Goal: Task Accomplishment & Management: Manage account settings

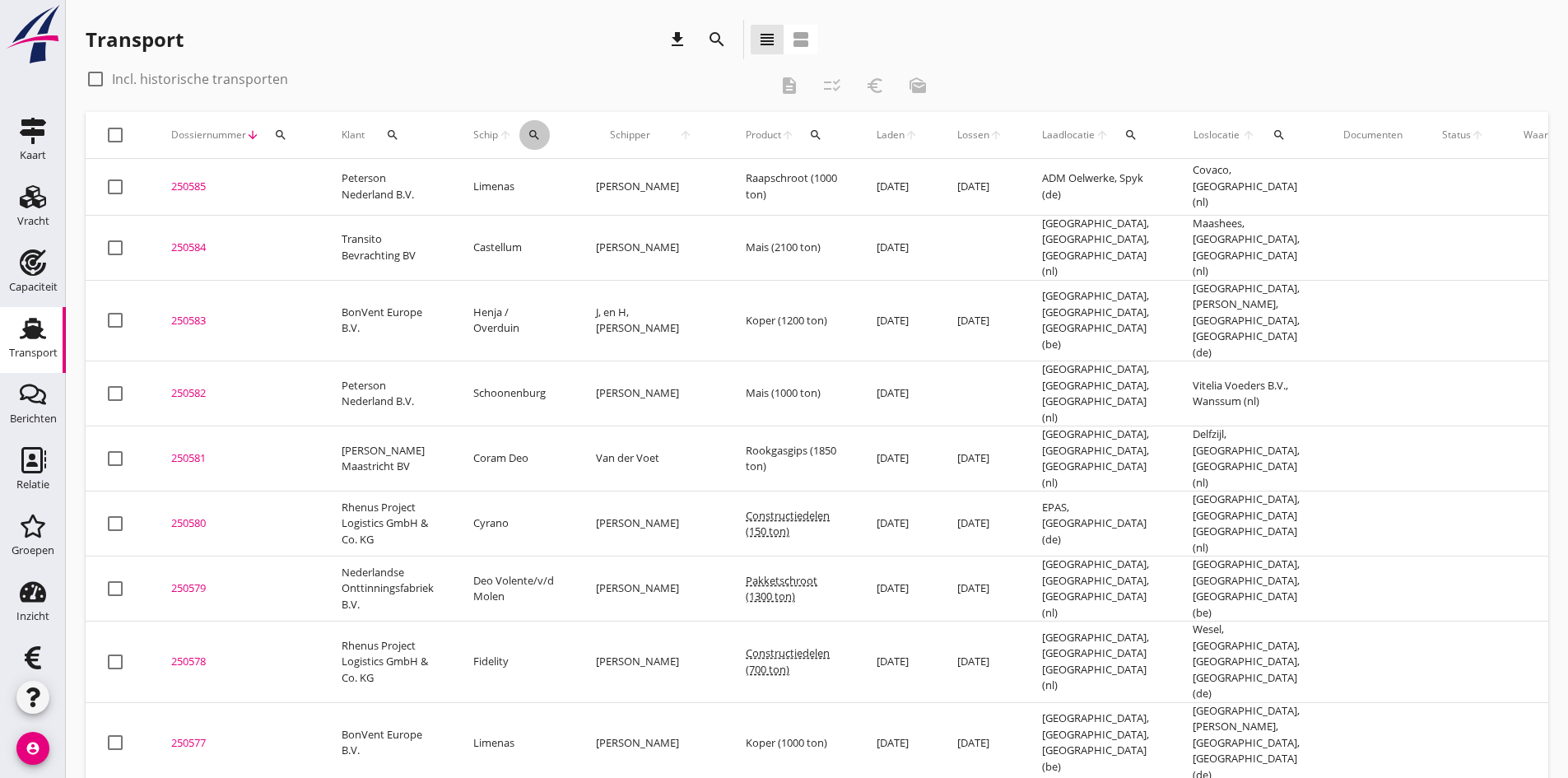
click at [528, 134] on icon "search" at bounding box center [535, 135] width 14 height 14
click at [544, 181] on input "Zoek op (scheeps)naam" at bounding box center [610, 182] width 171 height 26
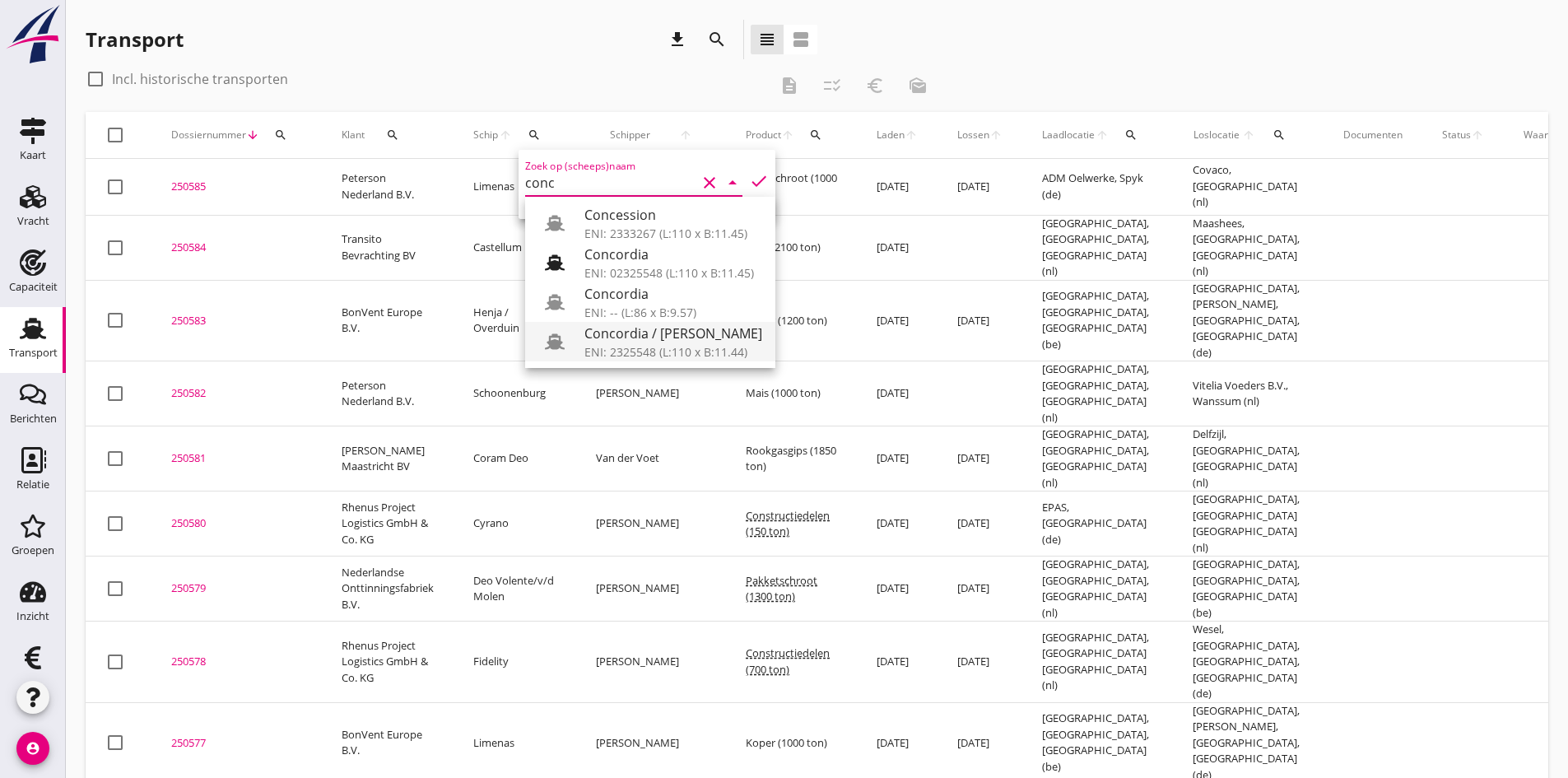
click at [609, 336] on div "Concordia / [PERSON_NAME]" at bounding box center [672, 333] width 178 height 19
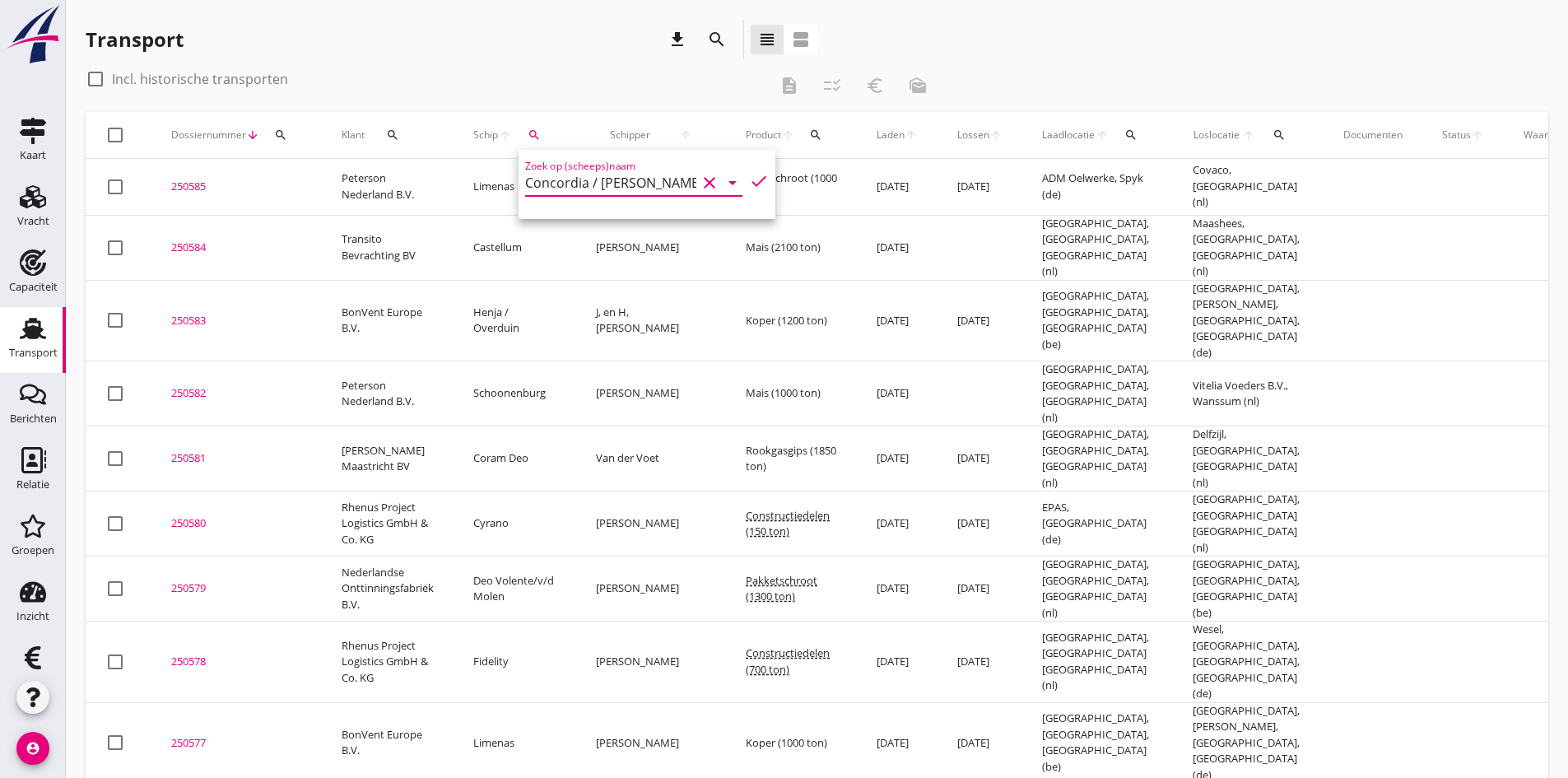
click at [749, 177] on icon "check" at bounding box center [759, 180] width 19 height 19
type input "Concordia / [PERSON_NAME]"
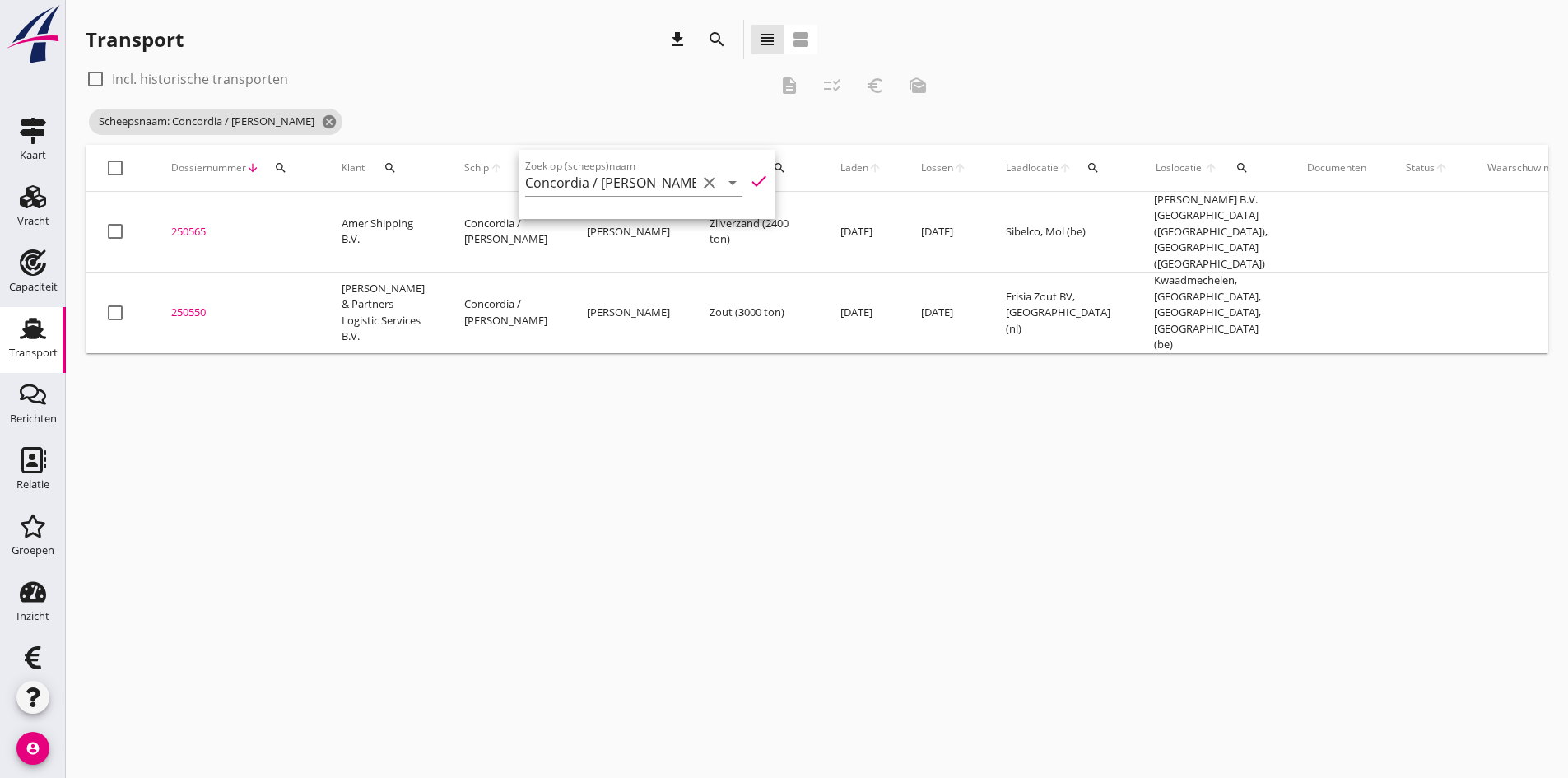
click at [511, 561] on div "cancel You are impersonating another user. Transport download search view_headl…" at bounding box center [817, 389] width 1502 height 778
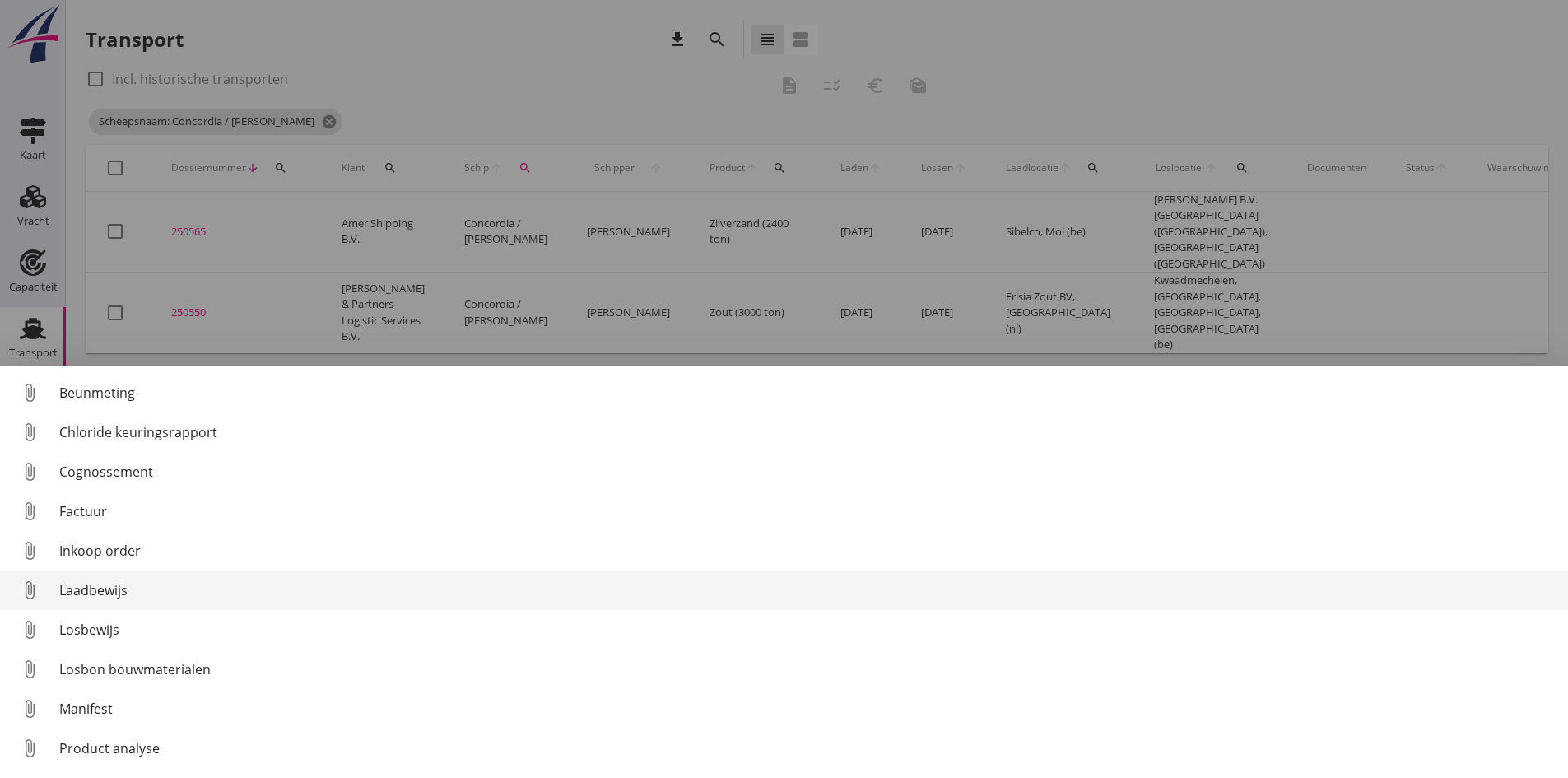
click at [102, 584] on div "Laadbewijs" at bounding box center [806, 590] width 1495 height 19
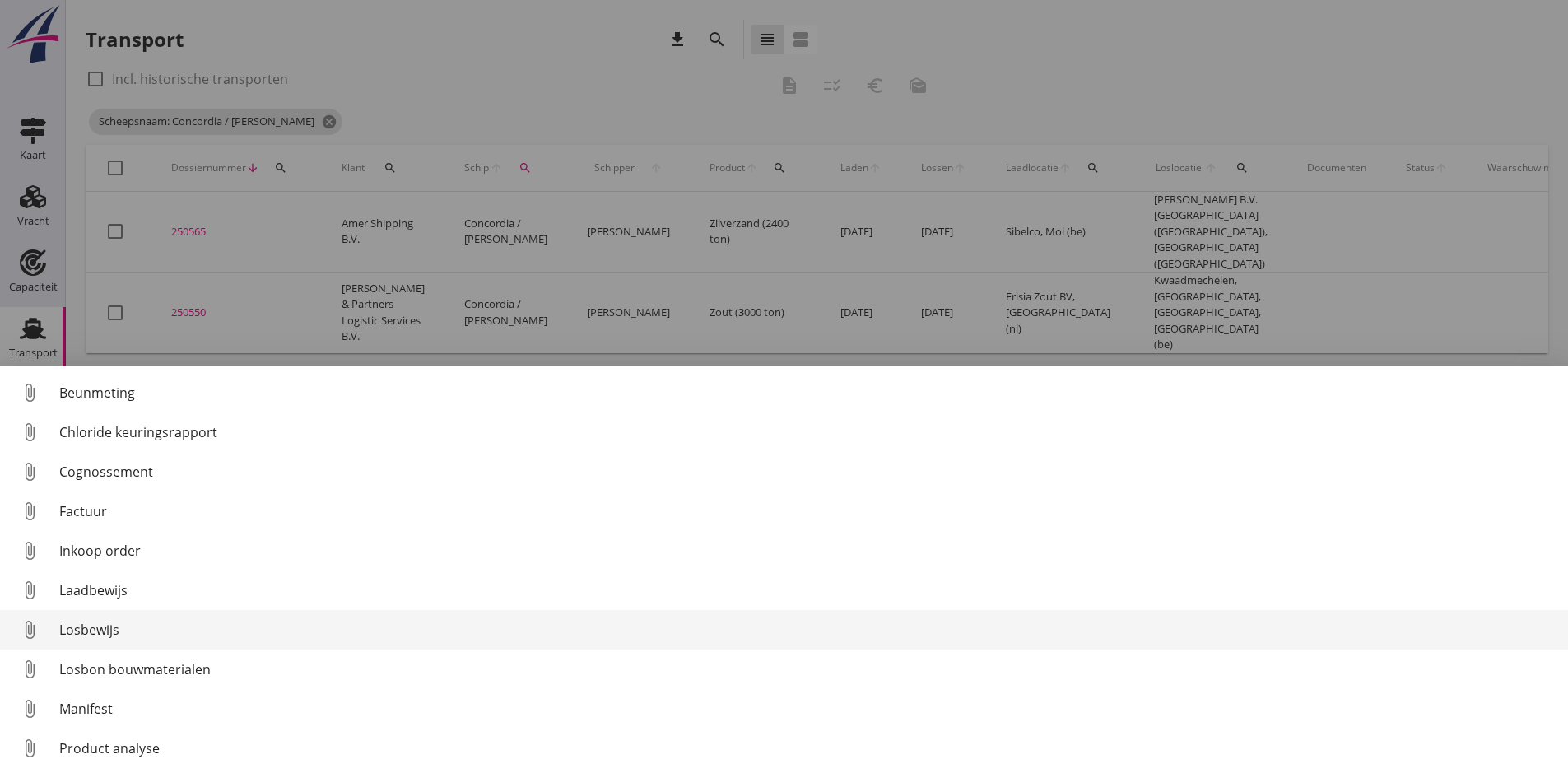
click at [97, 629] on div "Losbewijs" at bounding box center [806, 630] width 1495 height 19
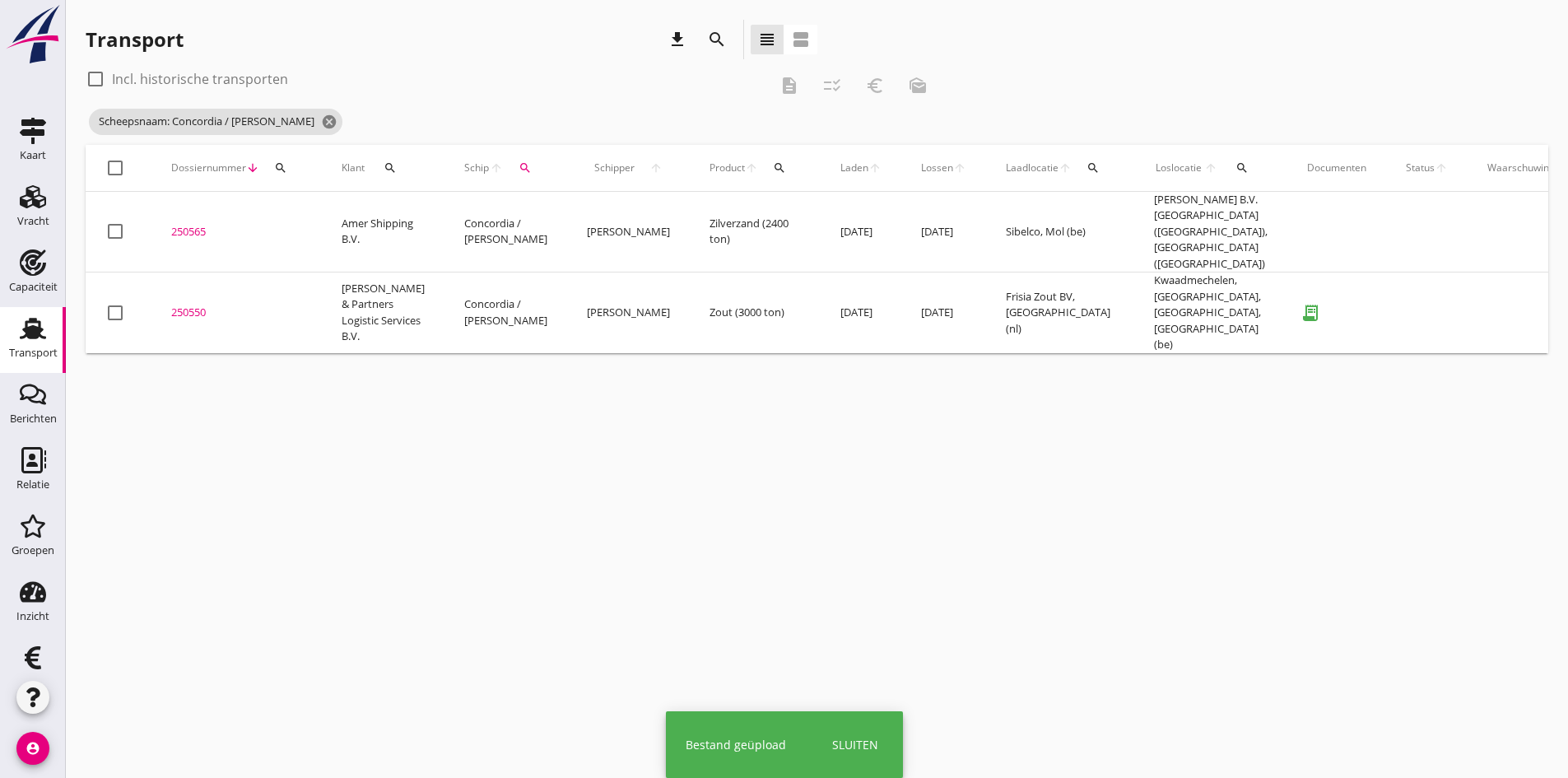
click at [196, 305] on div "250550" at bounding box center [236, 312] width 131 height 16
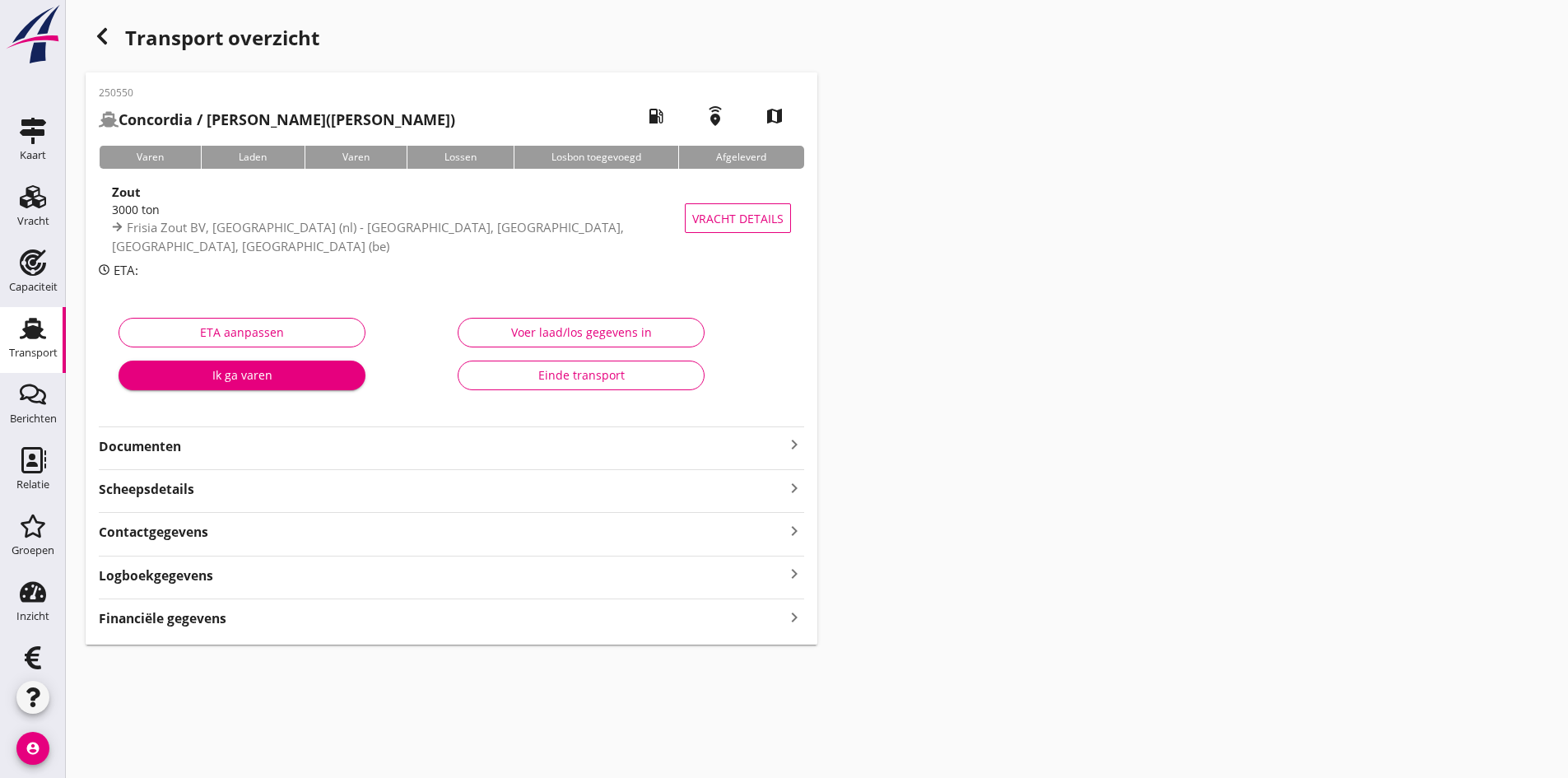
click at [556, 325] on div "Voer laad/los gegevens in" at bounding box center [581, 332] width 219 height 17
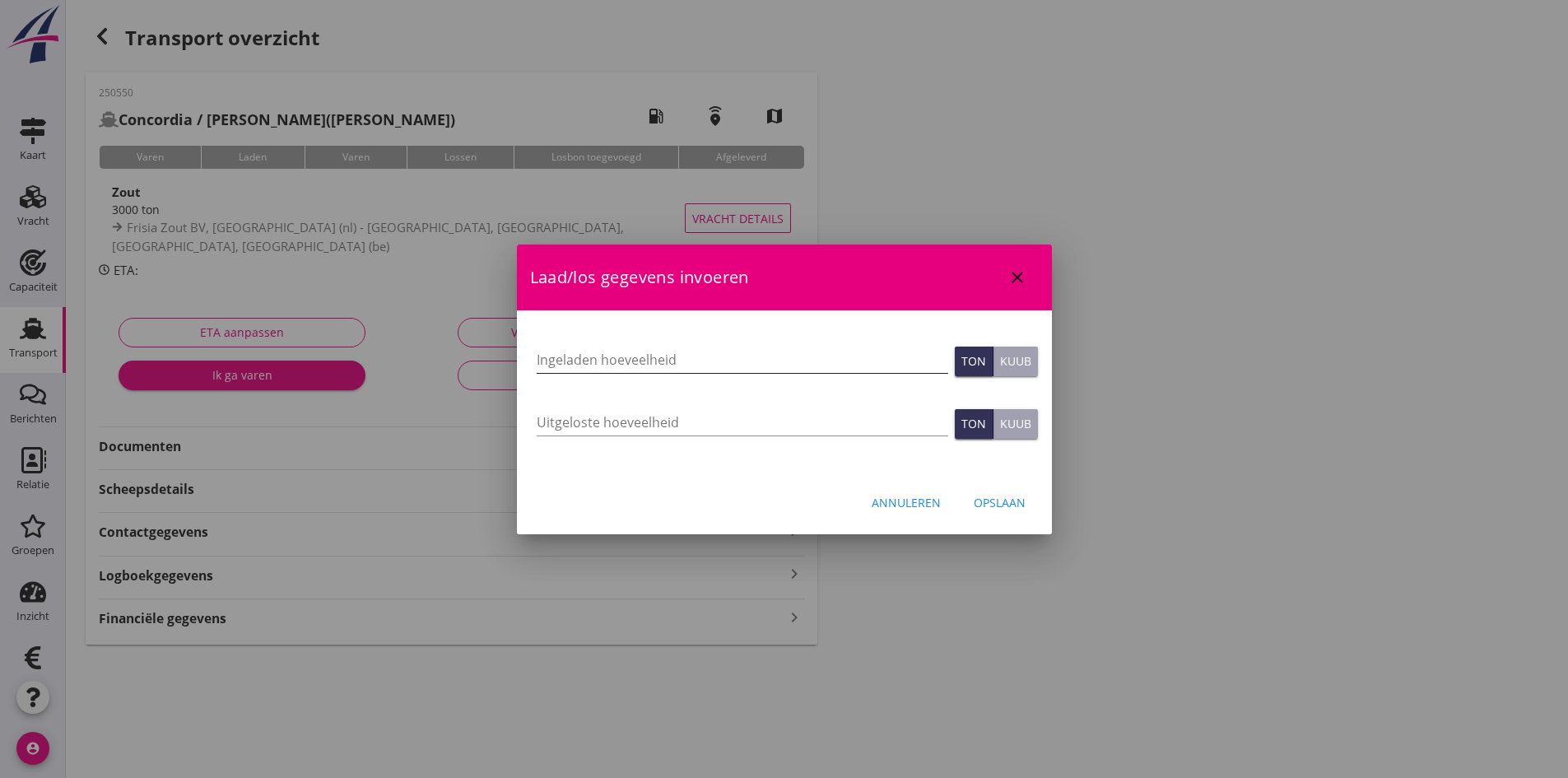
click at [551, 357] on input "Ingeladen hoeveelheid" at bounding box center [742, 359] width 411 height 26
type input "2981"
type input "2981.549"
click at [572, 415] on input "Uitgeloste hoeveelheid" at bounding box center [742, 422] width 411 height 26
click at [553, 414] on input "Uitgeloste hoeveelheid" at bounding box center [742, 422] width 411 height 26
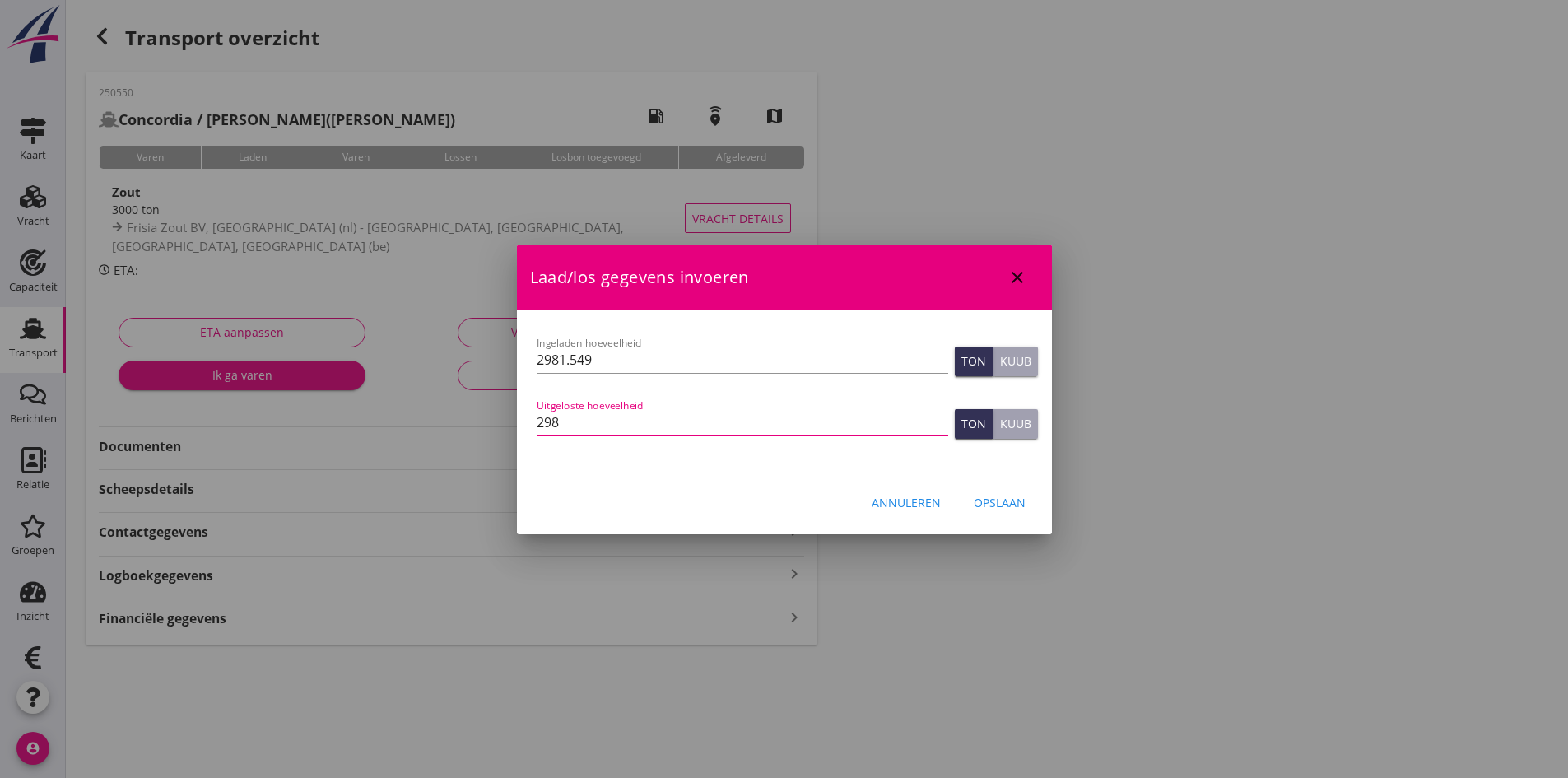
type input "2981"
type input "2981.549"
click at [1006, 505] on div "Opslaan" at bounding box center [999, 502] width 51 height 17
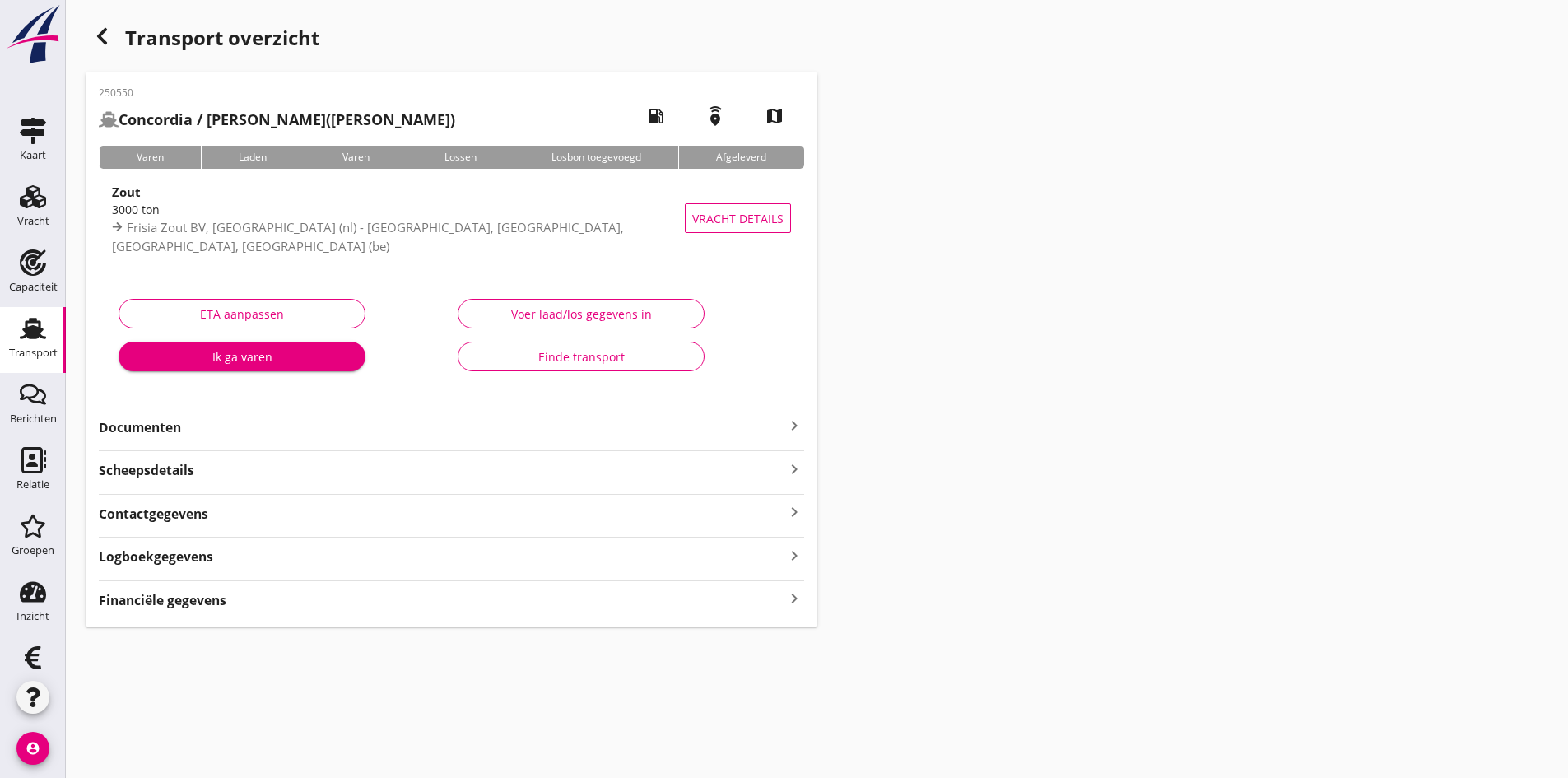
click at [757, 601] on div "Financiële gegevens keyboard_arrow_right" at bounding box center [451, 599] width 705 height 22
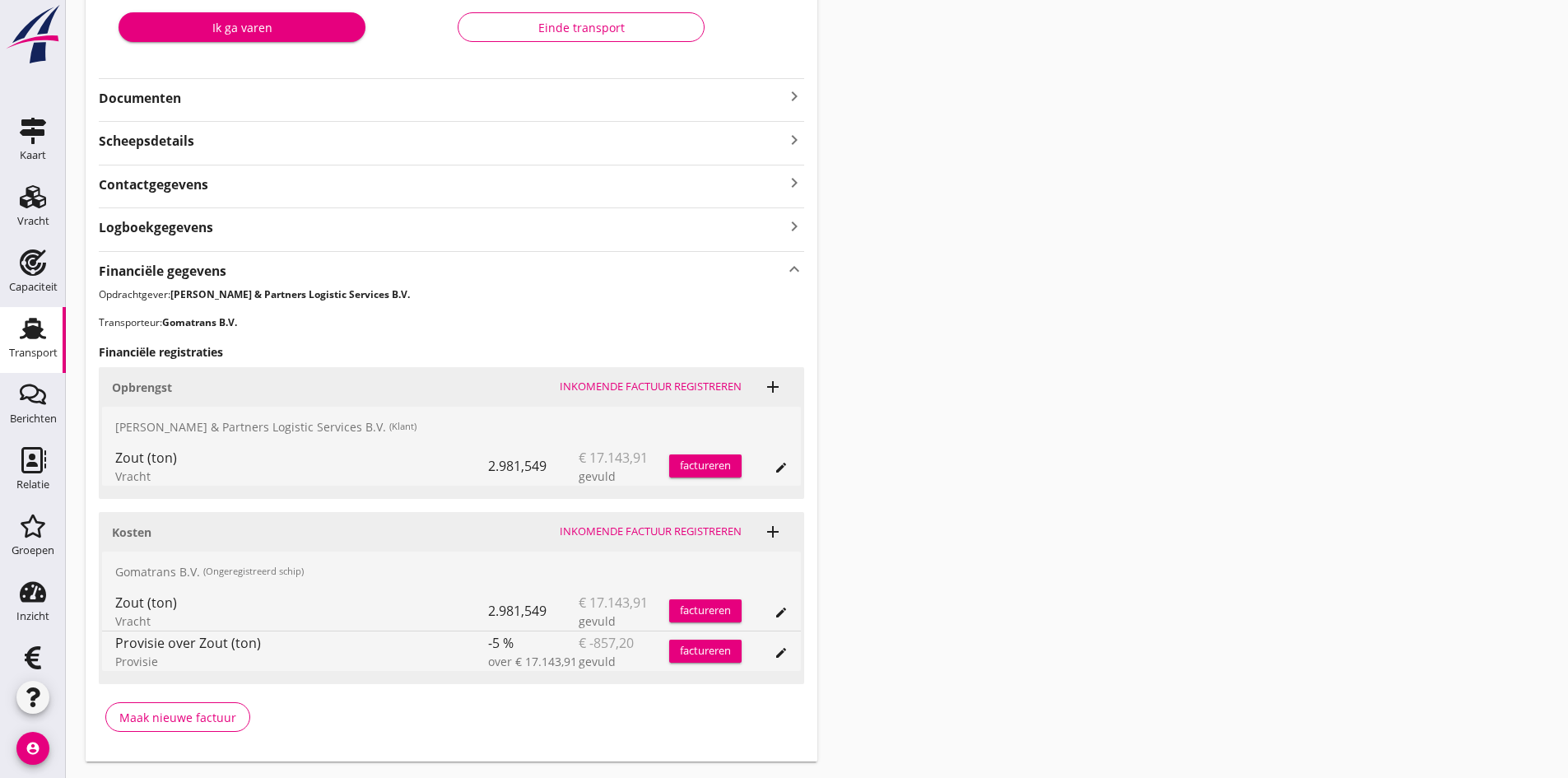
scroll to position [372, 0]
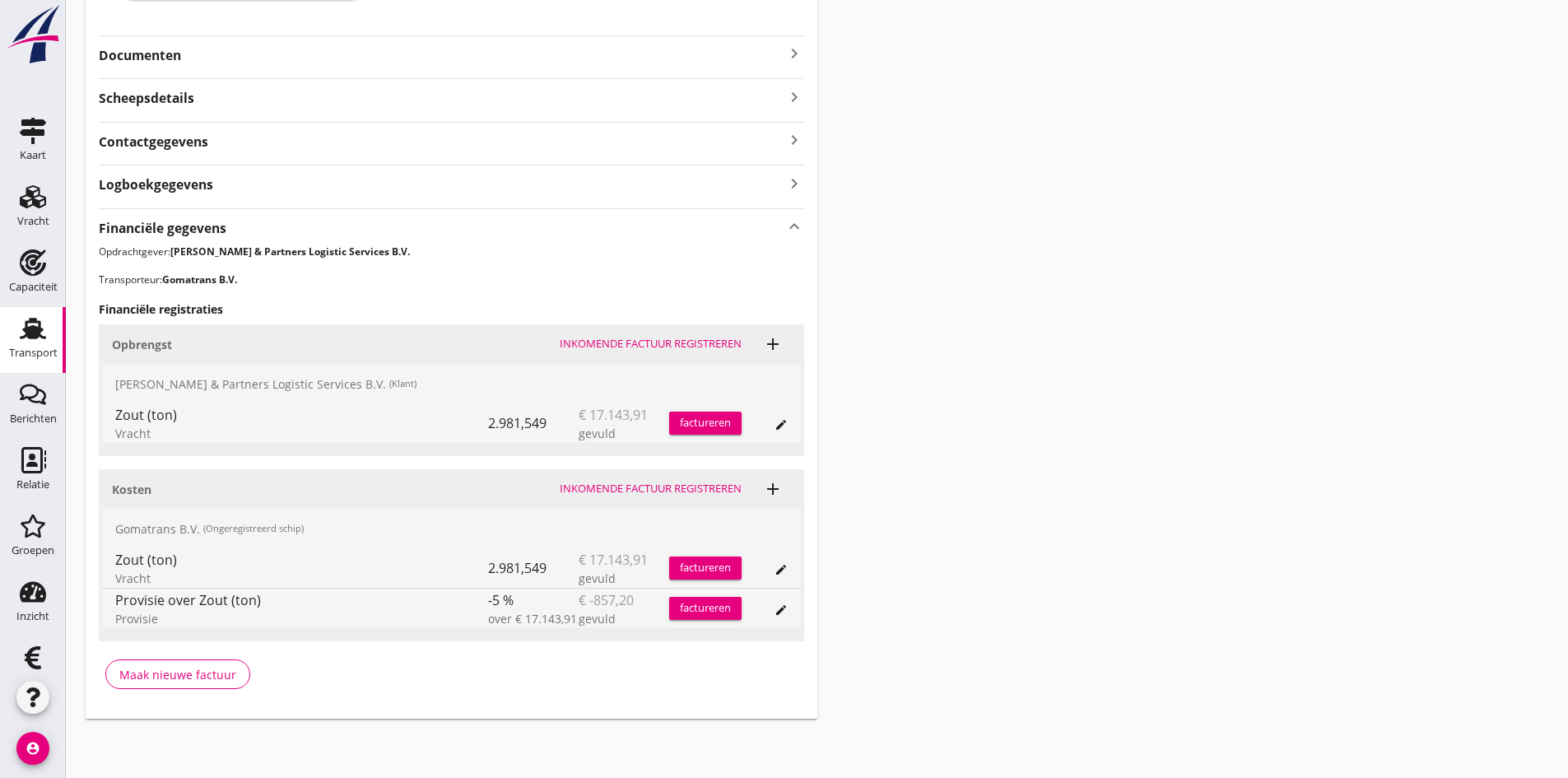
click at [608, 485] on div "Inkomende factuur registreren" at bounding box center [650, 488] width 181 height 16
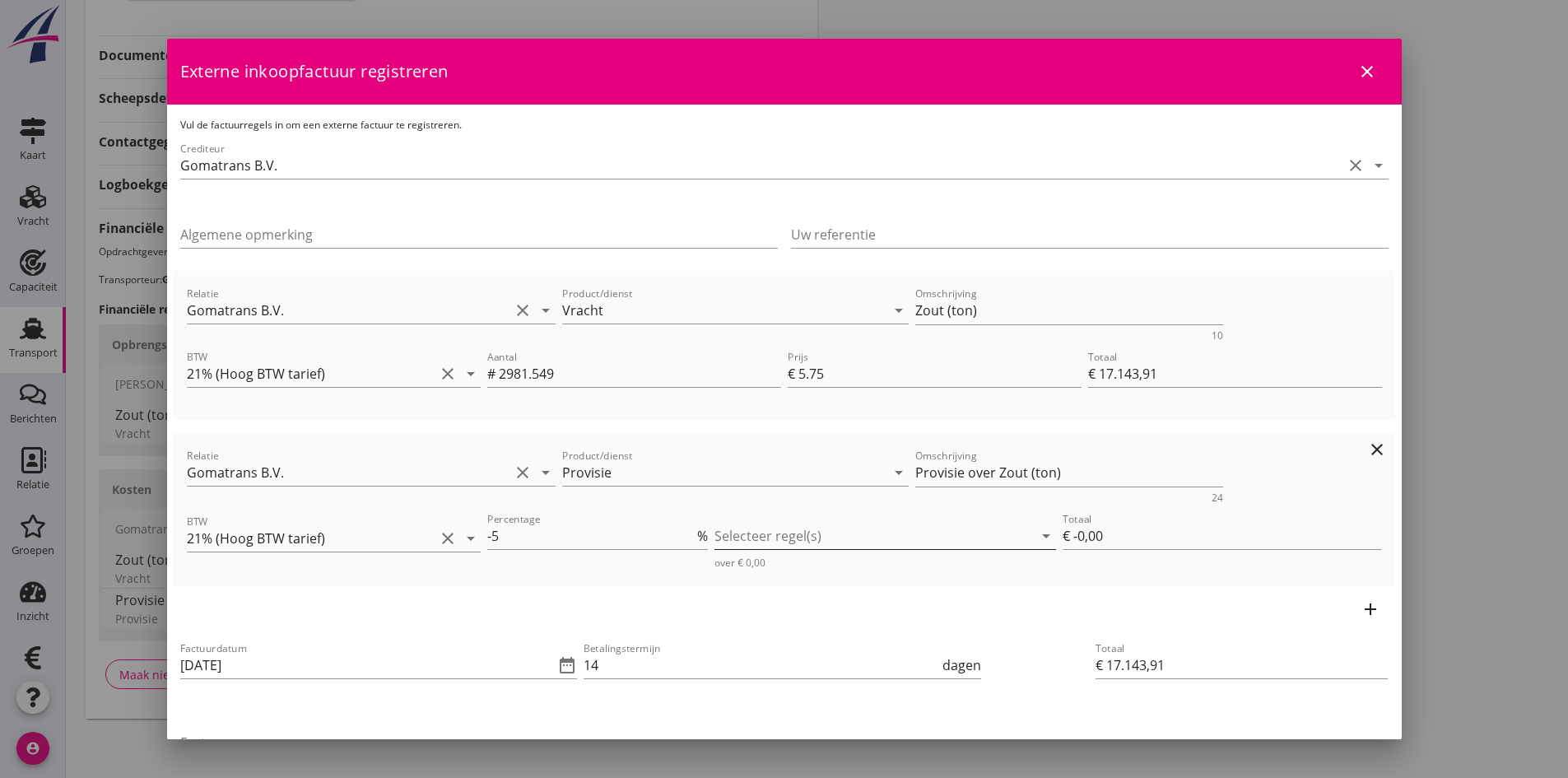
click at [736, 534] on div at bounding box center [873, 535] width 318 height 26
click at [745, 547] on icon "check_box_outline_blank" at bounding box center [747, 549] width 33 height 33
type input "€ -857,20"
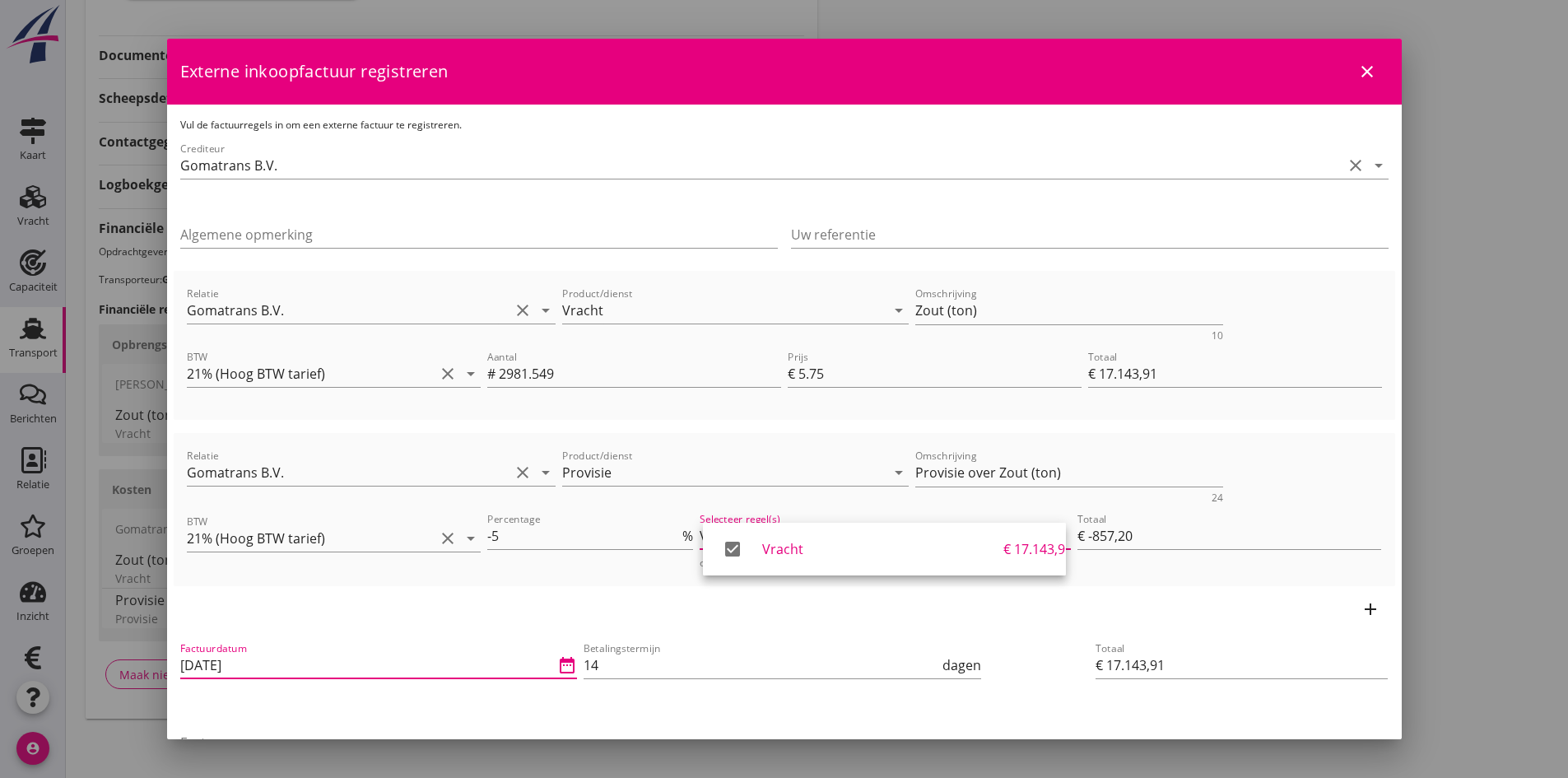
click at [274, 665] on input "[DATE]" at bounding box center [368, 665] width 375 height 26
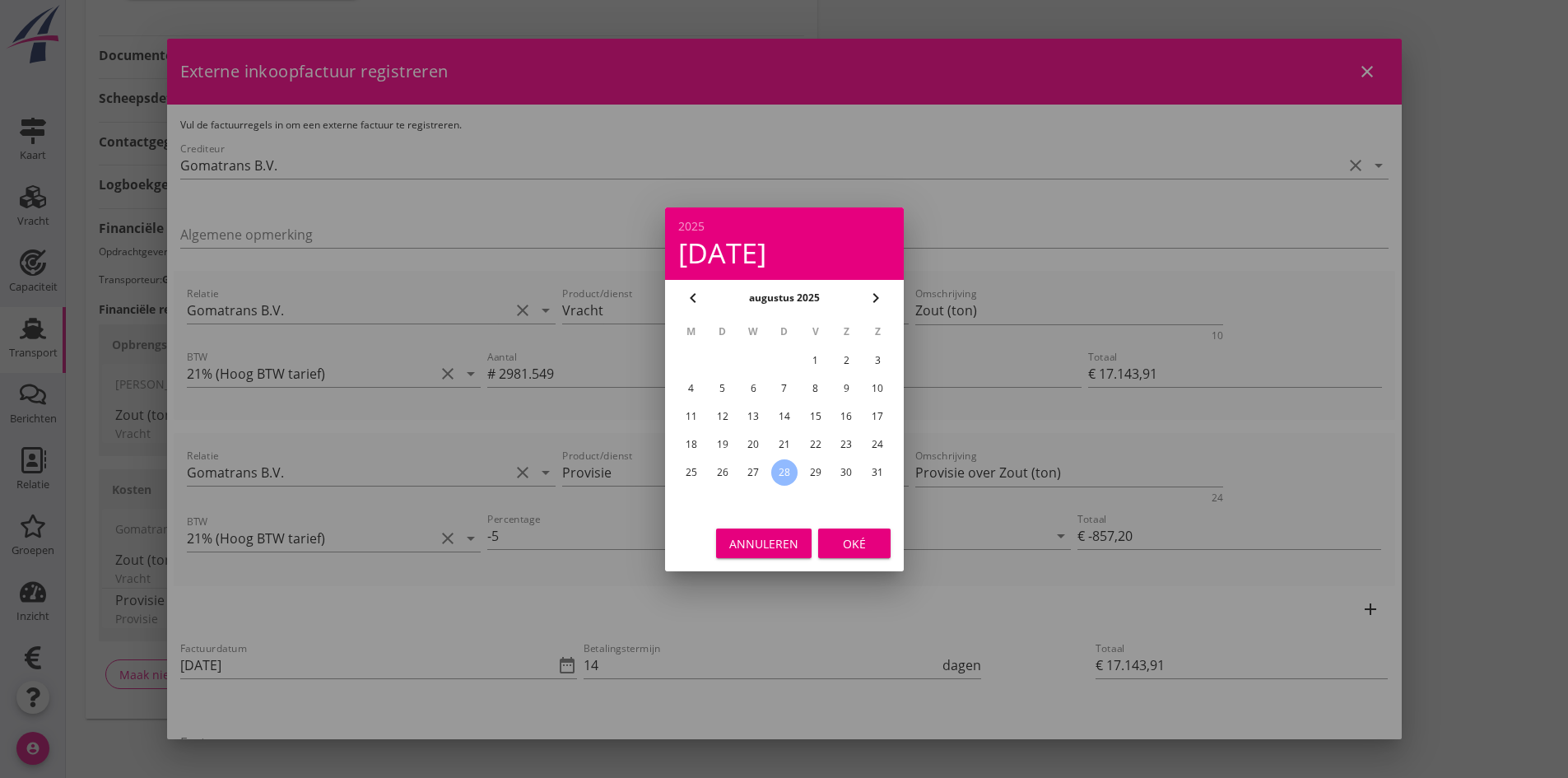
click at [719, 469] on div "26" at bounding box center [721, 471] width 26 height 26
type input "[DATE]"
click at [837, 541] on div "Oké" at bounding box center [855, 543] width 47 height 17
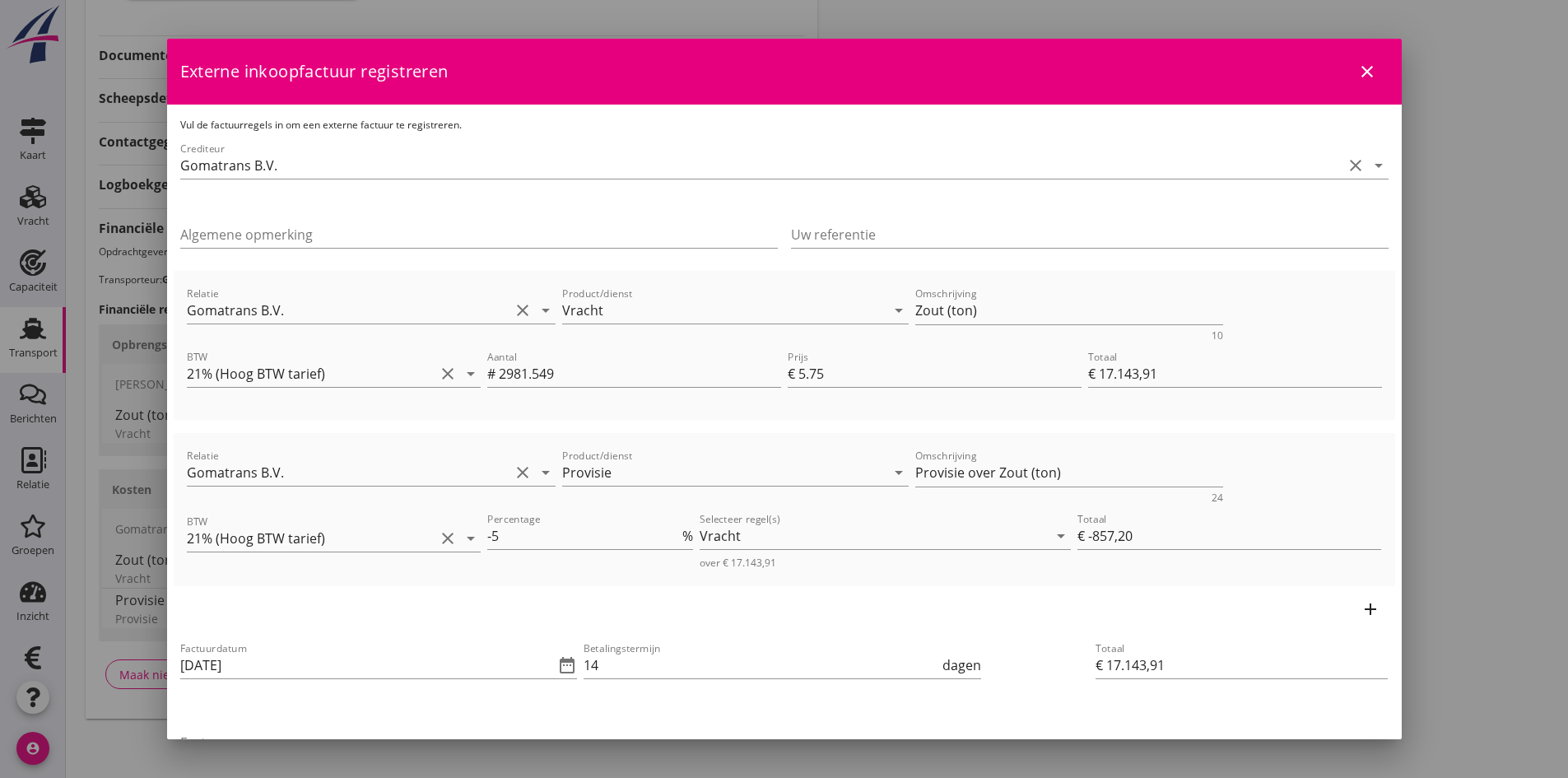
scroll to position [165, 0]
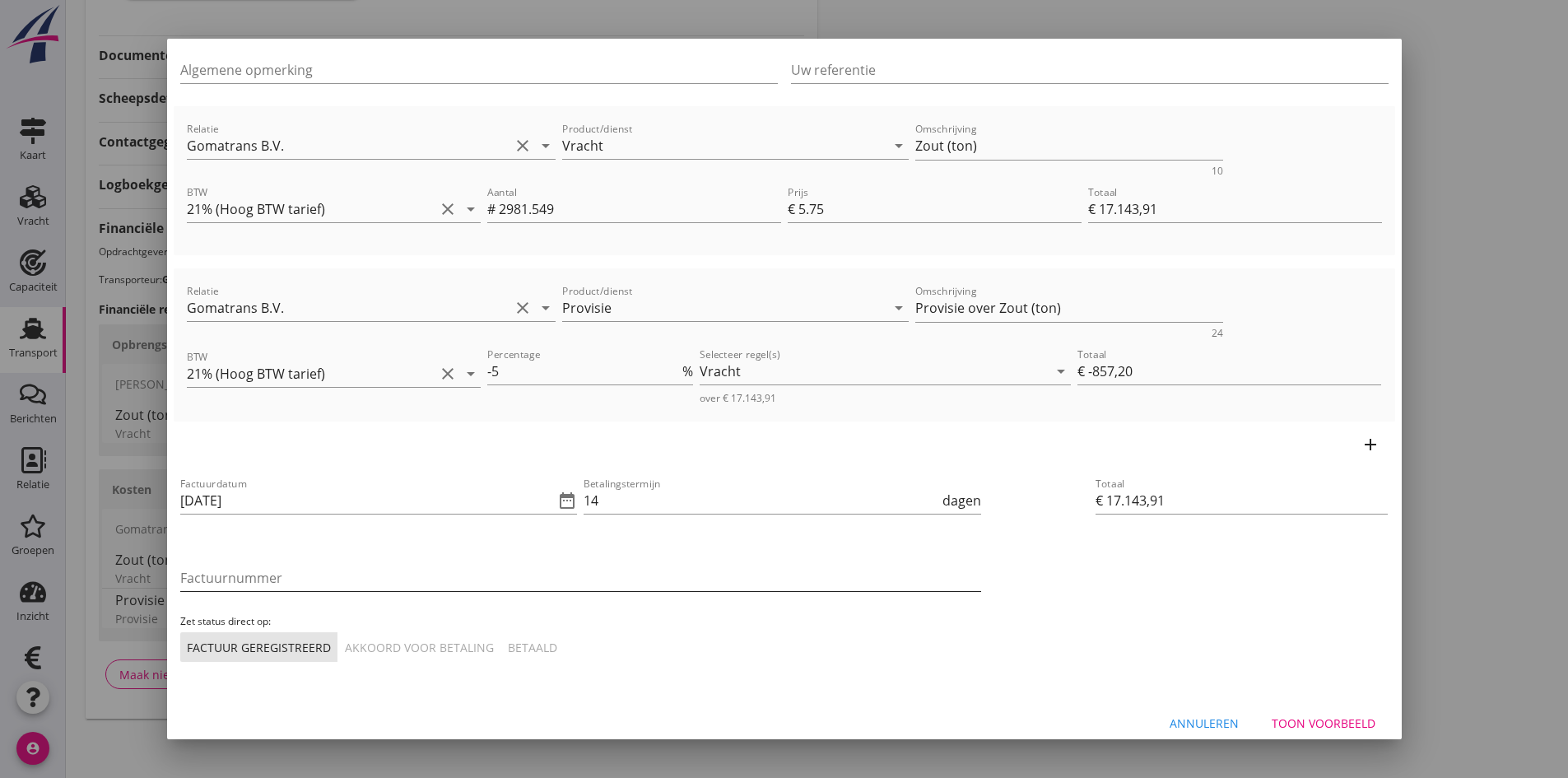
click at [339, 582] on input "Factuurnummer" at bounding box center [580, 577] width 800 height 26
type input "2025-32"
click at [425, 648] on div "Akkoord voor betaling" at bounding box center [419, 647] width 149 height 17
click at [1281, 726] on div "Toon voorbeeld" at bounding box center [1323, 723] width 104 height 17
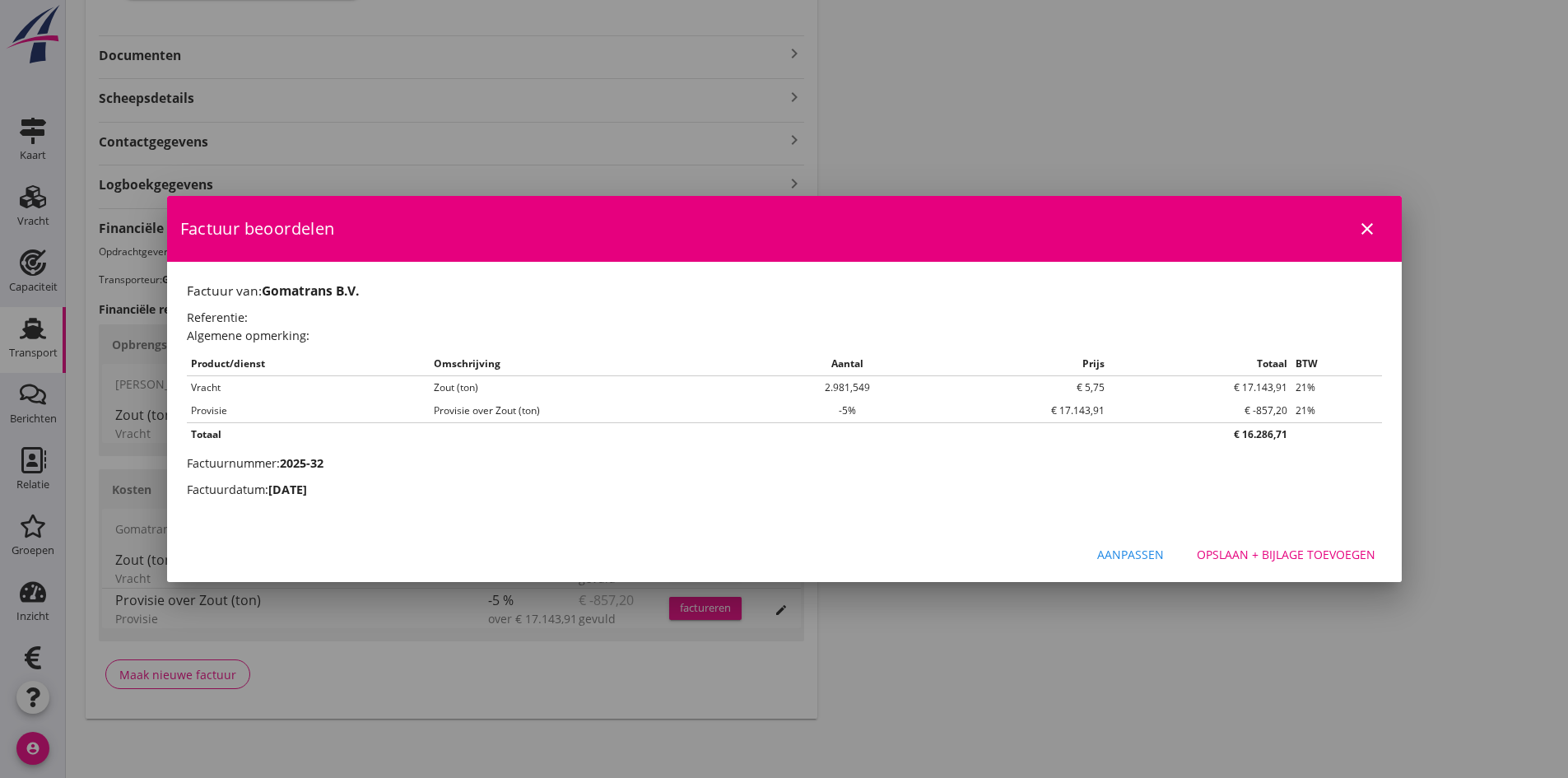
scroll to position [0, 0]
click at [1226, 547] on div "Opslaan + bijlage toevoegen" at bounding box center [1286, 554] width 179 height 17
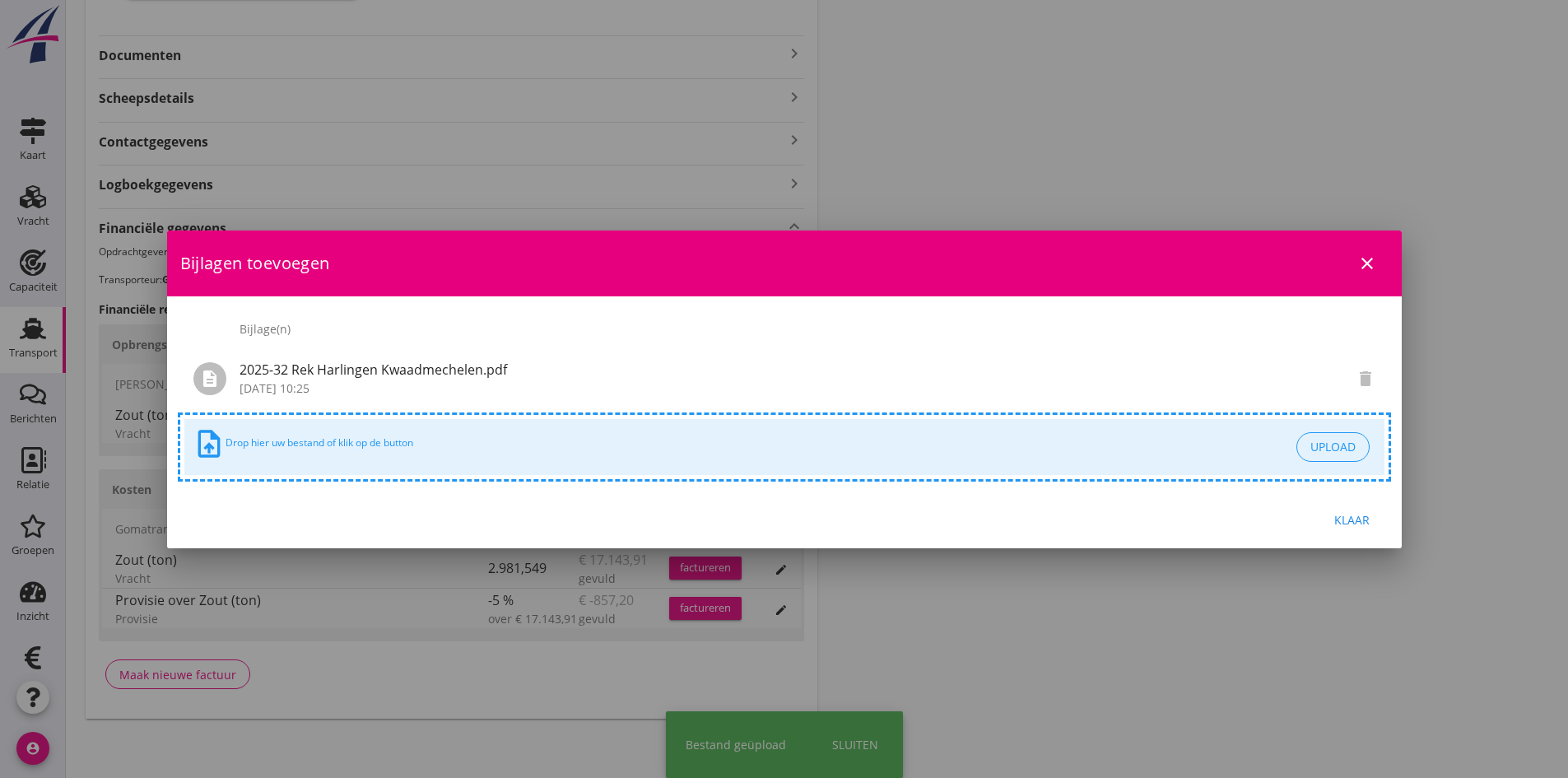
click at [1352, 515] on div "Klaar" at bounding box center [1353, 520] width 47 height 17
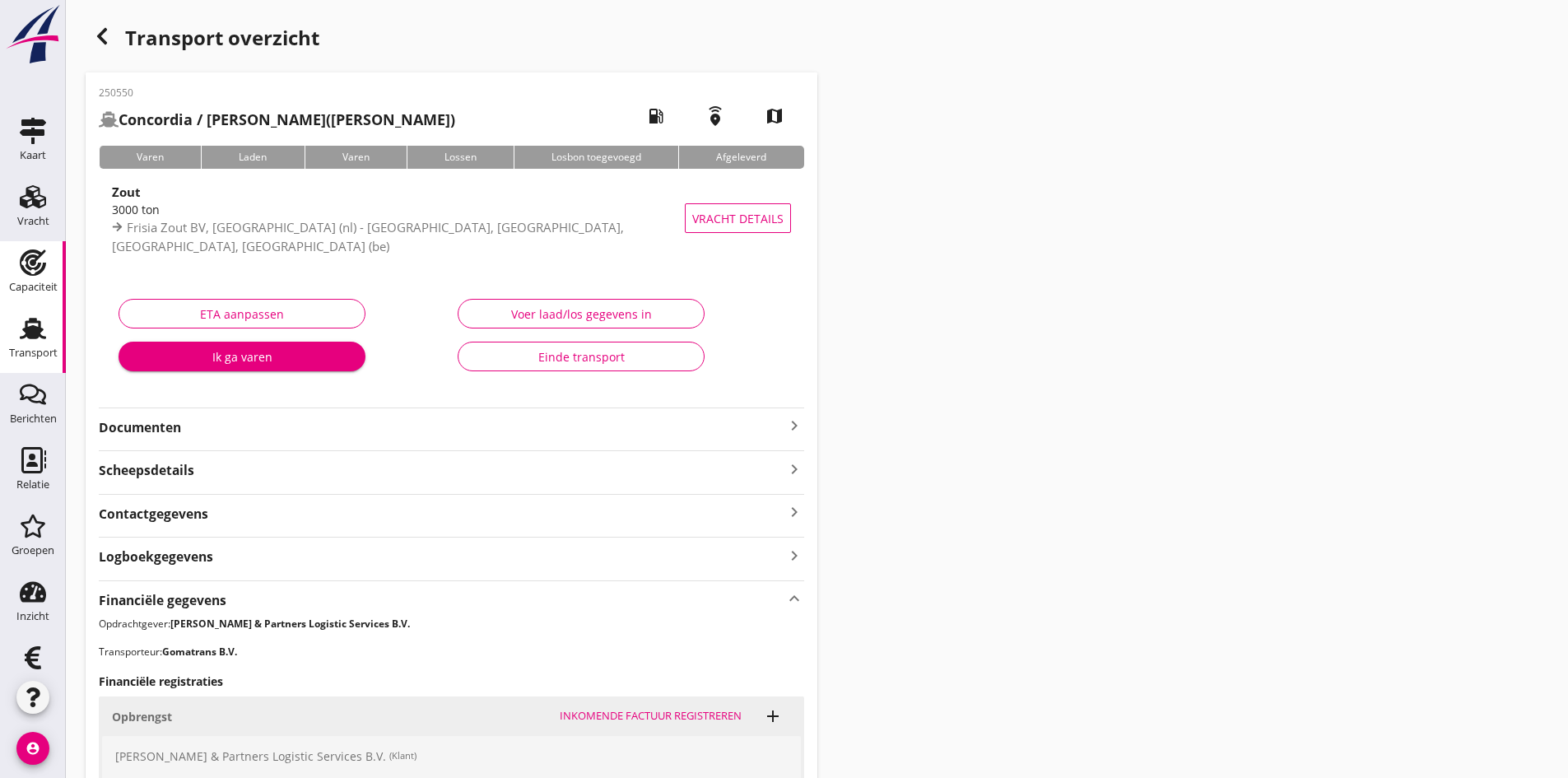
drag, startPoint x: 17, startPoint y: 329, endPoint x: 32, endPoint y: 305, distance: 28.3
click at [19, 329] on use at bounding box center [32, 328] width 26 height 21
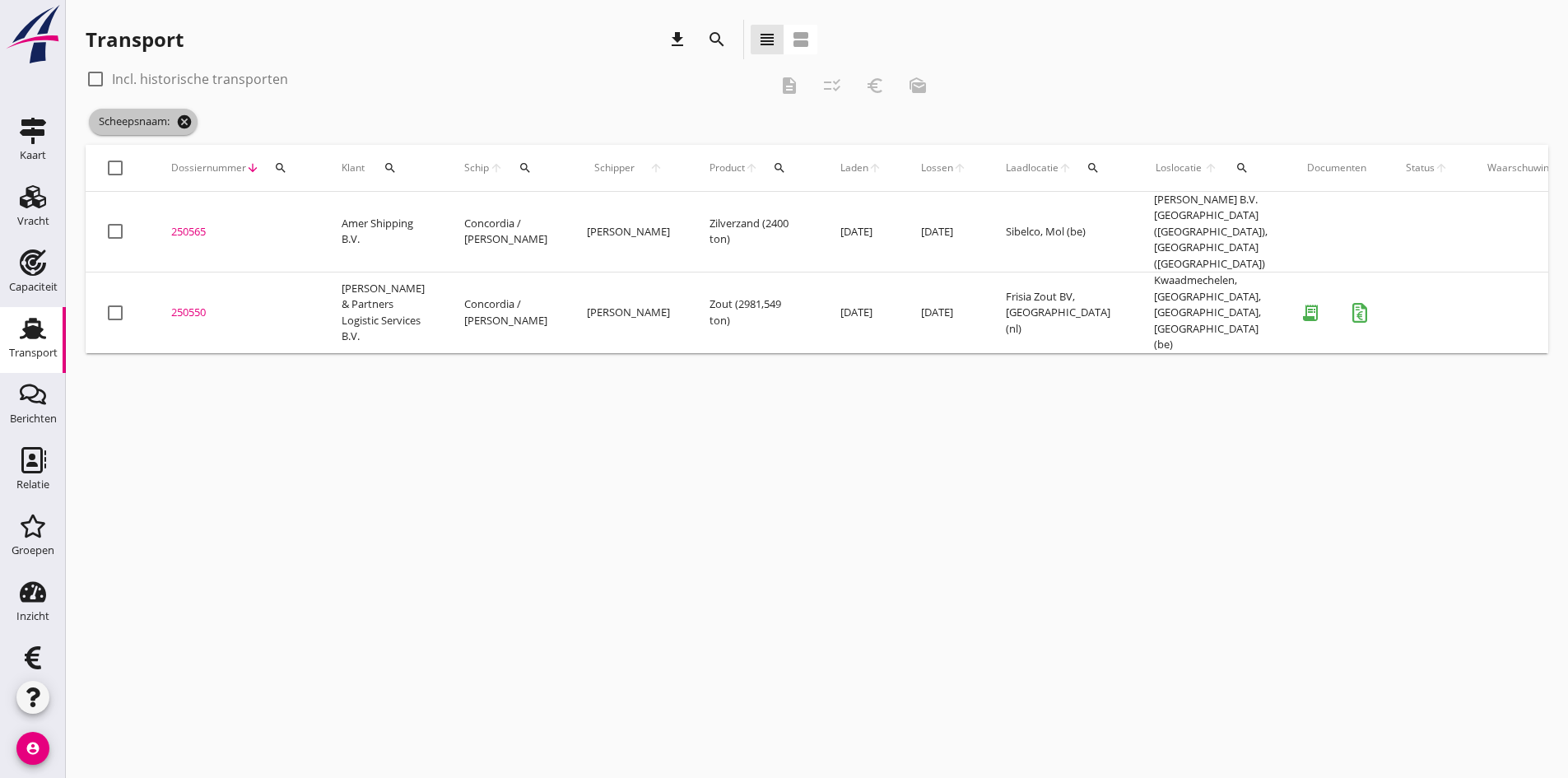
click at [186, 121] on icon "cancel" at bounding box center [184, 121] width 16 height 16
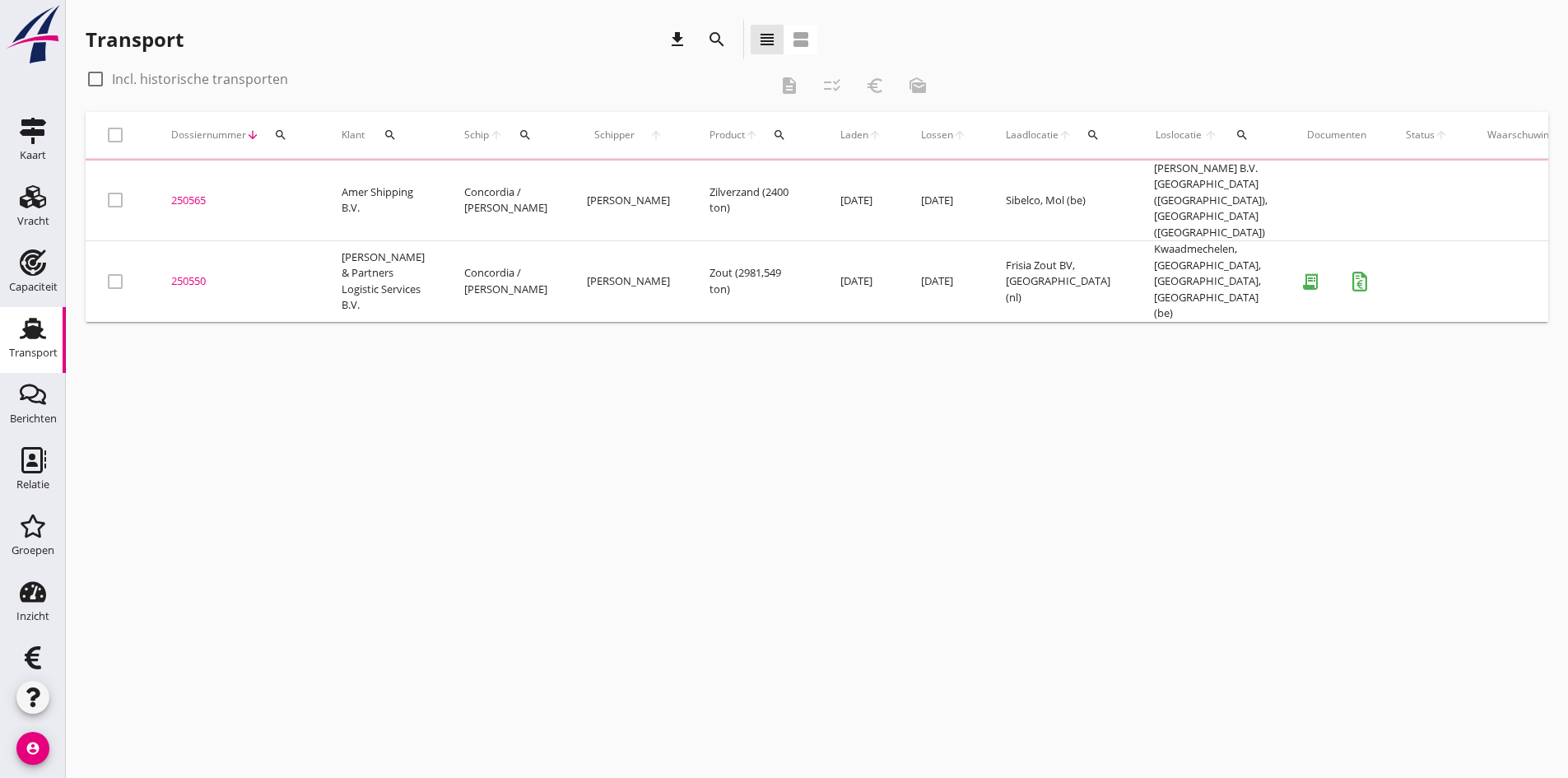
click at [281, 136] on icon "search" at bounding box center [280, 135] width 14 height 14
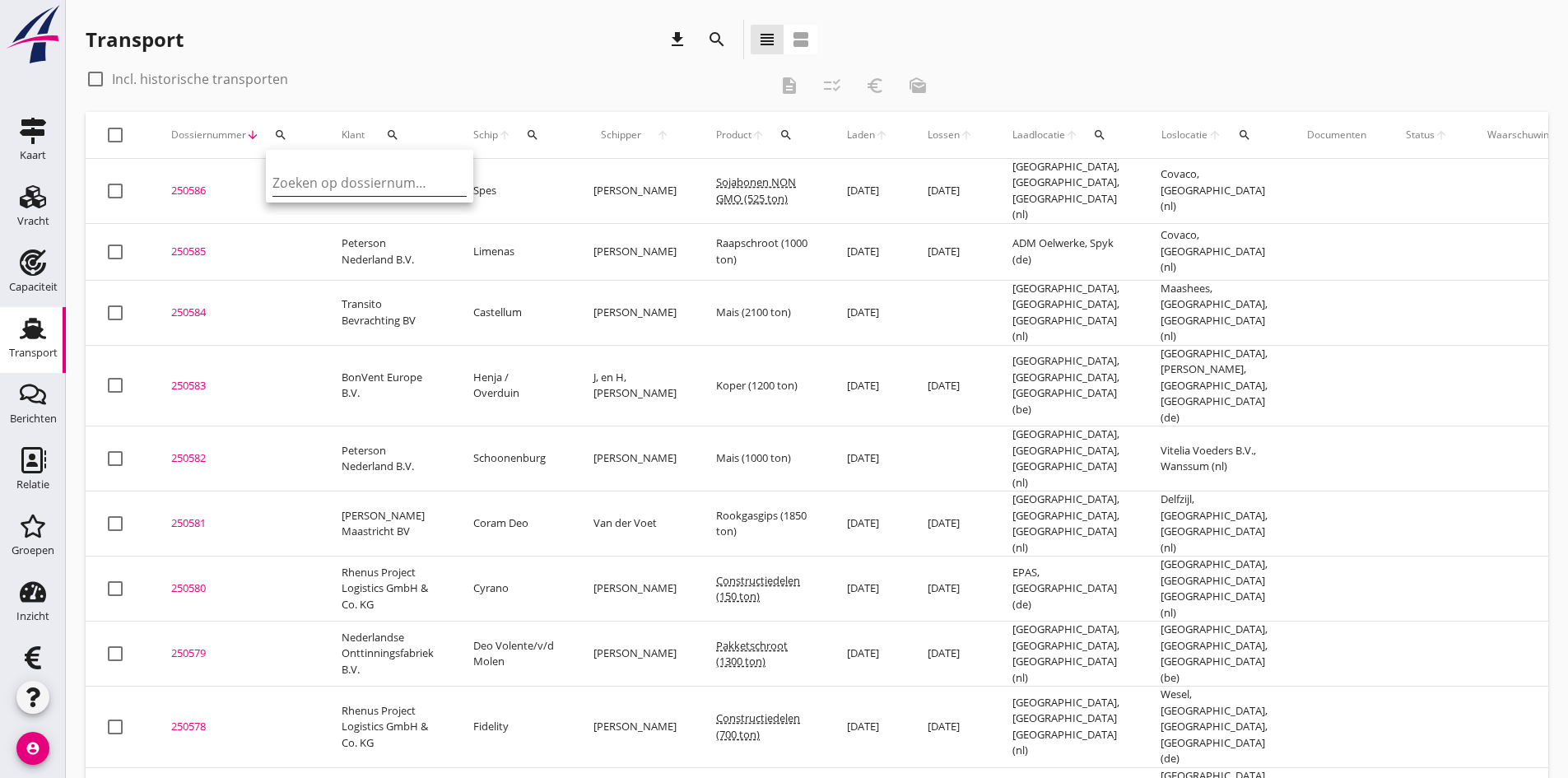
click at [287, 182] on input "Zoeken op dossiernummer..." at bounding box center [358, 182] width 171 height 26
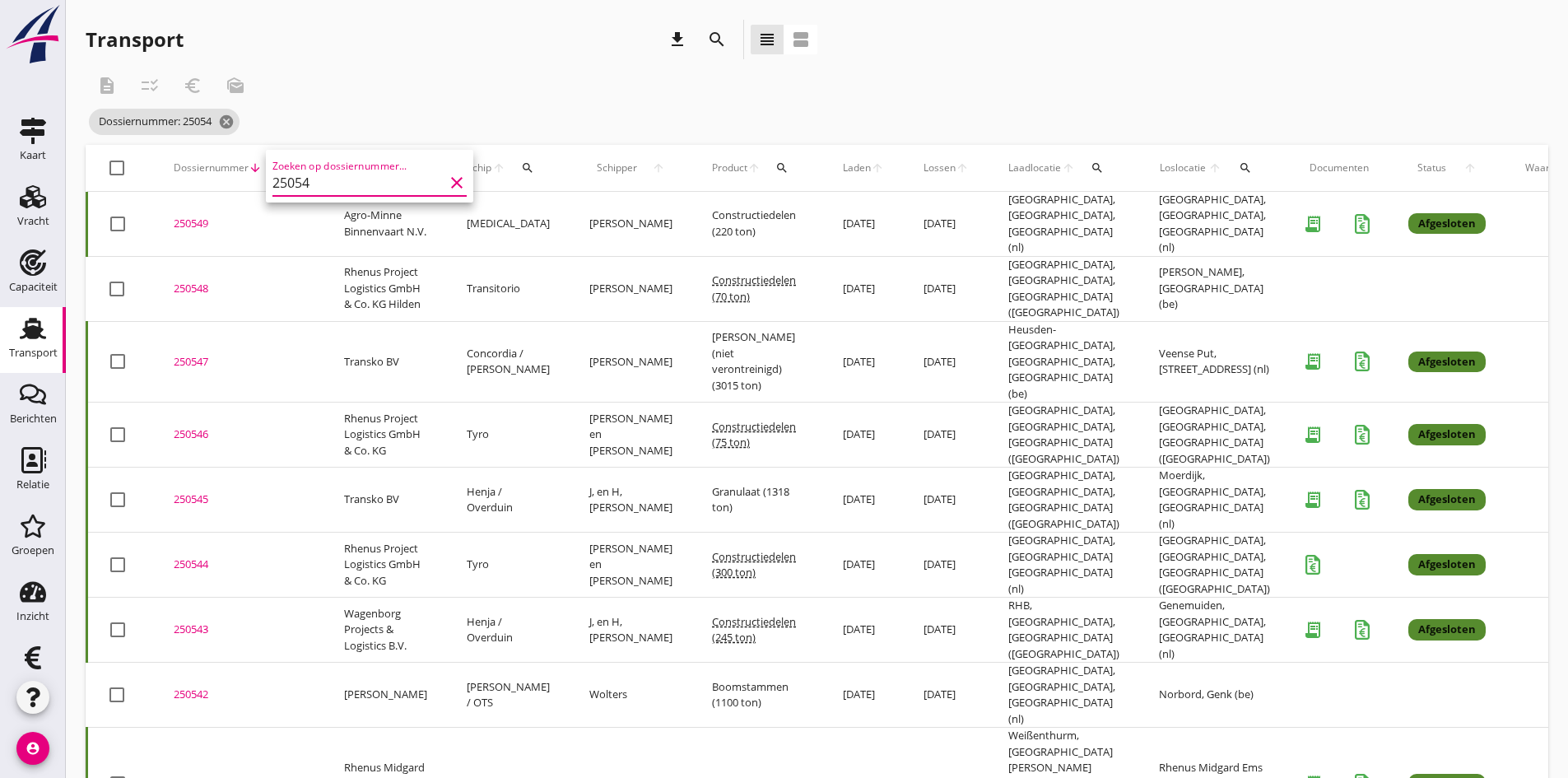
click at [351, 183] on input "25054" at bounding box center [358, 182] width 171 height 26
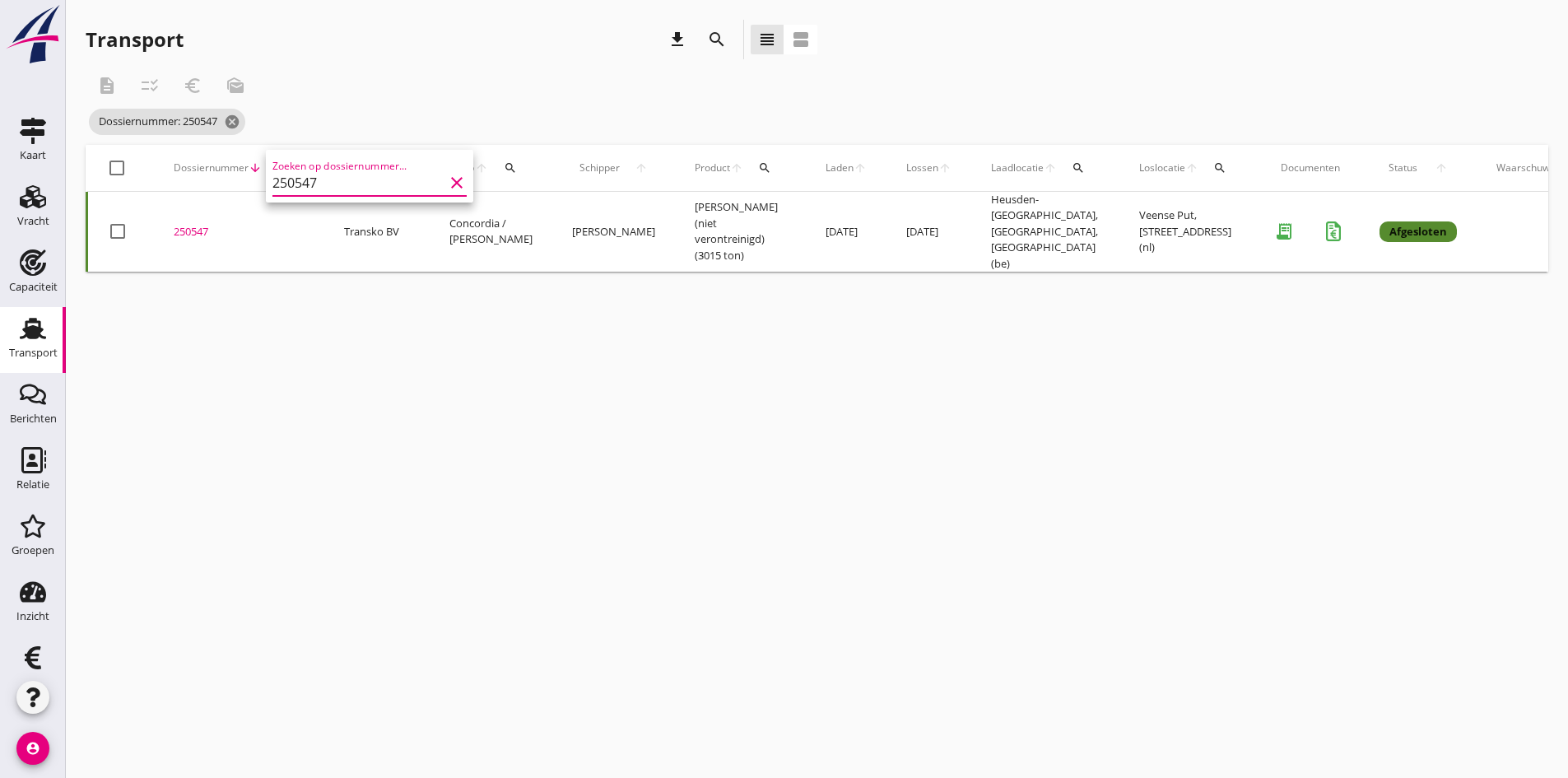
type input "250547"
click at [181, 224] on div "250547" at bounding box center [239, 232] width 131 height 16
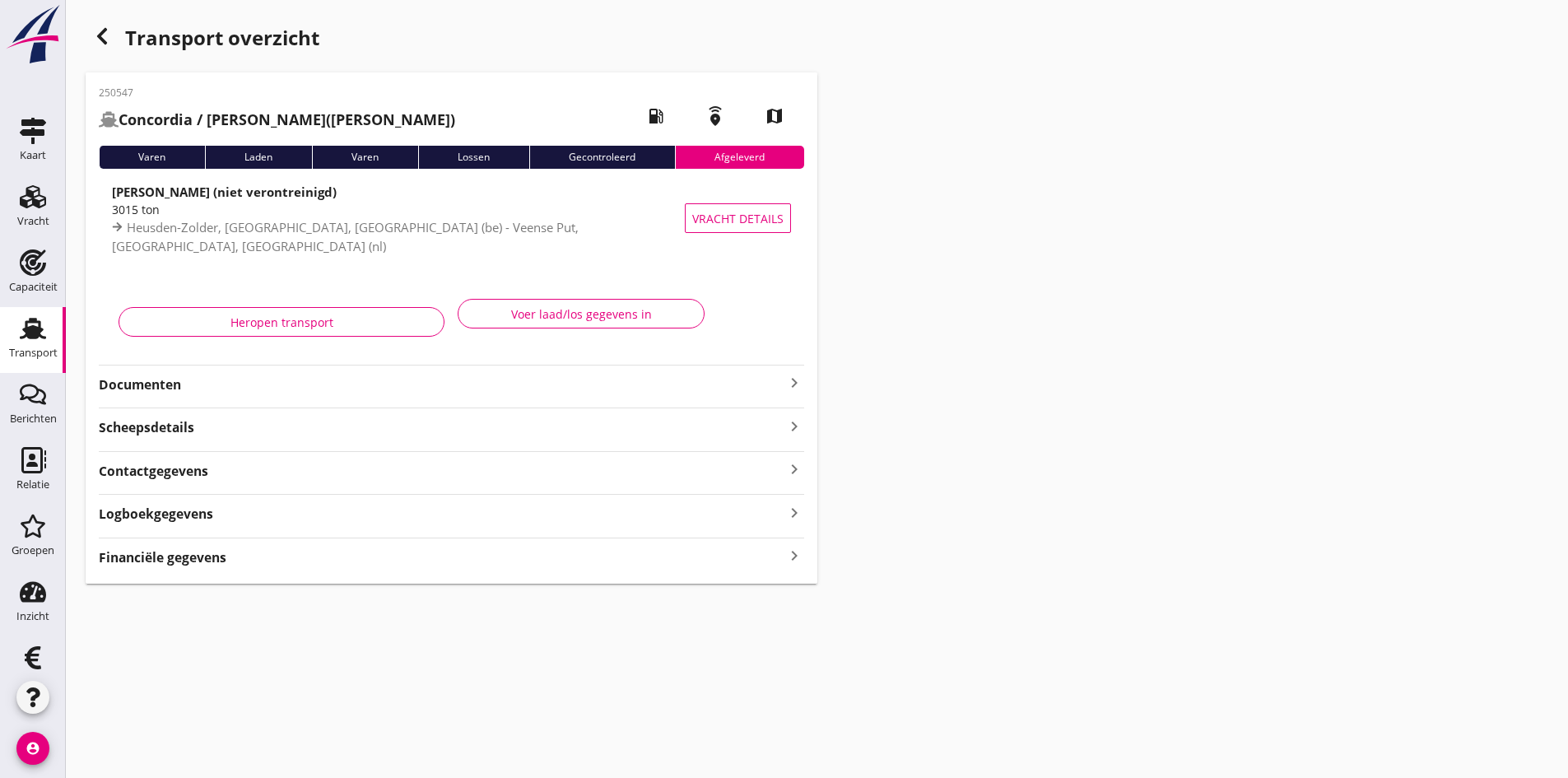
click at [165, 384] on strong "Documenten" at bounding box center [441, 385] width 686 height 19
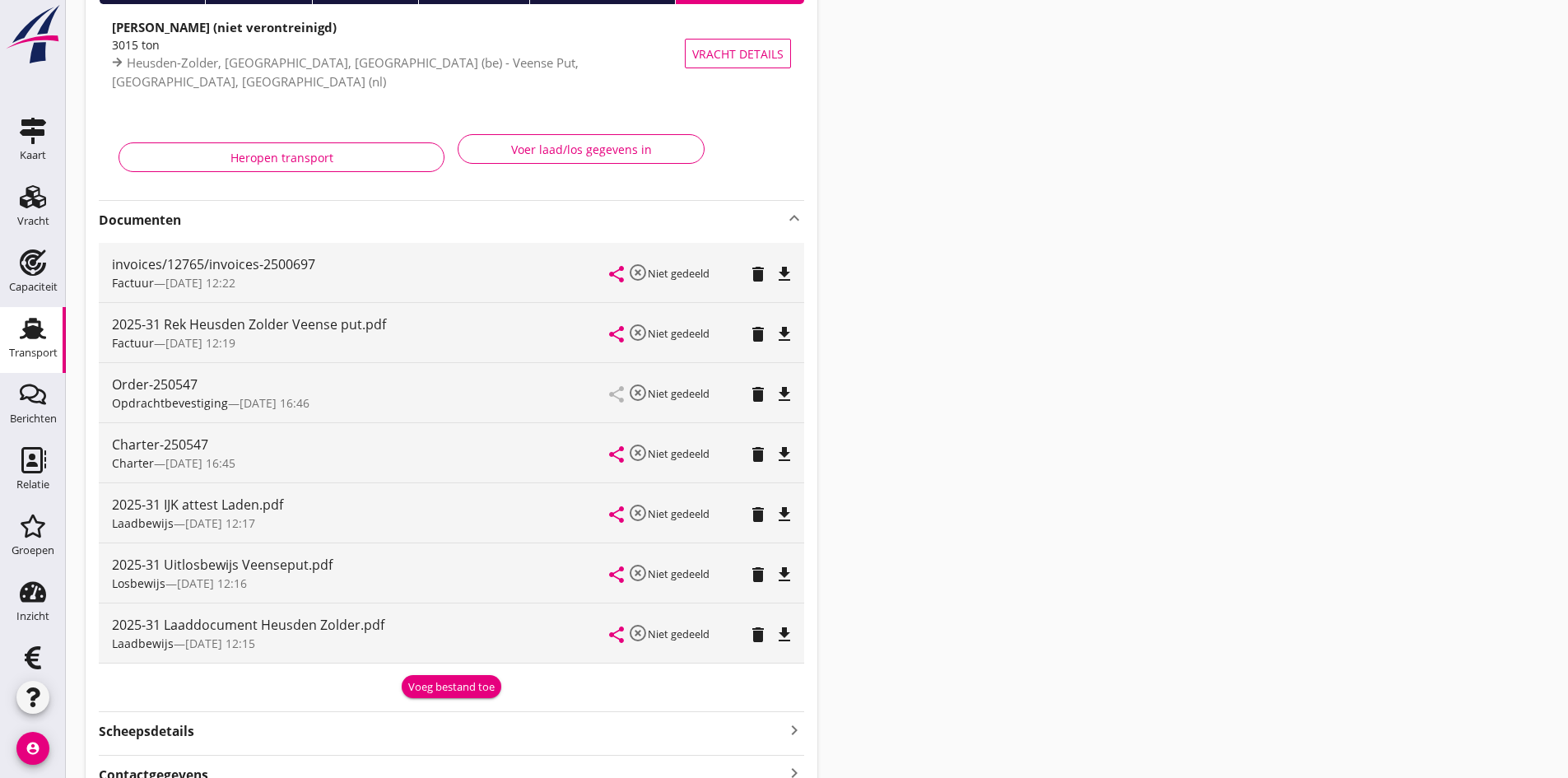
scroll to position [246, 0]
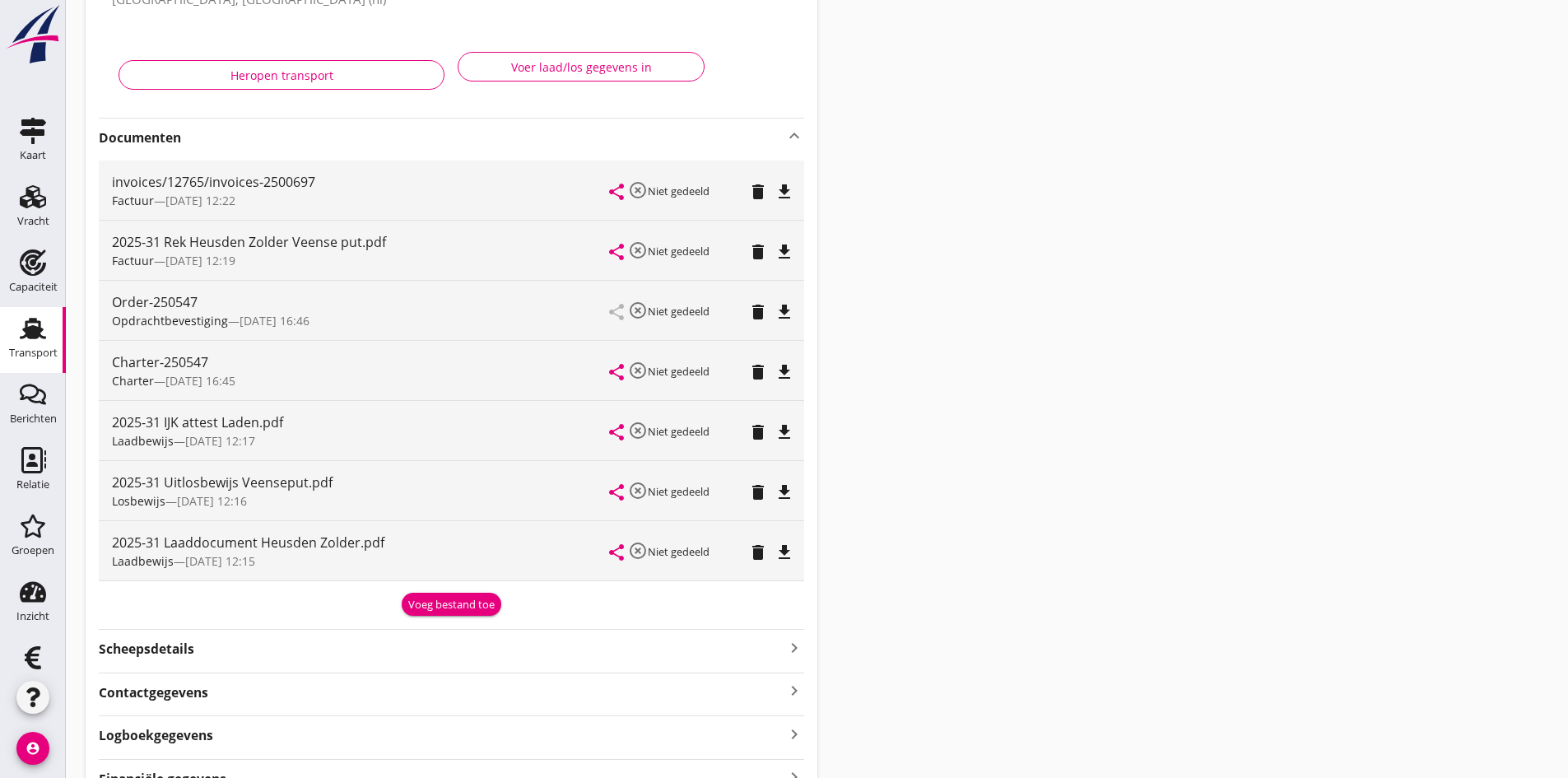
click at [784, 192] on icon "file_download" at bounding box center [784, 191] width 19 height 19
click at [782, 248] on icon "file_download" at bounding box center [784, 251] width 19 height 19
click at [24, 323] on icon "Transport" at bounding box center [32, 328] width 26 height 26
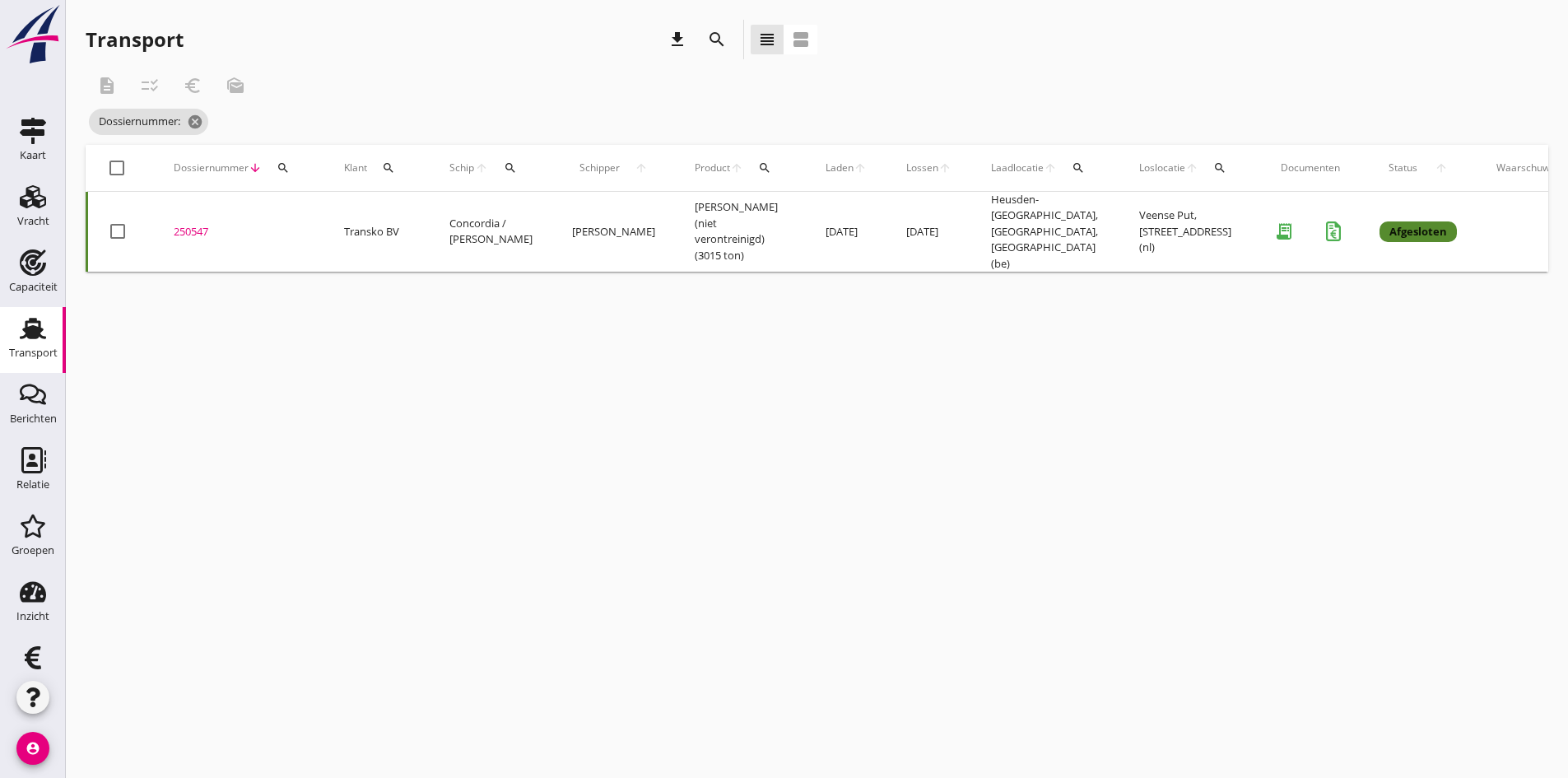
click at [284, 167] on icon "search" at bounding box center [283, 168] width 14 height 14
click at [296, 211] on input "Zoeken op dossiernummer..." at bounding box center [360, 215] width 171 height 26
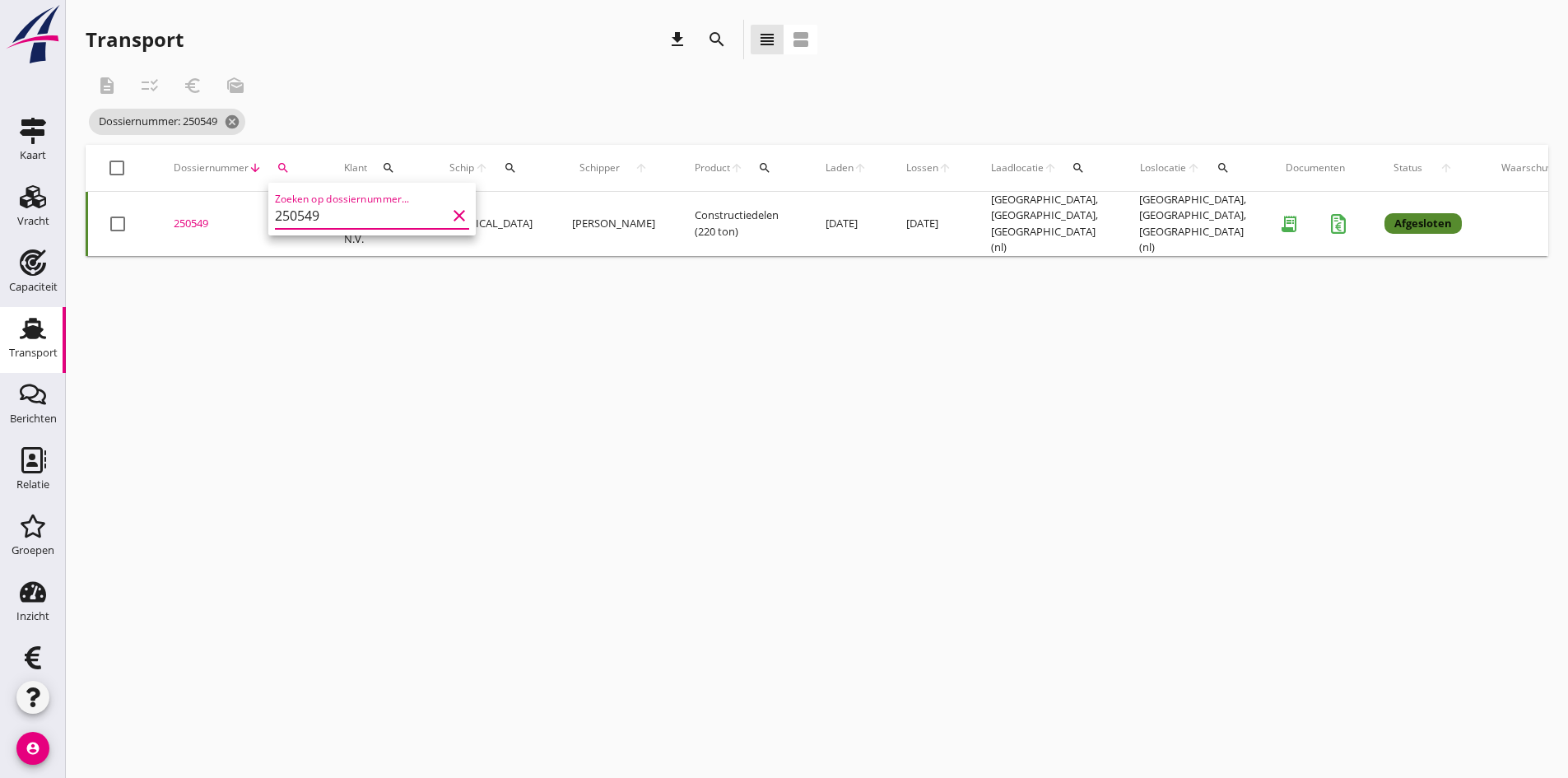
type input "250549"
click at [195, 216] on div "250549" at bounding box center [239, 223] width 131 height 16
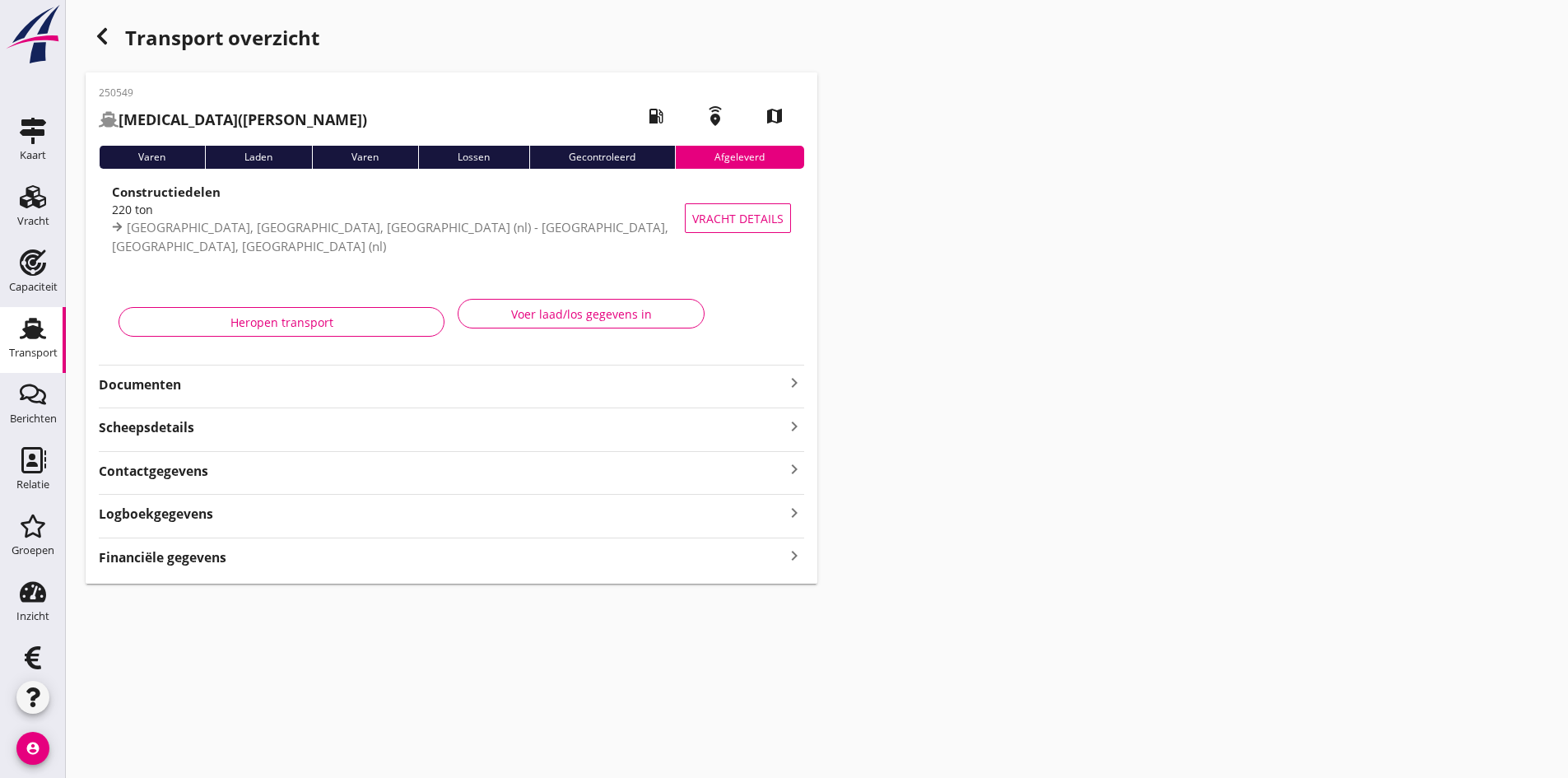
click at [172, 380] on strong "Documenten" at bounding box center [441, 385] width 686 height 19
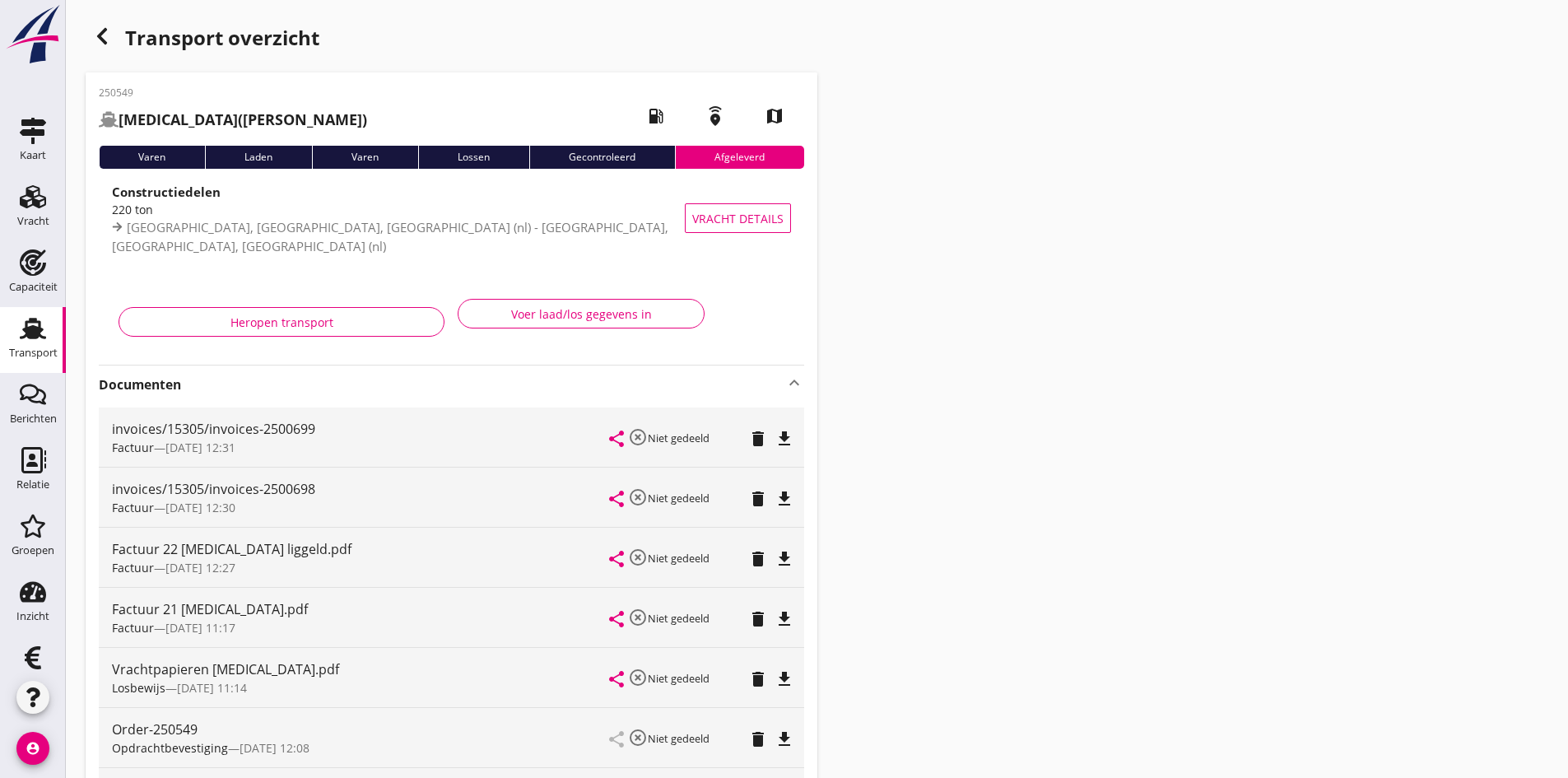
click at [784, 434] on icon "file_download" at bounding box center [784, 438] width 19 height 19
click at [782, 557] on icon "file_download" at bounding box center [784, 559] width 19 height 19
click at [784, 434] on icon "open_in_browser" at bounding box center [784, 438] width 19 height 19
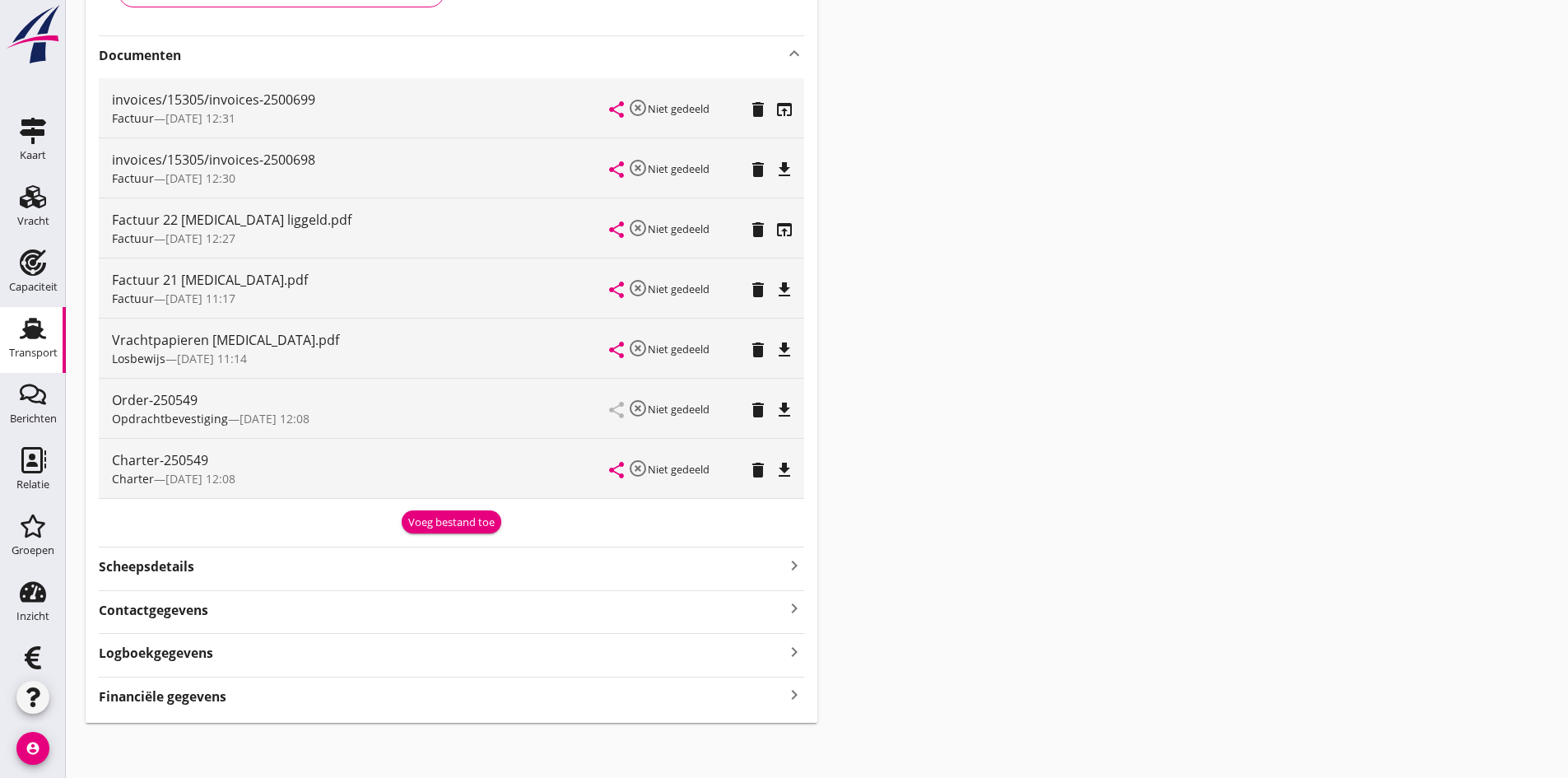
scroll to position [334, 0]
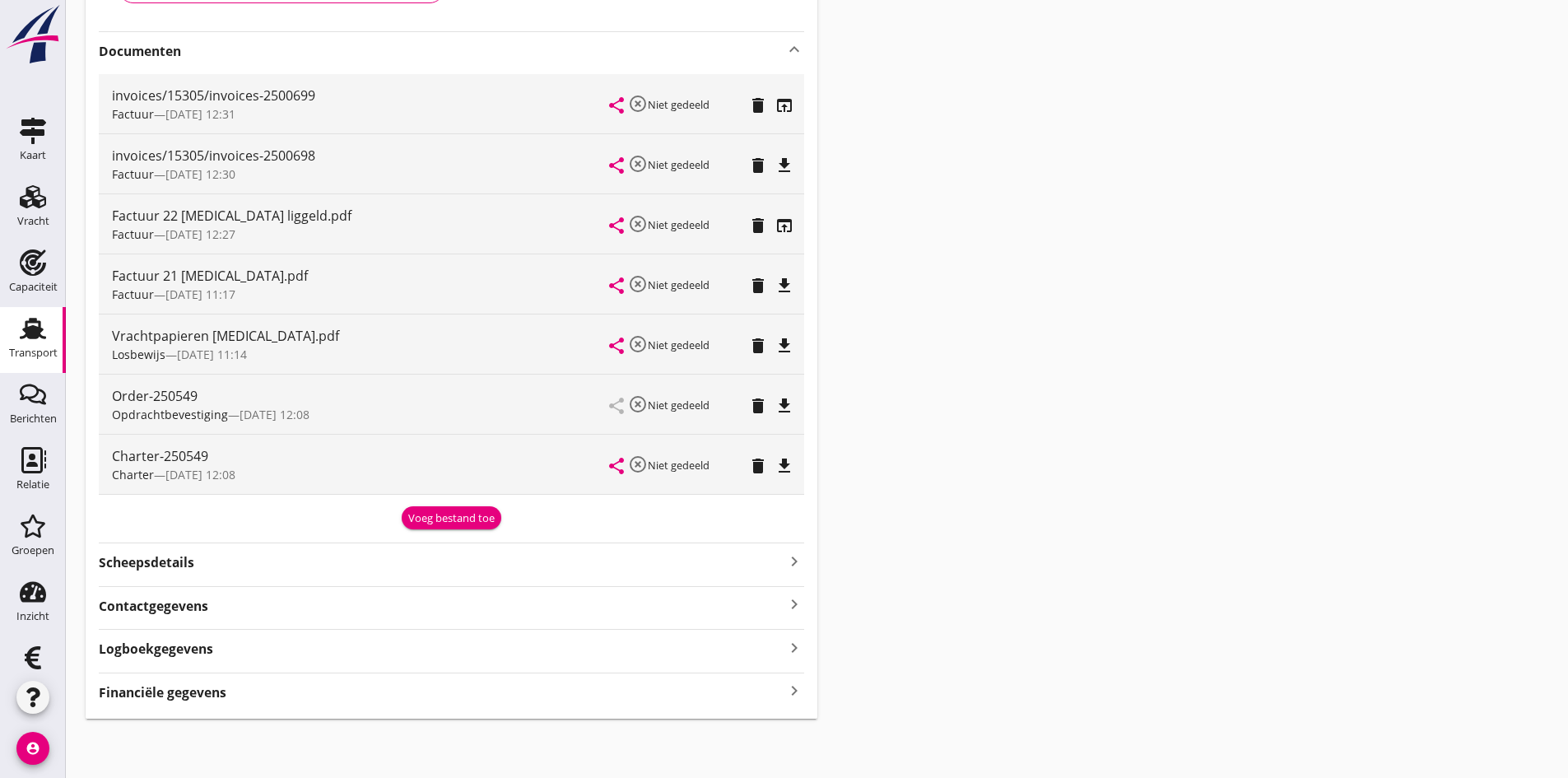
click at [759, 684] on div "Financiële gegevens keyboard_arrow_right" at bounding box center [451, 691] width 705 height 22
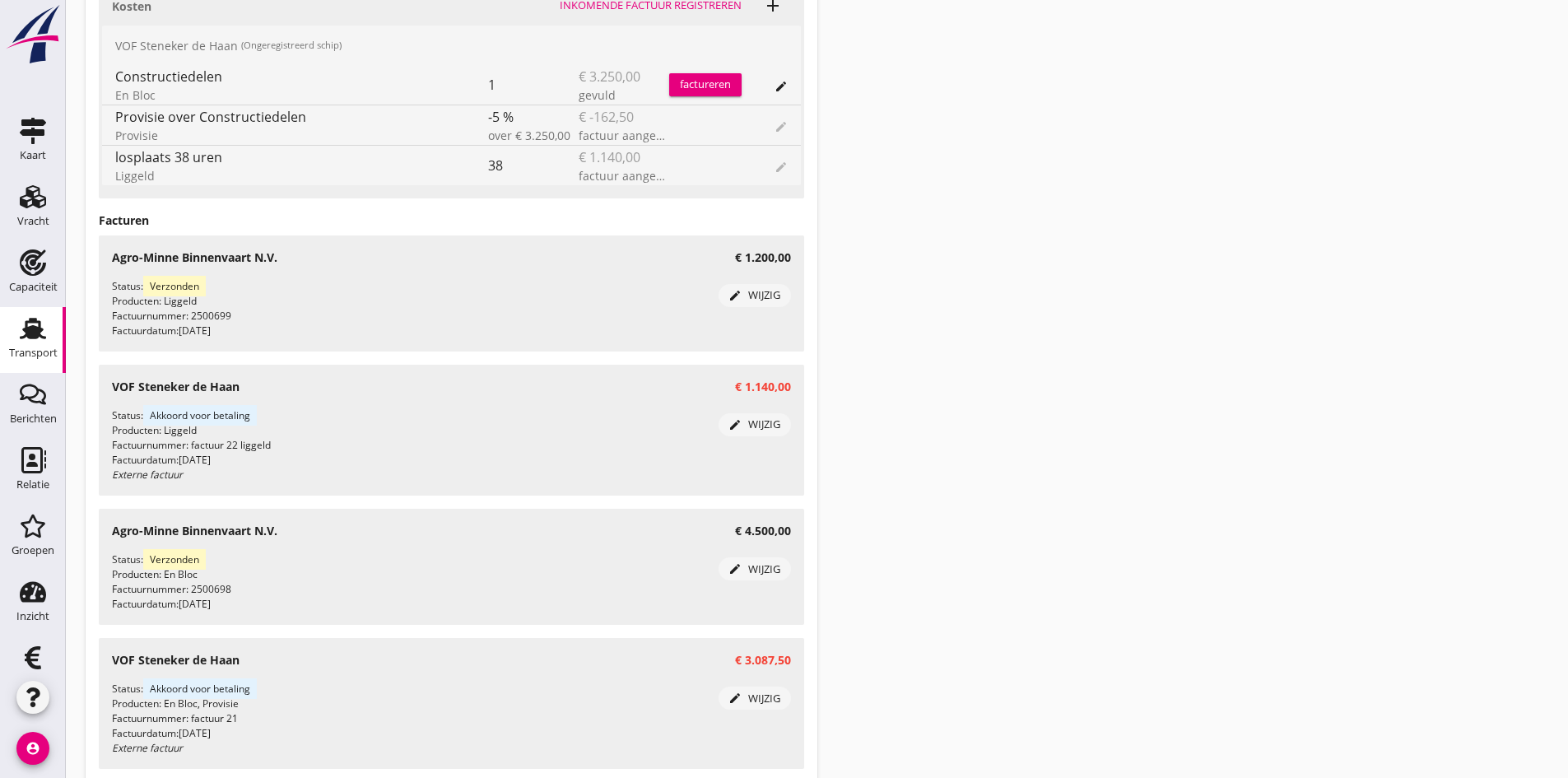
scroll to position [1403, 0]
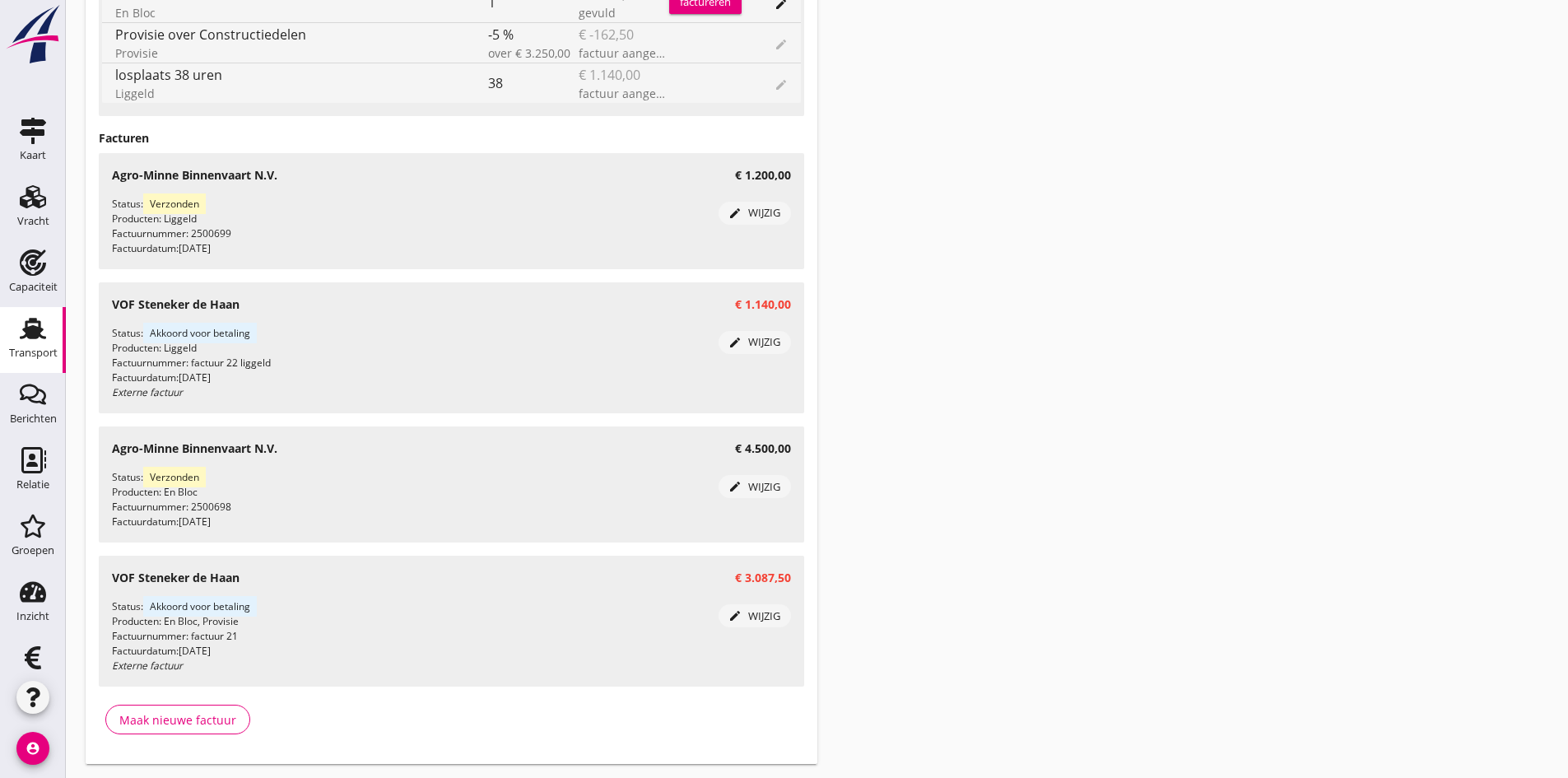
click at [24, 322] on use at bounding box center [32, 328] width 26 height 21
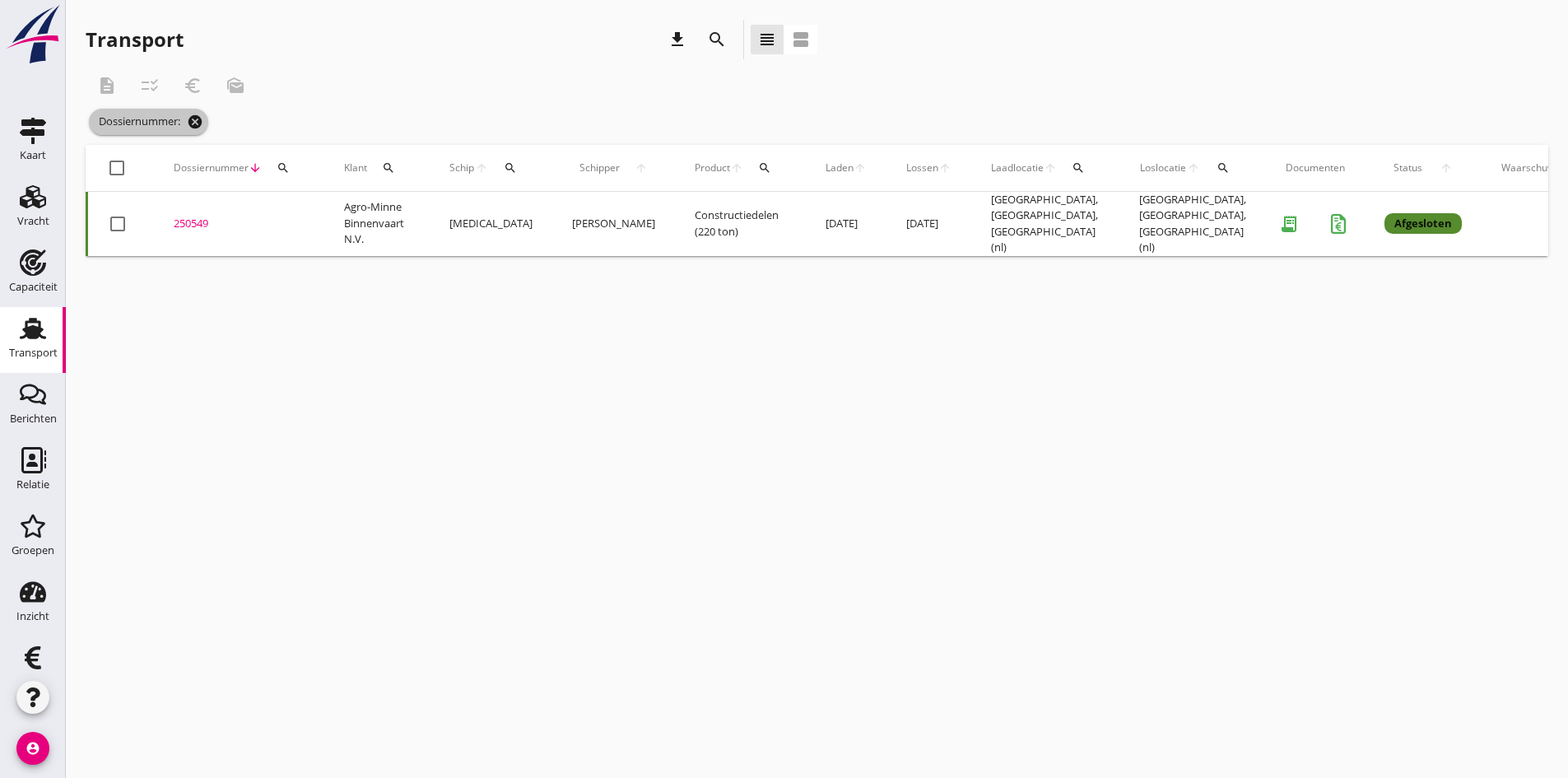
click at [199, 122] on icon "cancel" at bounding box center [195, 121] width 16 height 16
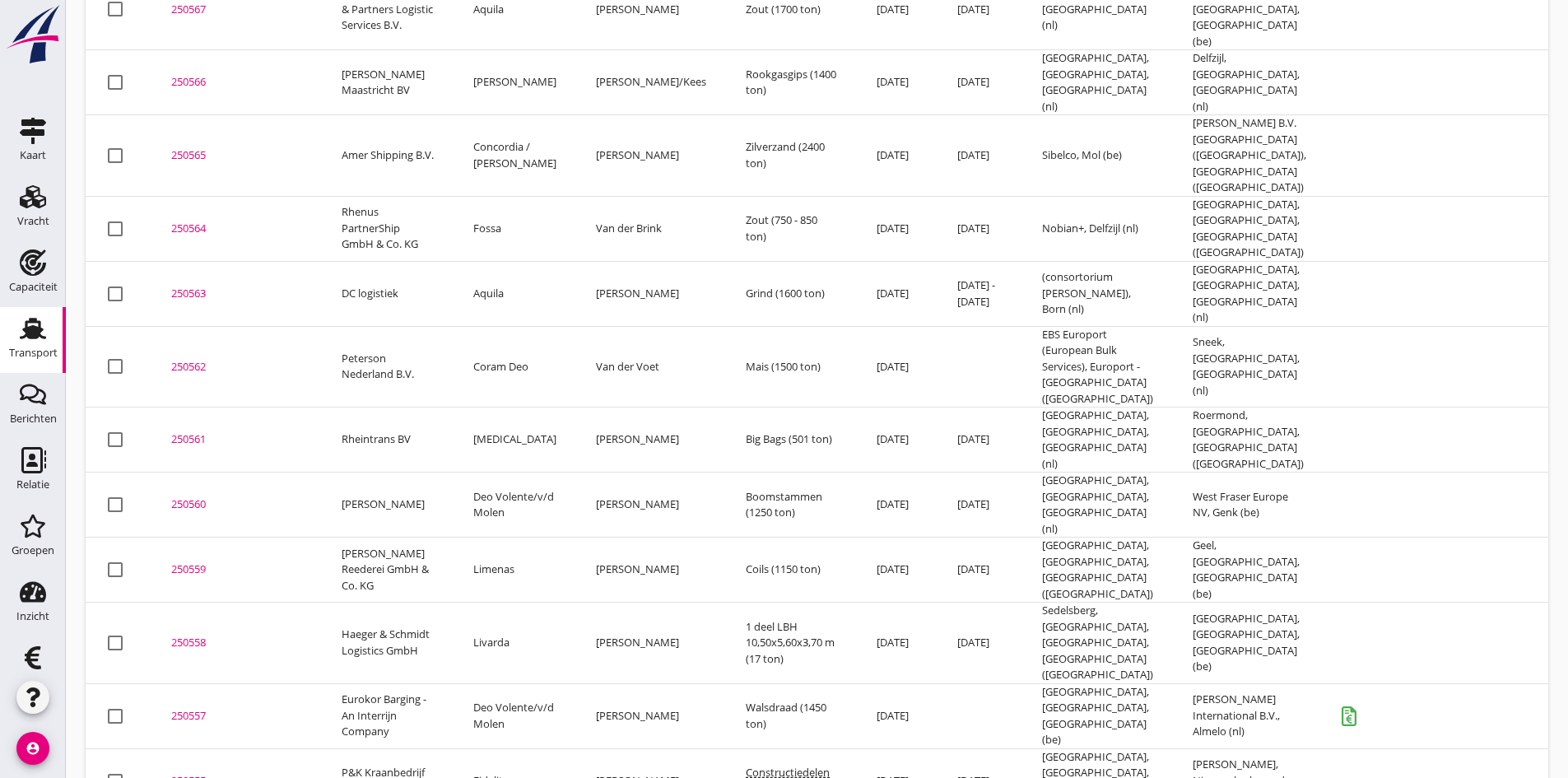
scroll to position [1595, 0]
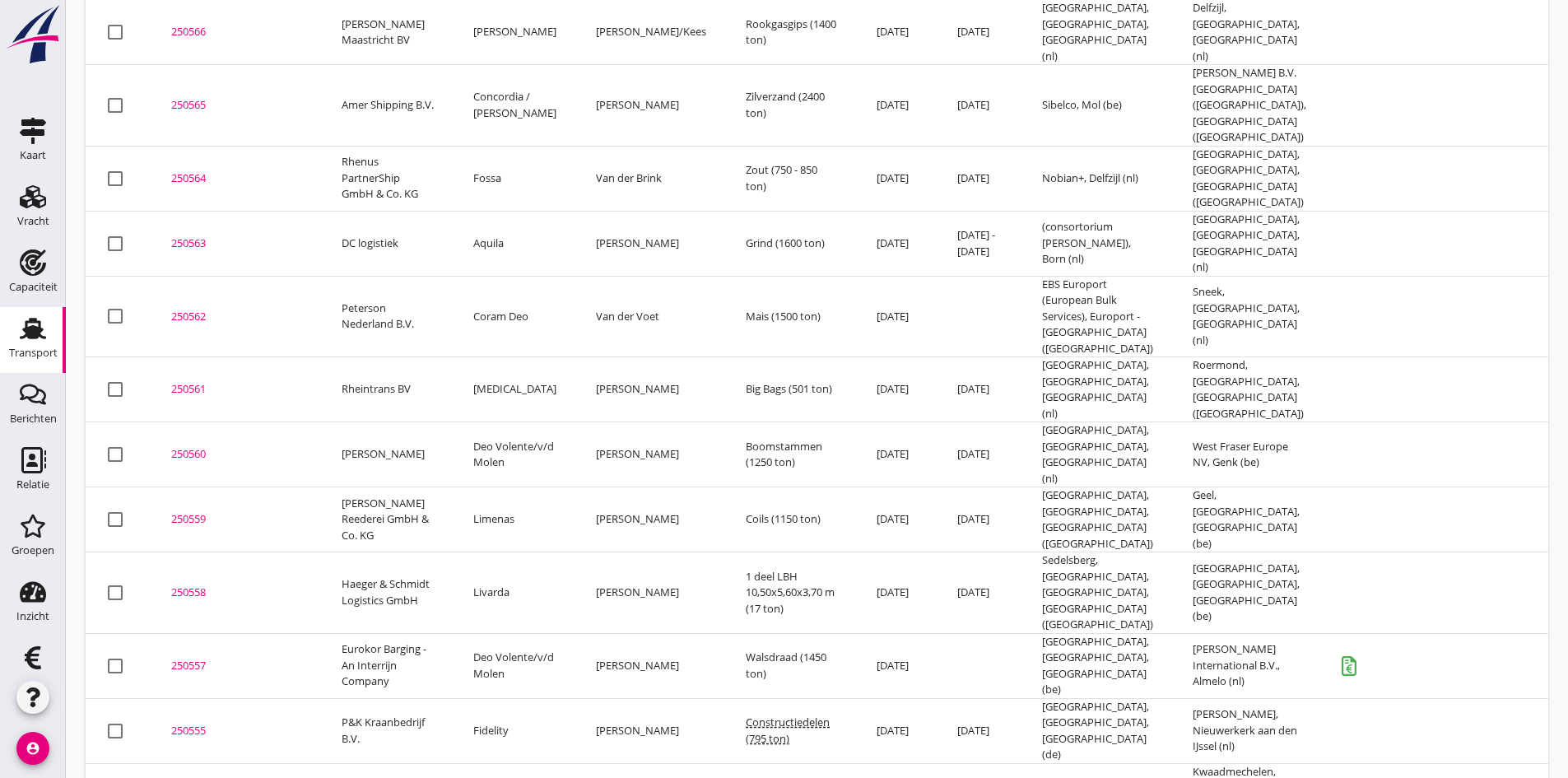
drag, startPoint x: 19, startPoint y: 326, endPoint x: 5, endPoint y: 334, distance: 16.1
click at [19, 326] on use at bounding box center [32, 328] width 26 height 21
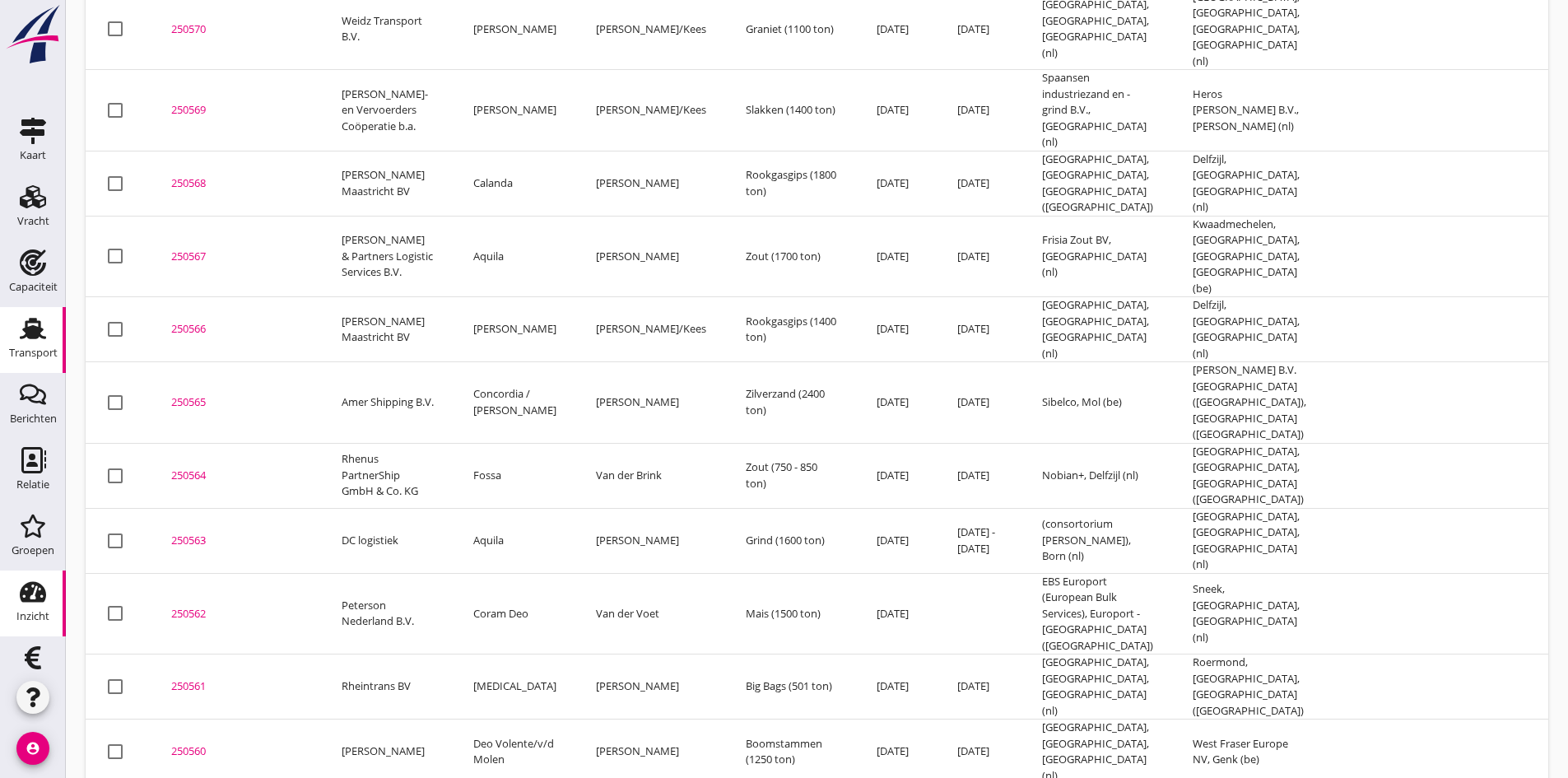
scroll to position [1595, 0]
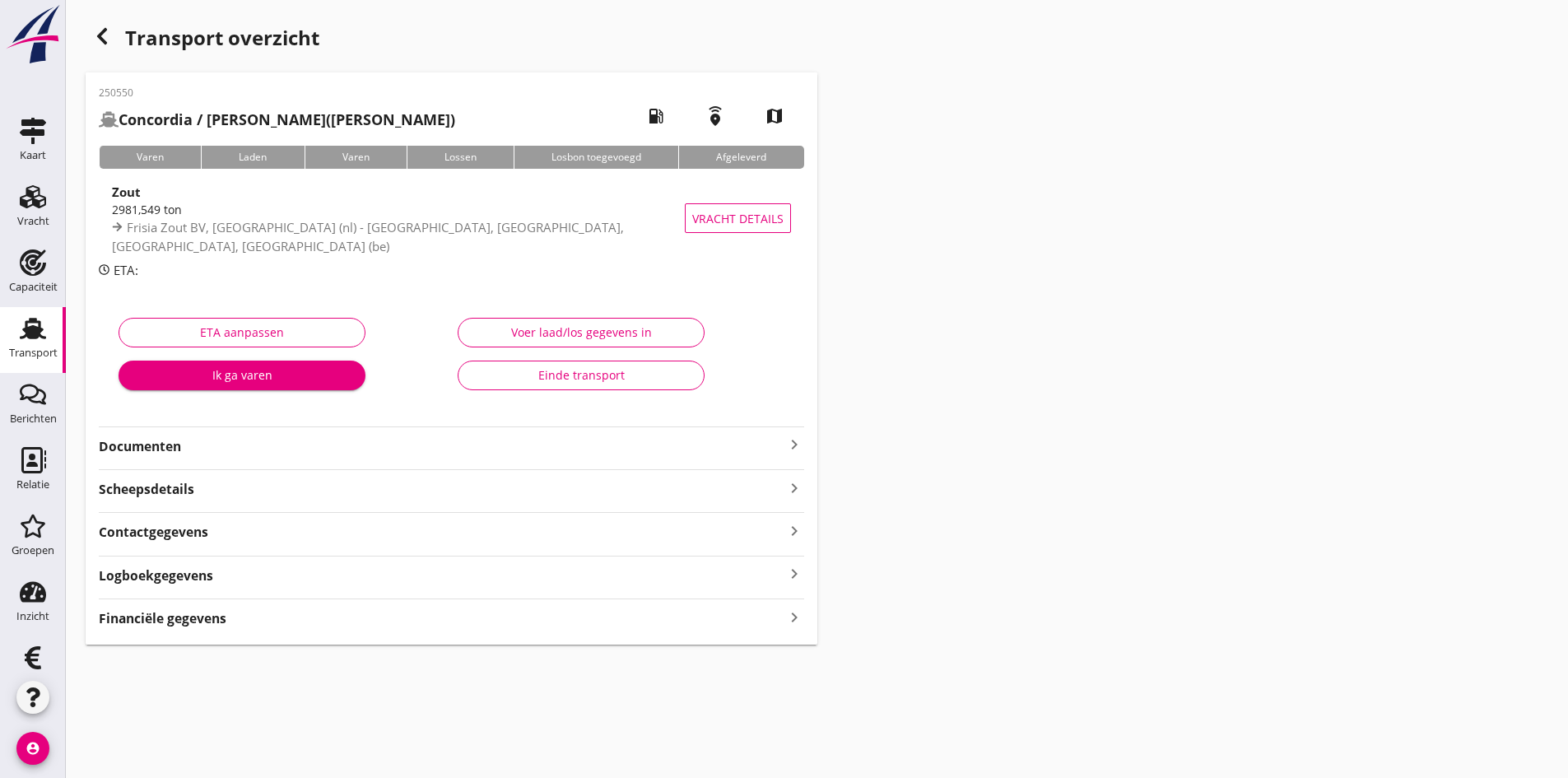
click at [792, 617] on icon "keyboard_arrow_right" at bounding box center [794, 616] width 19 height 22
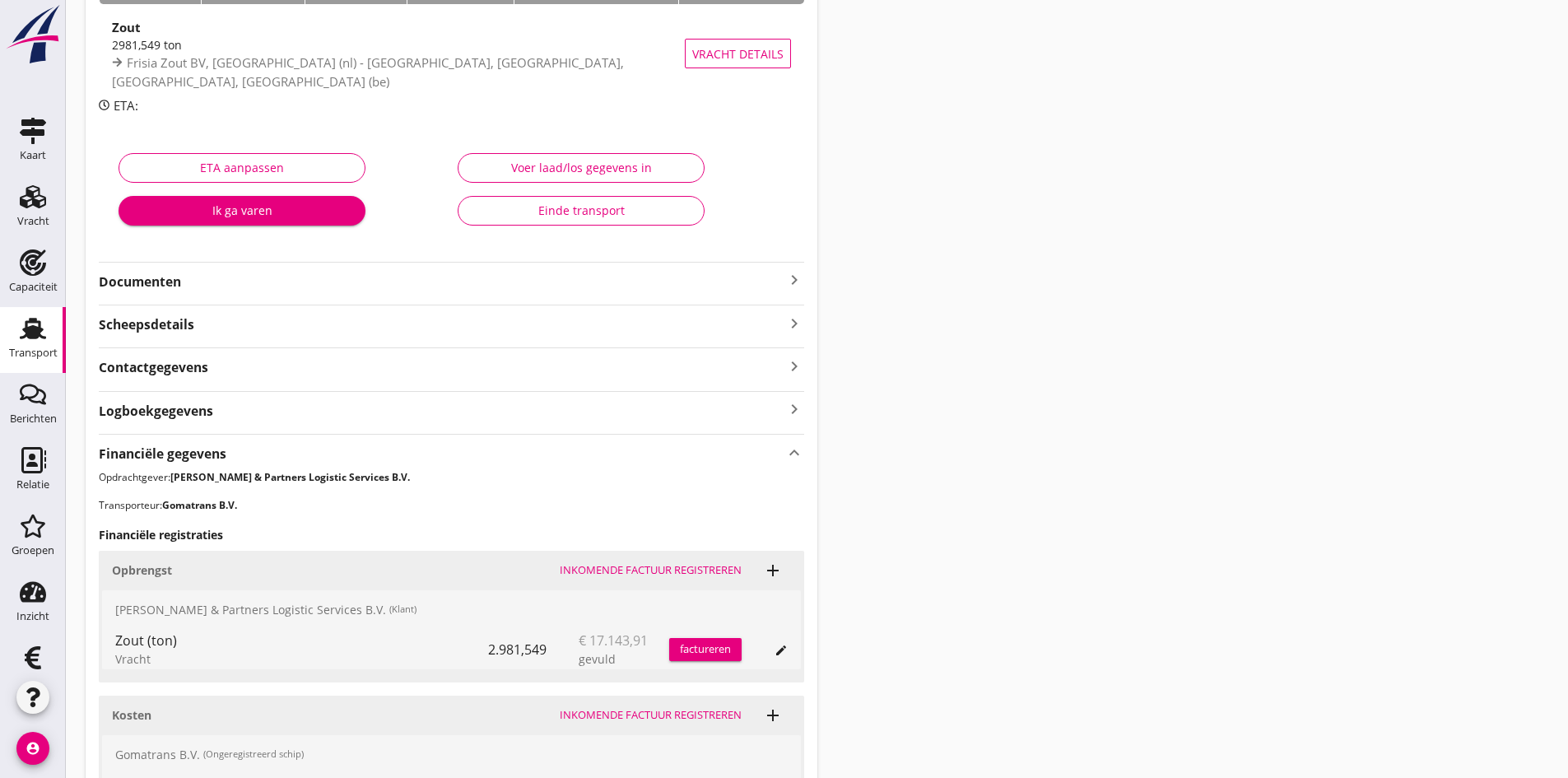
scroll to position [246, 0]
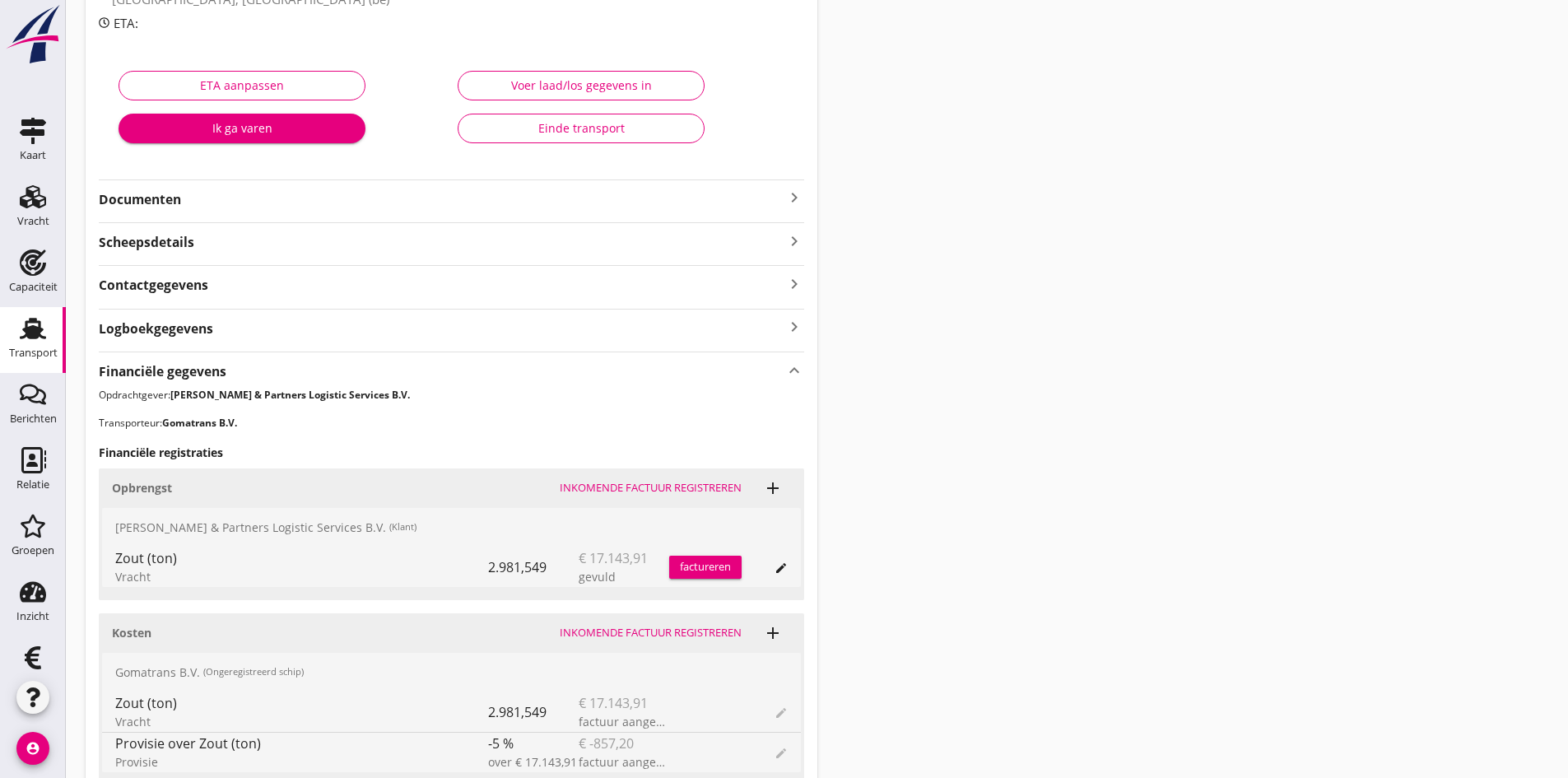
click at [691, 562] on div "factureren" at bounding box center [705, 567] width 73 height 16
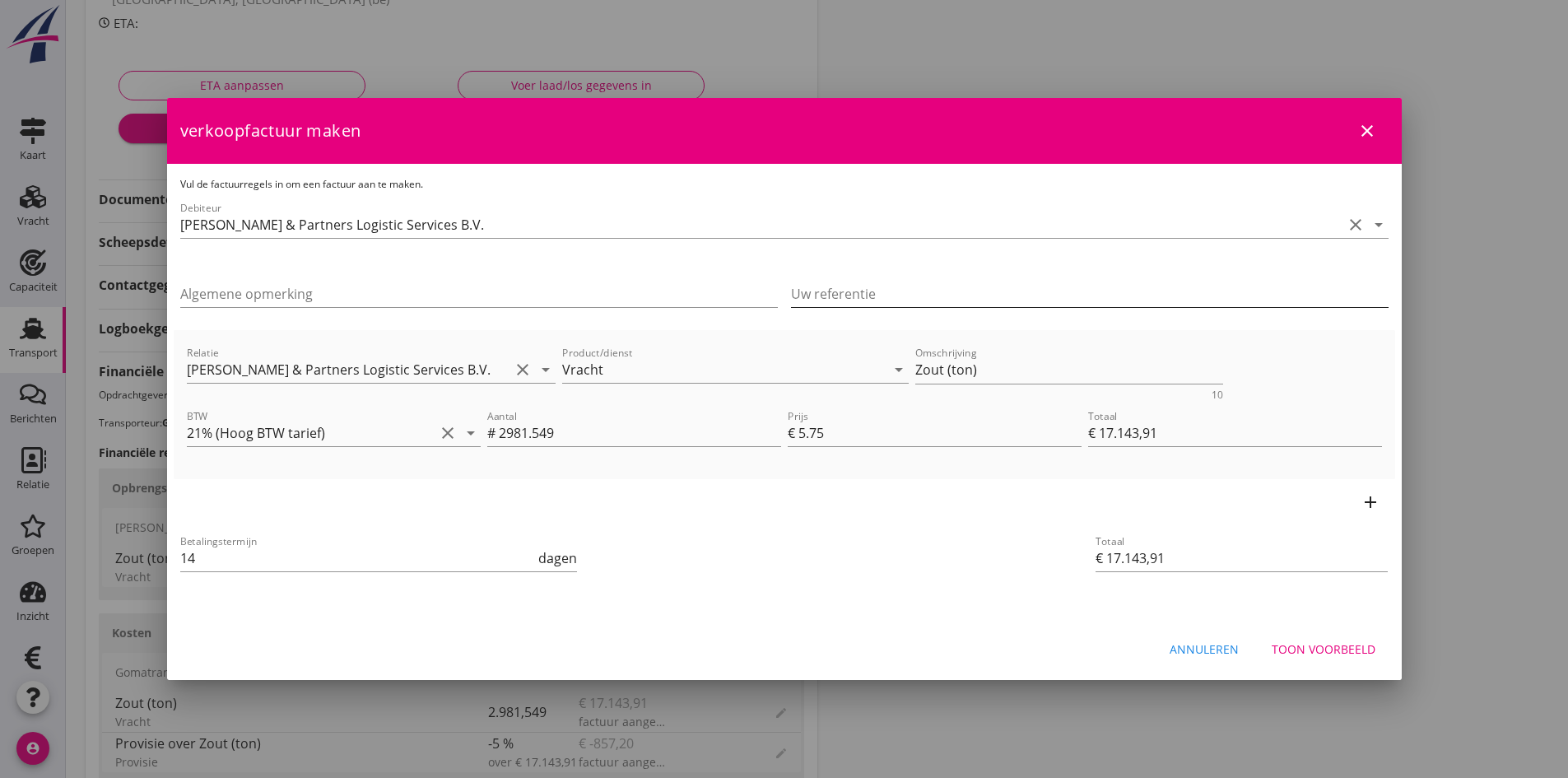
click at [811, 292] on input "Uw referentie" at bounding box center [1090, 293] width 598 height 26
type input "950357"
click at [1332, 648] on div "Toon voorbeeld" at bounding box center [1323, 649] width 104 height 17
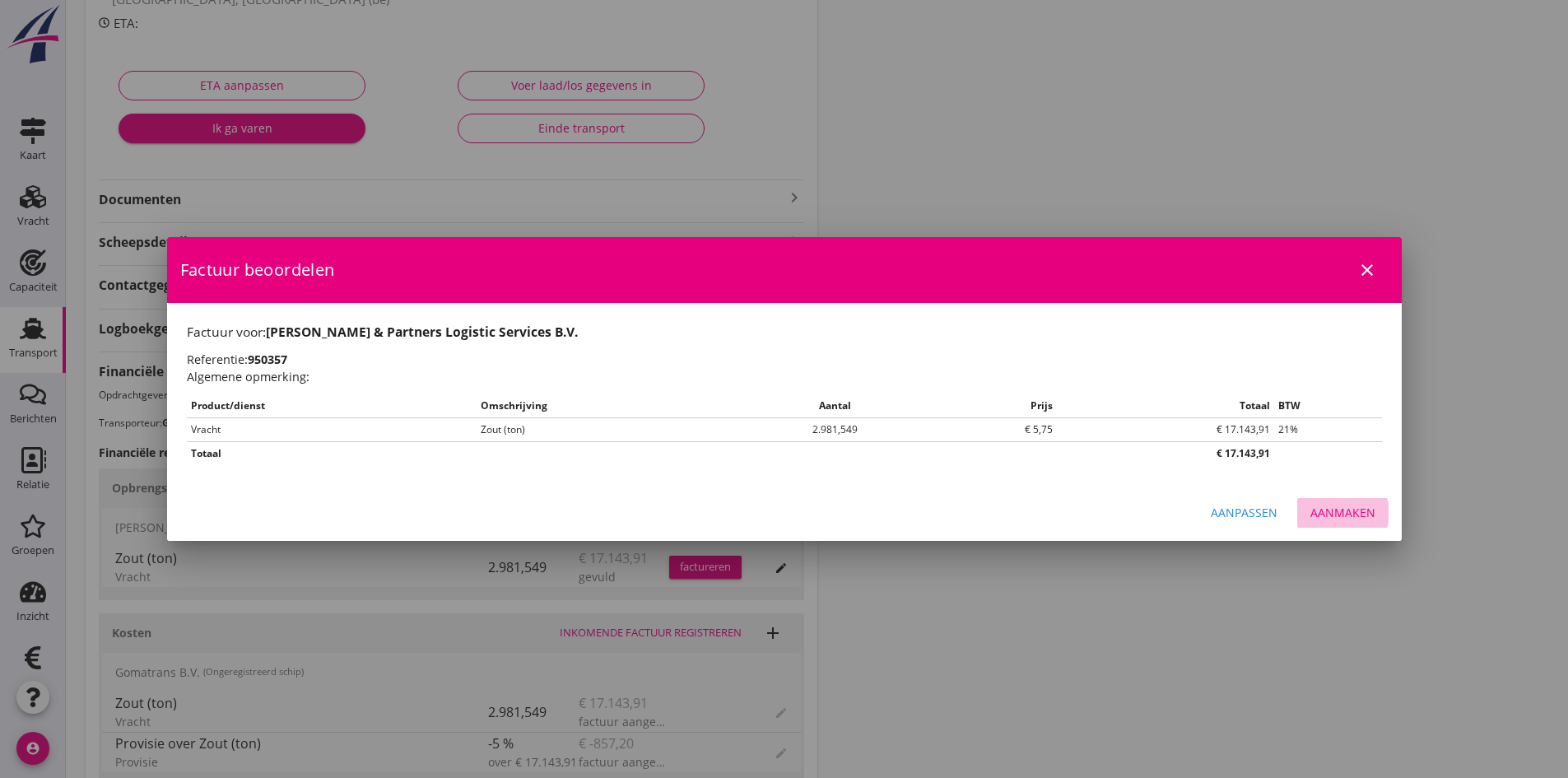
click at [1333, 511] on div "Aanmaken" at bounding box center [1343, 512] width 65 height 17
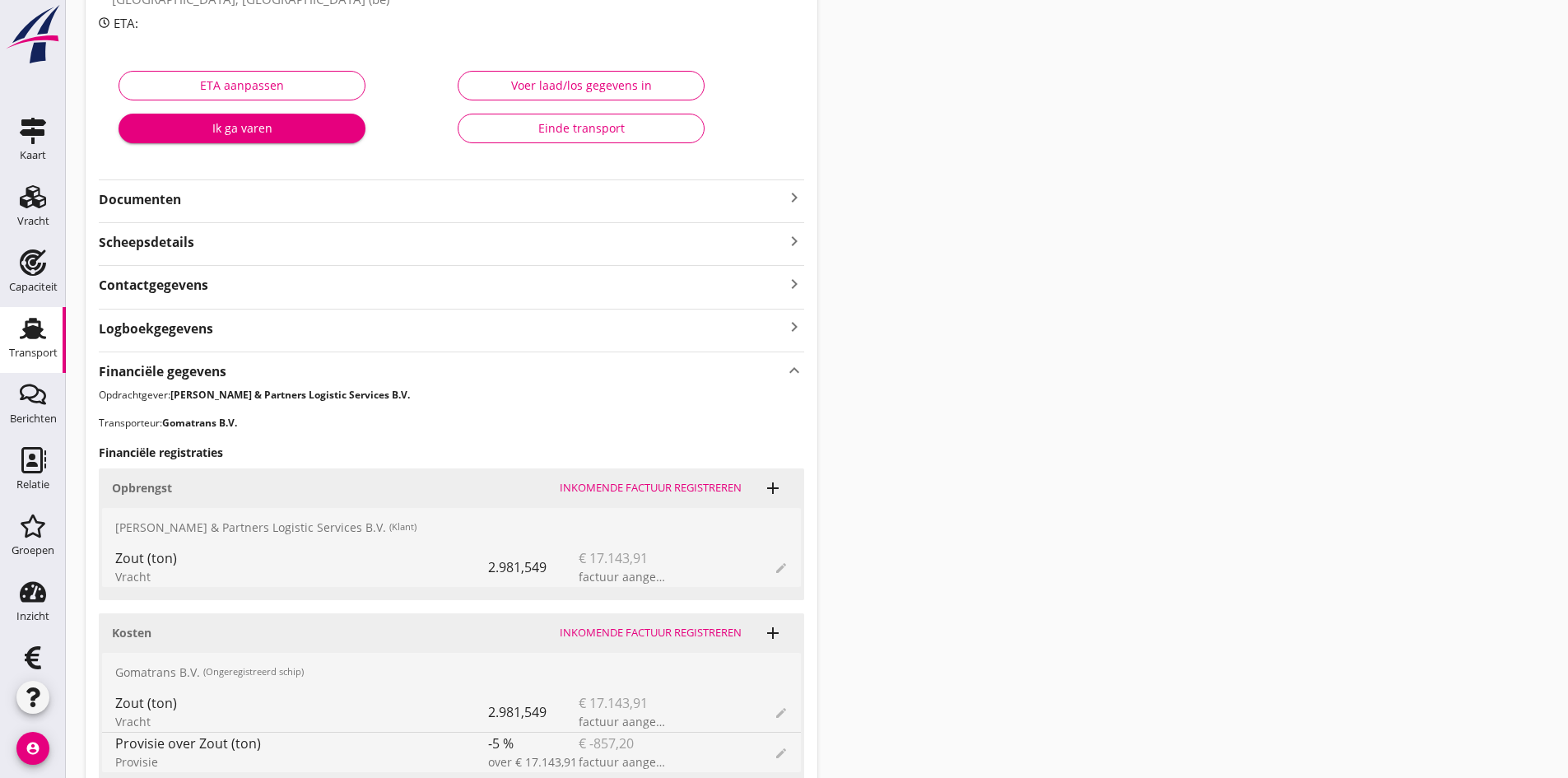
scroll to position [659, 0]
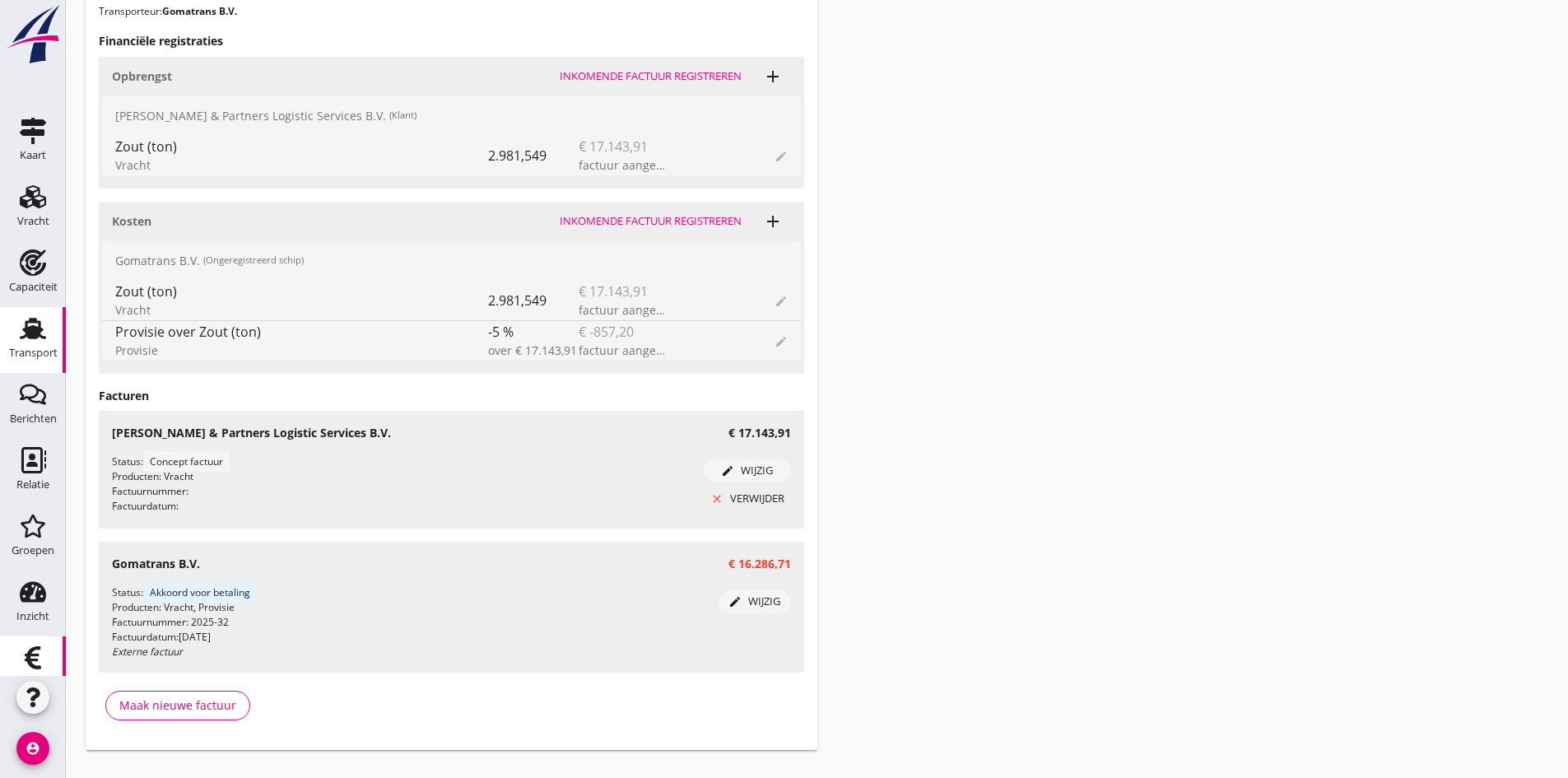
click at [24, 654] on use at bounding box center [32, 658] width 16 height 23
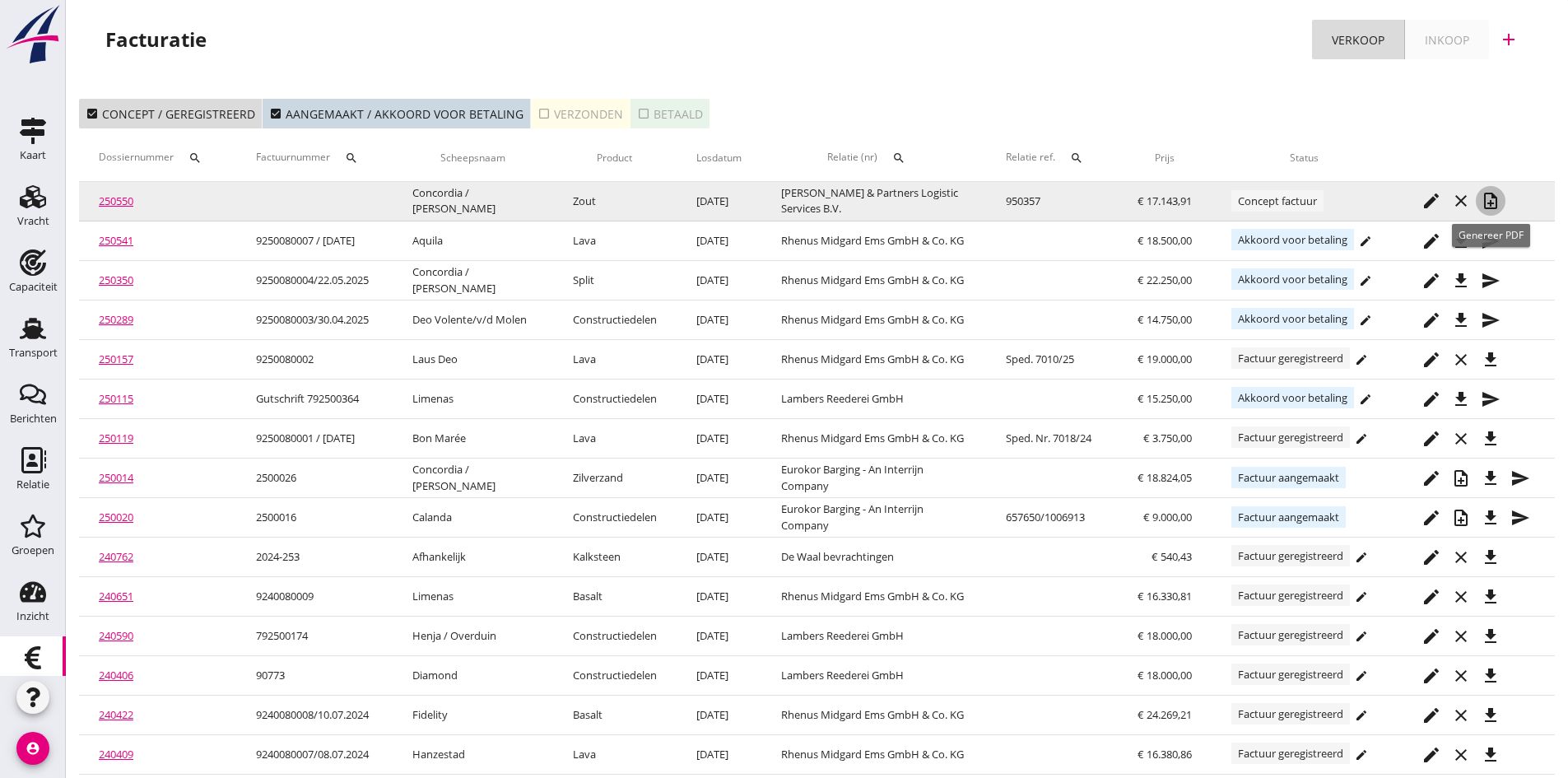
click at [1487, 196] on icon "note_add" at bounding box center [1490, 201] width 19 height 19
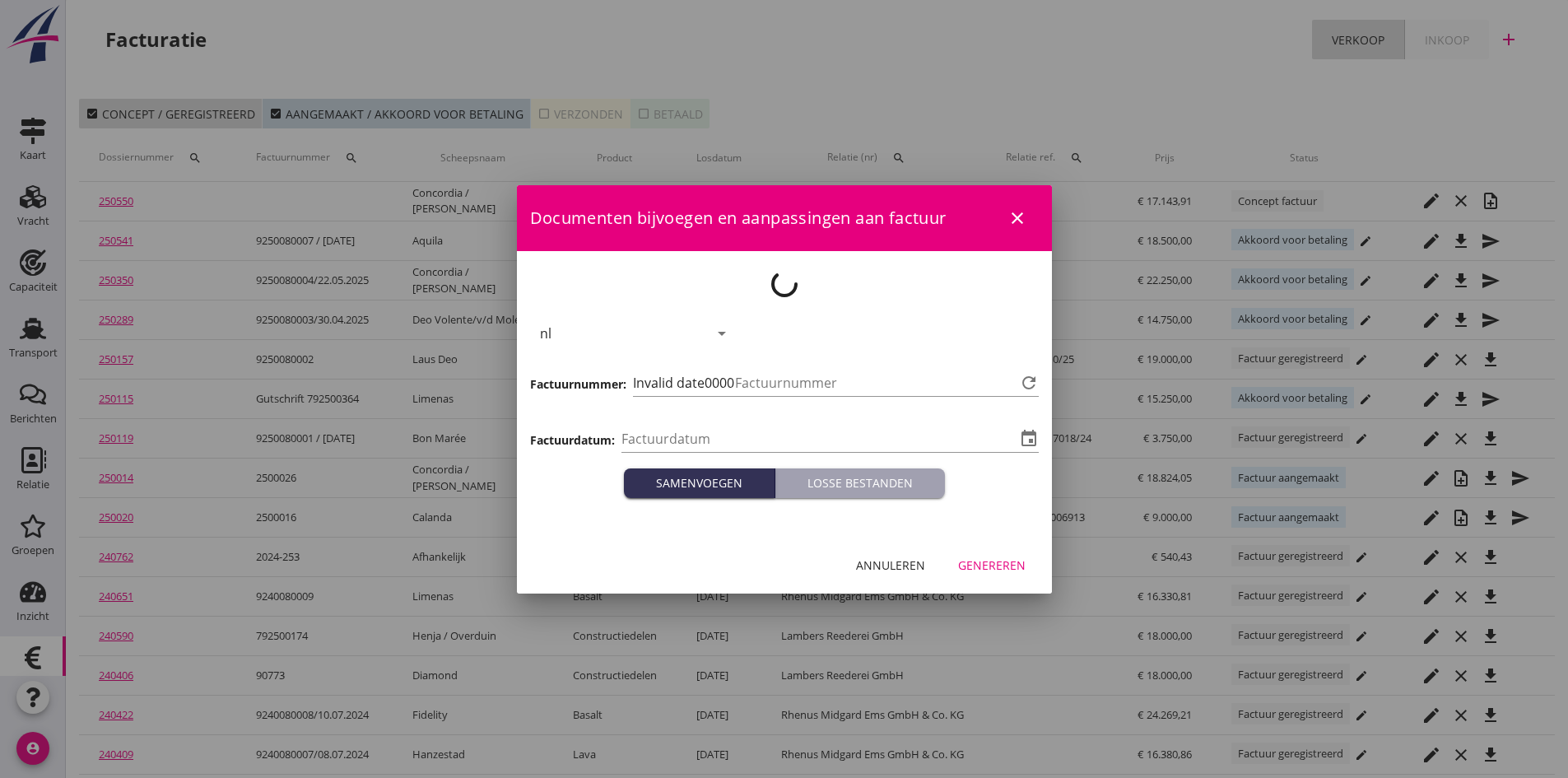
type input "[DATE]"
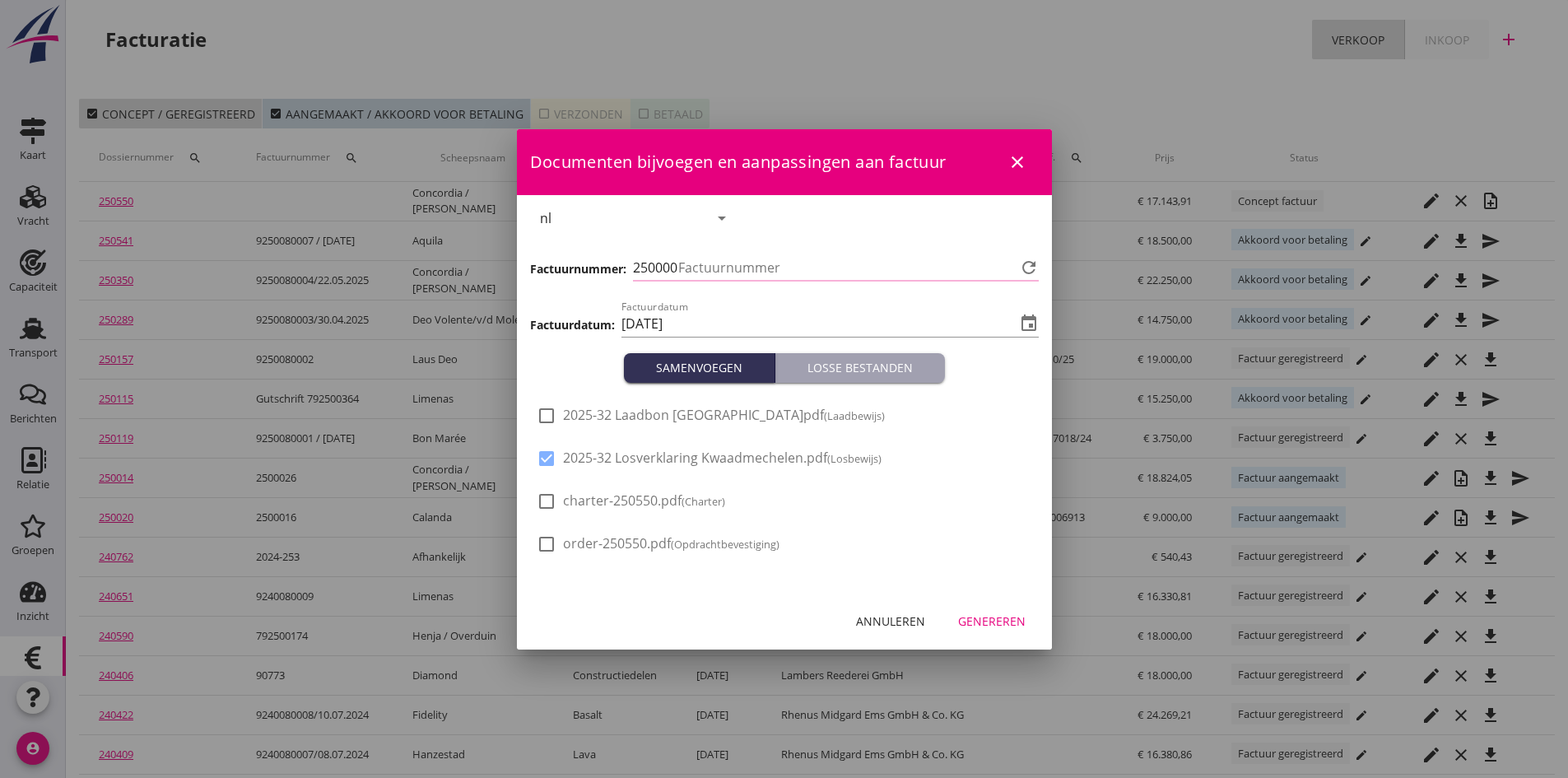
type input "716"
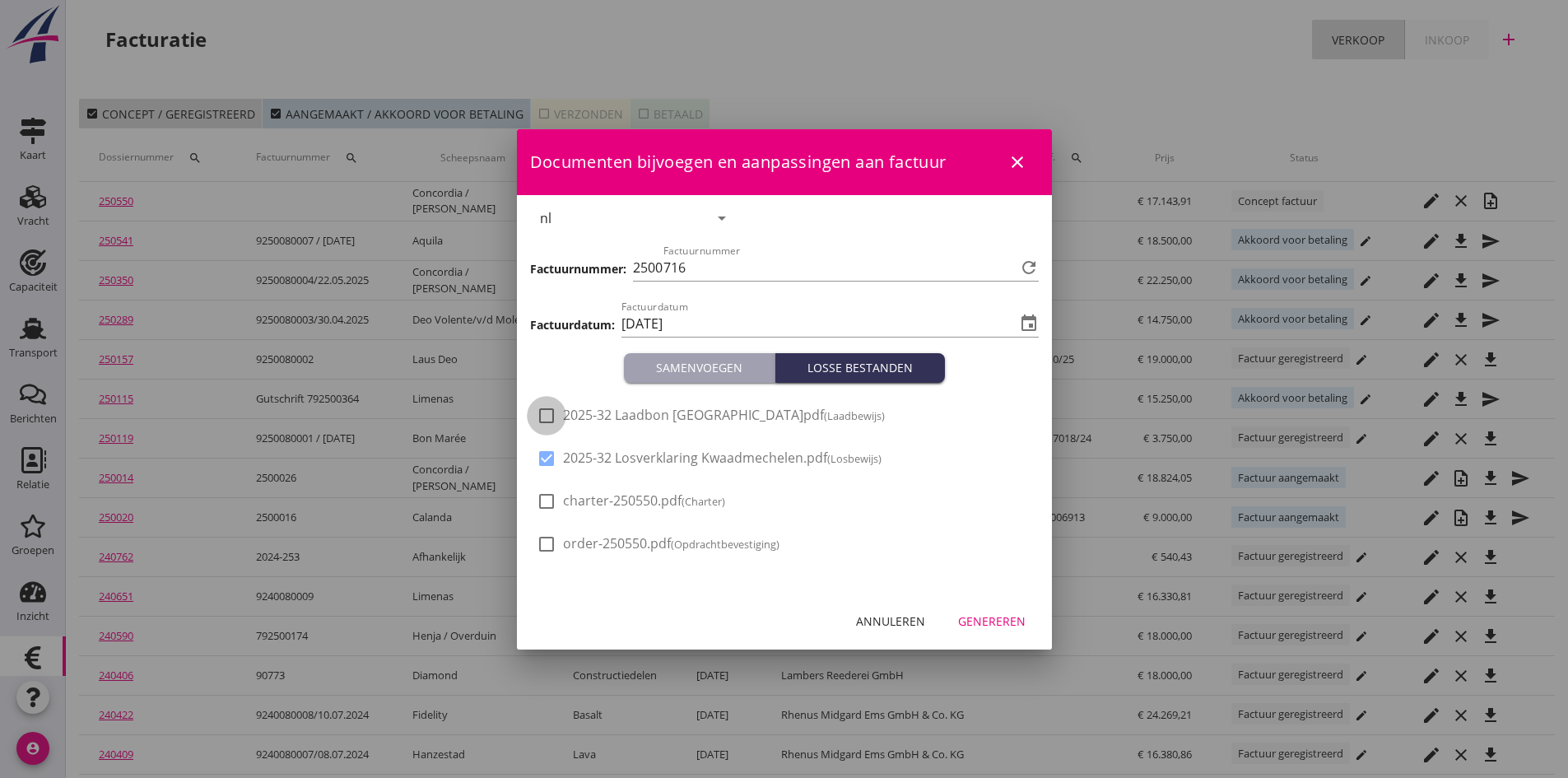
click at [547, 420] on div at bounding box center [546, 415] width 28 height 28
checkbox input "true"
click at [988, 618] on div "Genereren" at bounding box center [992, 621] width 68 height 17
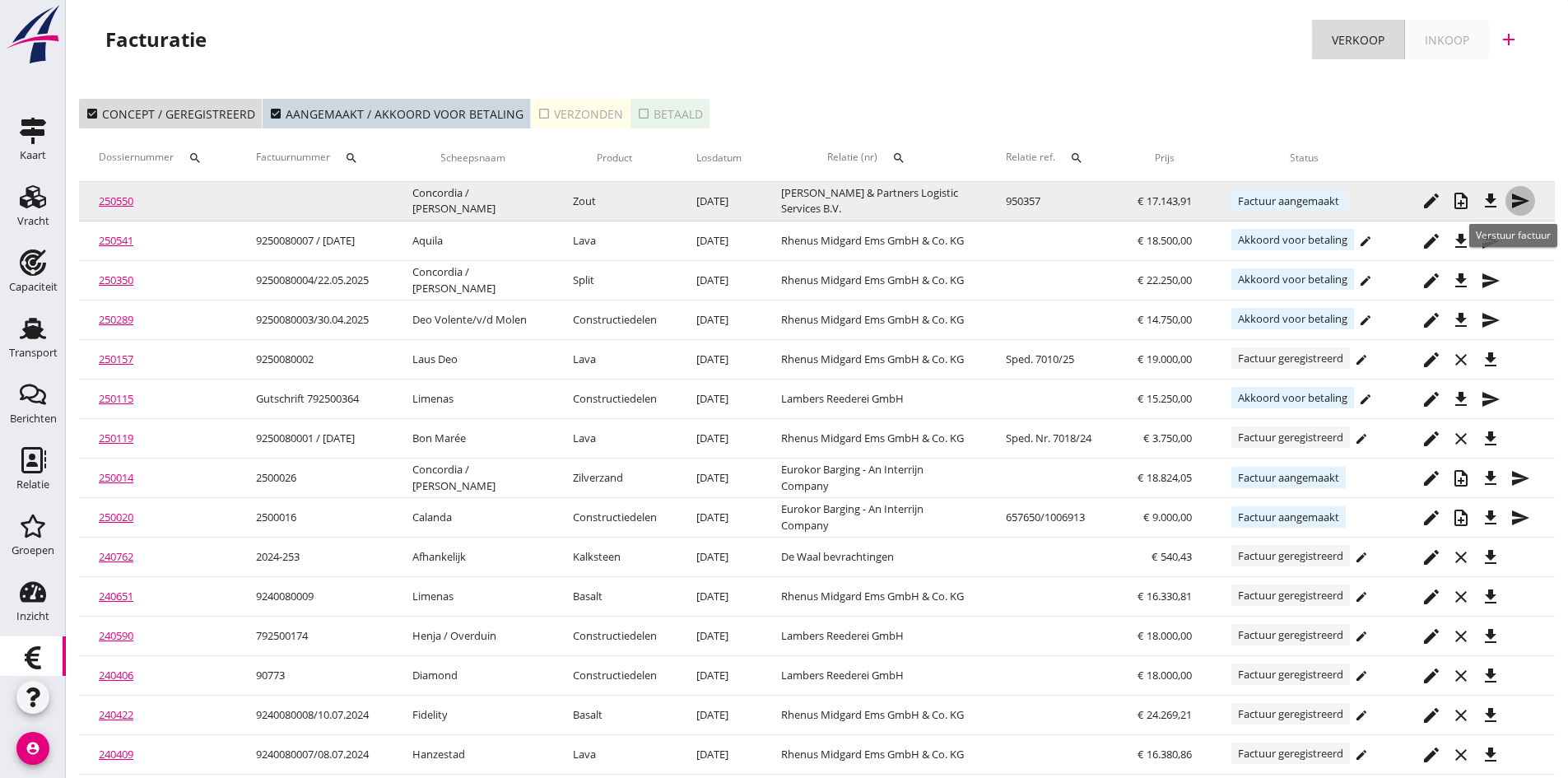
click at [1518, 198] on icon "send" at bounding box center [1520, 201] width 19 height 19
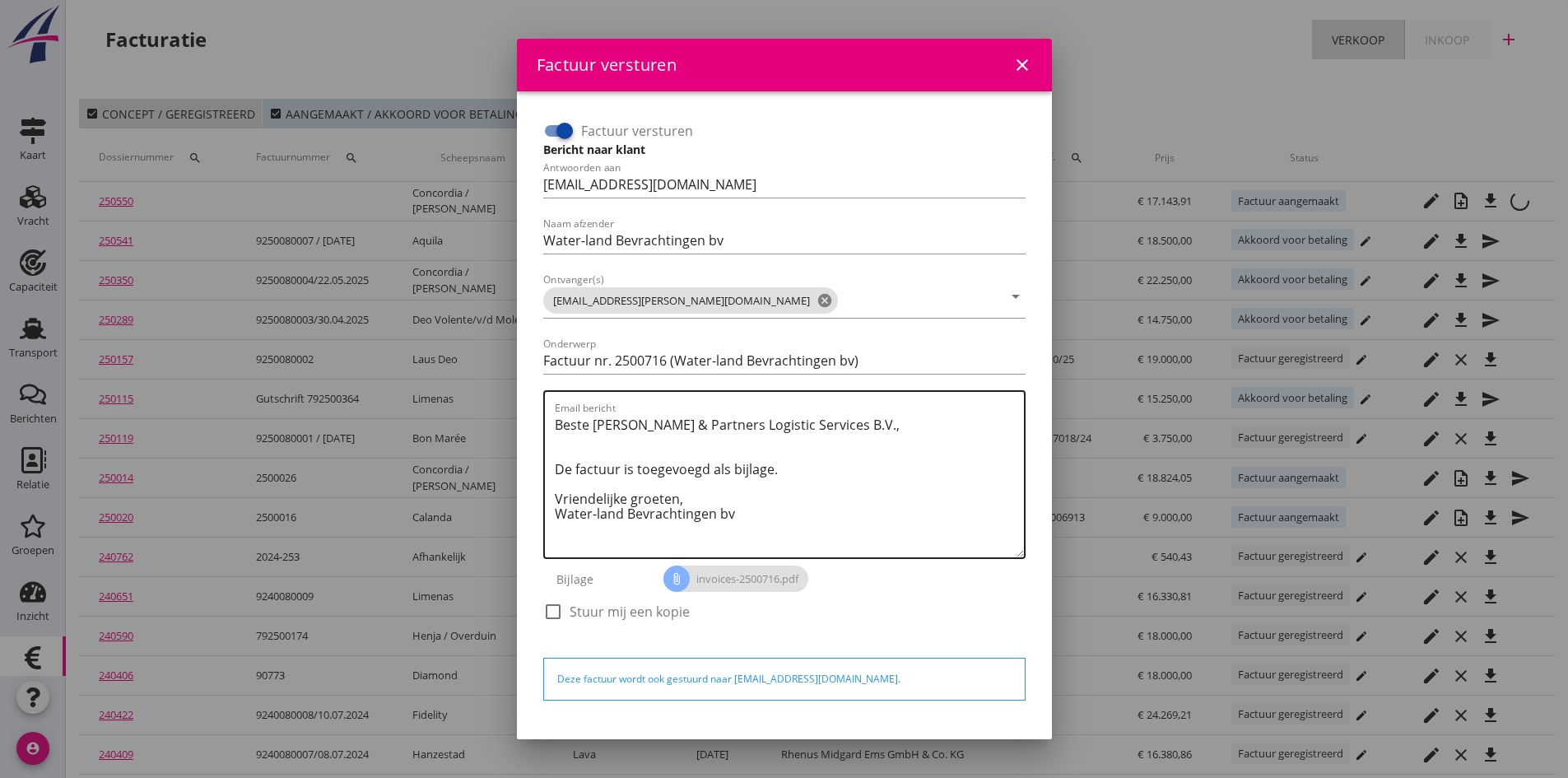
scroll to position [47, 0]
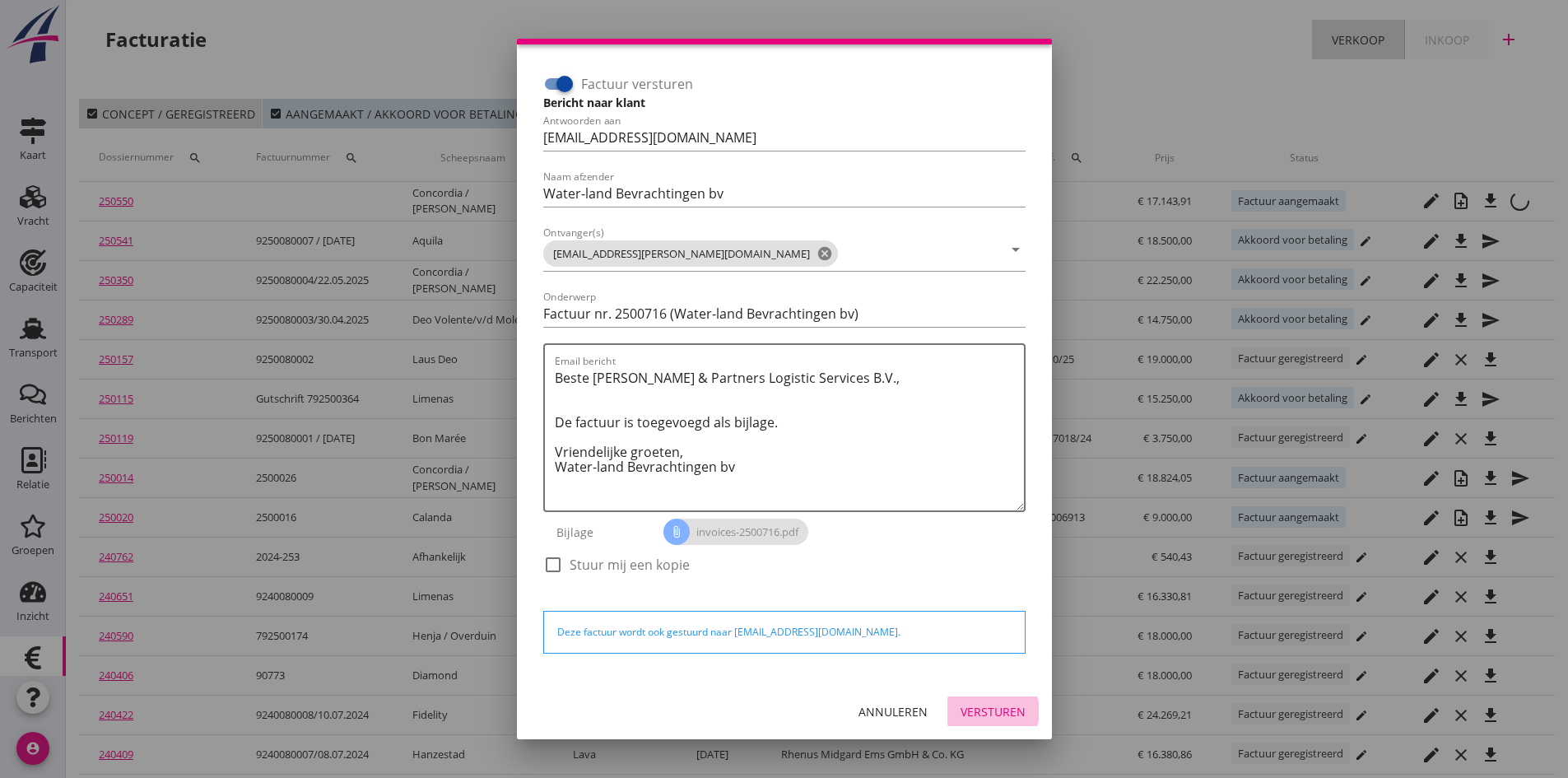
click at [991, 708] on div "Versturen" at bounding box center [993, 711] width 65 height 17
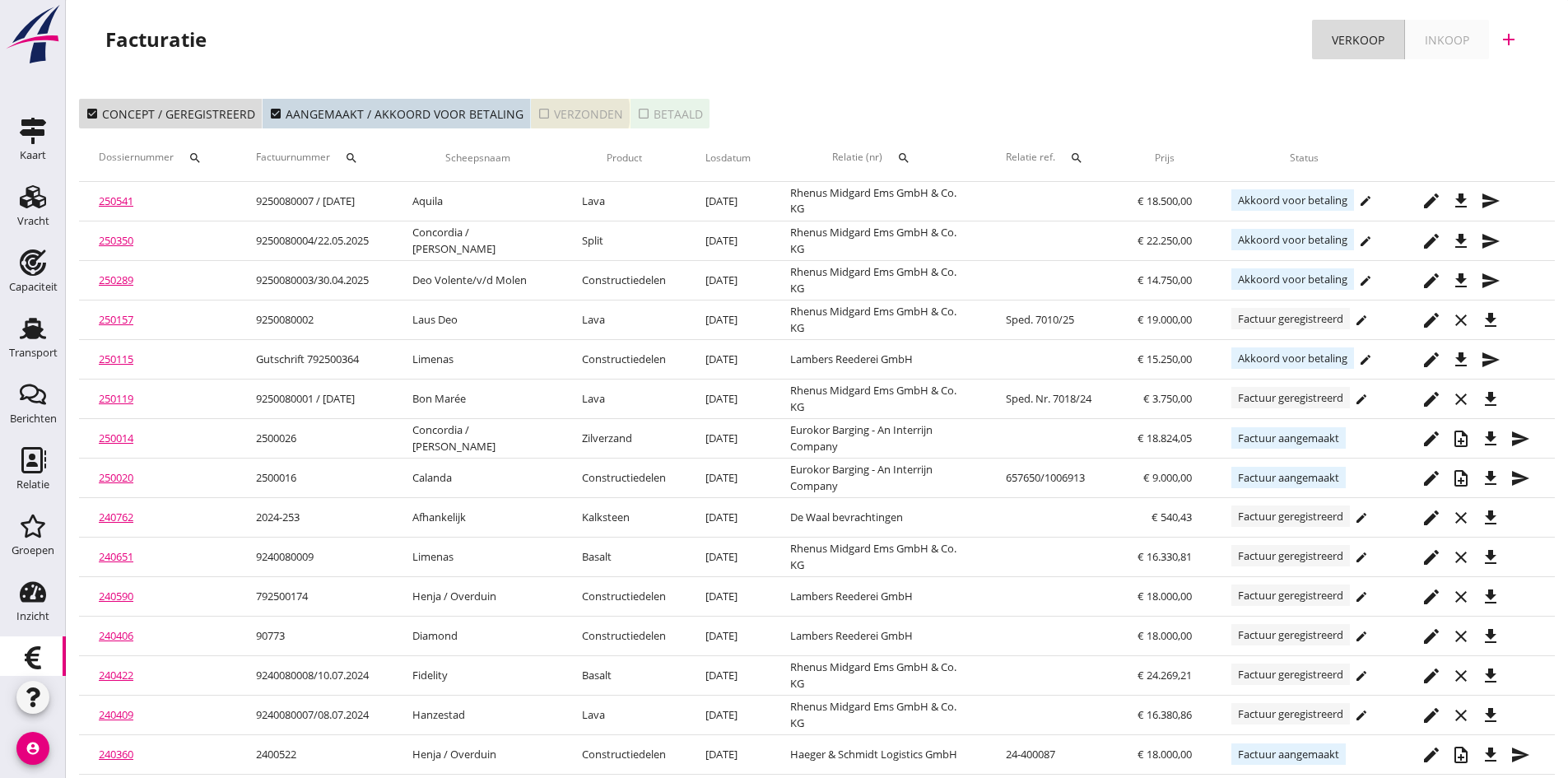
click at [563, 113] on div "check_box_outline_blank Verzonden" at bounding box center [580, 114] width 85 height 17
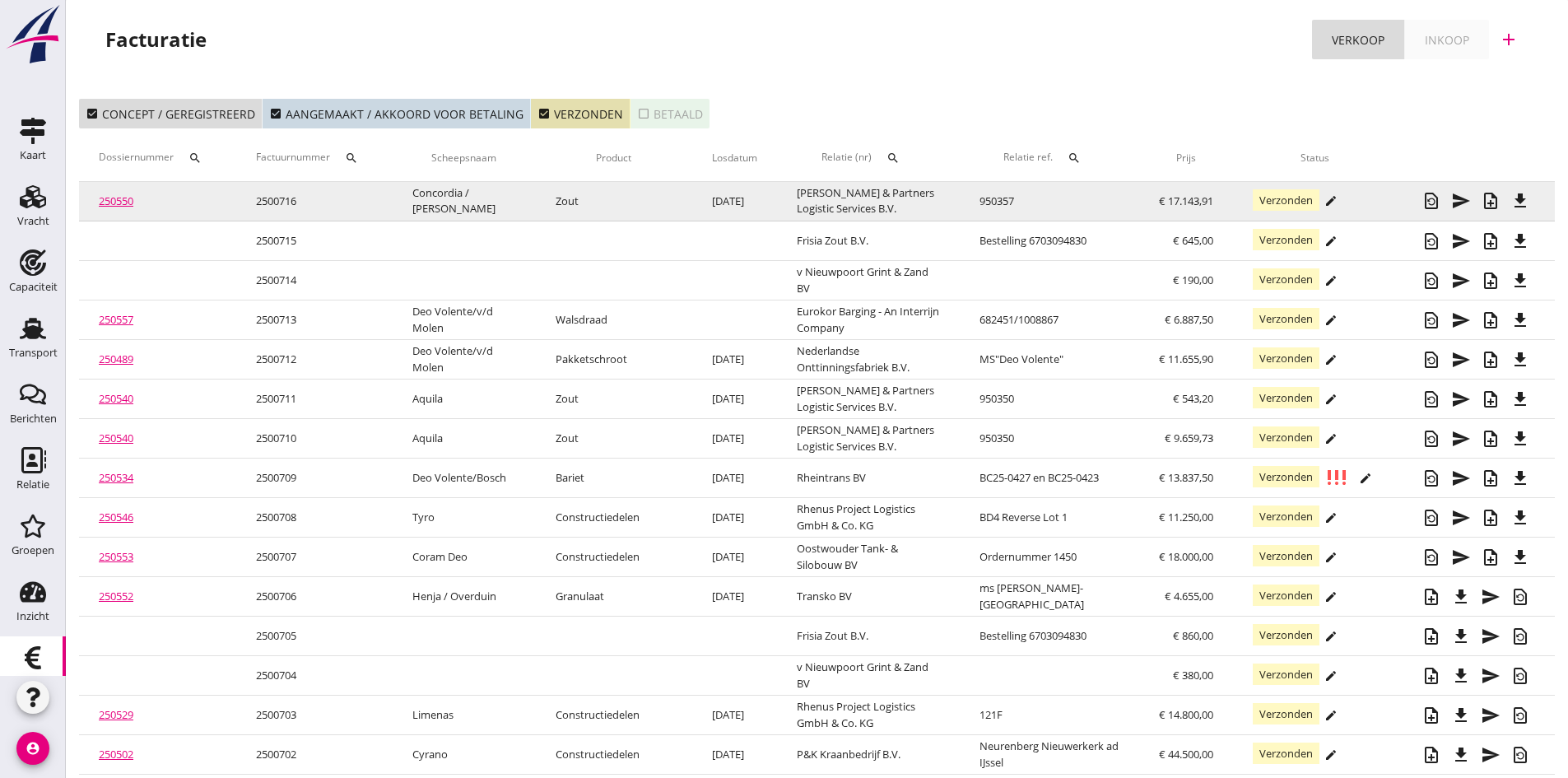
click at [112, 203] on link "250550" at bounding box center [116, 200] width 35 height 15
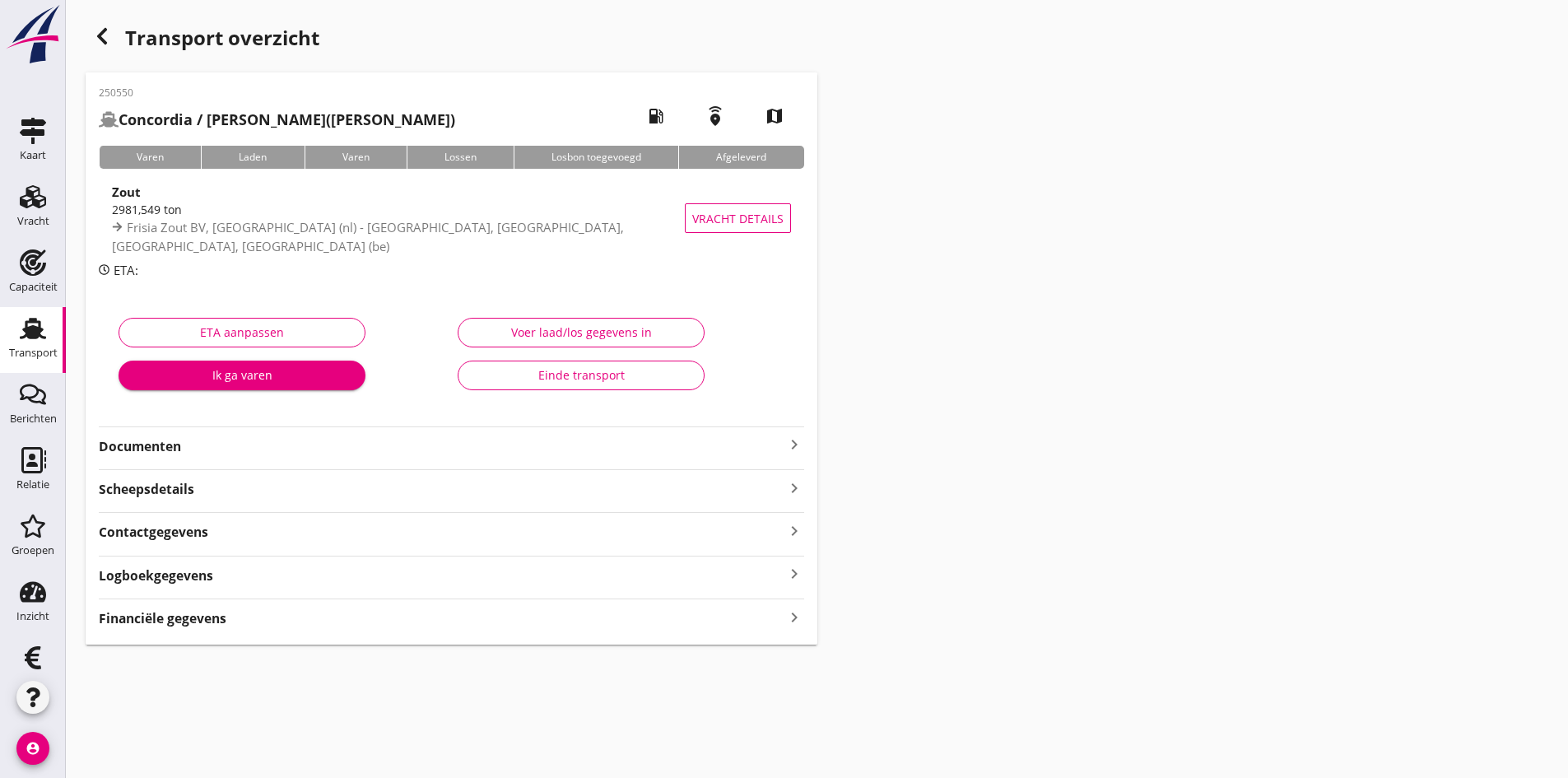
click at [191, 445] on strong "Documenten" at bounding box center [441, 446] width 686 height 19
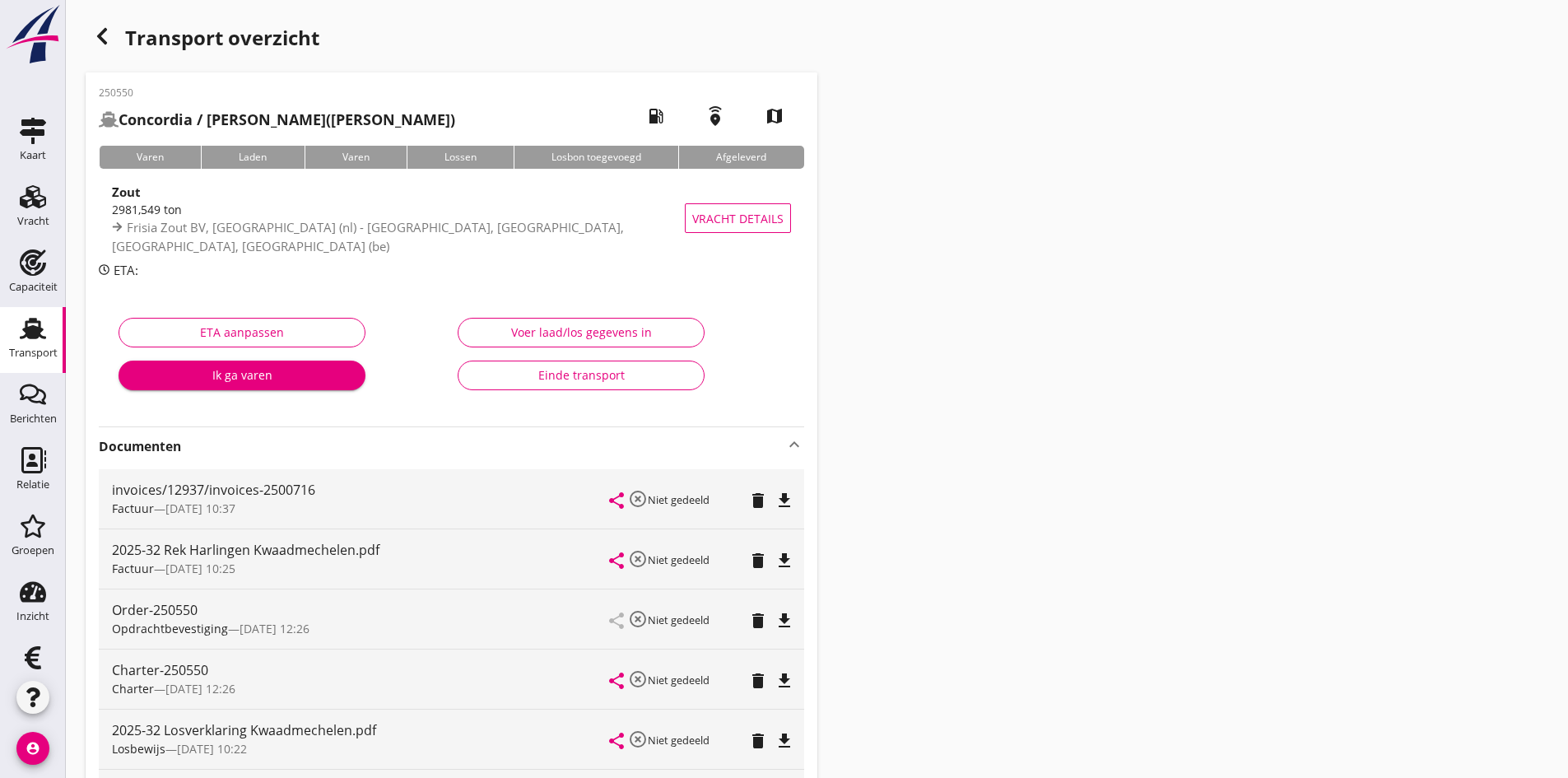
scroll to position [165, 0]
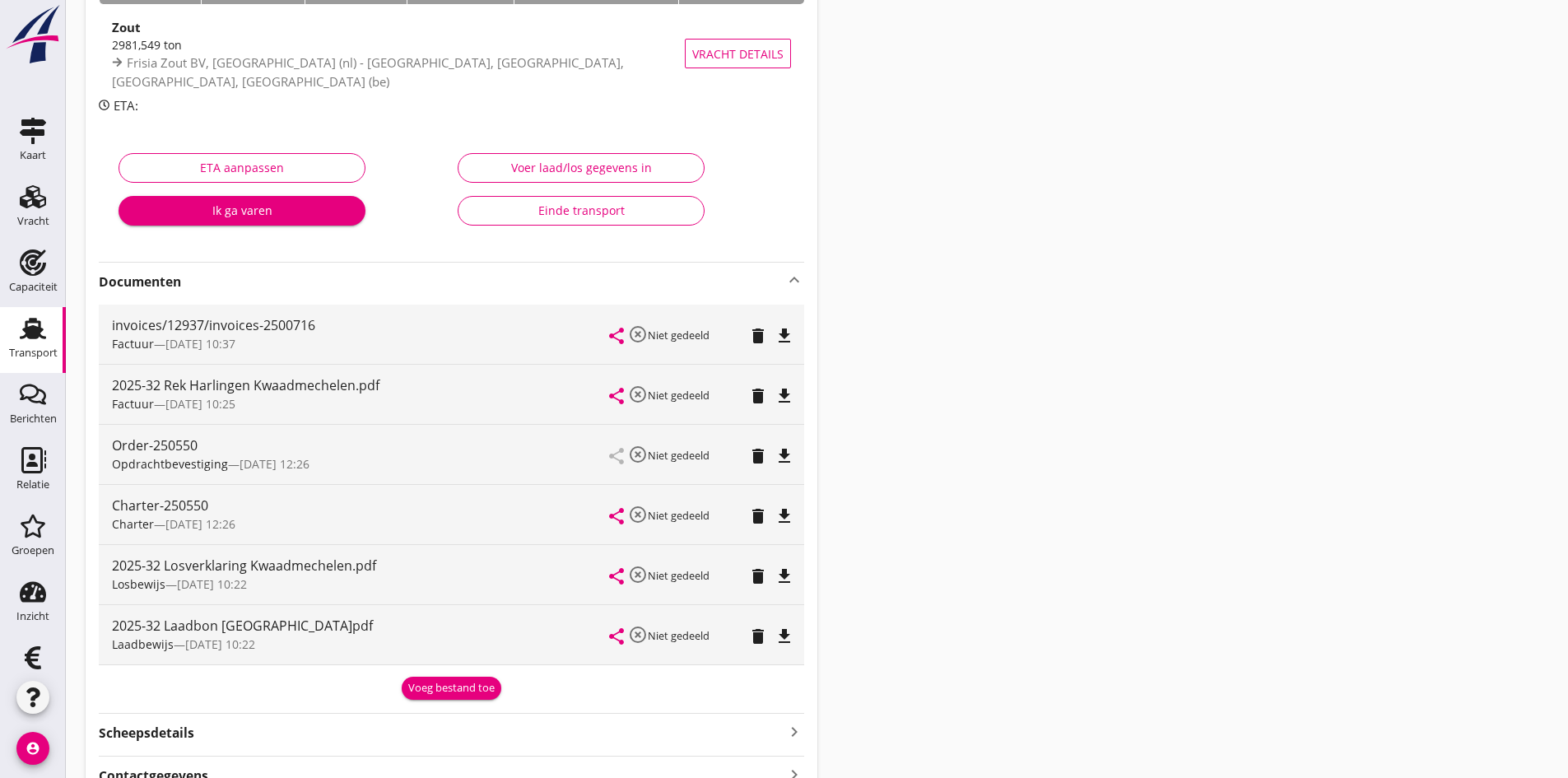
click at [540, 204] on div "Einde transport" at bounding box center [581, 211] width 219 height 17
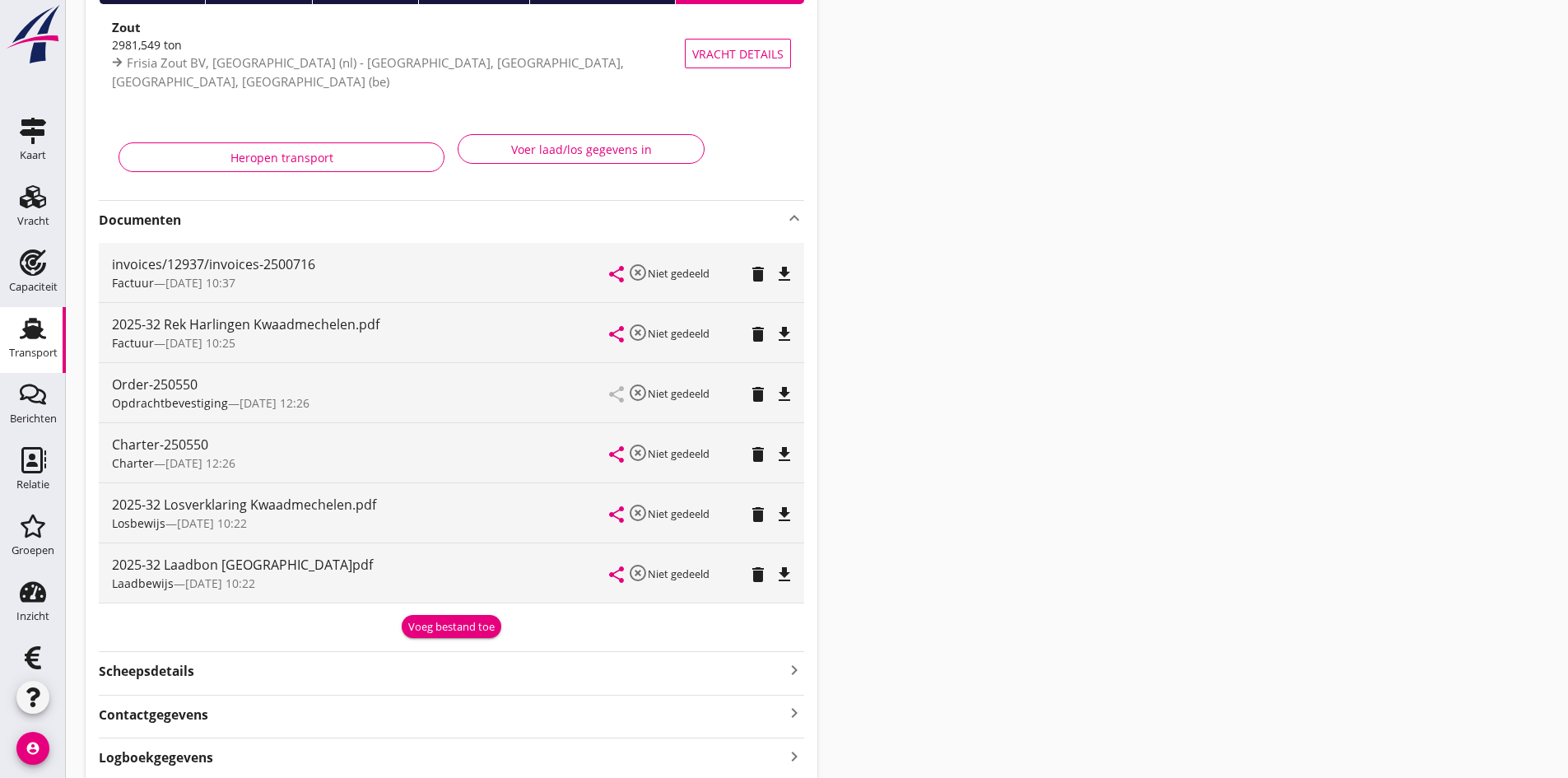
click at [26, 324] on icon "Transport" at bounding box center [32, 328] width 26 height 26
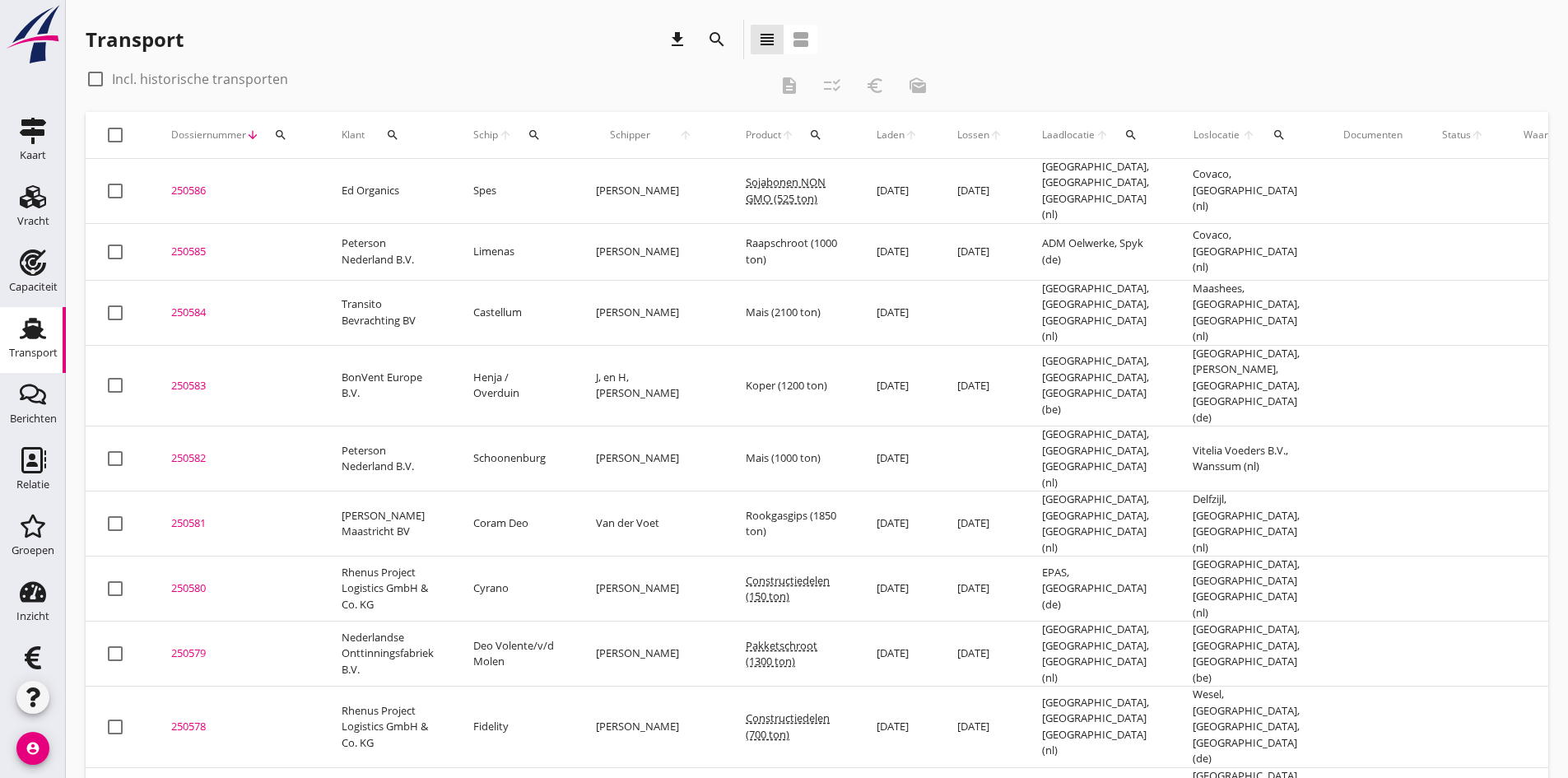
click at [531, 132] on icon "search" at bounding box center [535, 135] width 14 height 14
click at [552, 178] on input "Zoek op (scheeps)naam" at bounding box center [610, 182] width 171 height 26
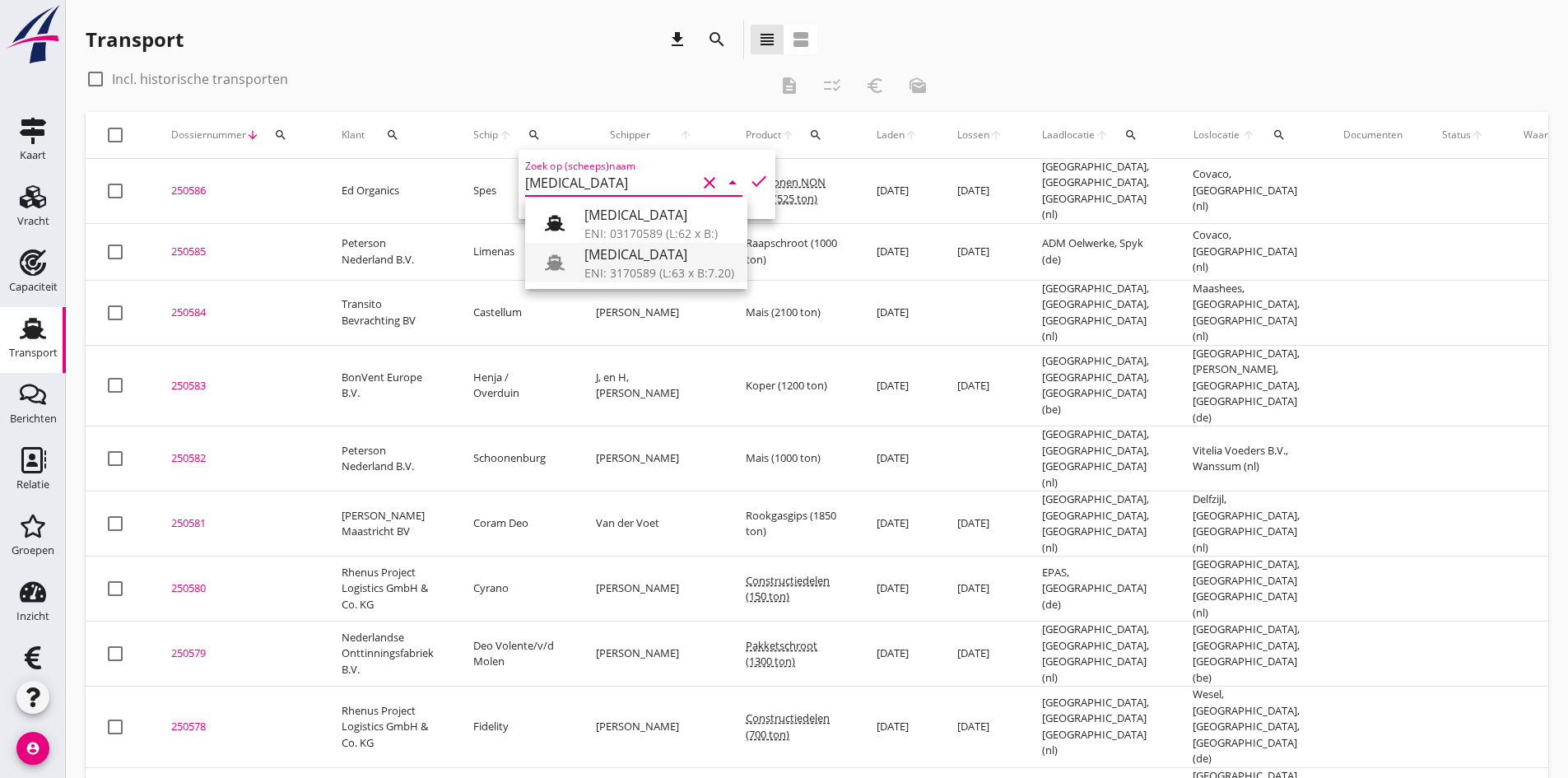
click at [604, 250] on div "[MEDICAL_DATA]" at bounding box center [659, 254] width 149 height 19
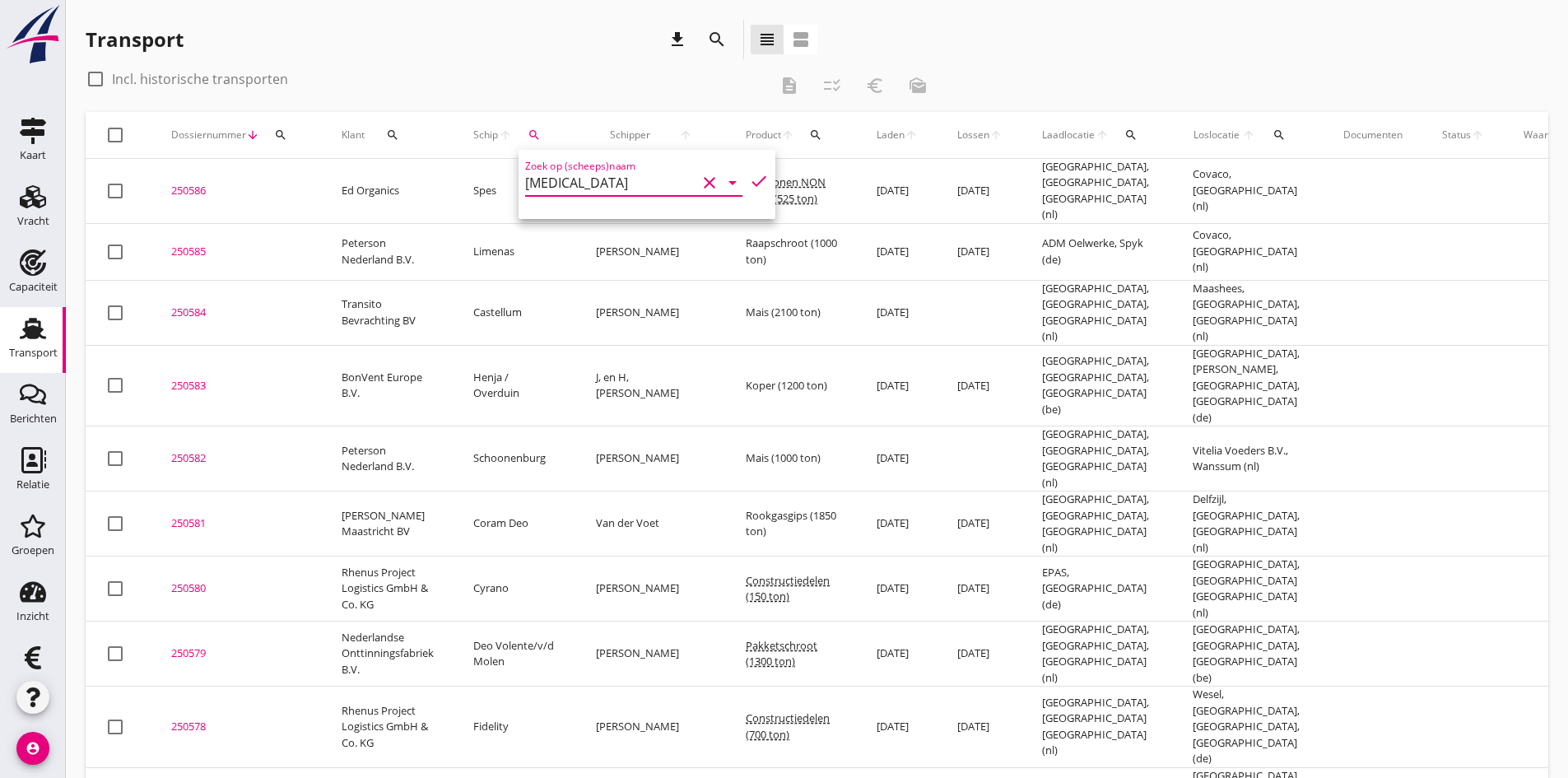
click at [749, 177] on icon "check" at bounding box center [759, 180] width 19 height 19
type input "[MEDICAL_DATA]"
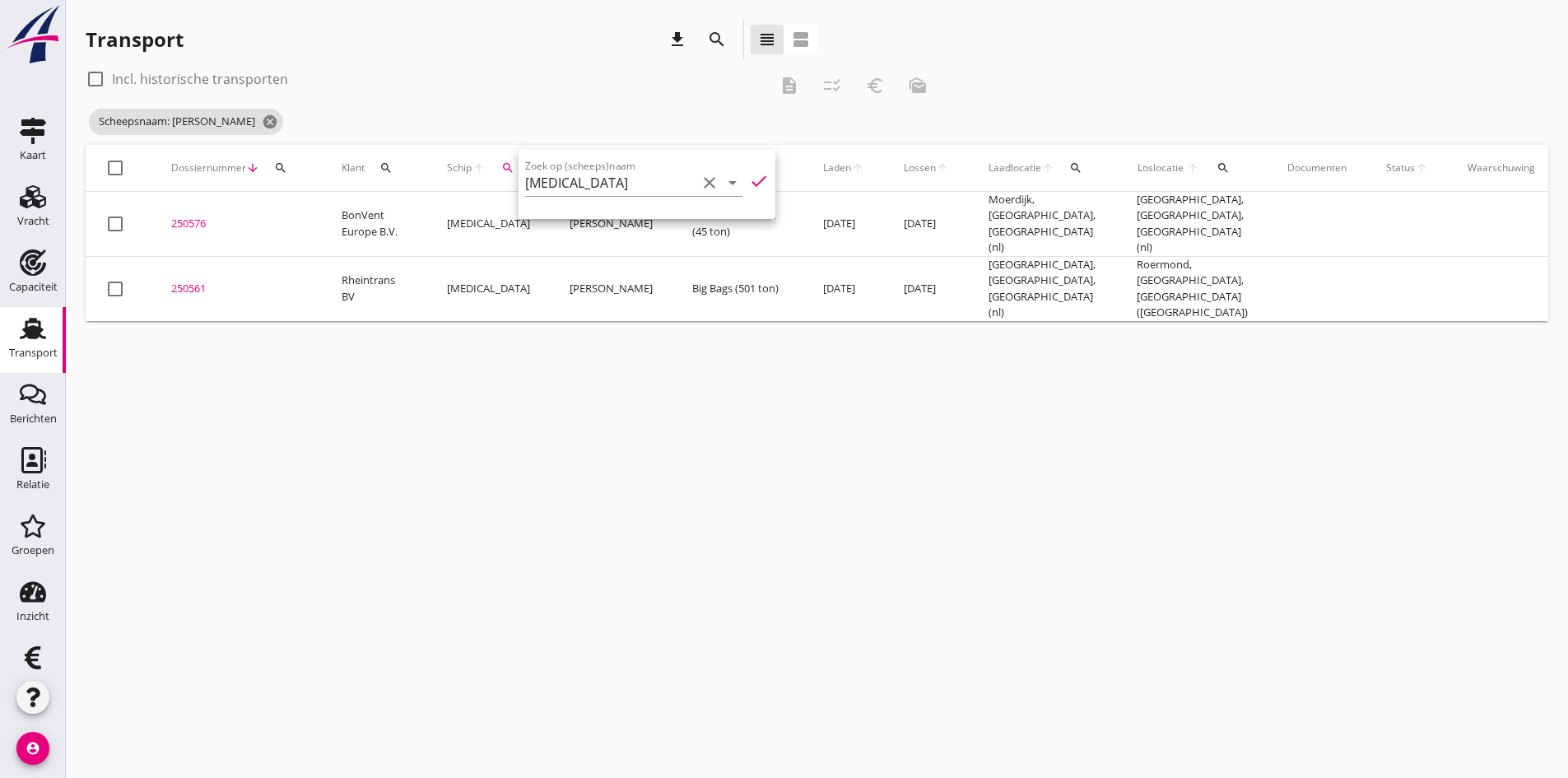
click at [400, 372] on div "cancel You are impersonating another user. Transport download search view_headl…" at bounding box center [817, 389] width 1502 height 778
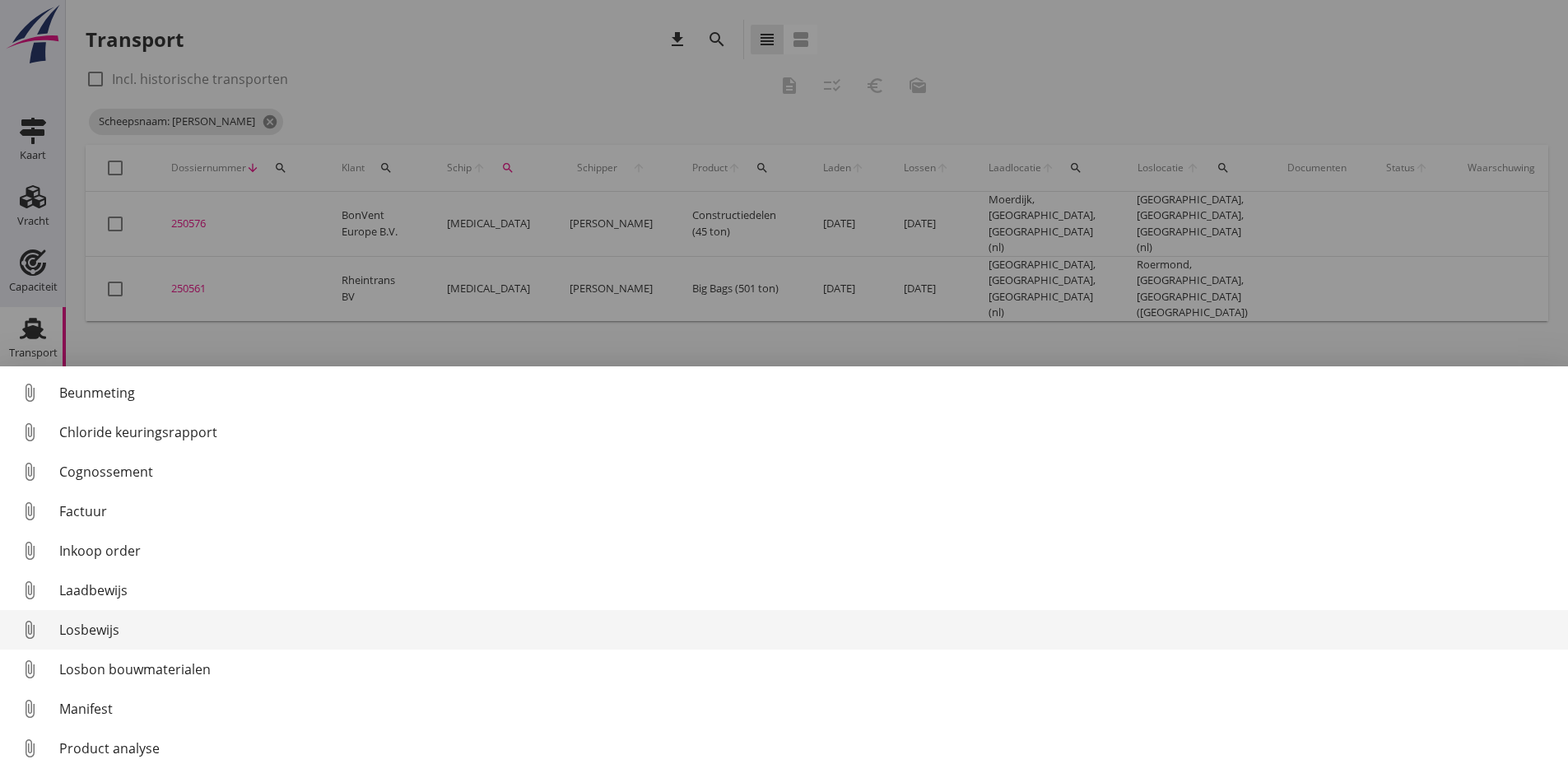
click at [85, 632] on div "Losbewijs" at bounding box center [806, 630] width 1495 height 19
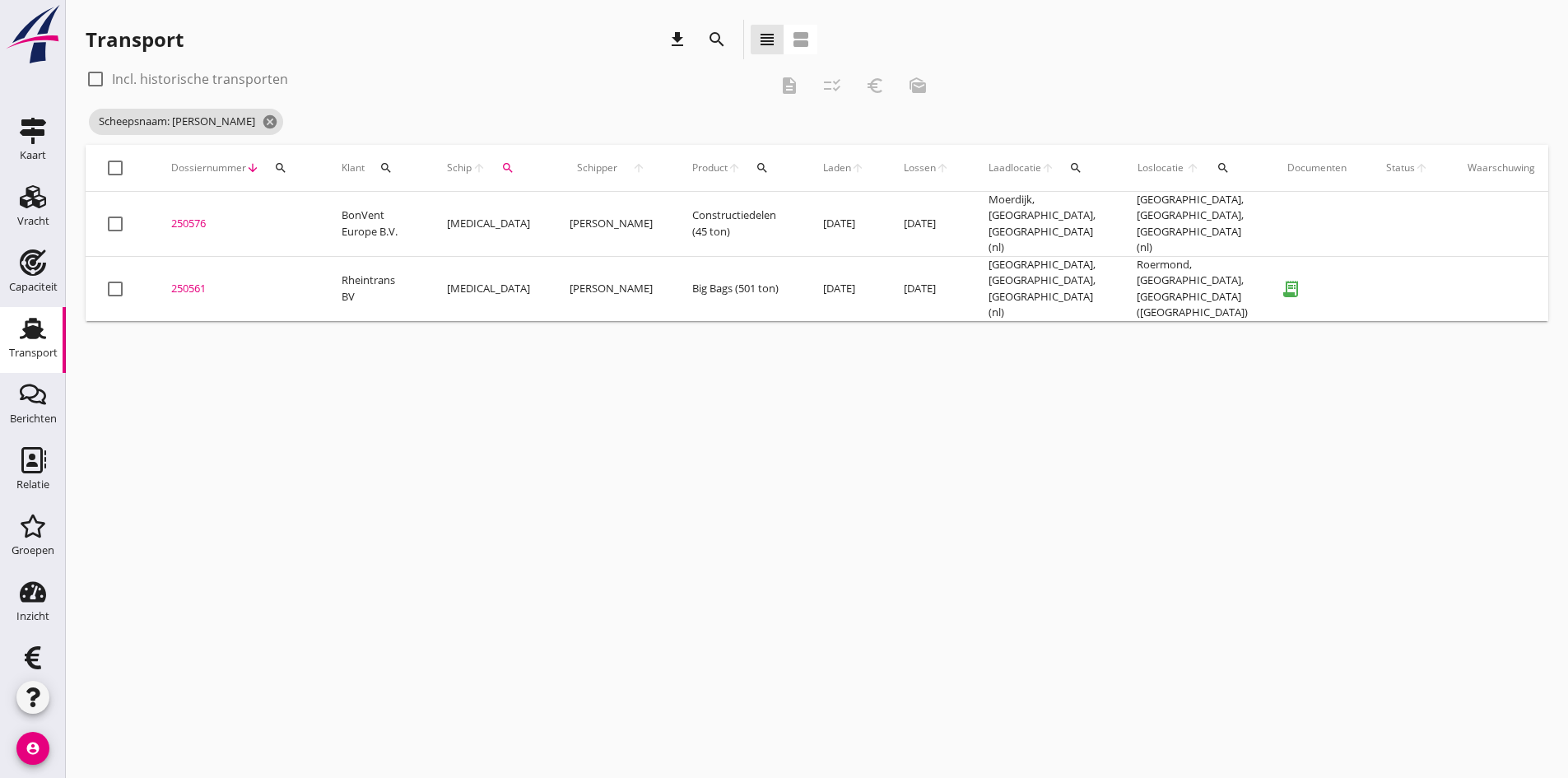
click at [191, 280] on div "250561" at bounding box center [236, 288] width 131 height 16
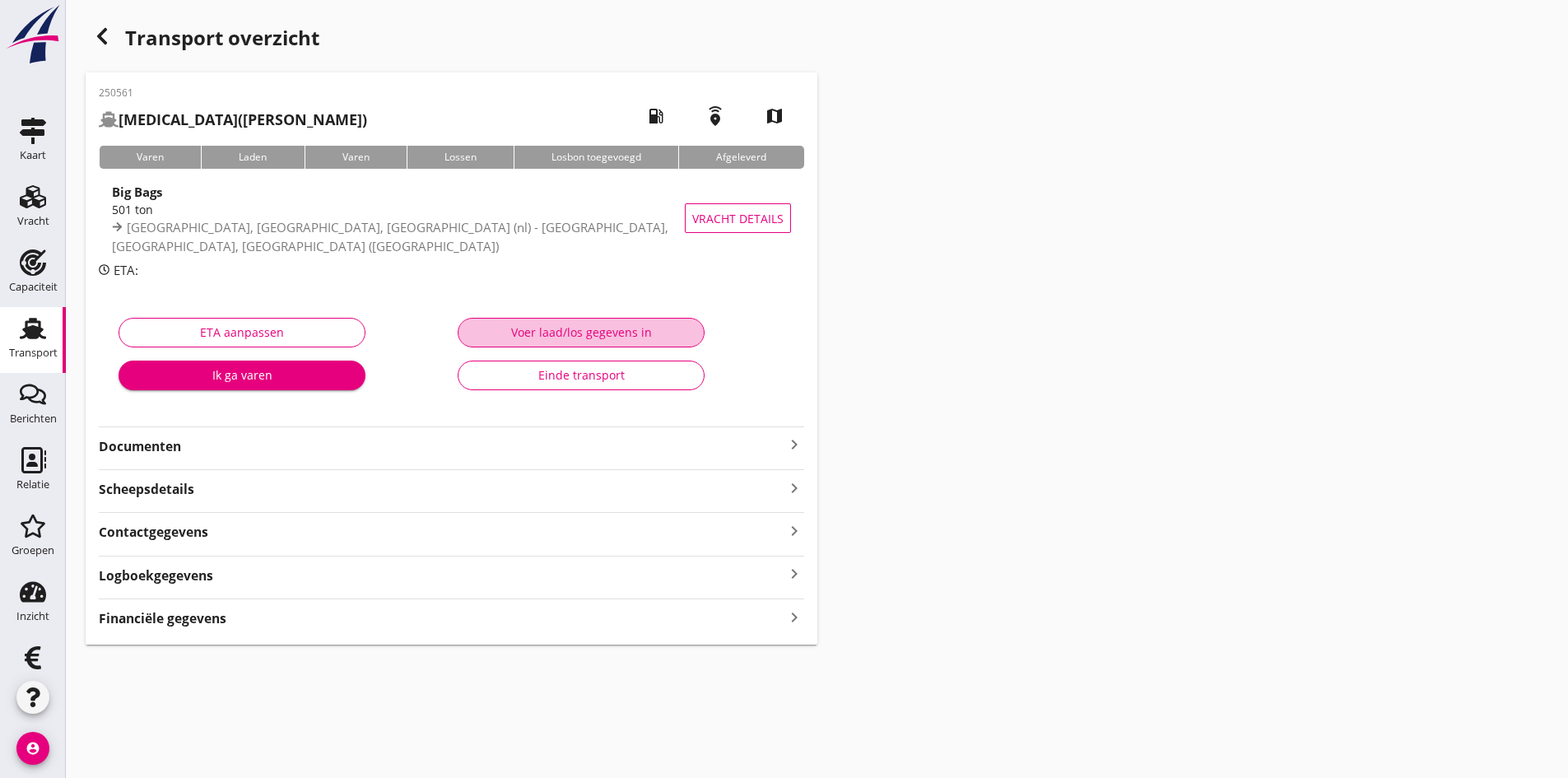
click at [540, 332] on div "Voer laad/los gegevens in" at bounding box center [581, 332] width 219 height 17
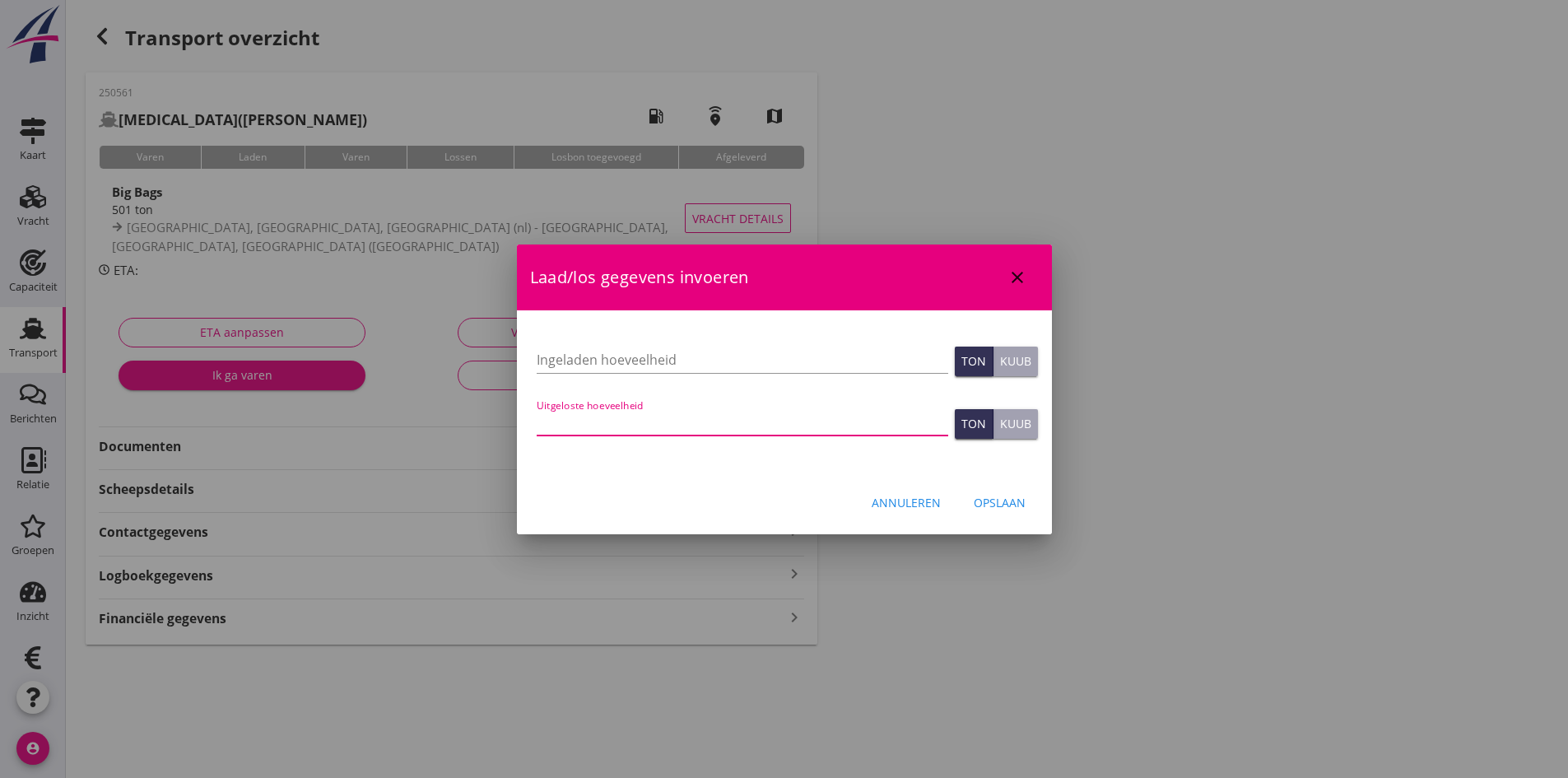
click at [559, 418] on input "Uitgeloste hoeveelheid" at bounding box center [742, 422] width 411 height 26
type input "500"
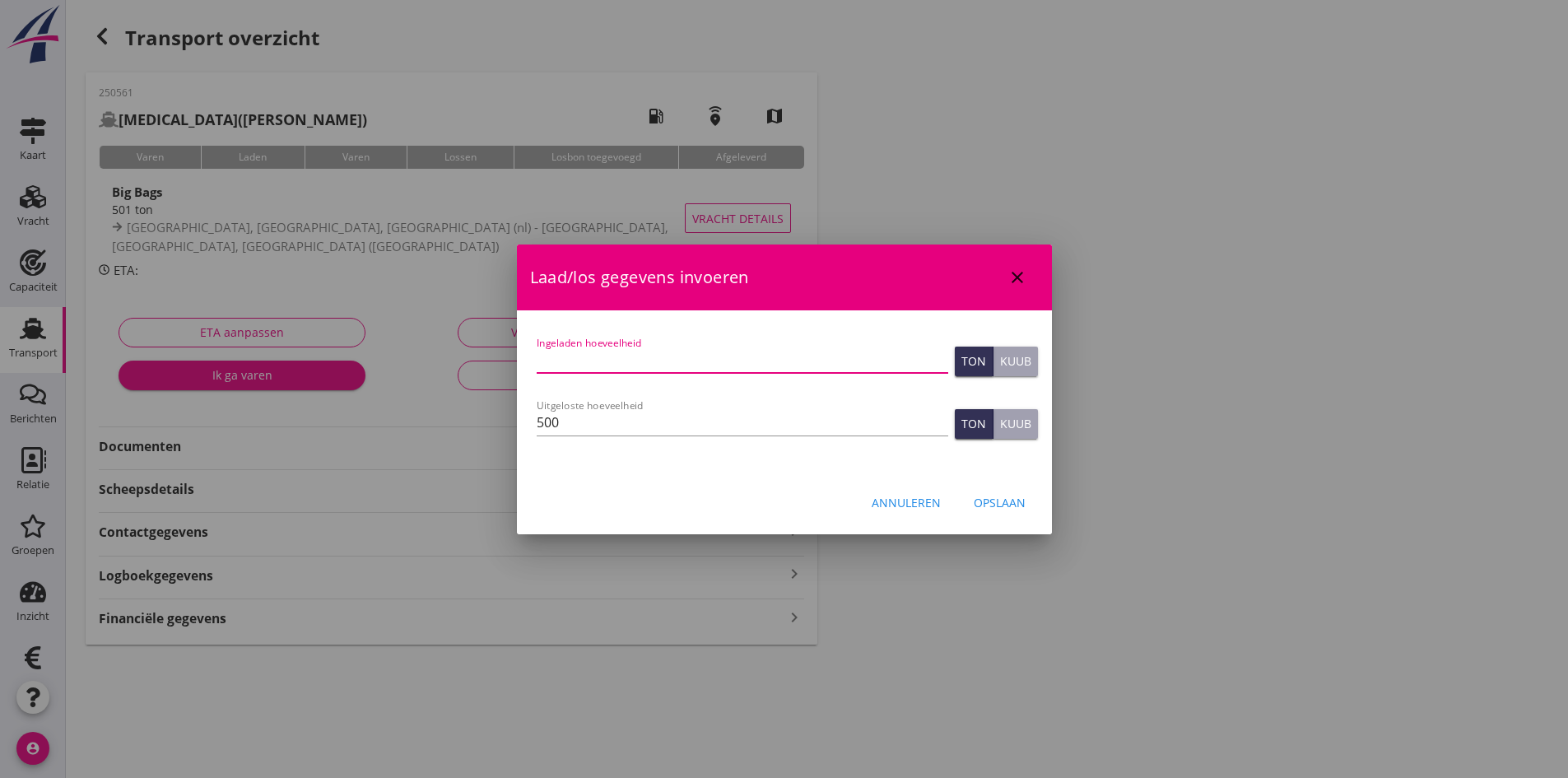
click at [572, 357] on input "Ingeladen hoeveelheid" at bounding box center [742, 359] width 411 height 26
type input "501"
type input "501.500"
click at [1007, 500] on div "Opslaan" at bounding box center [999, 502] width 51 height 17
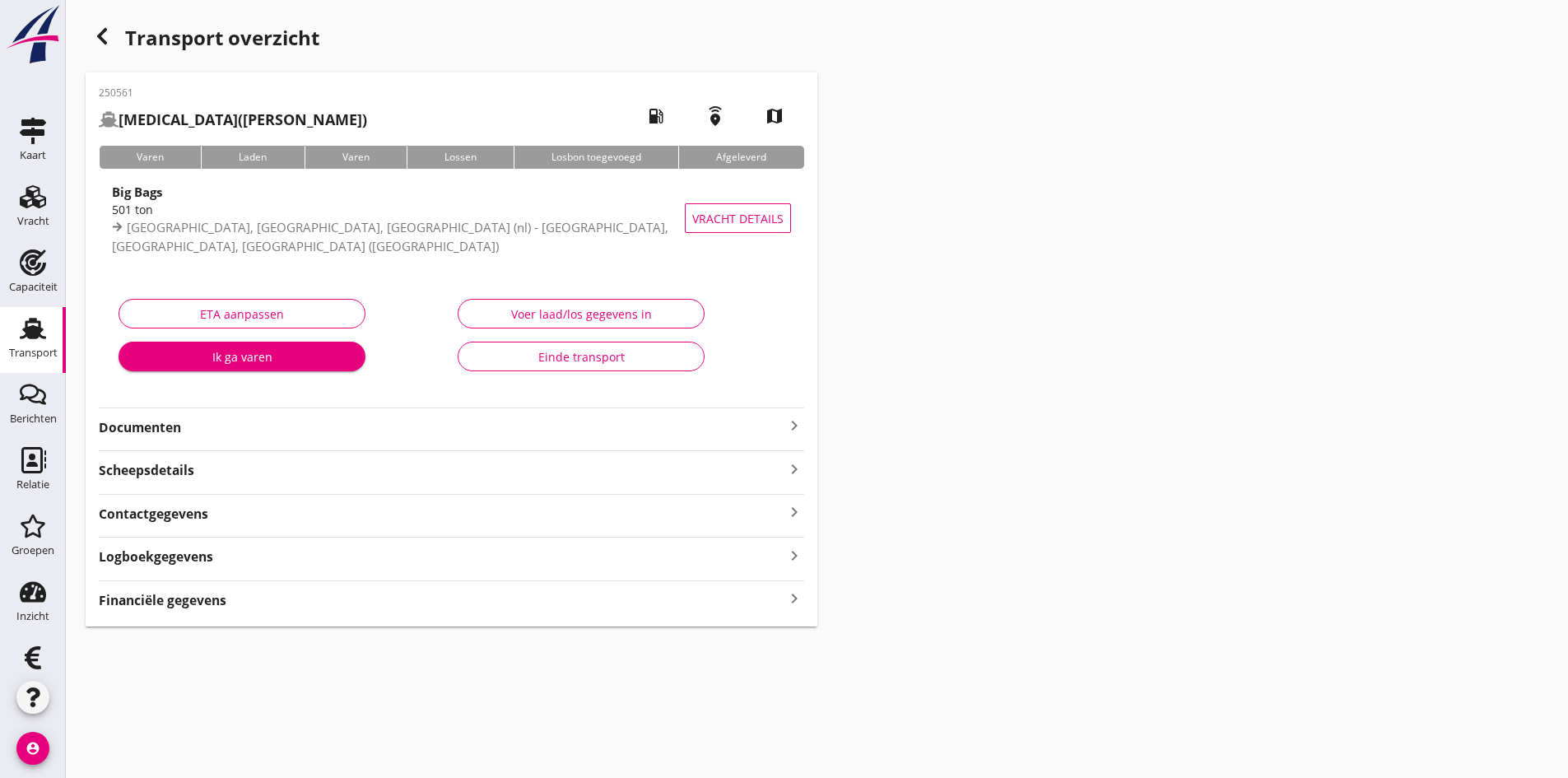
click at [768, 600] on div "Financiële gegevens keyboard_arrow_right" at bounding box center [451, 599] width 705 height 22
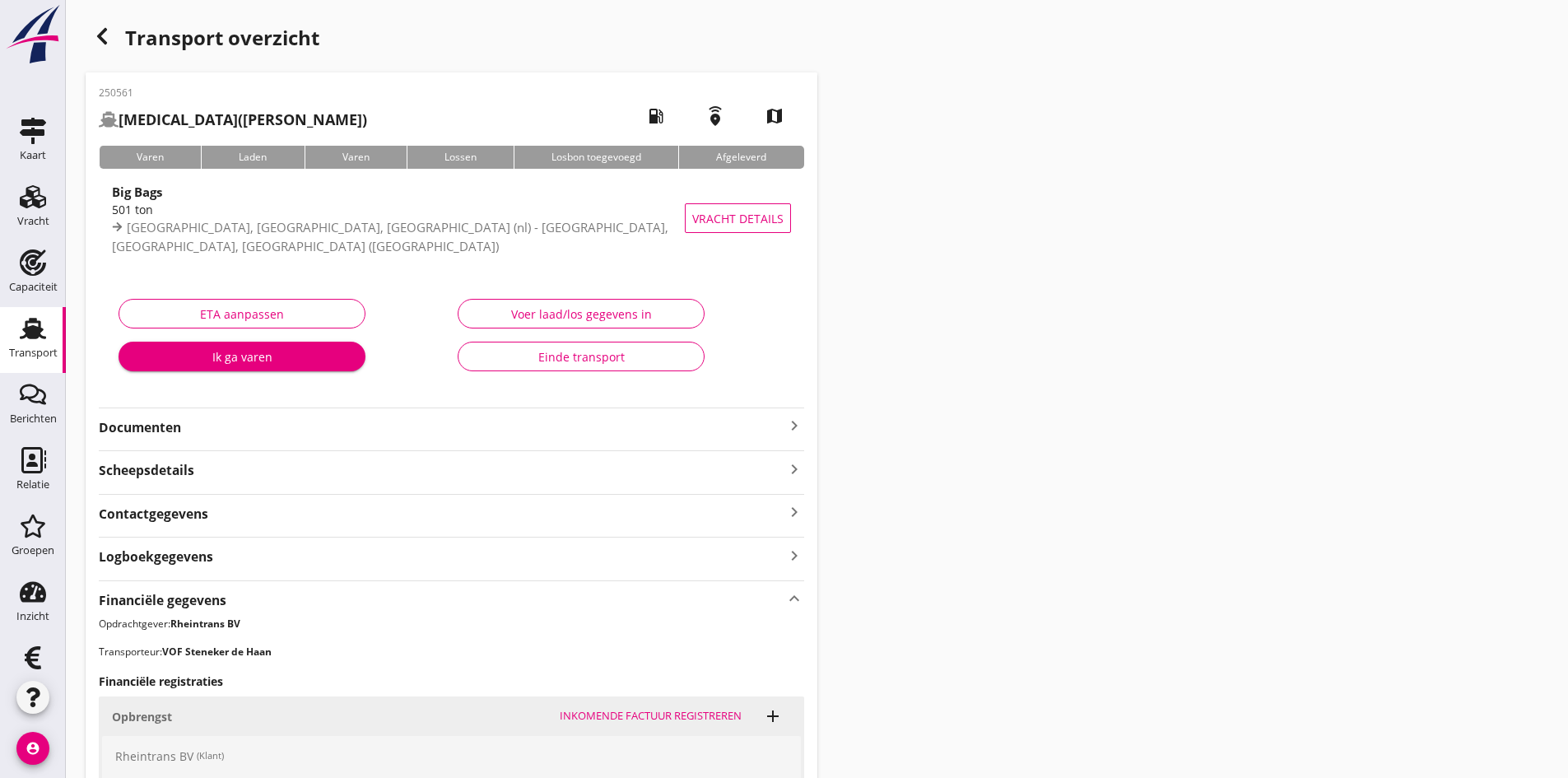
scroll to position [329, 0]
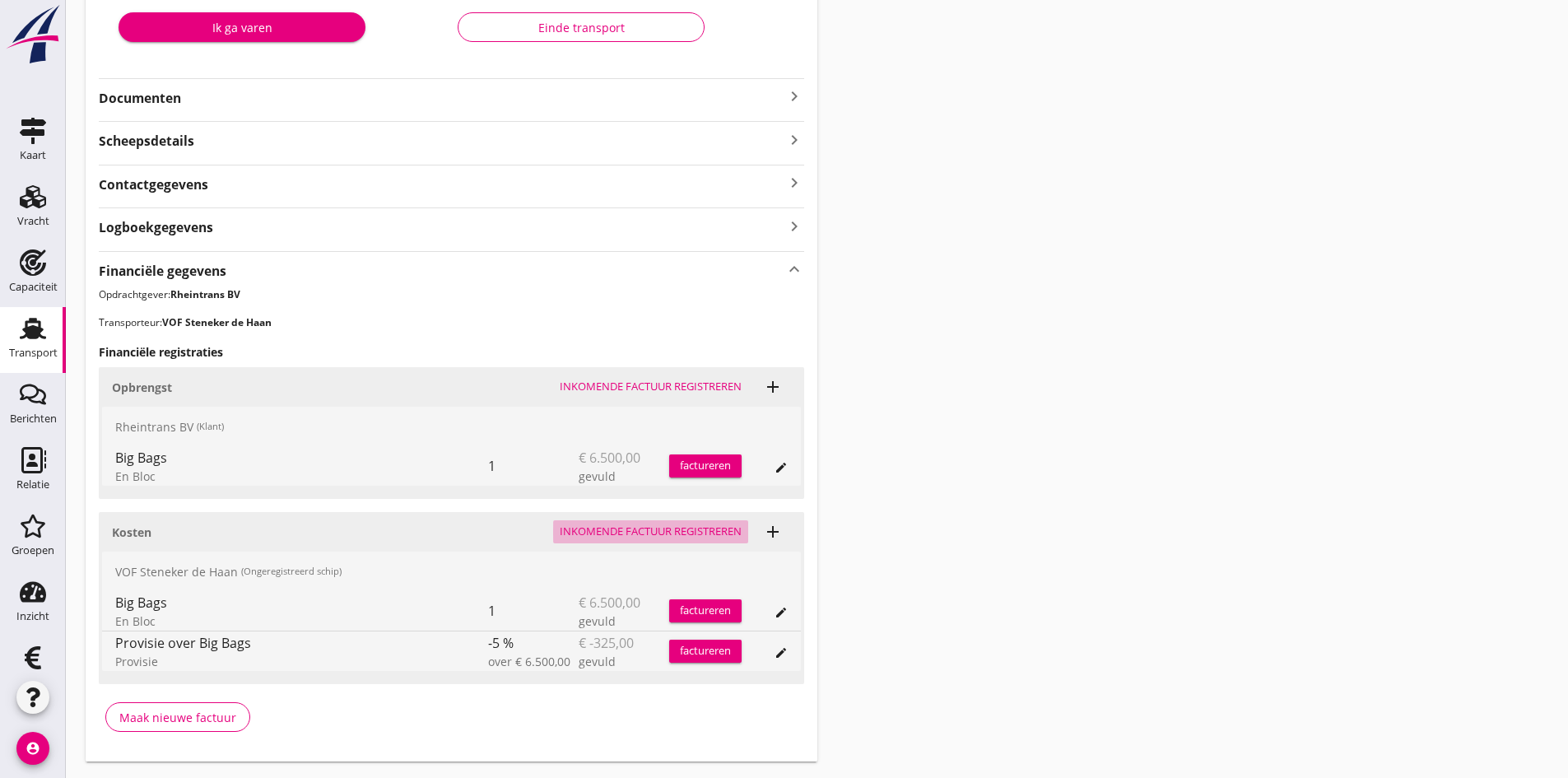
click at [623, 528] on div "Inkomende factuur registreren" at bounding box center [650, 532] width 181 height 16
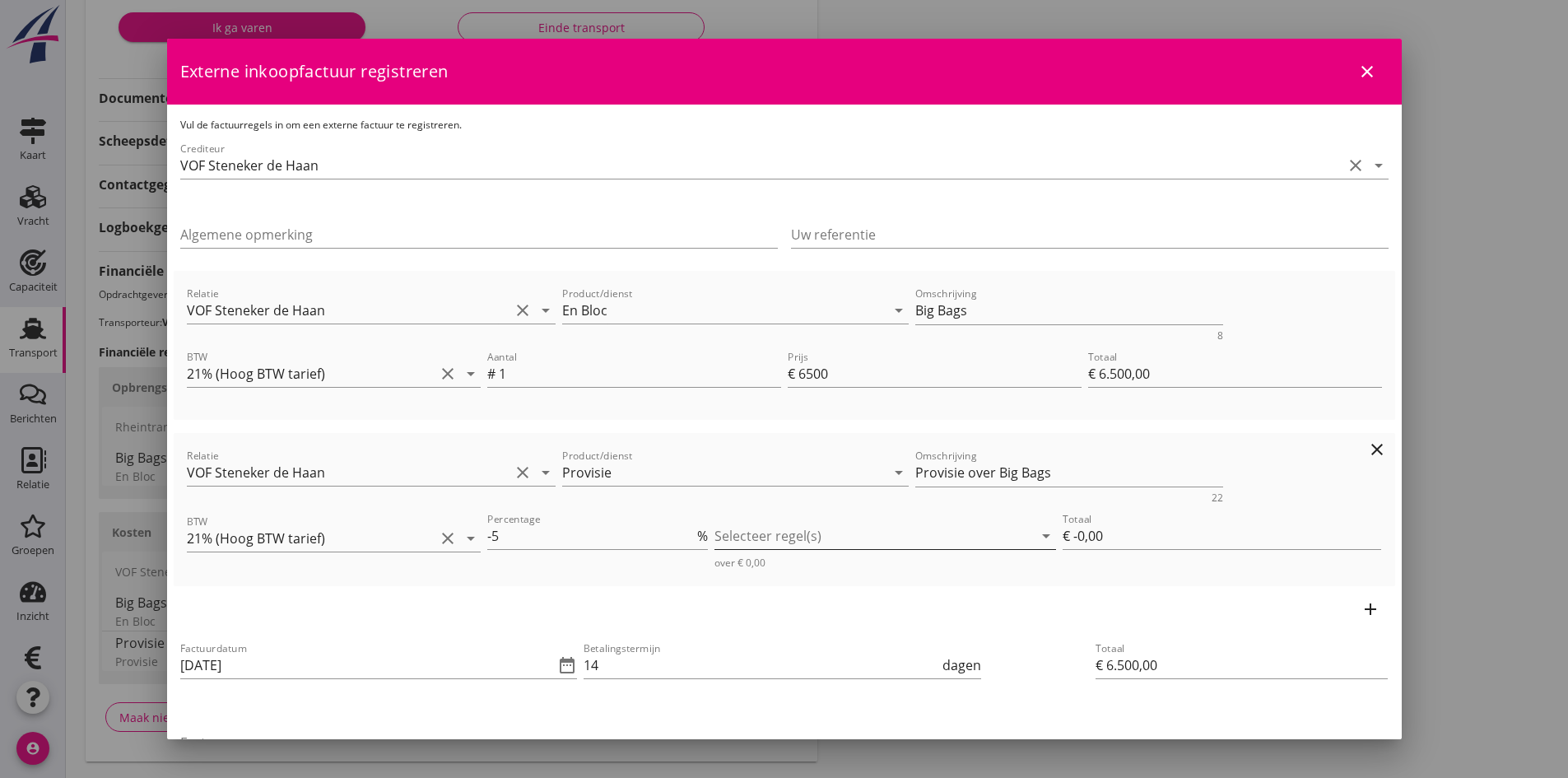
click at [749, 538] on div at bounding box center [873, 535] width 318 height 26
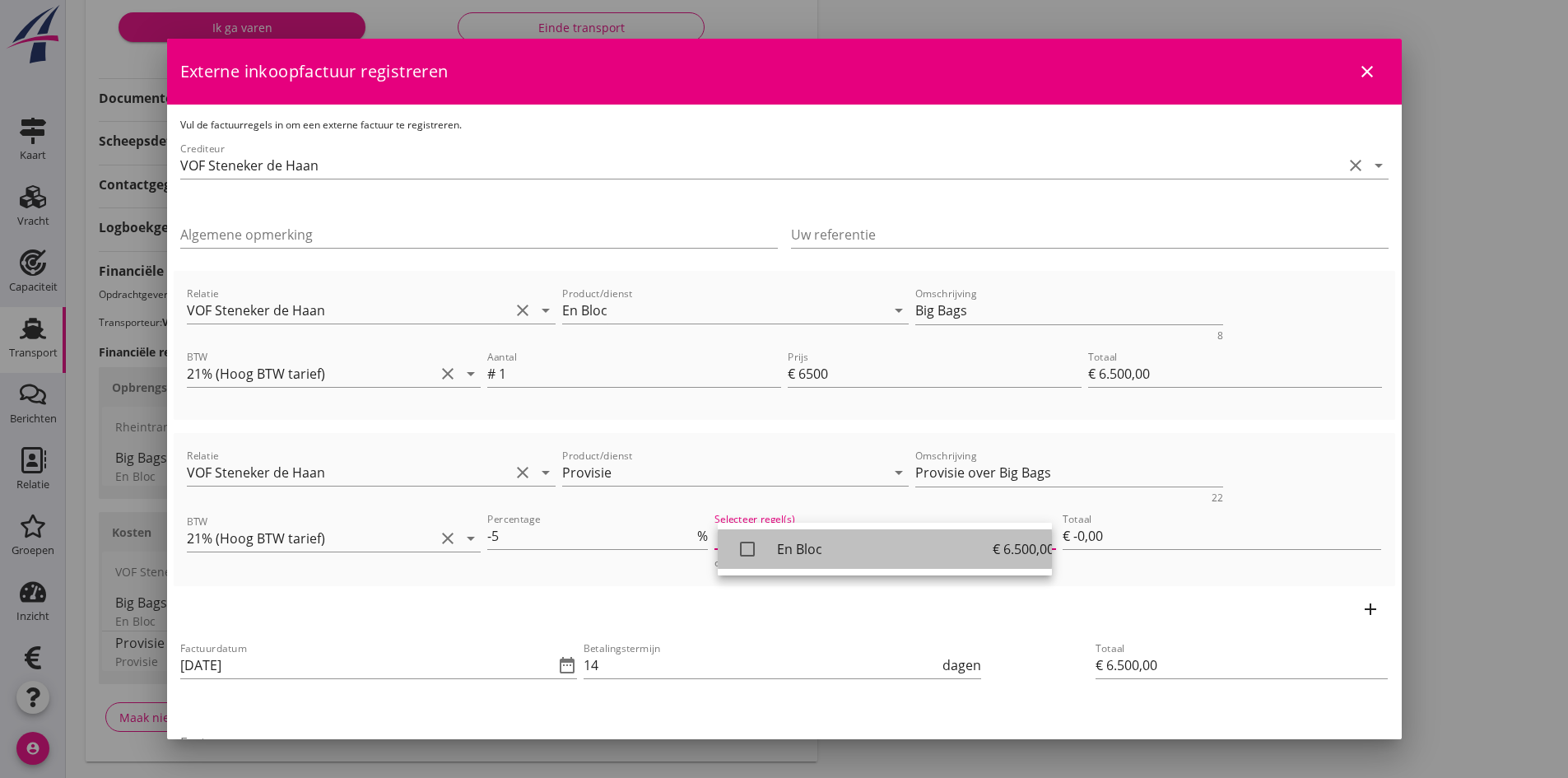
click at [746, 547] on icon "check_box_outline_blank" at bounding box center [747, 549] width 33 height 33
type input "€ -325,00"
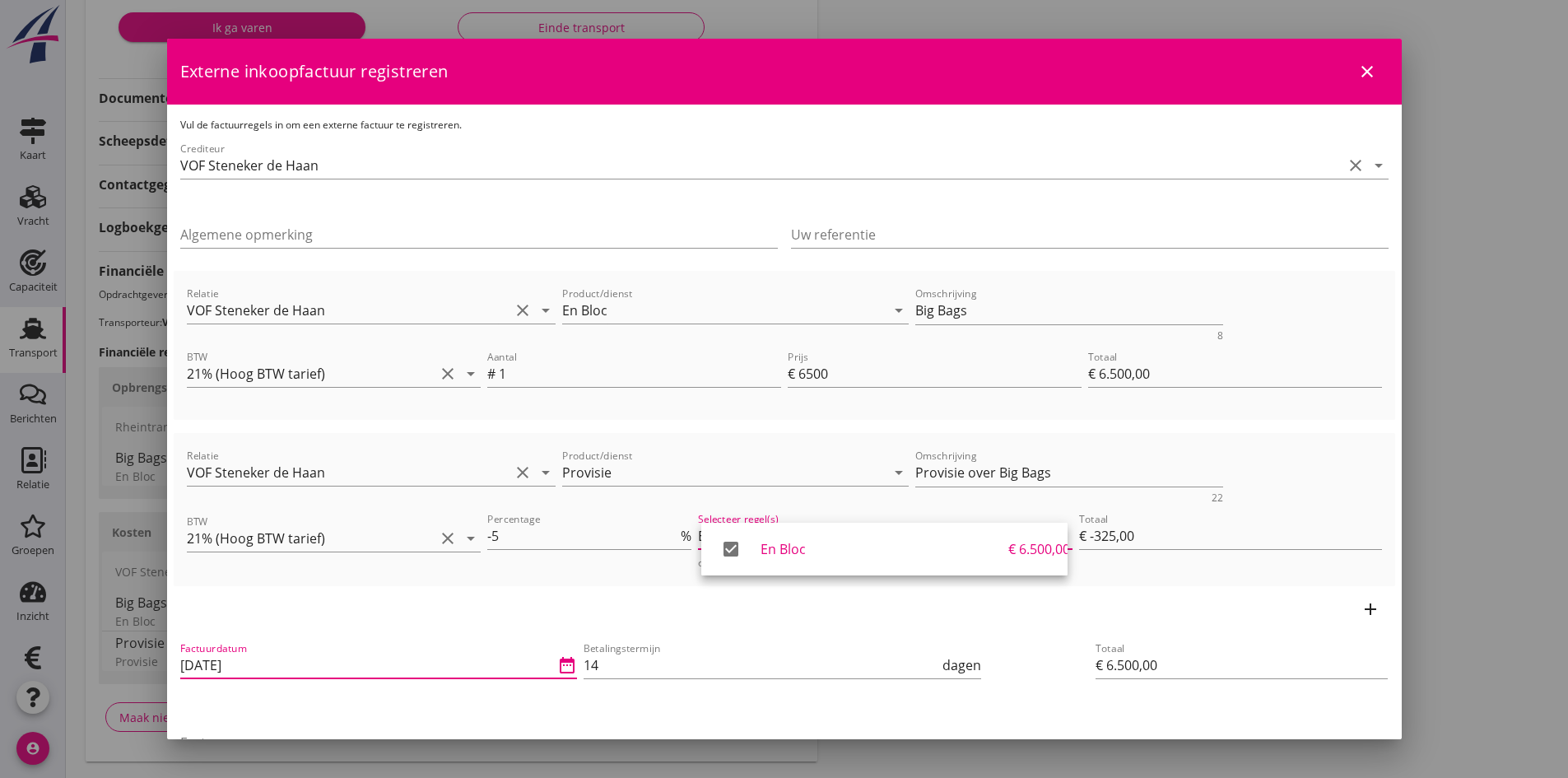
click at [317, 670] on input "[DATE]" at bounding box center [368, 665] width 375 height 26
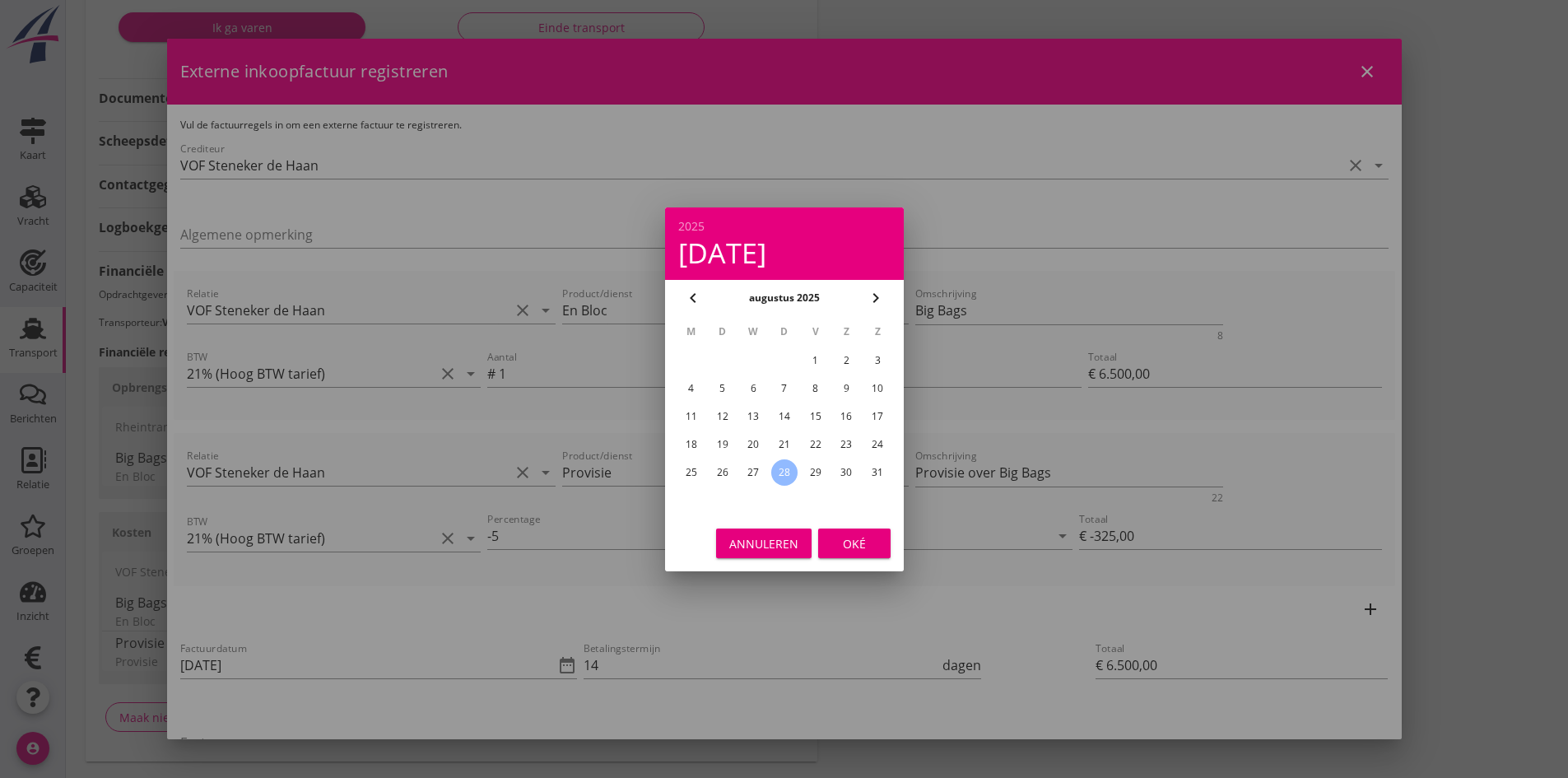
click at [757, 470] on div "27" at bounding box center [753, 471] width 26 height 26
type input "[DATE]"
click at [853, 545] on div "Oké" at bounding box center [855, 543] width 47 height 17
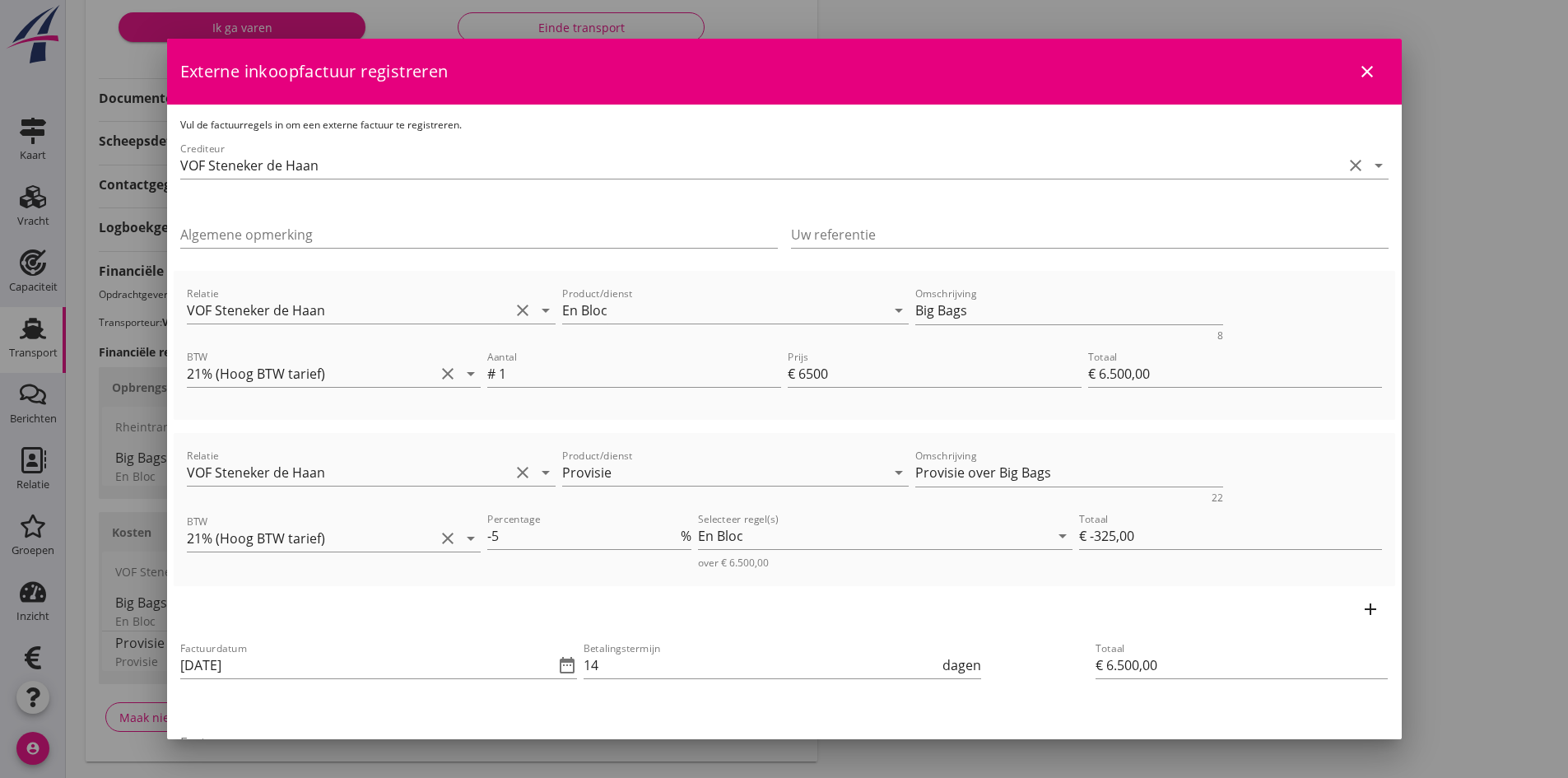
scroll to position [165, 0]
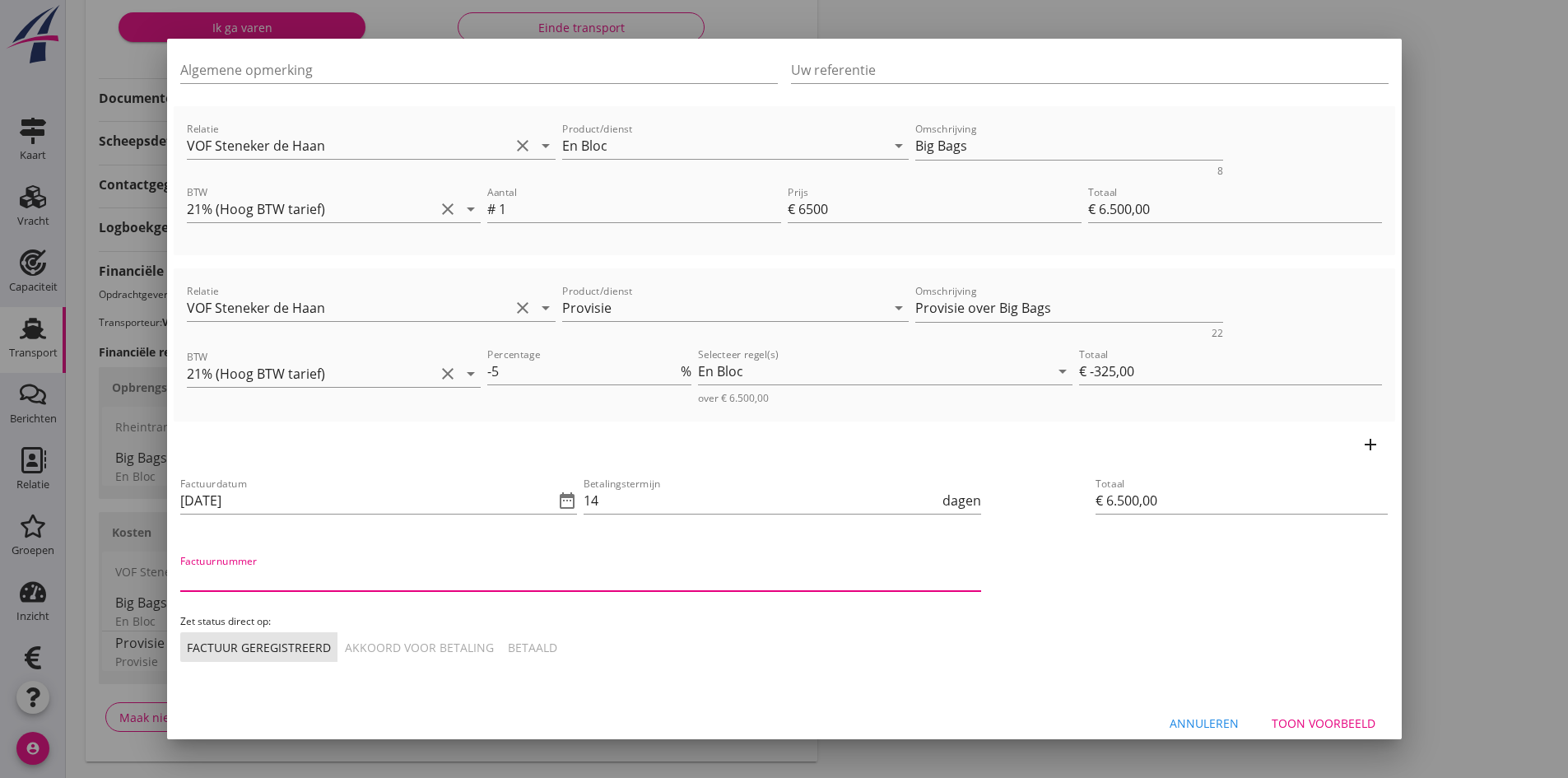
click at [323, 576] on input "Factuurnummer" at bounding box center [580, 577] width 800 height 26
type input "factuur 23"
click at [378, 649] on div "Akkoord voor betaling" at bounding box center [419, 647] width 149 height 17
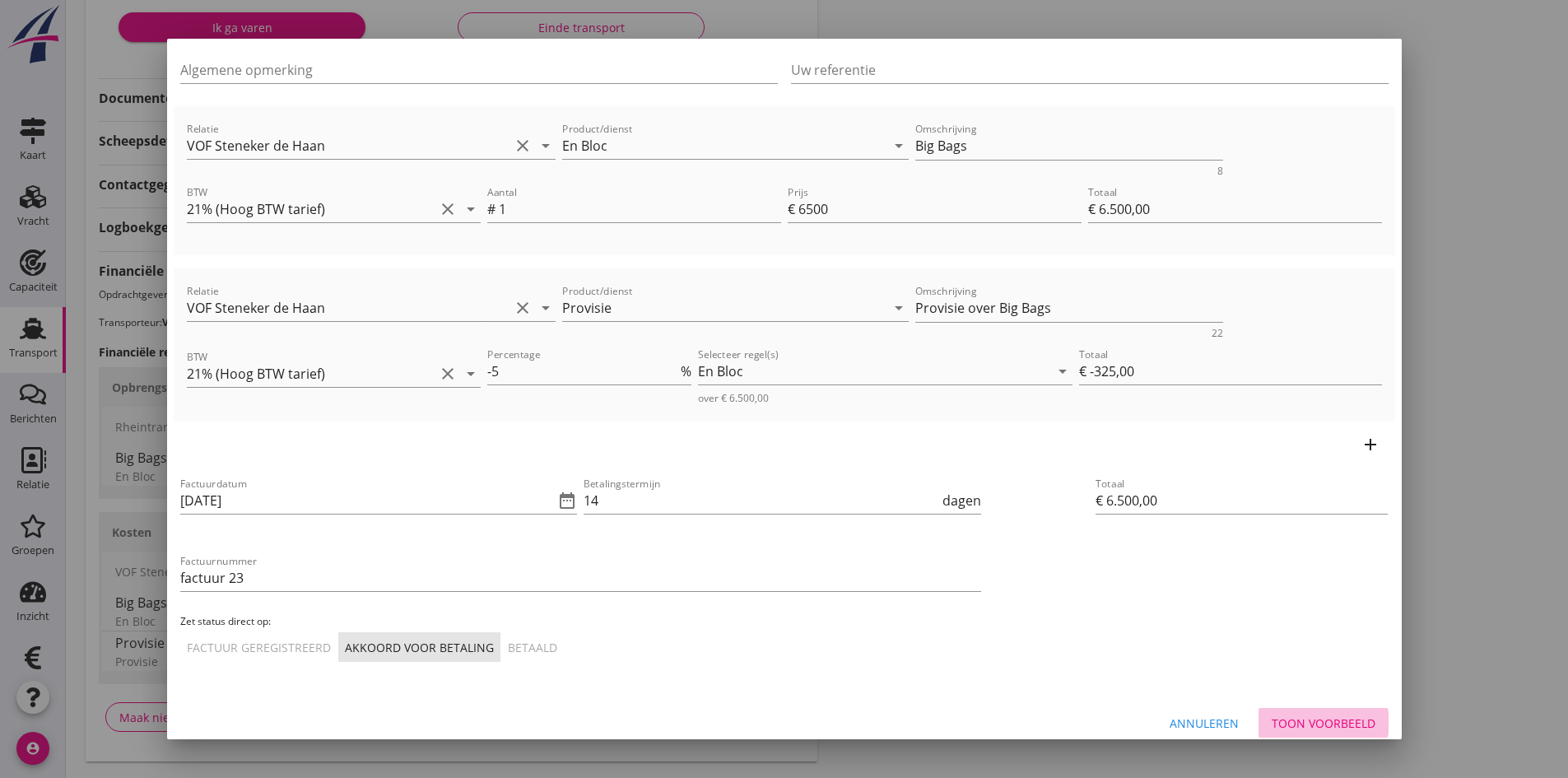
click at [1272, 715] on div "Toon voorbeeld" at bounding box center [1323, 723] width 104 height 17
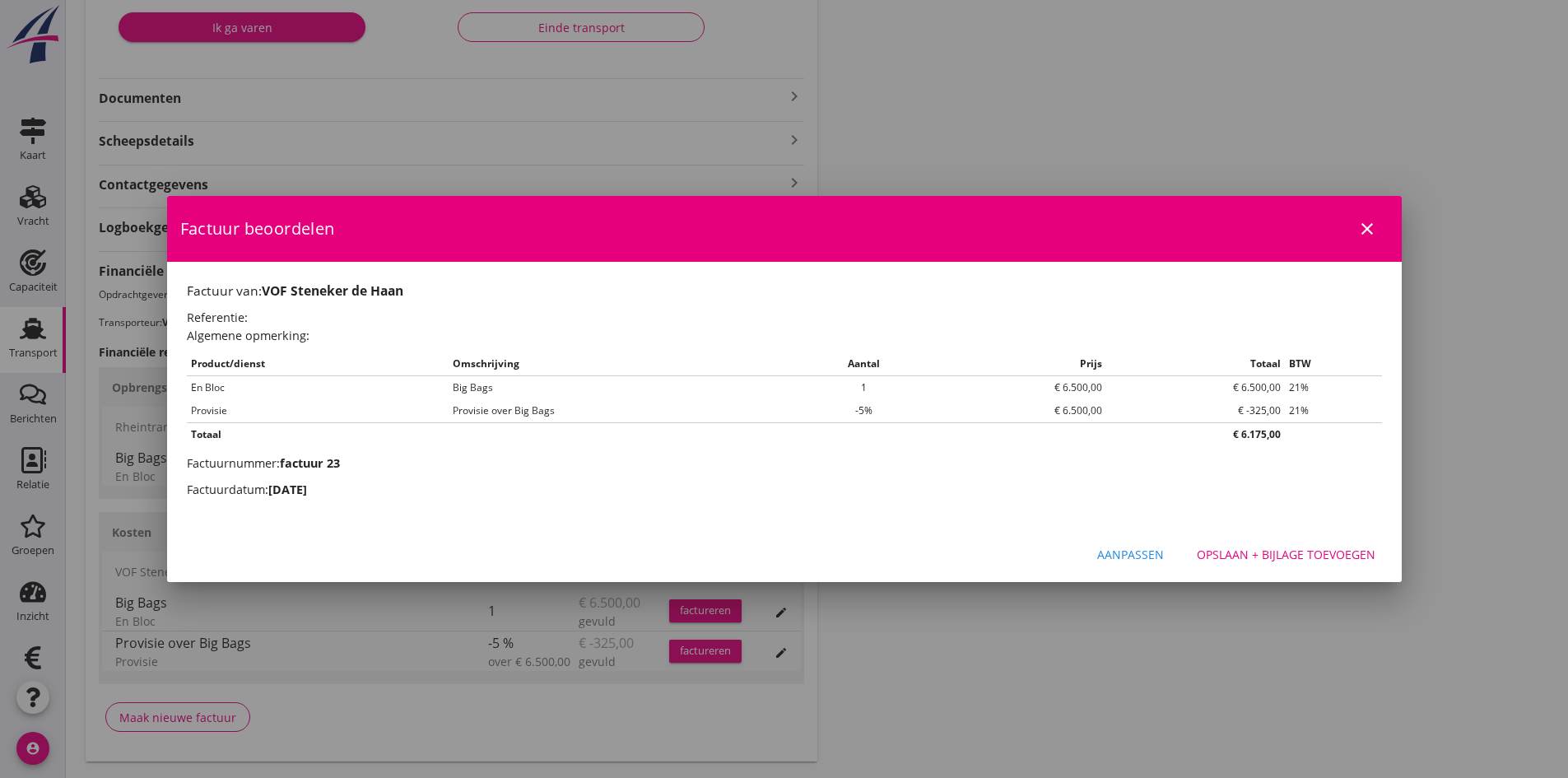
scroll to position [0, 0]
click at [1228, 547] on div "Opslaan + bijlage toevoegen" at bounding box center [1286, 554] width 179 height 17
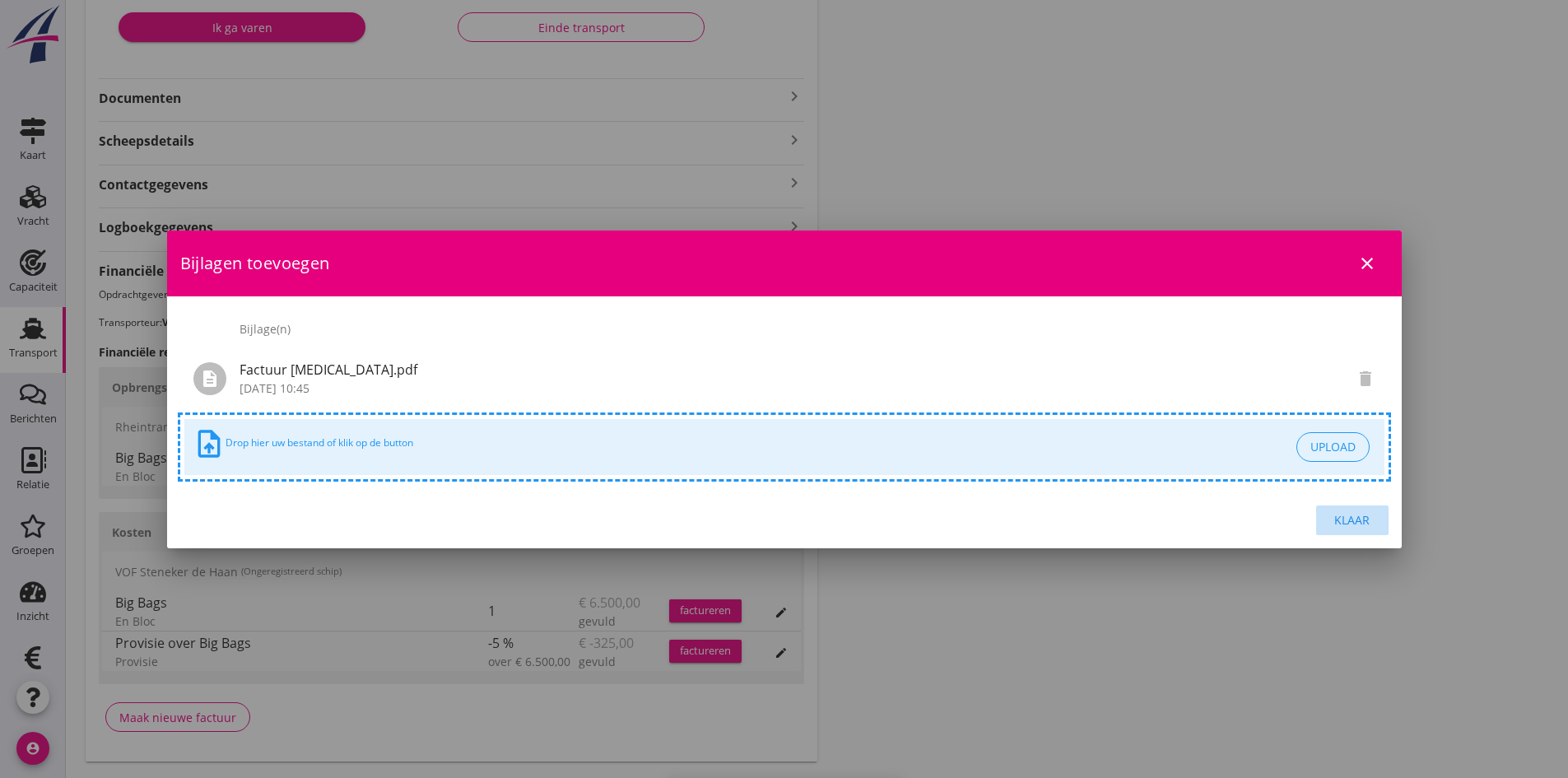
click at [1349, 517] on div "Klaar" at bounding box center [1353, 520] width 47 height 17
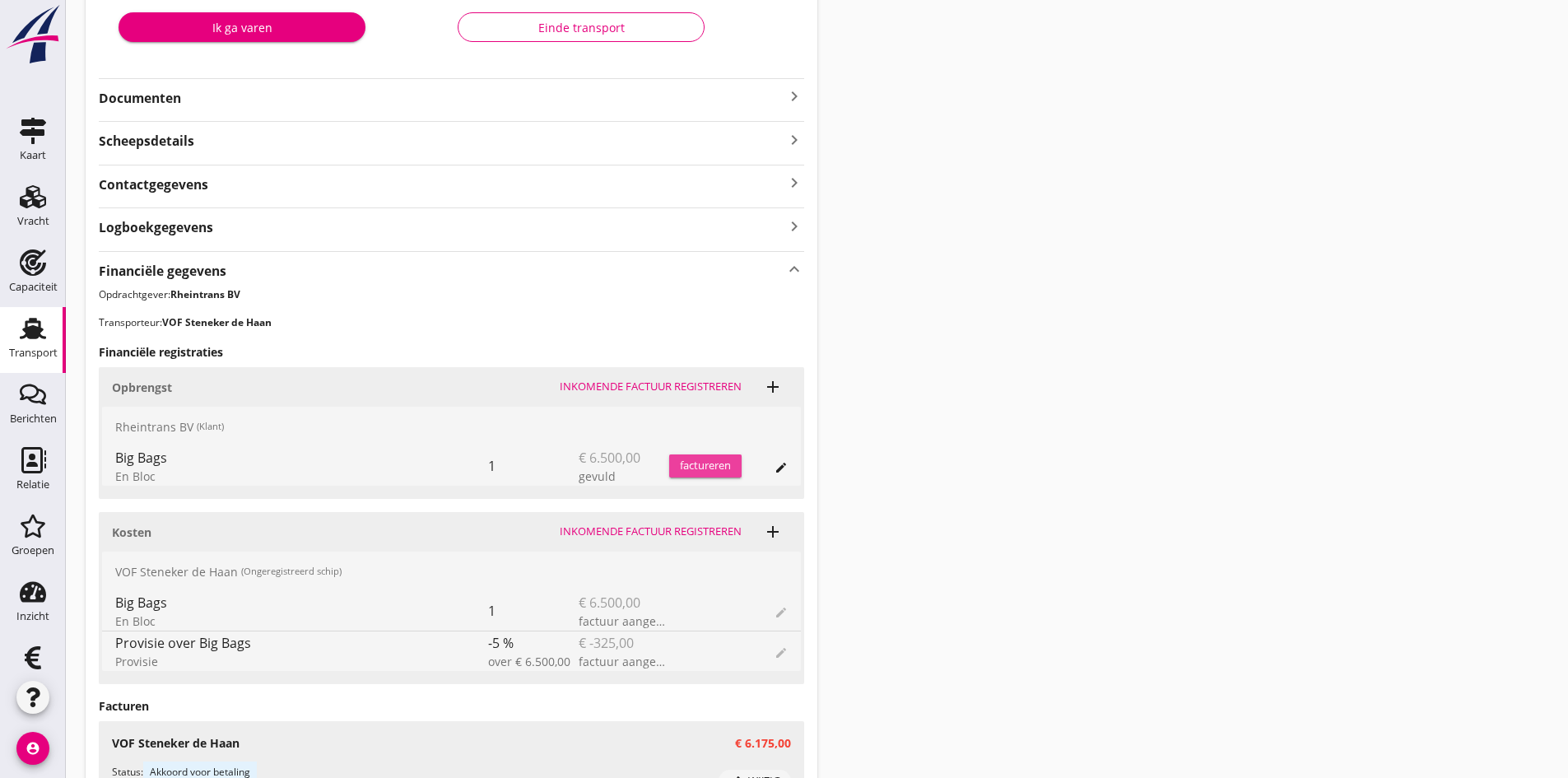
click at [694, 465] on div "factureren" at bounding box center [705, 466] width 73 height 16
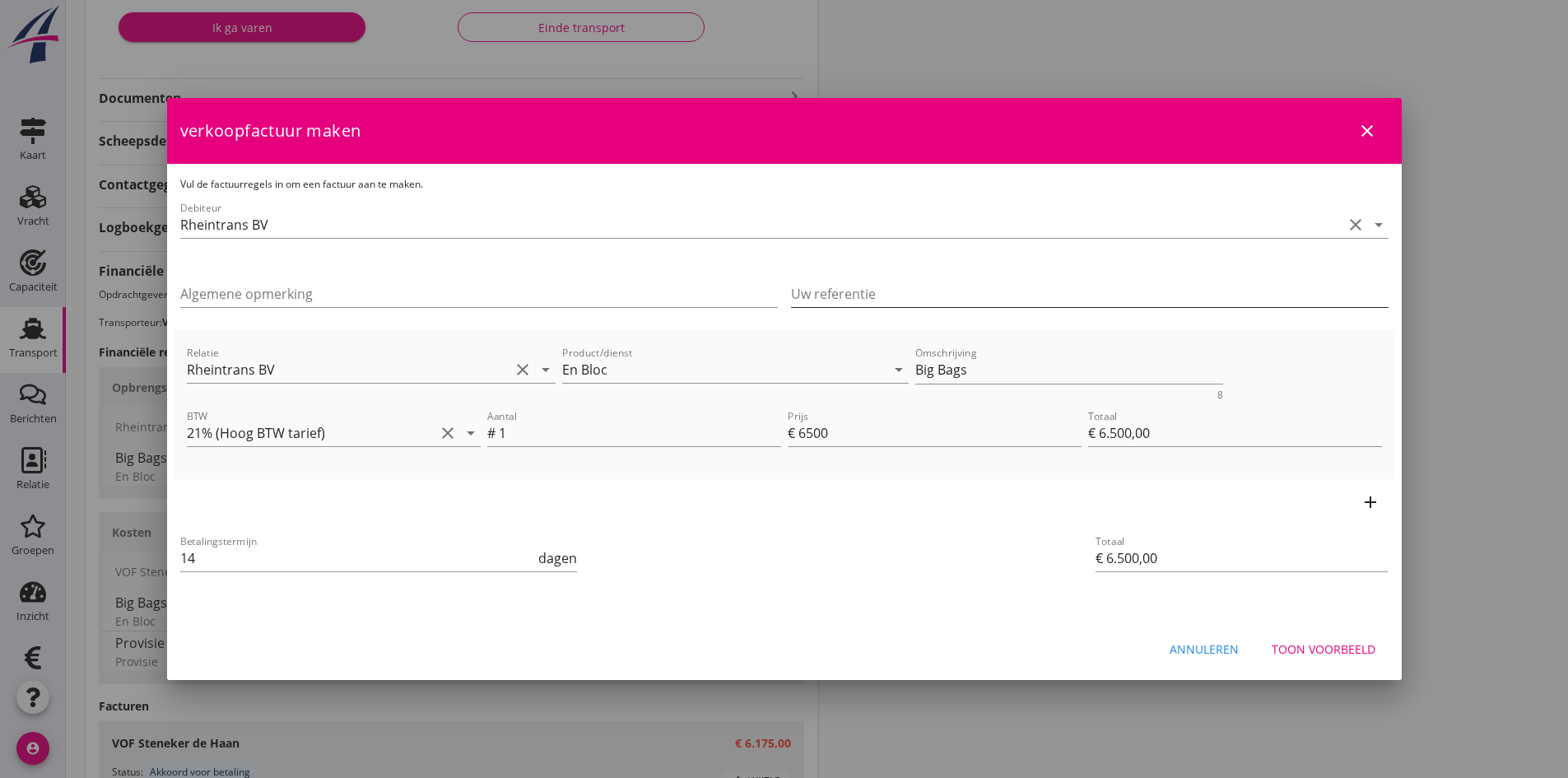
click at [829, 297] on input "Uw referentie" at bounding box center [1090, 293] width 598 height 26
type input "BC25-0436"
click at [1338, 648] on div "Toon voorbeeld" at bounding box center [1323, 649] width 104 height 17
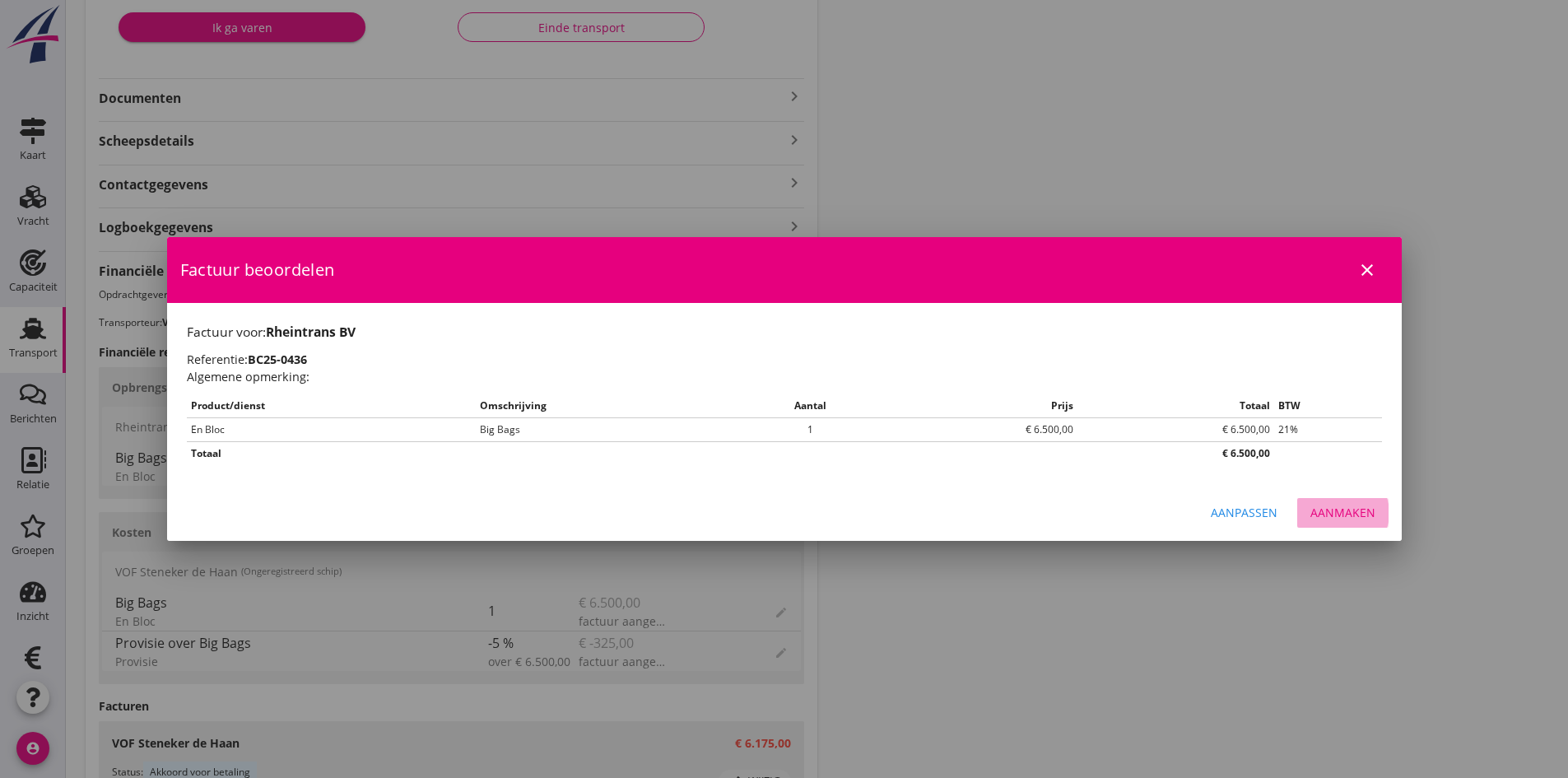
click at [1341, 508] on div "Aanmaken" at bounding box center [1343, 512] width 65 height 17
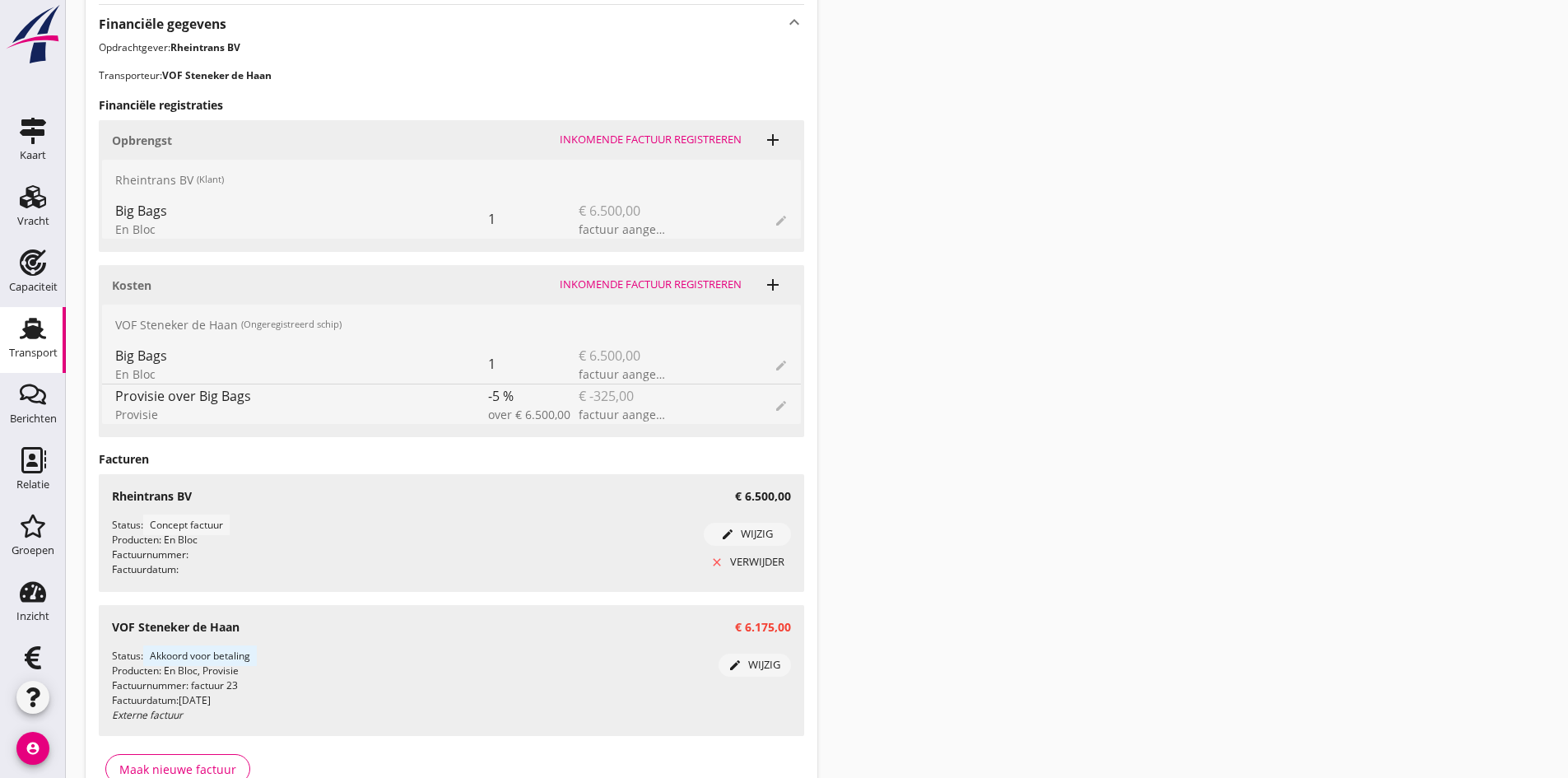
scroll to position [659, 0]
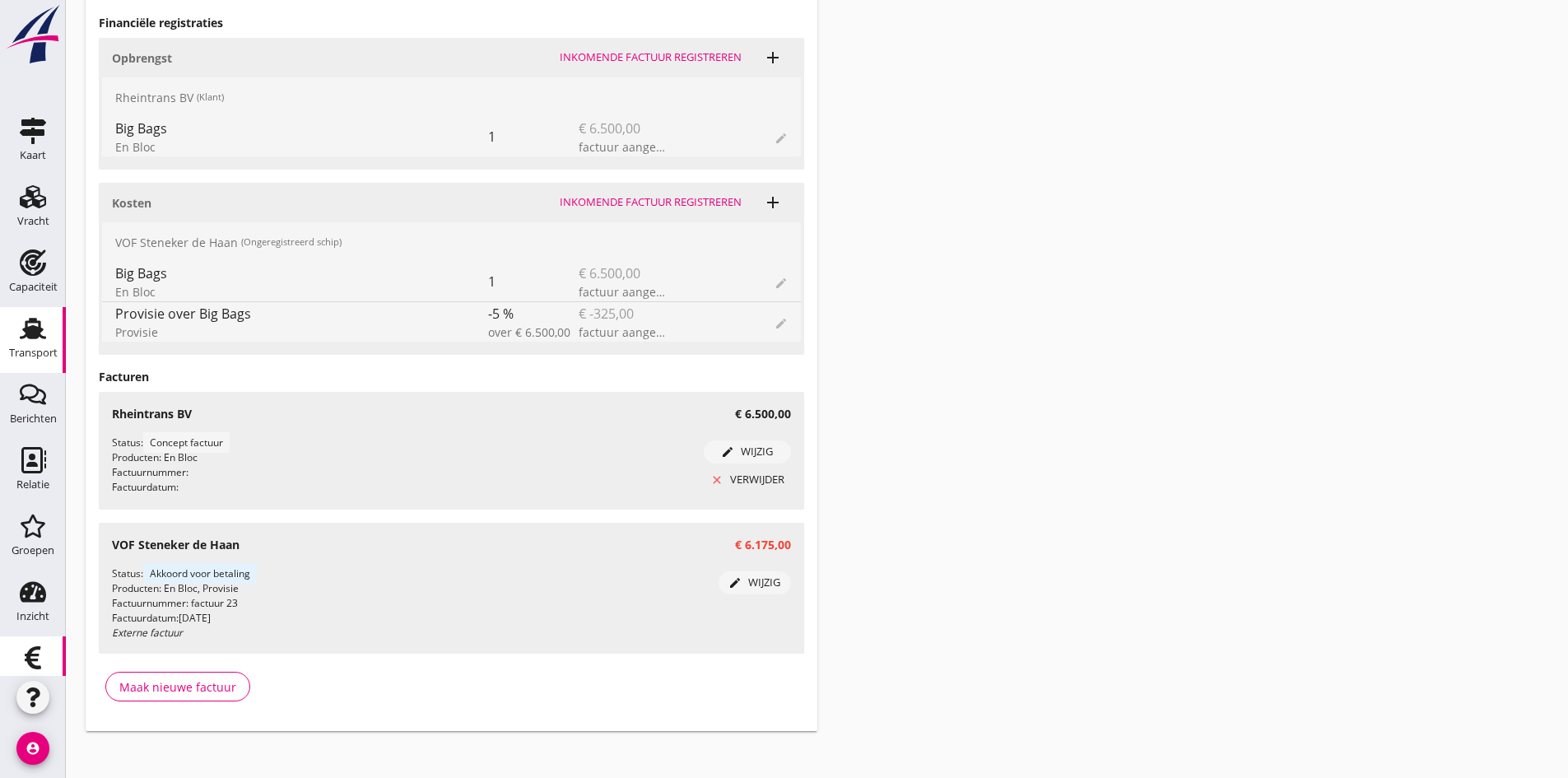
click at [25, 654] on use at bounding box center [32, 658] width 16 height 23
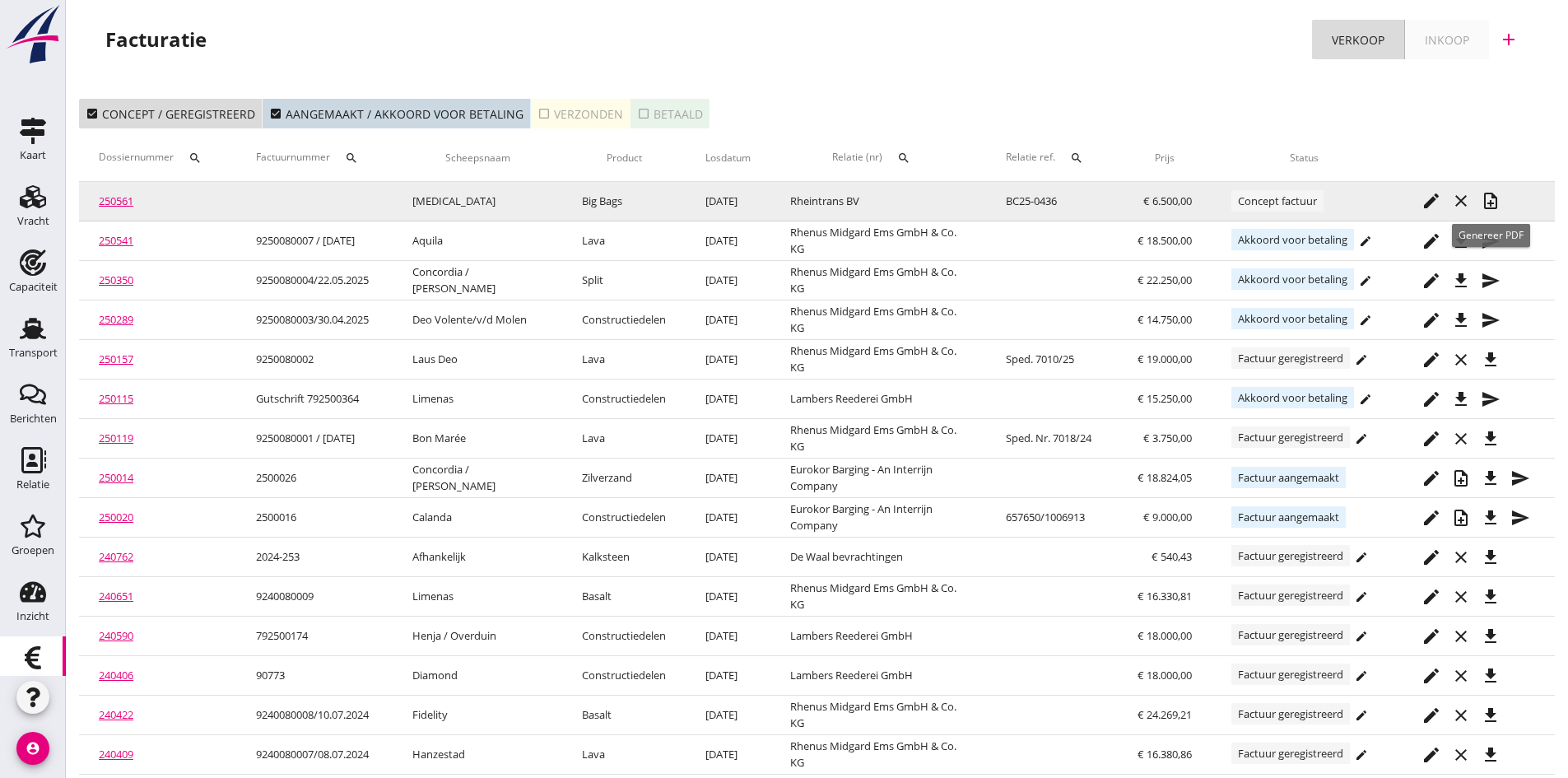
click at [1492, 198] on icon "note_add" at bounding box center [1490, 201] width 19 height 19
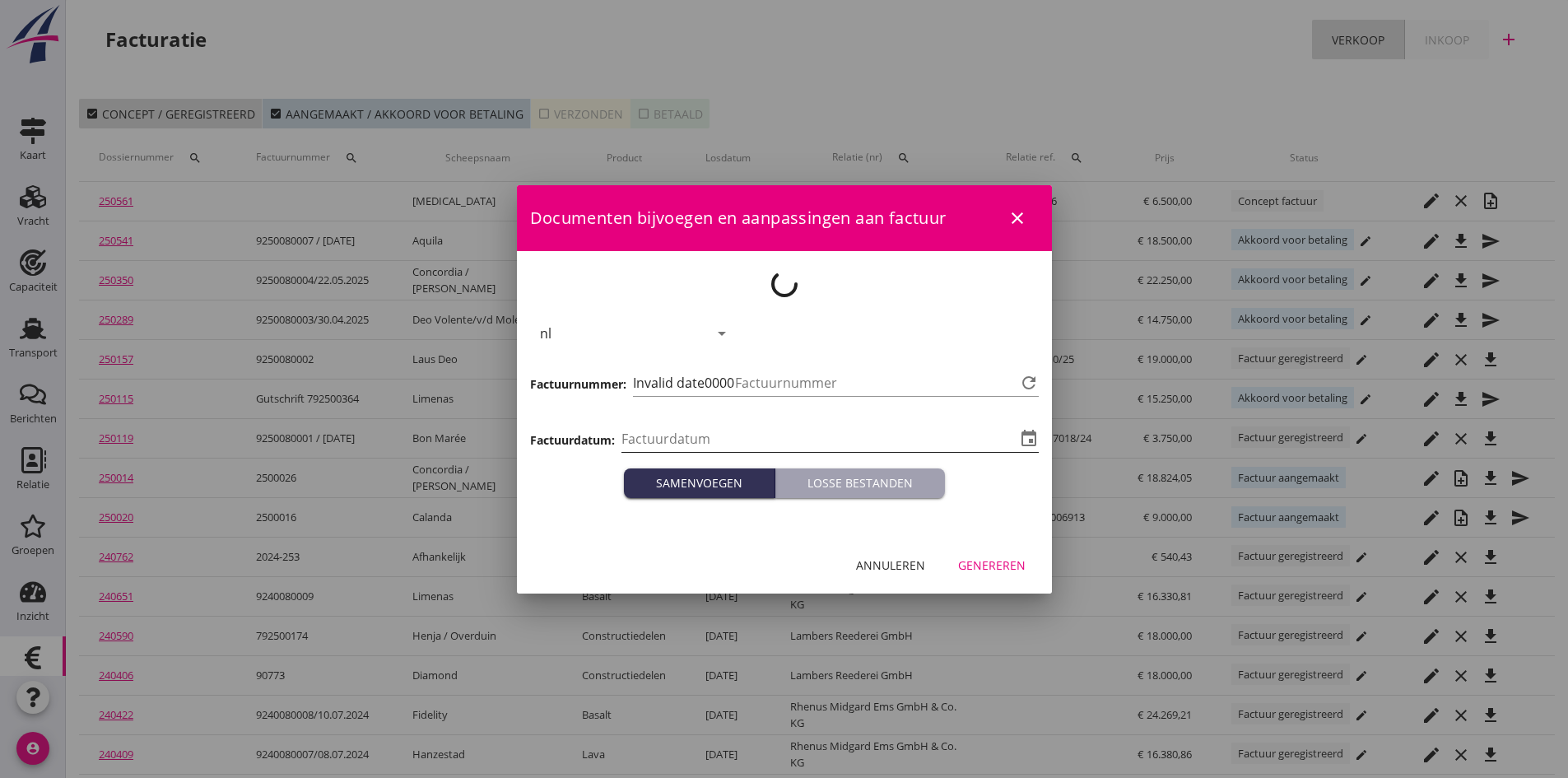
type input "[DATE]"
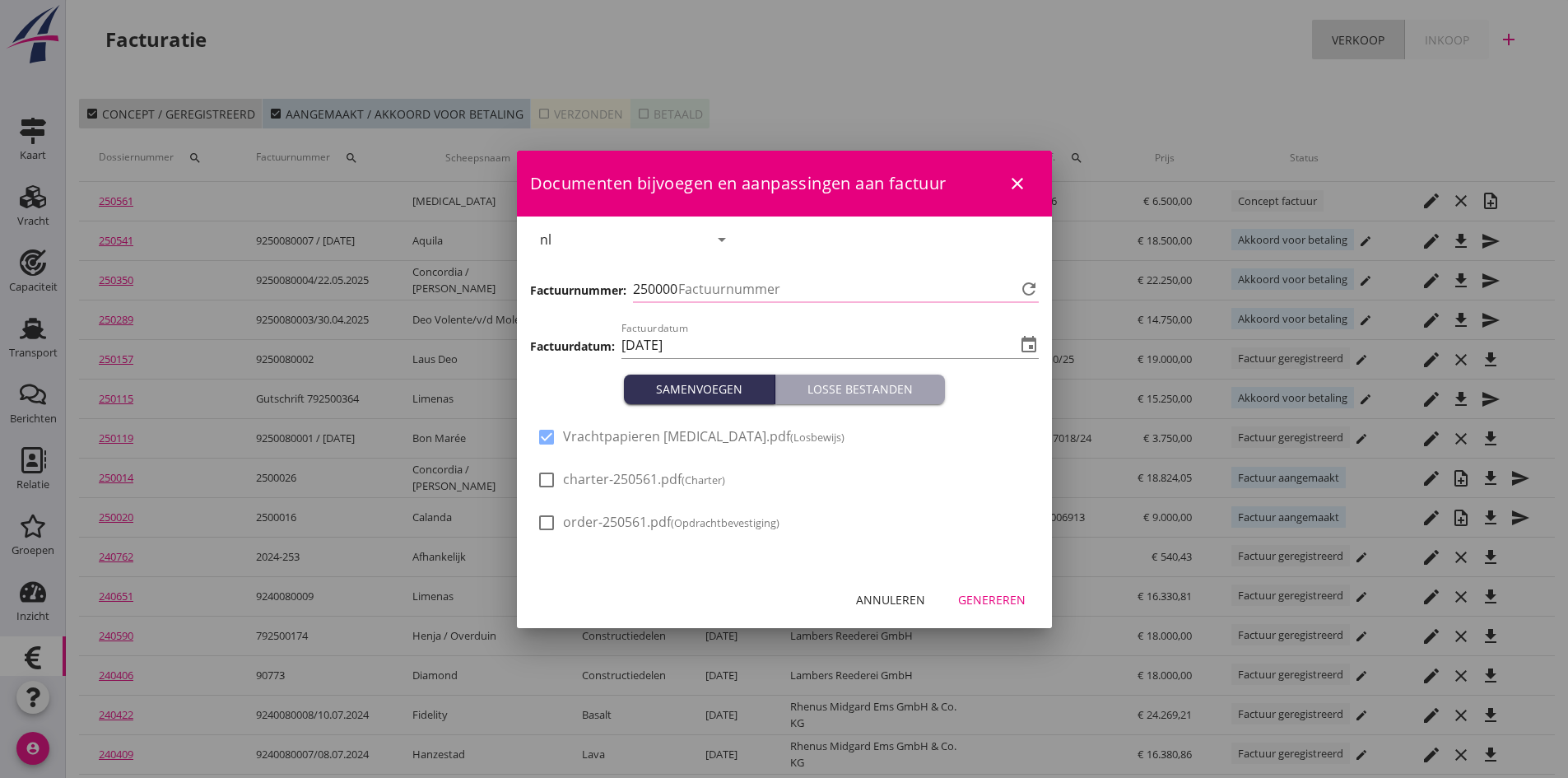
type input "717"
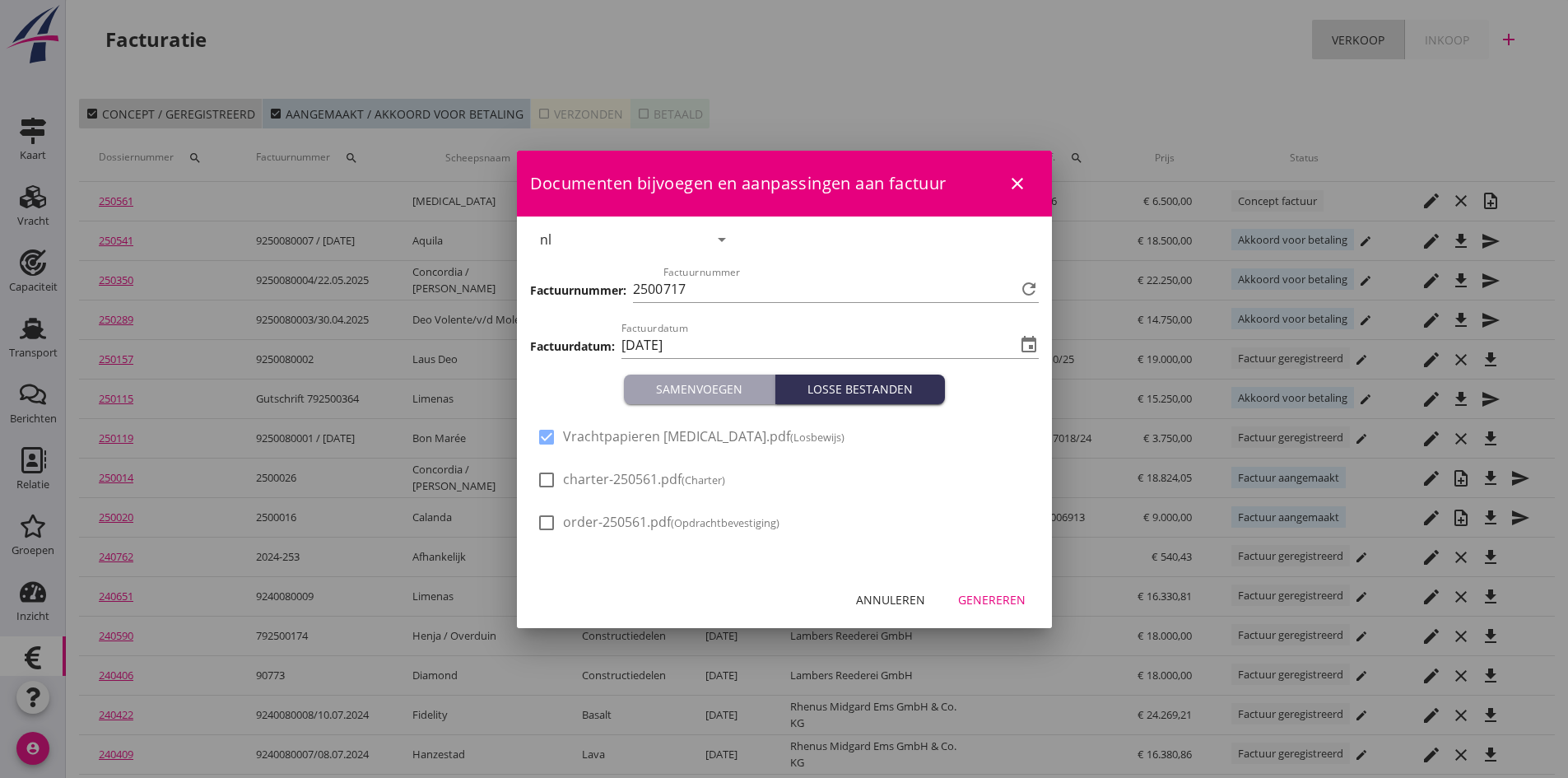
click at [977, 601] on div "Genereren" at bounding box center [992, 600] width 68 height 17
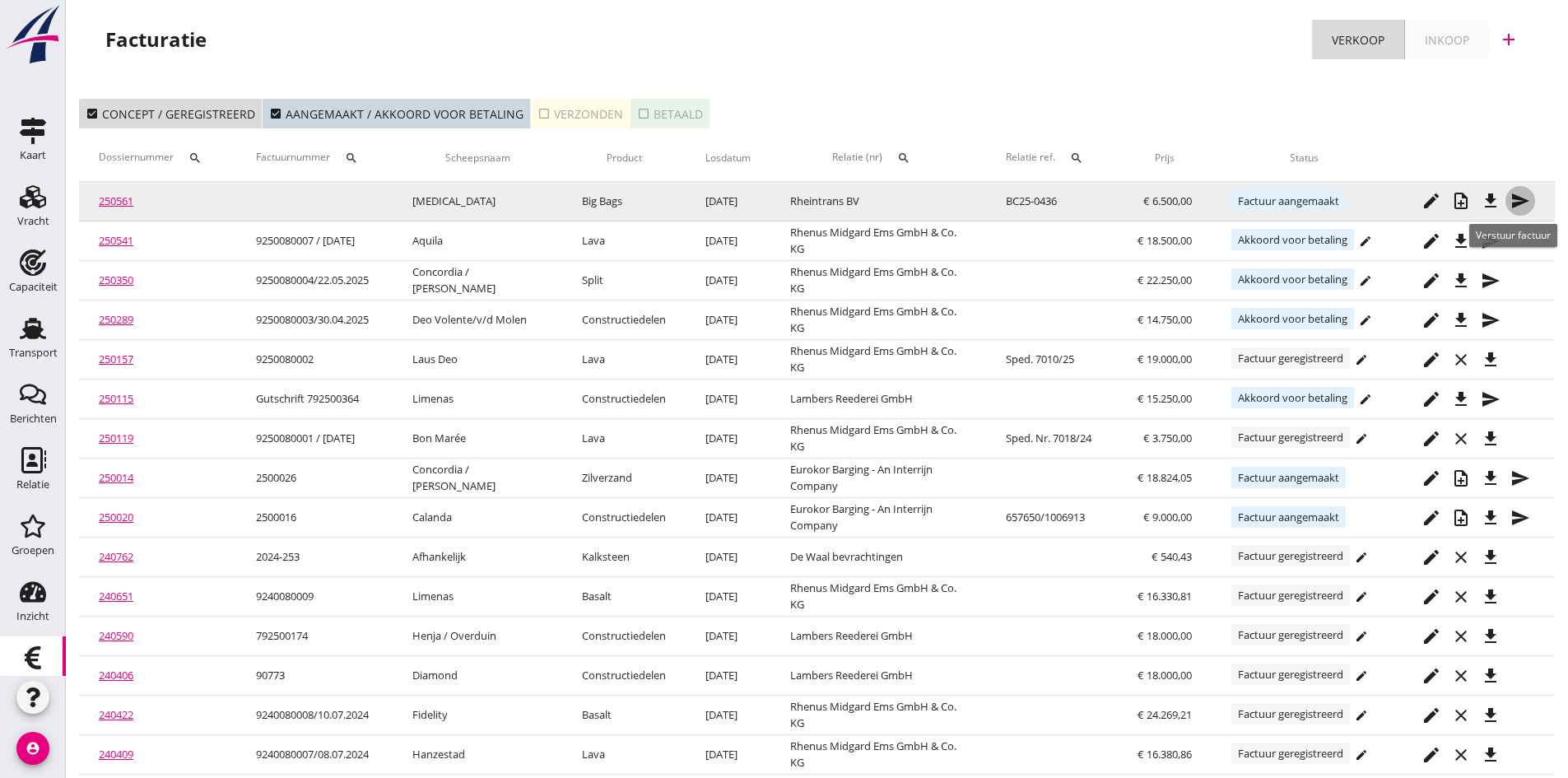
click at [1516, 195] on icon "send" at bounding box center [1520, 201] width 19 height 19
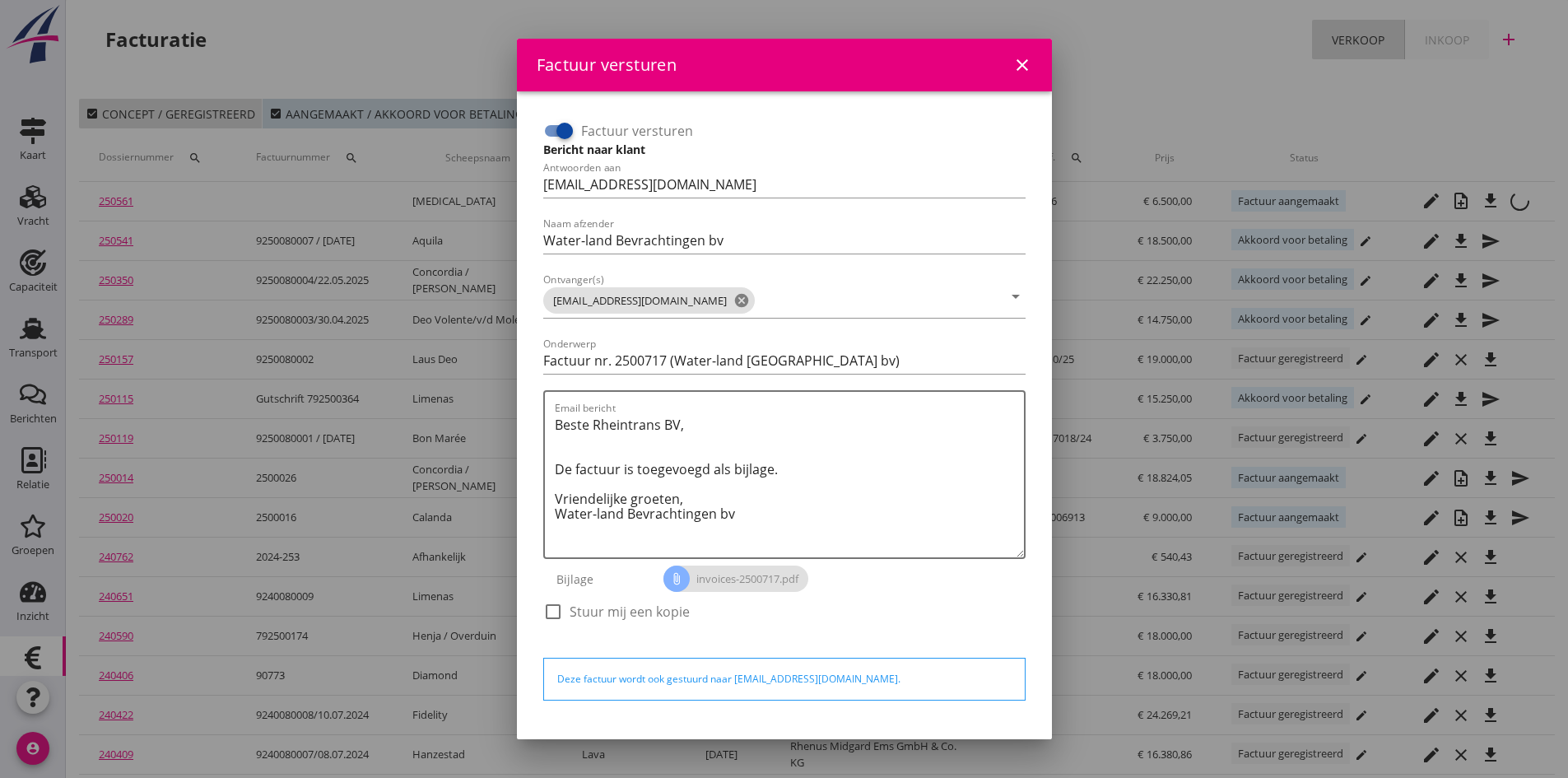
scroll to position [47, 0]
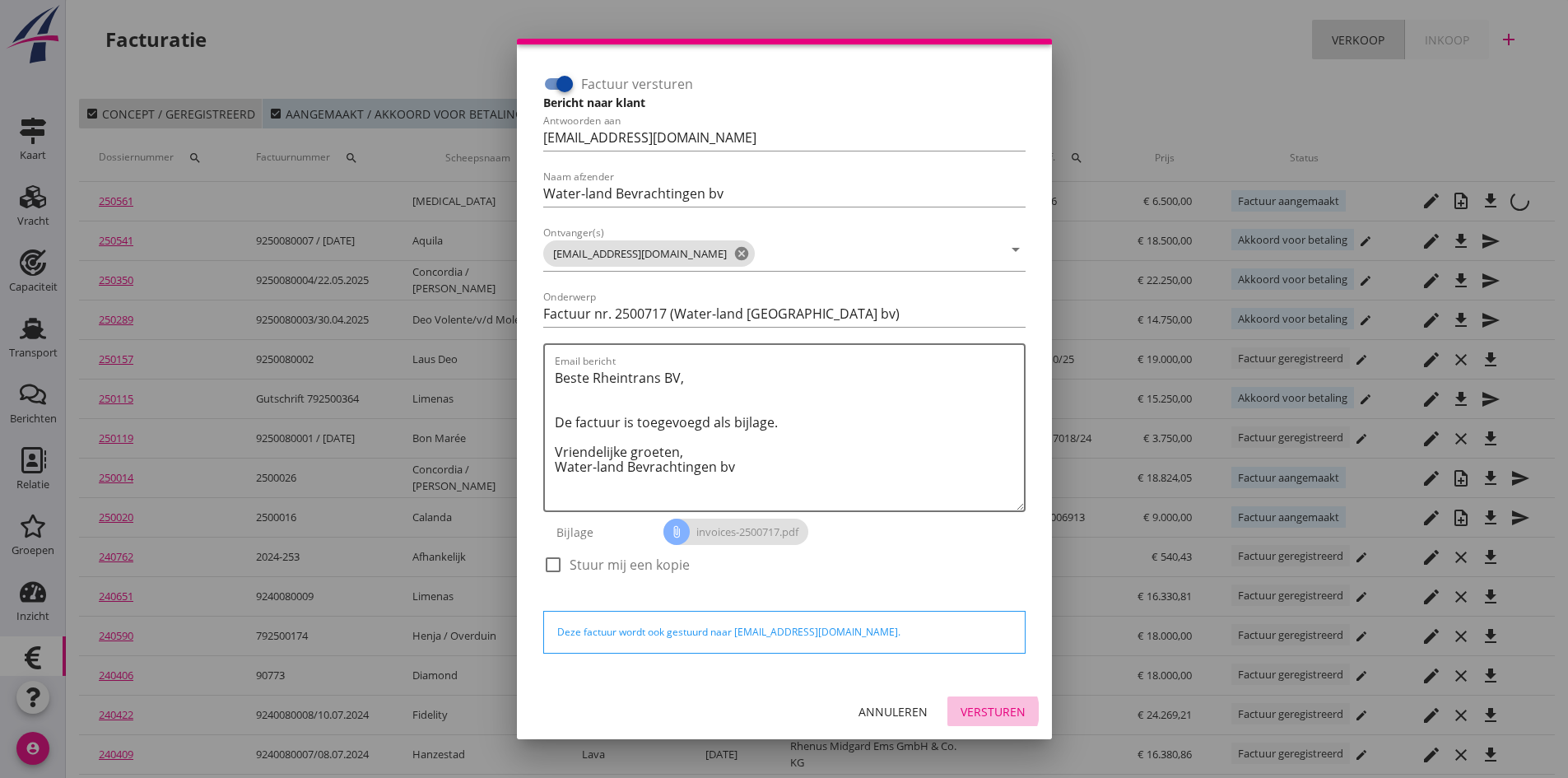
click at [964, 708] on div "Versturen" at bounding box center [993, 711] width 65 height 17
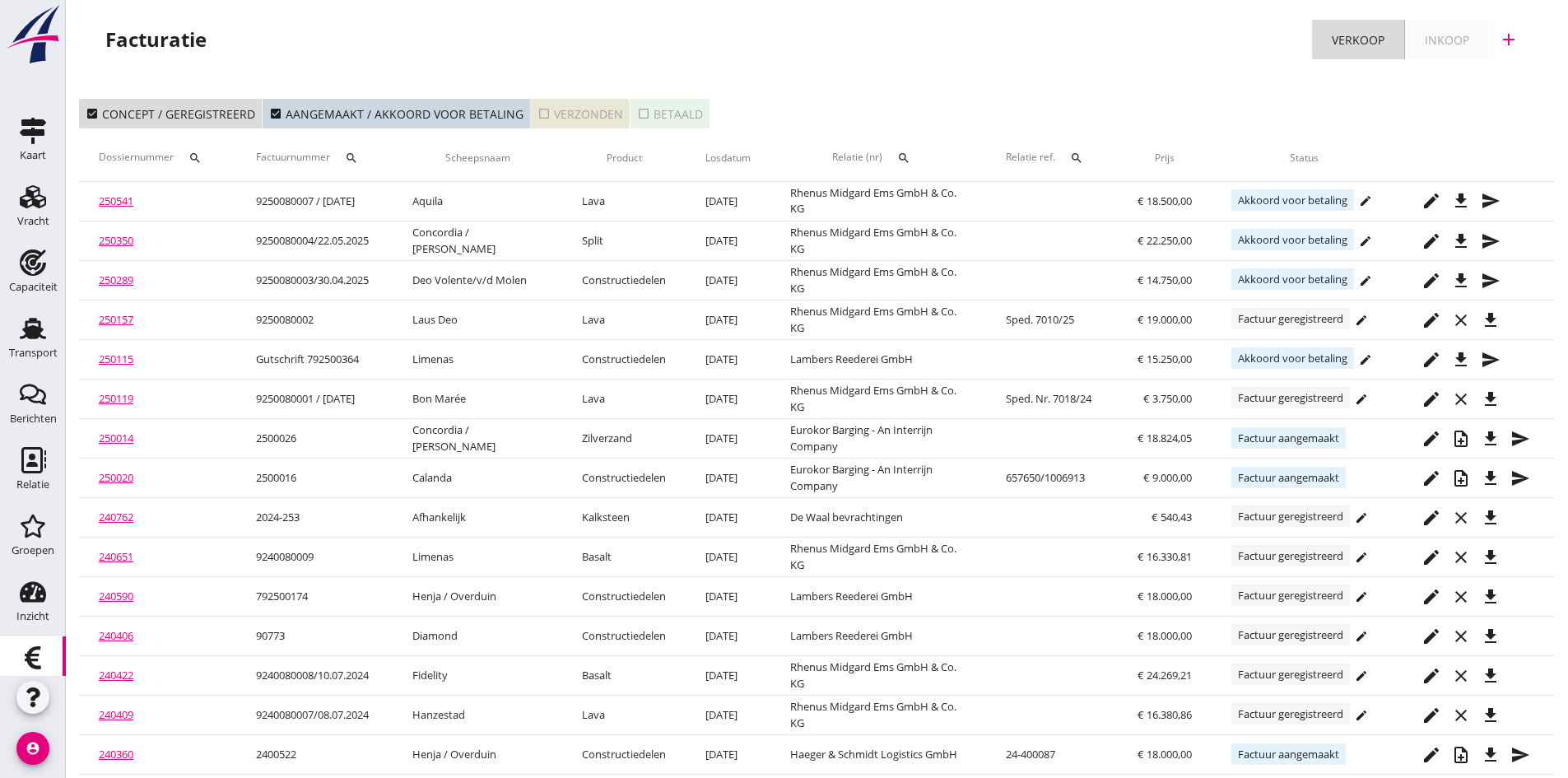
click at [556, 116] on div "check_box_outline_blank Verzonden" at bounding box center [580, 114] width 85 height 17
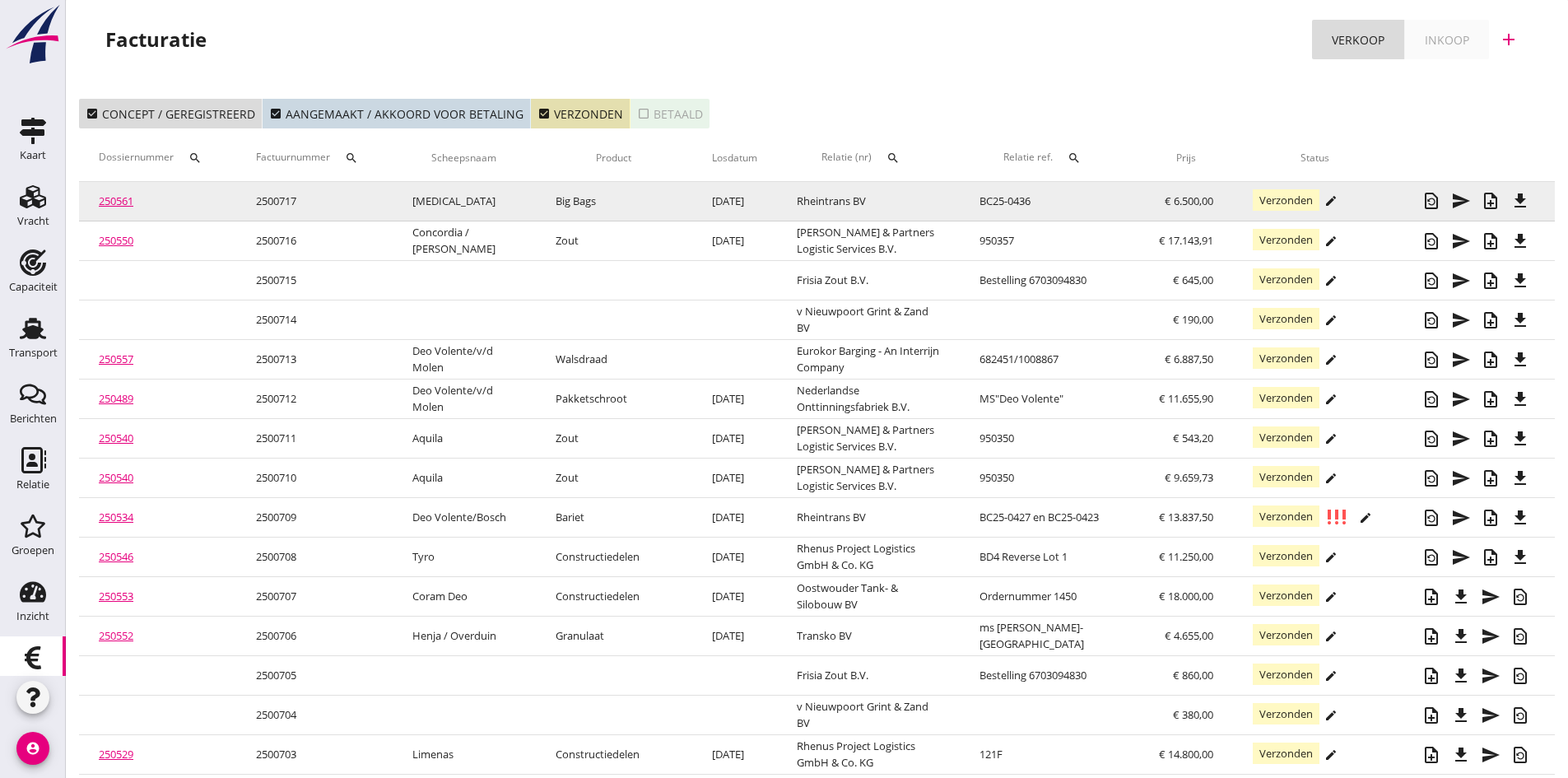
click at [109, 203] on link "250561" at bounding box center [116, 200] width 35 height 15
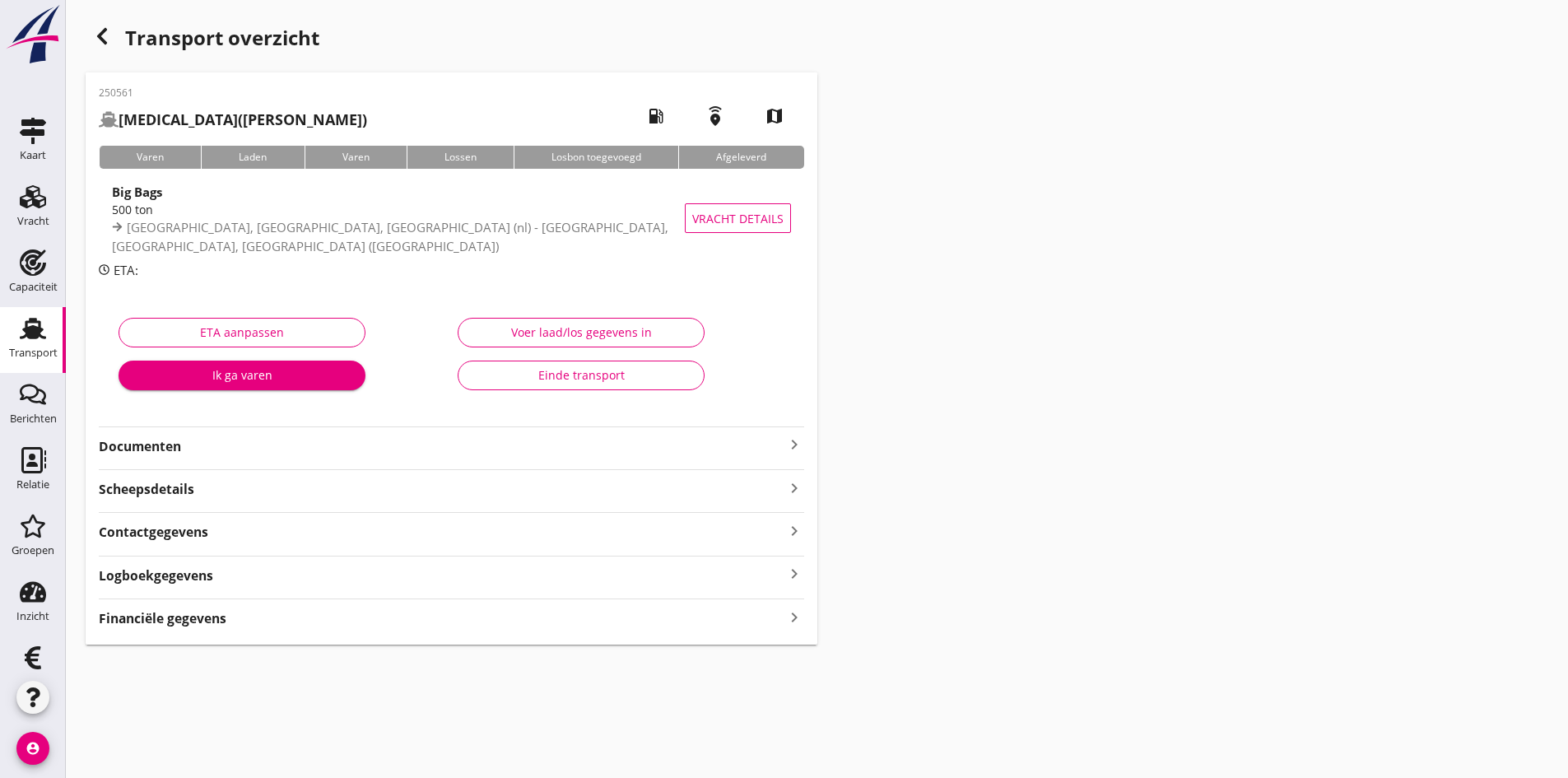
click at [127, 451] on strong "Documenten" at bounding box center [441, 446] width 686 height 19
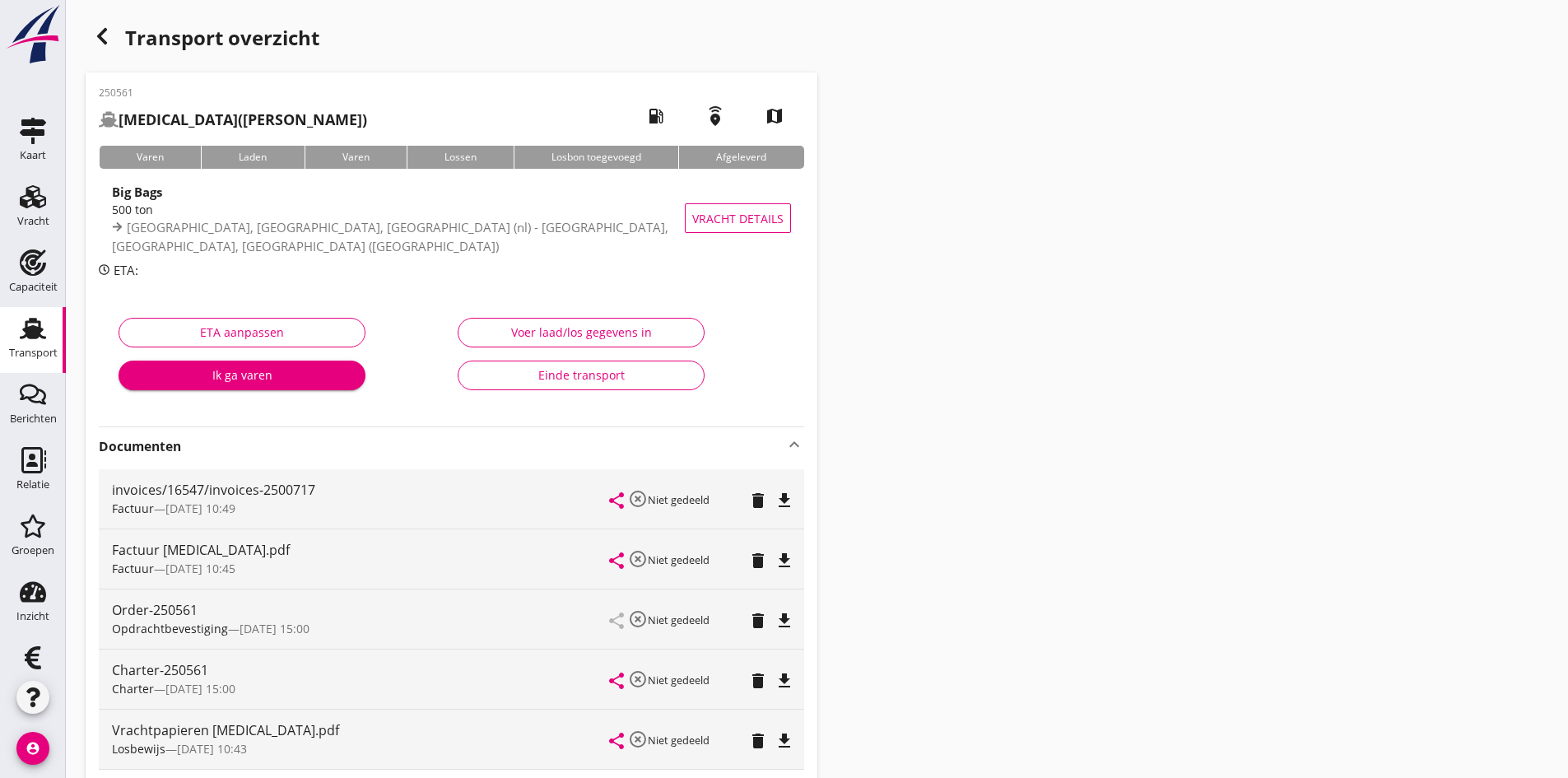
scroll to position [82, 0]
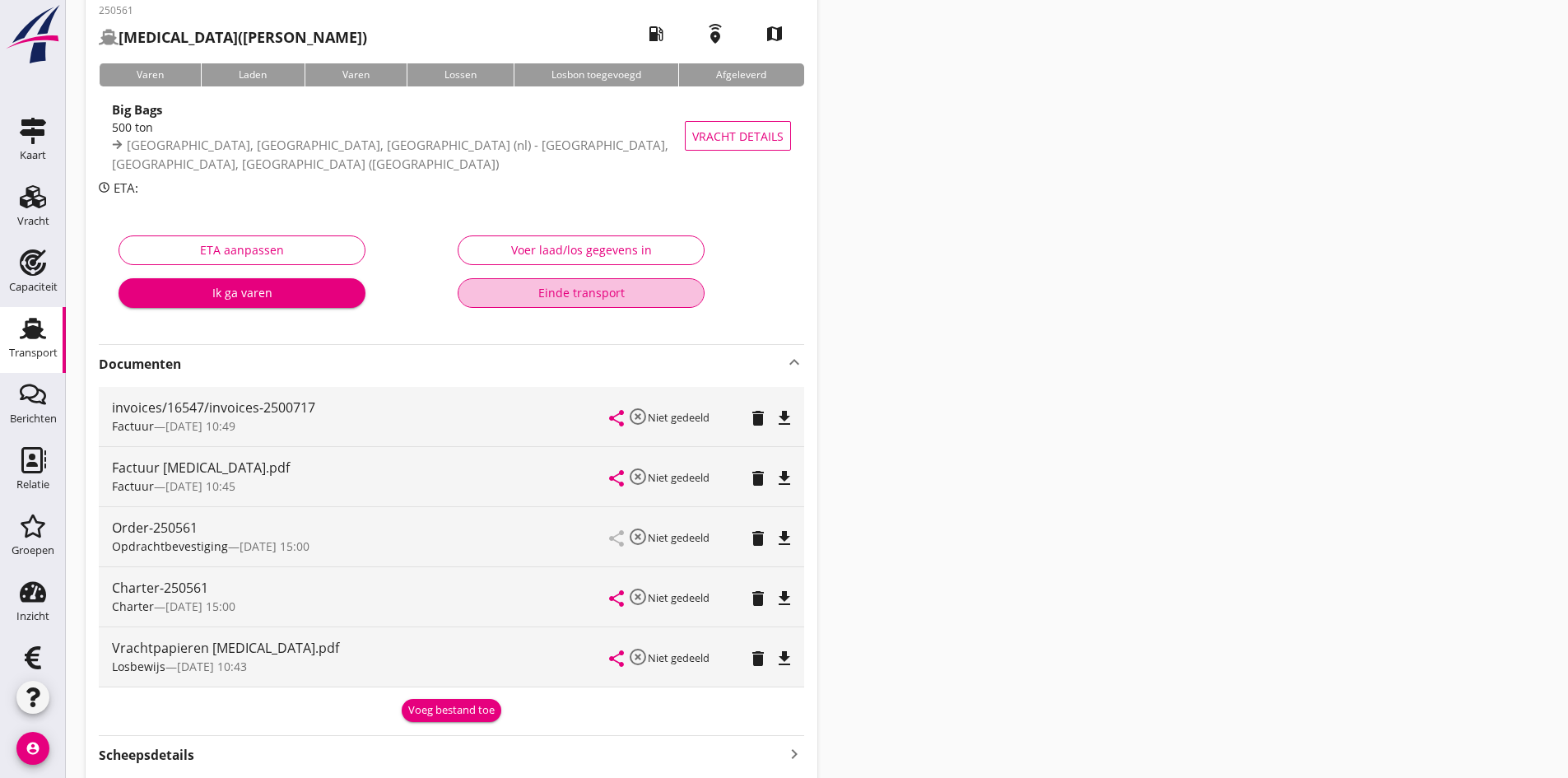
click at [572, 290] on div "Einde transport" at bounding box center [581, 293] width 219 height 17
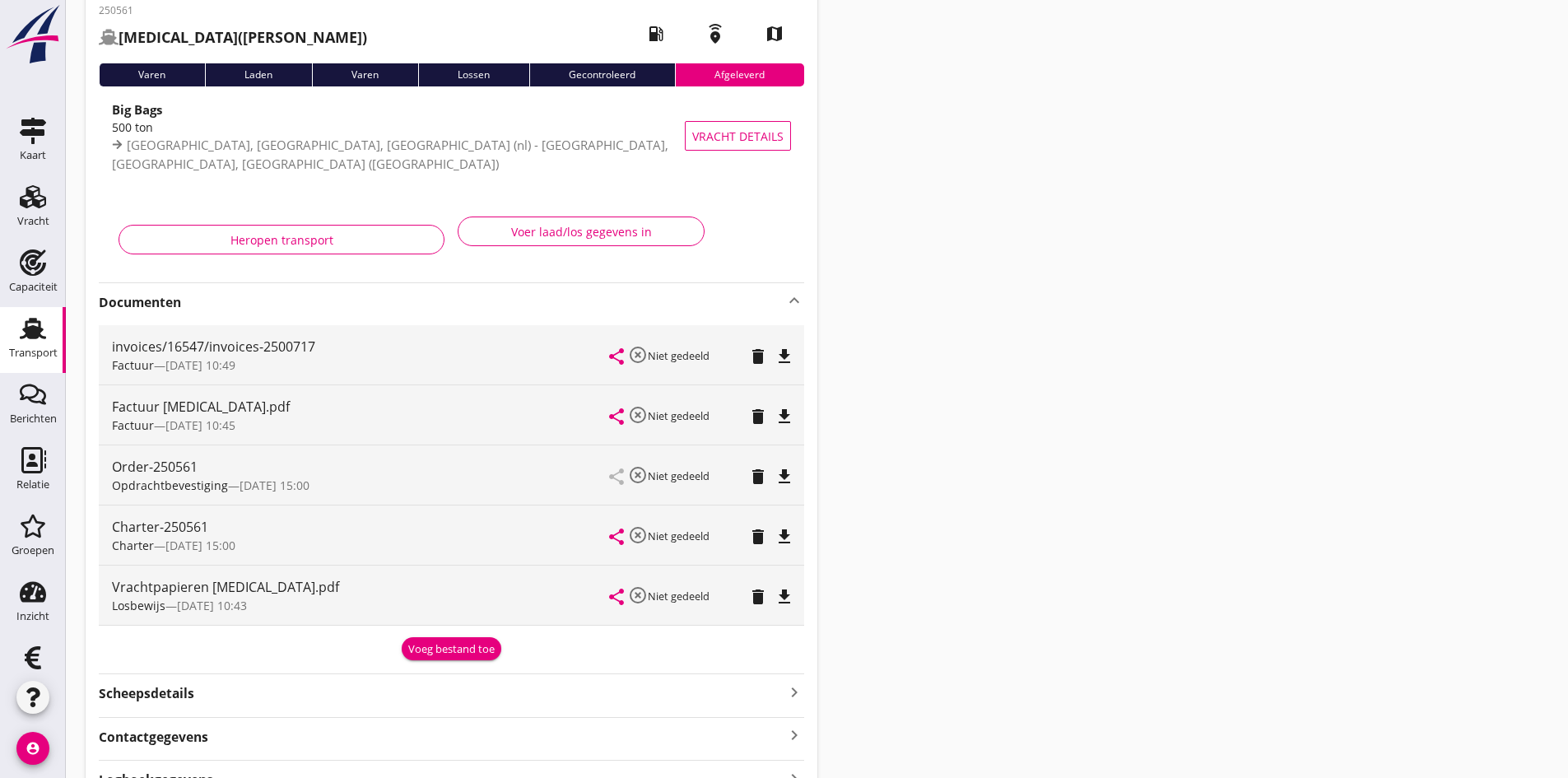
drag, startPoint x: 29, startPoint y: 323, endPoint x: 0, endPoint y: 327, distance: 29.3
click at [29, 323] on use at bounding box center [32, 328] width 26 height 21
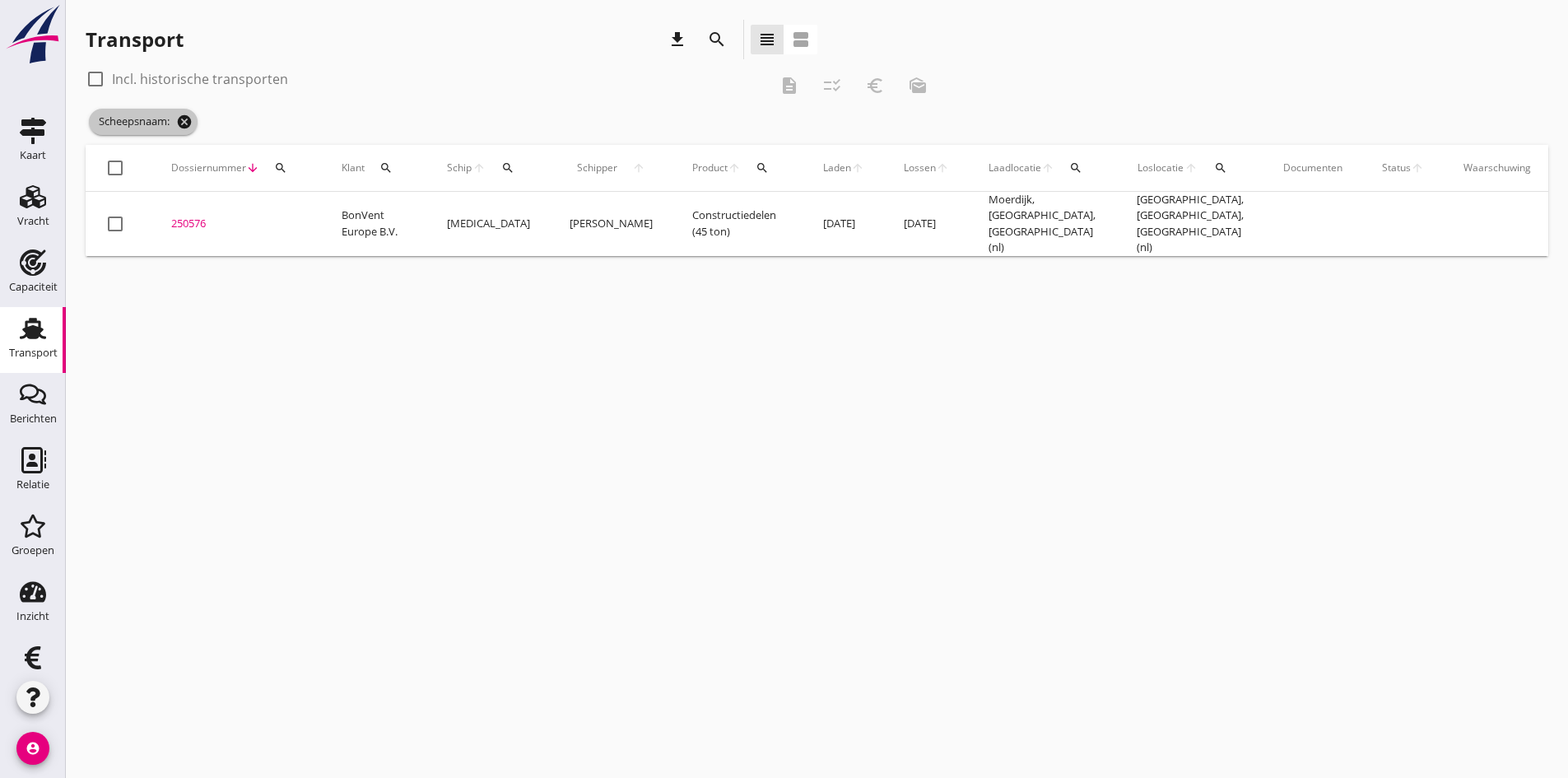
click at [184, 118] on icon "cancel" at bounding box center [184, 121] width 16 height 16
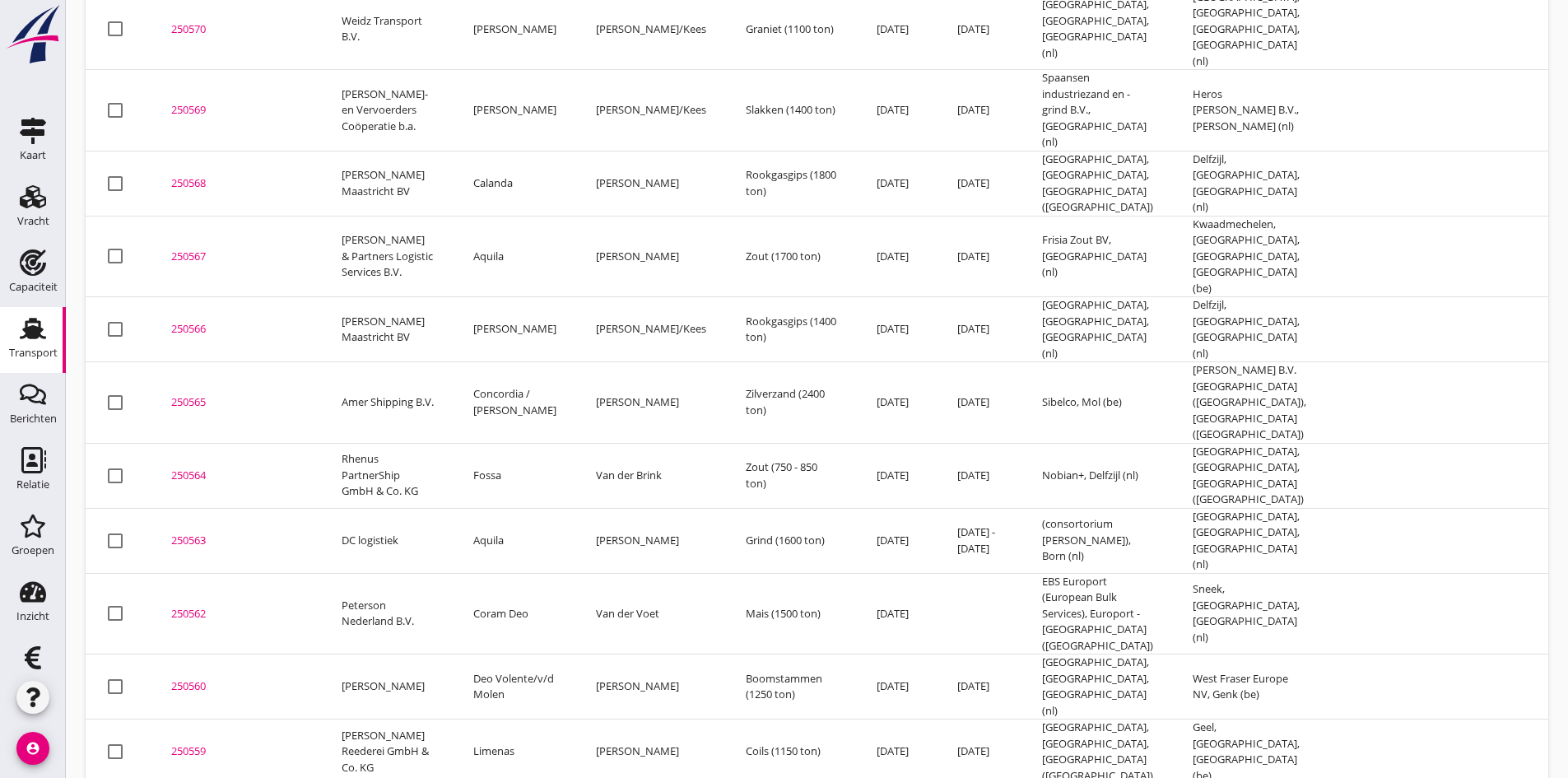
scroll to position [1481, 0]
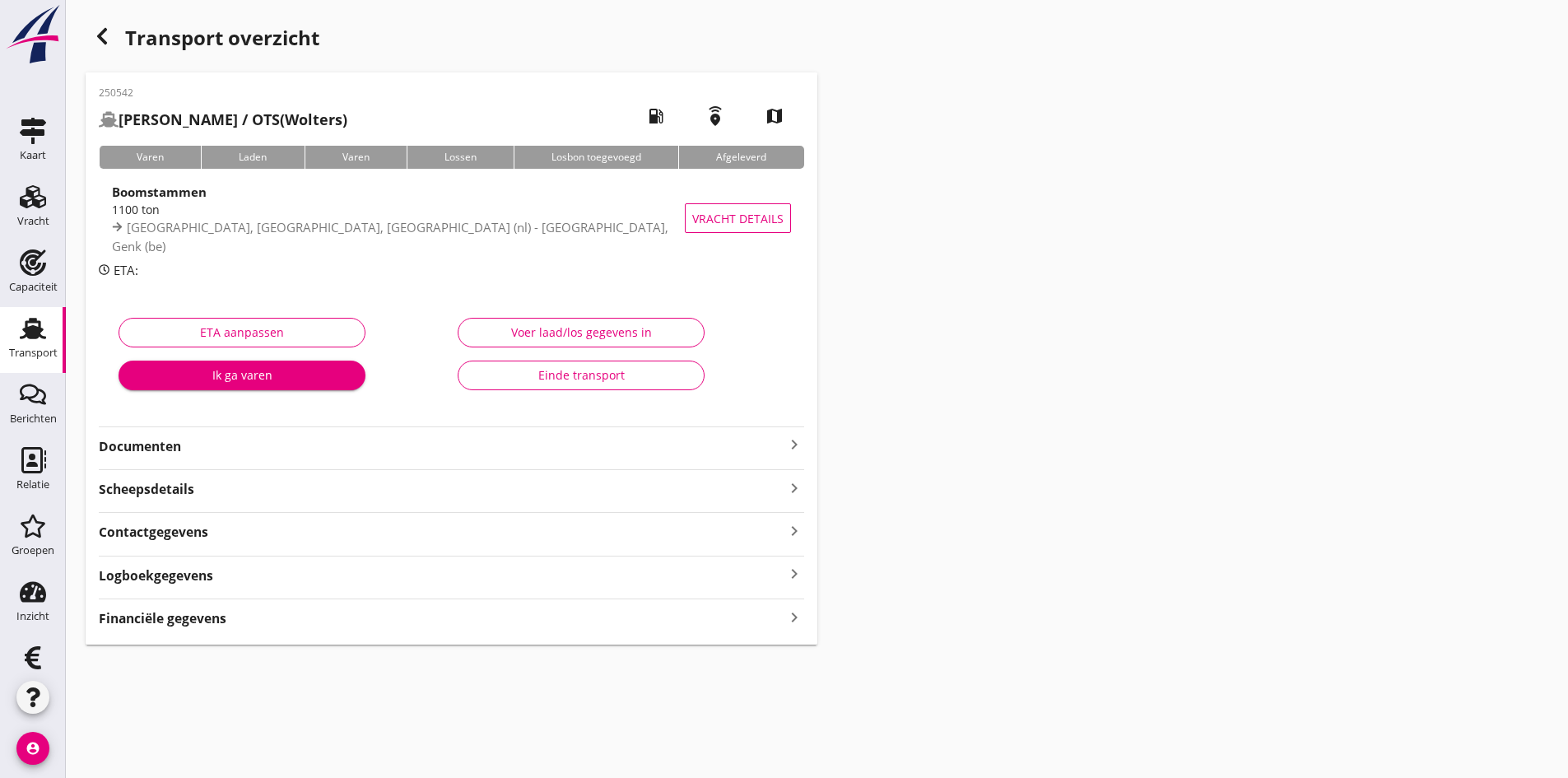
click at [550, 326] on div "Voer laad/los gegevens in" at bounding box center [581, 332] width 219 height 17
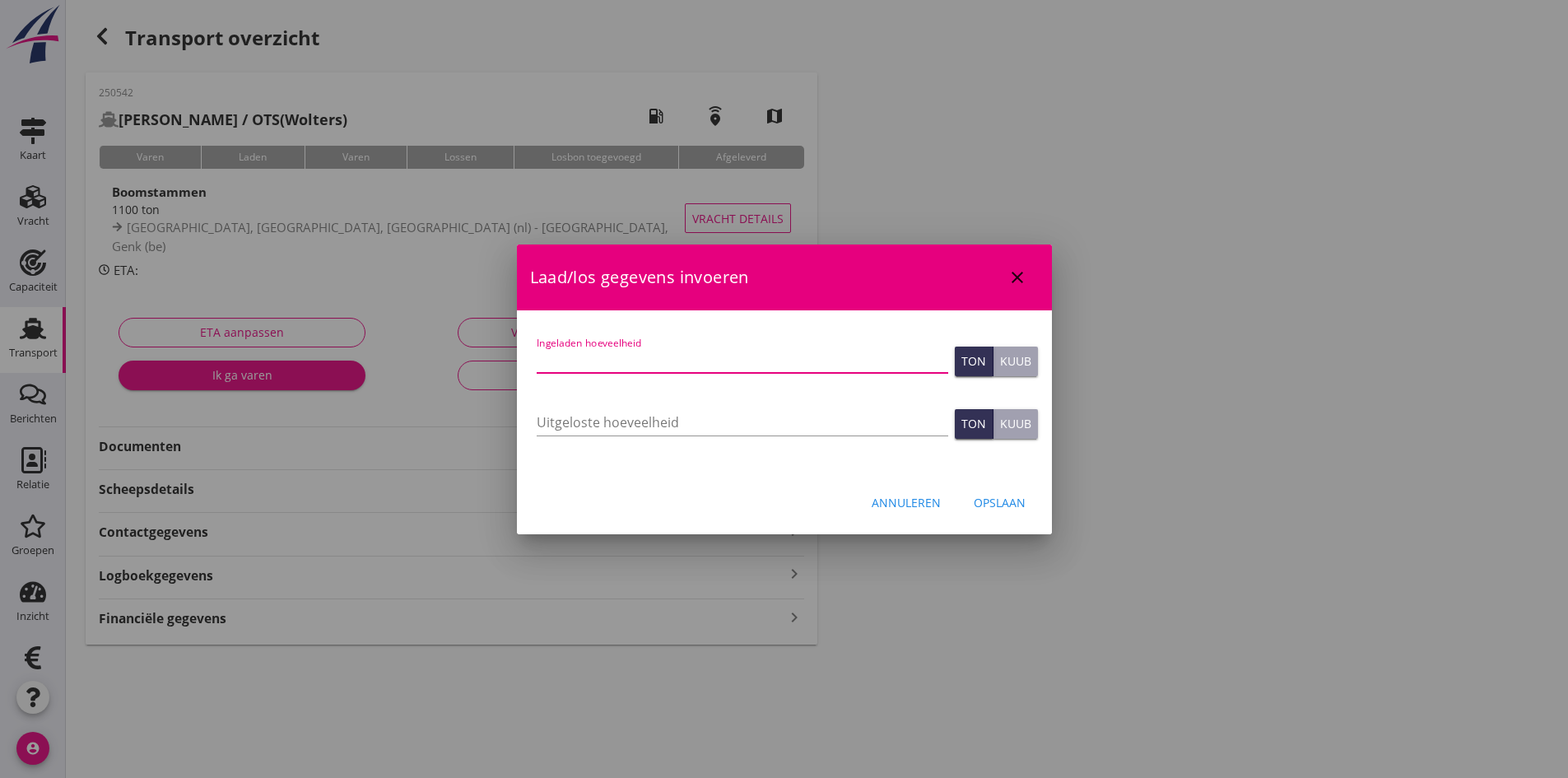
click at [559, 360] on input "Ingeladen hoeveelheid" at bounding box center [742, 359] width 411 height 26
type input "1049"
type input "1049.079"
click at [692, 426] on input "Uitgeloste hoeveelheid" at bounding box center [742, 422] width 411 height 26
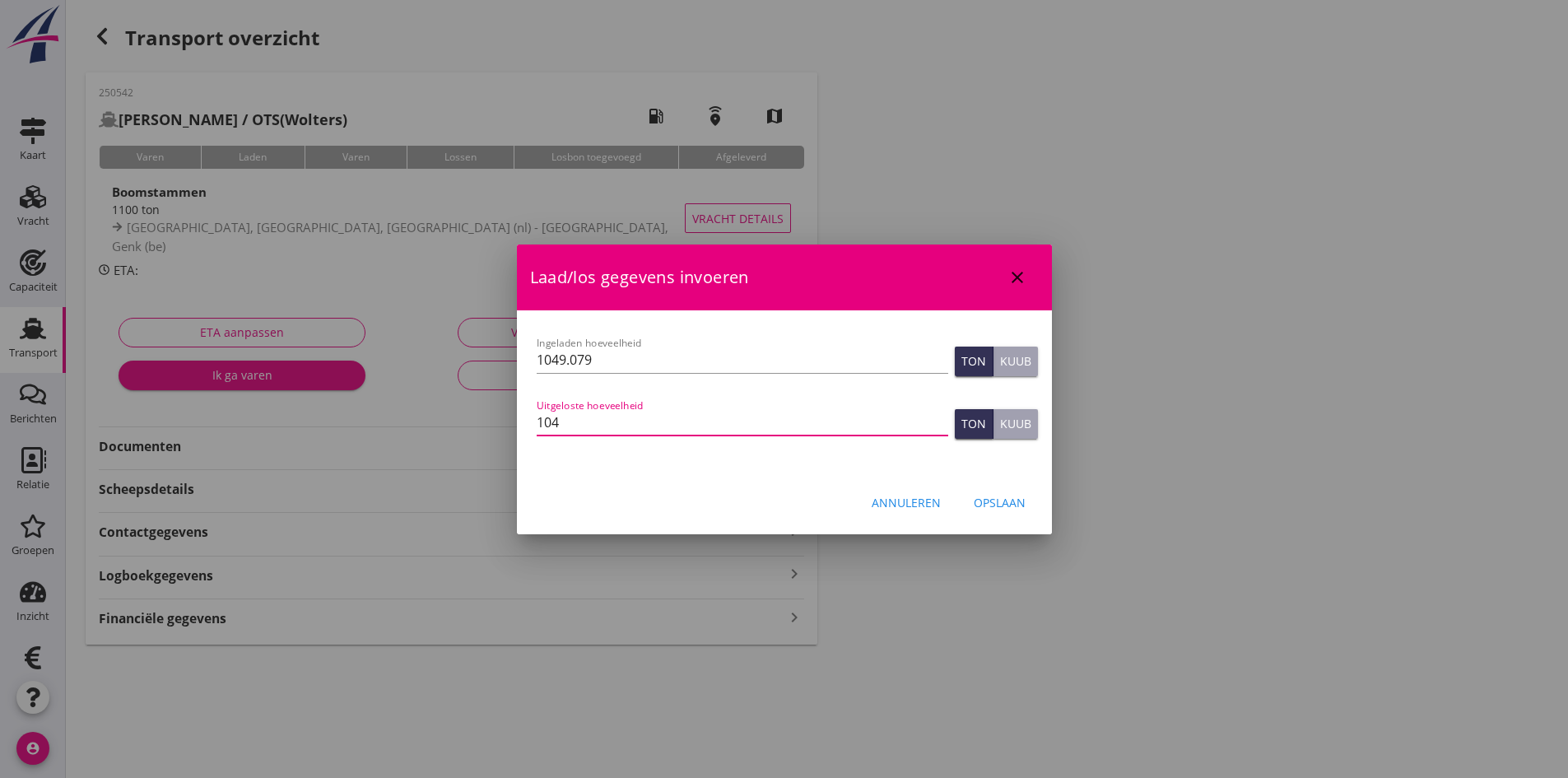
type input "1049"
type input "1049.079"
click at [1012, 497] on div "Opslaan" at bounding box center [999, 502] width 51 height 17
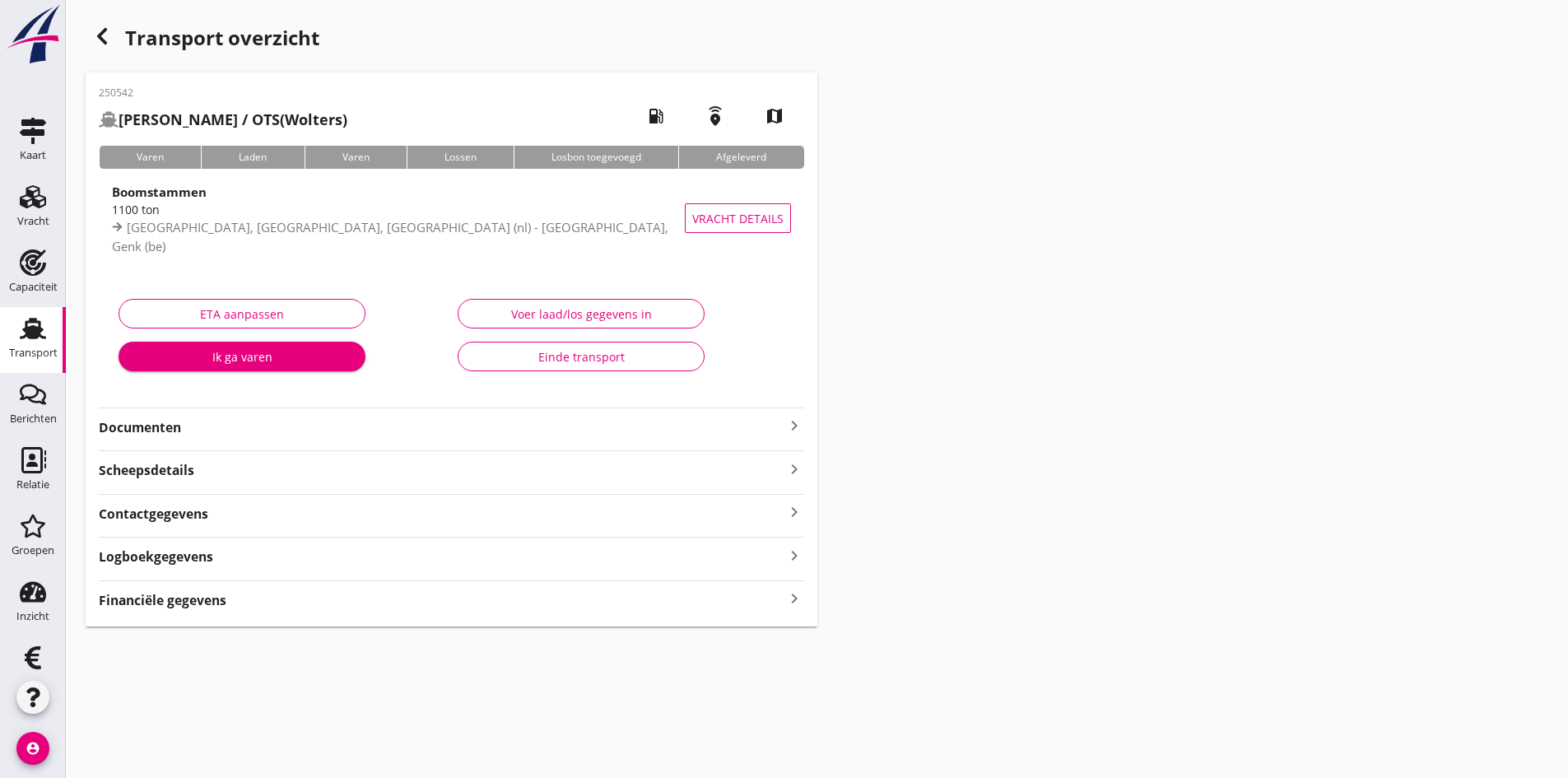
click at [785, 598] on icon "keyboard_arrow_right" at bounding box center [794, 599] width 19 height 22
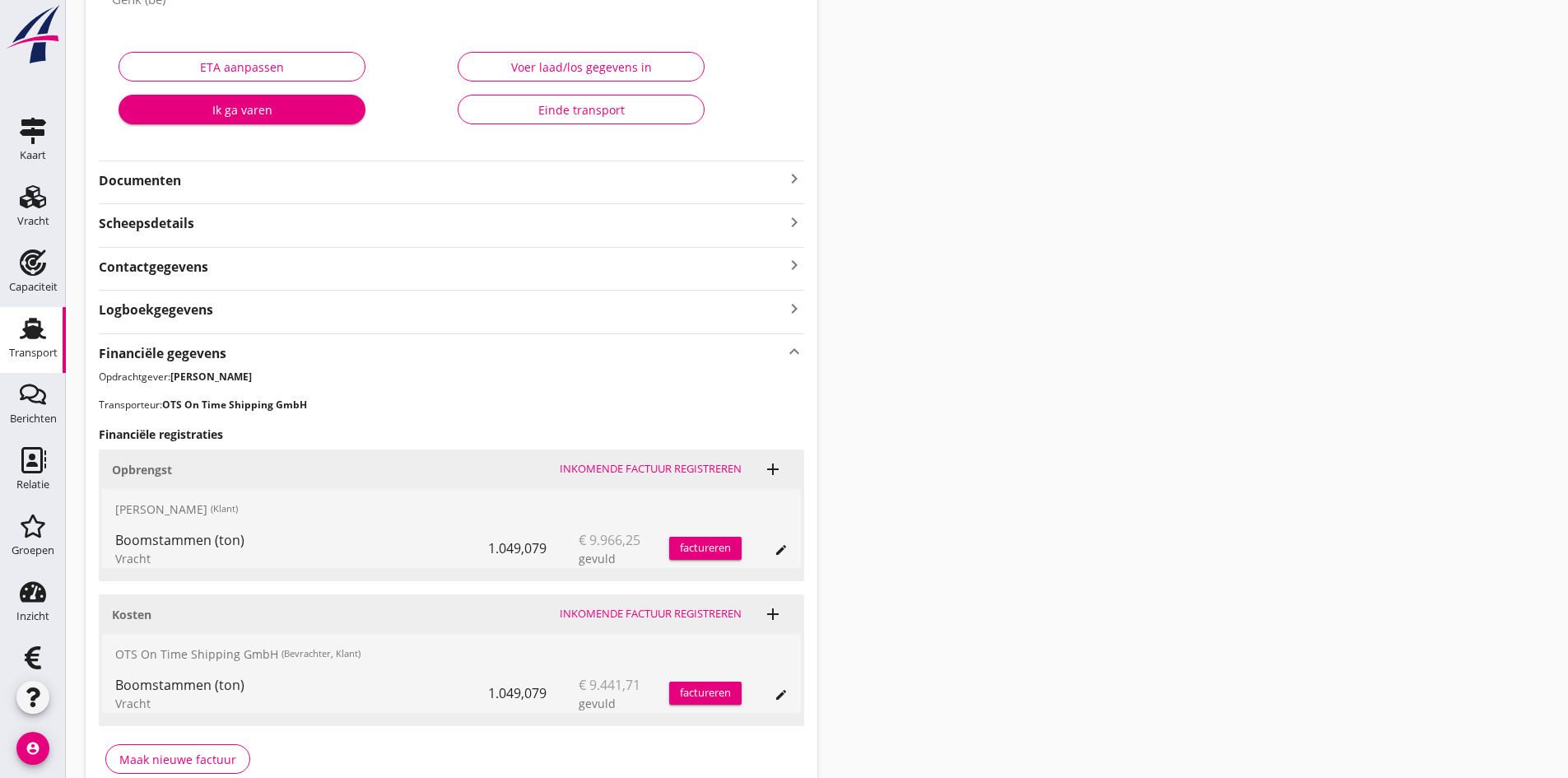
scroll to position [329, 0]
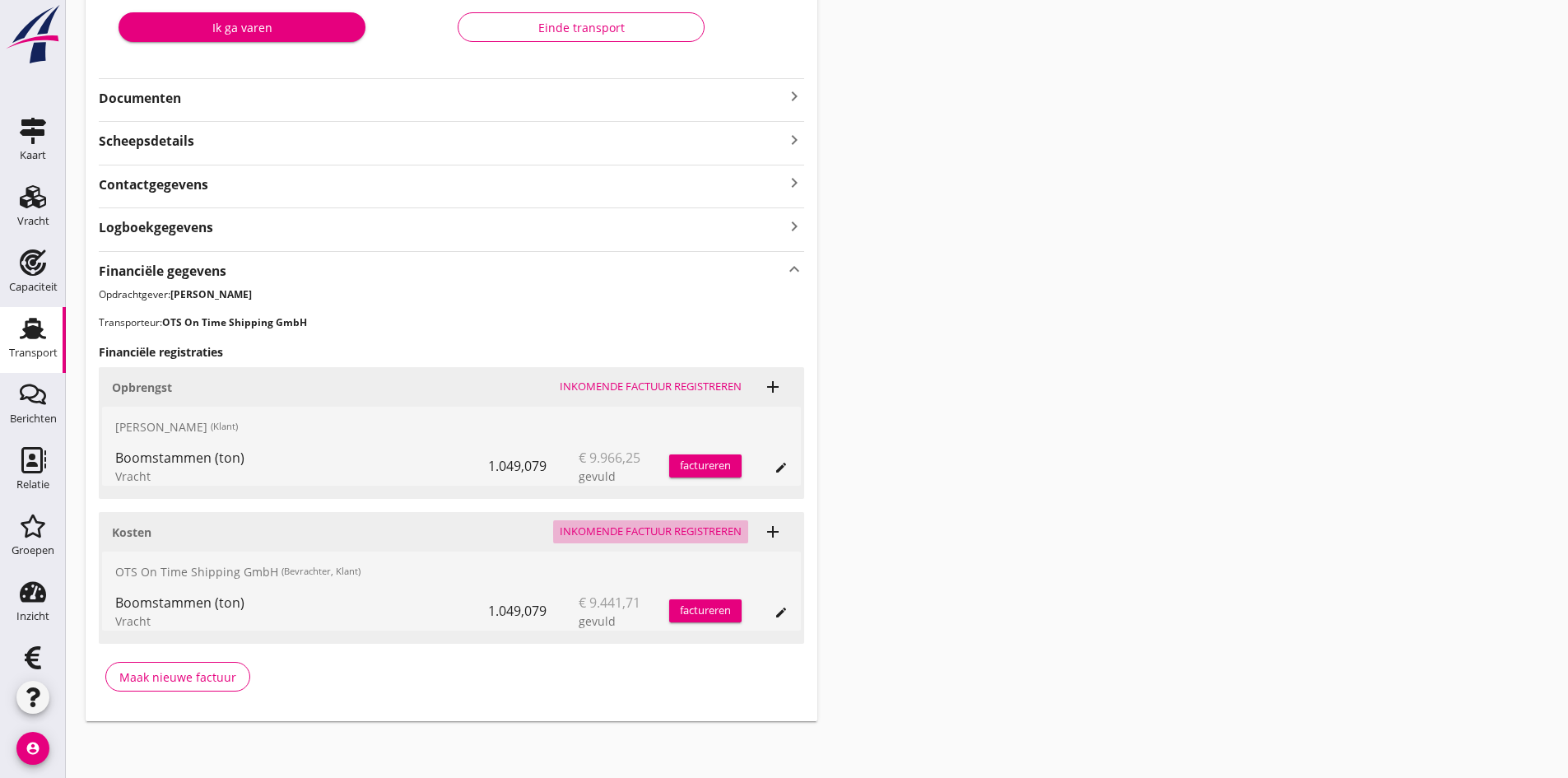
click at [631, 529] on div "Inkomende factuur registreren" at bounding box center [650, 532] width 181 height 16
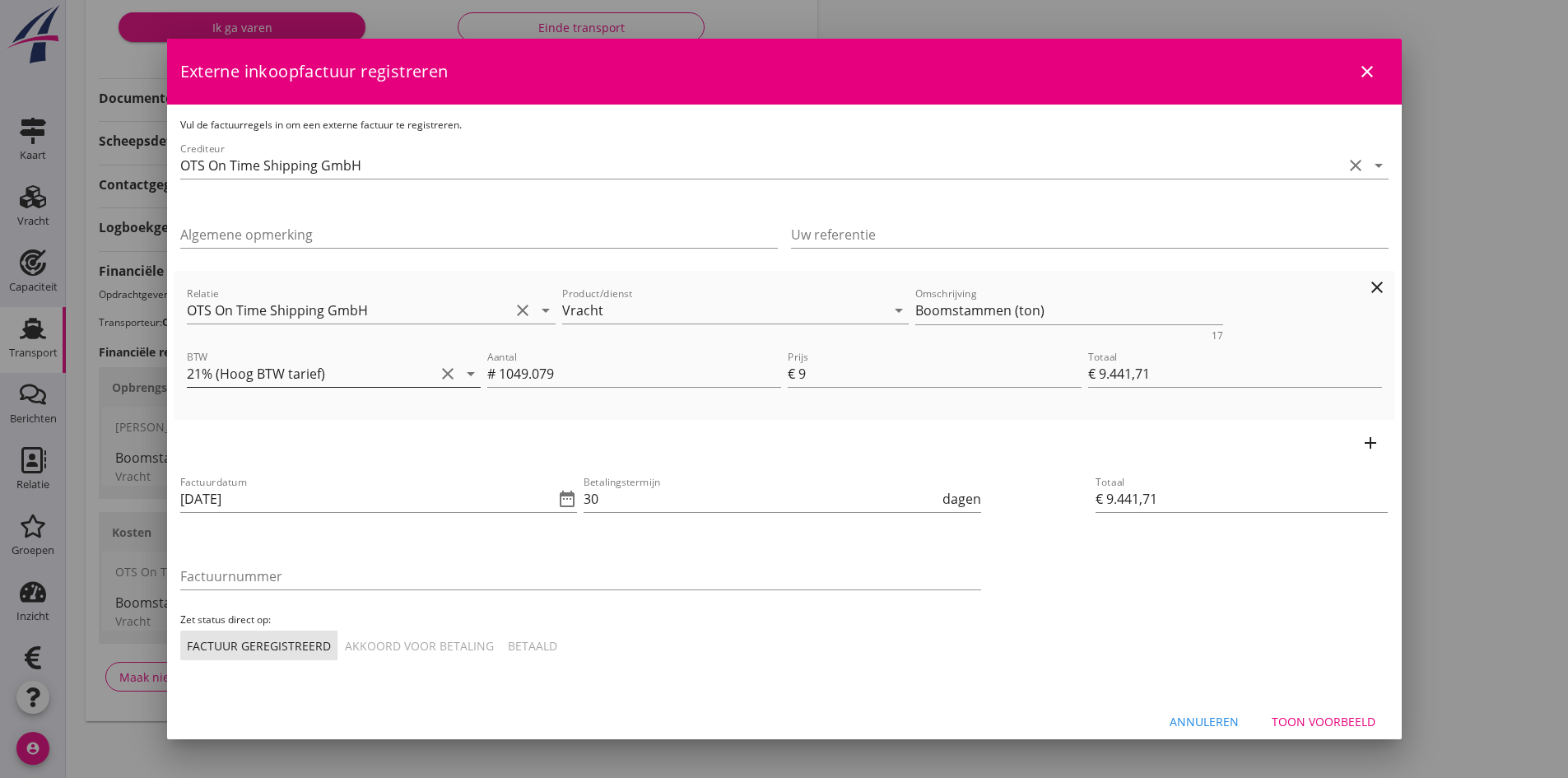
click at [388, 377] on input "21% (Hoog BTW tarief)" at bounding box center [310, 373] width 247 height 26
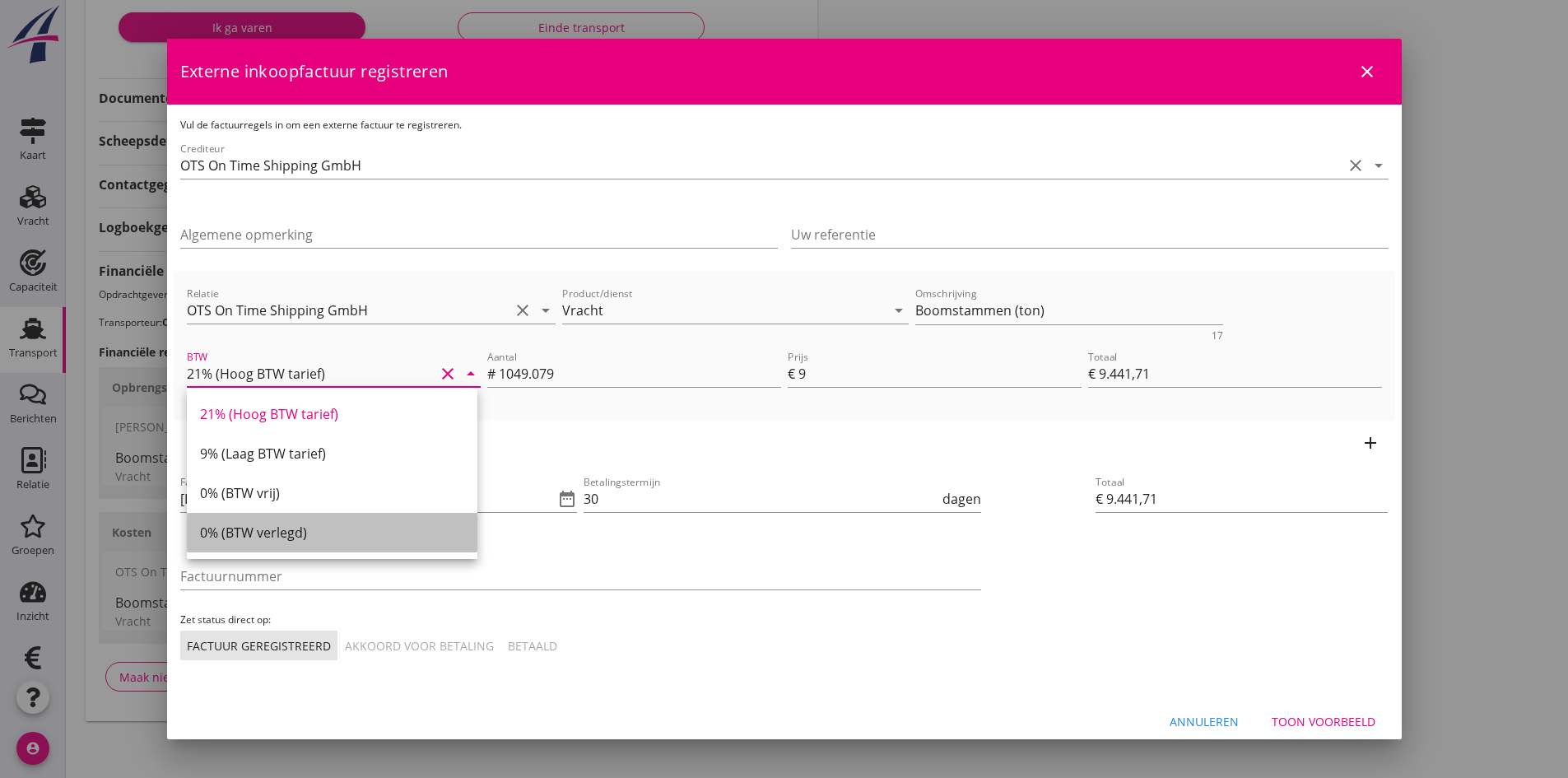
click at [278, 528] on div "0% (BTW verlegd)" at bounding box center [332, 533] width 264 height 19
type input "0% (BTW verlegd)"
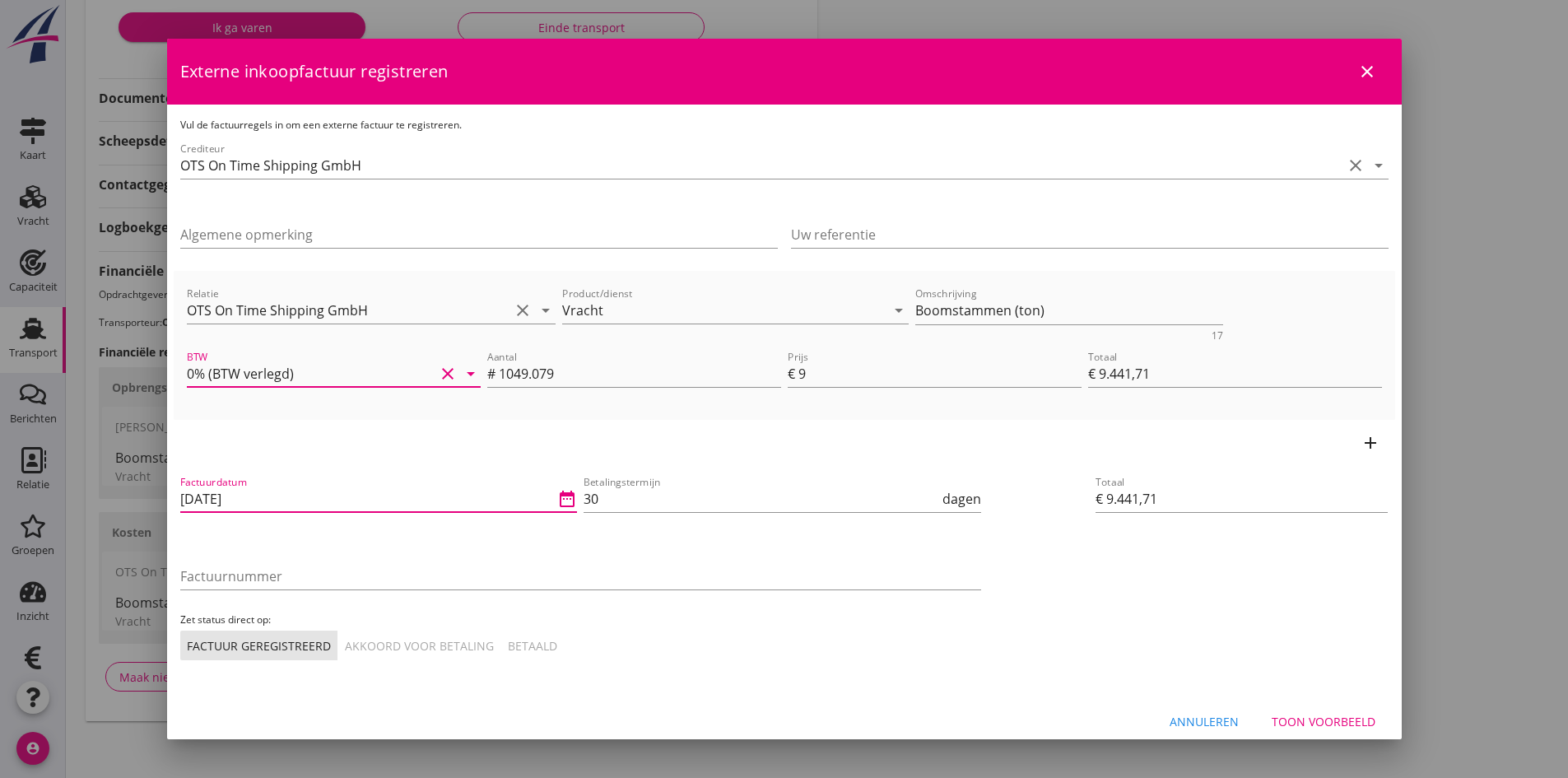
click at [298, 501] on input "[DATE]" at bounding box center [368, 499] width 375 height 26
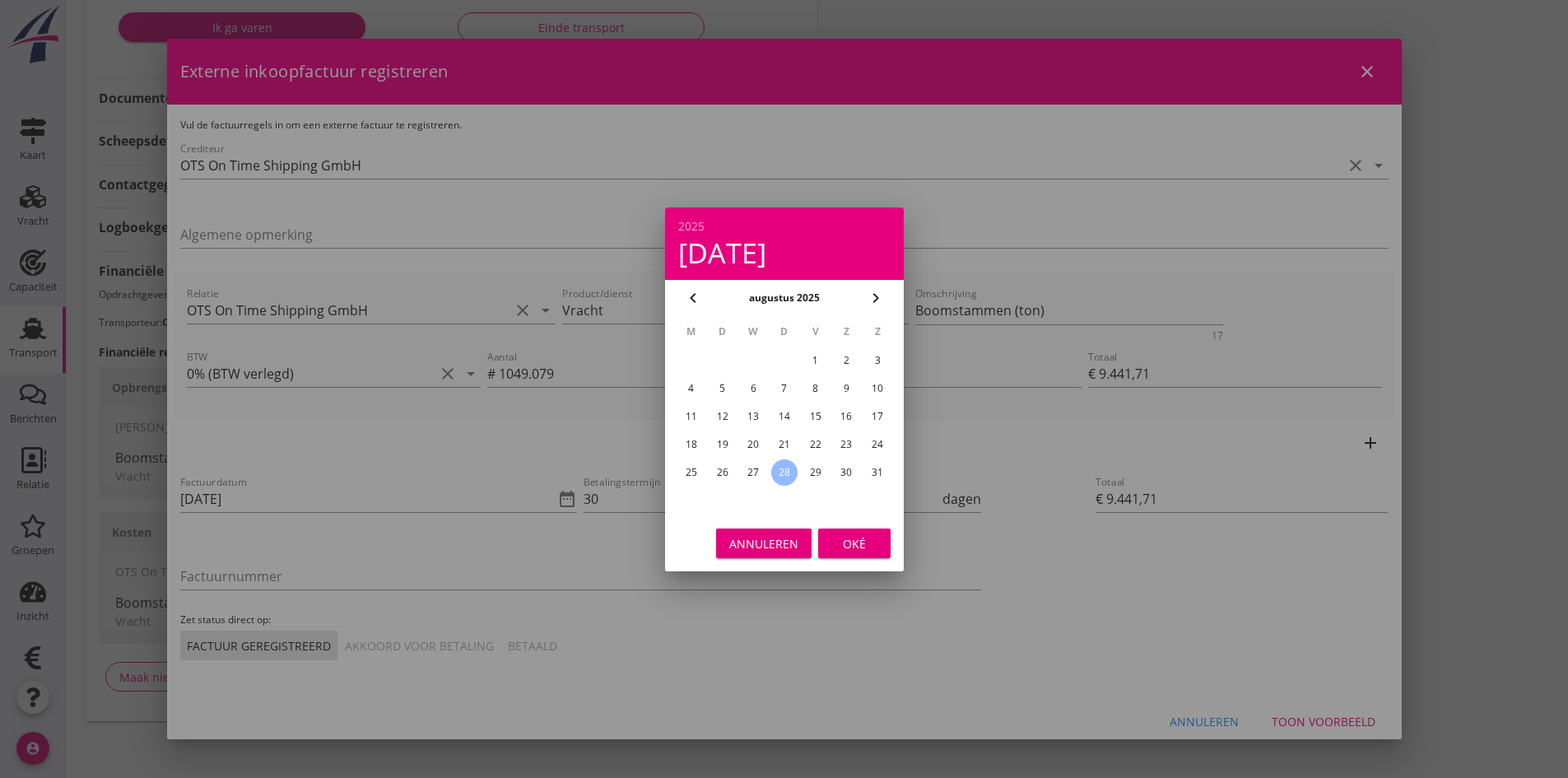
click at [722, 467] on div "26" at bounding box center [721, 471] width 26 height 26
type input "[DATE]"
click at [853, 545] on div "Oké" at bounding box center [855, 543] width 47 height 17
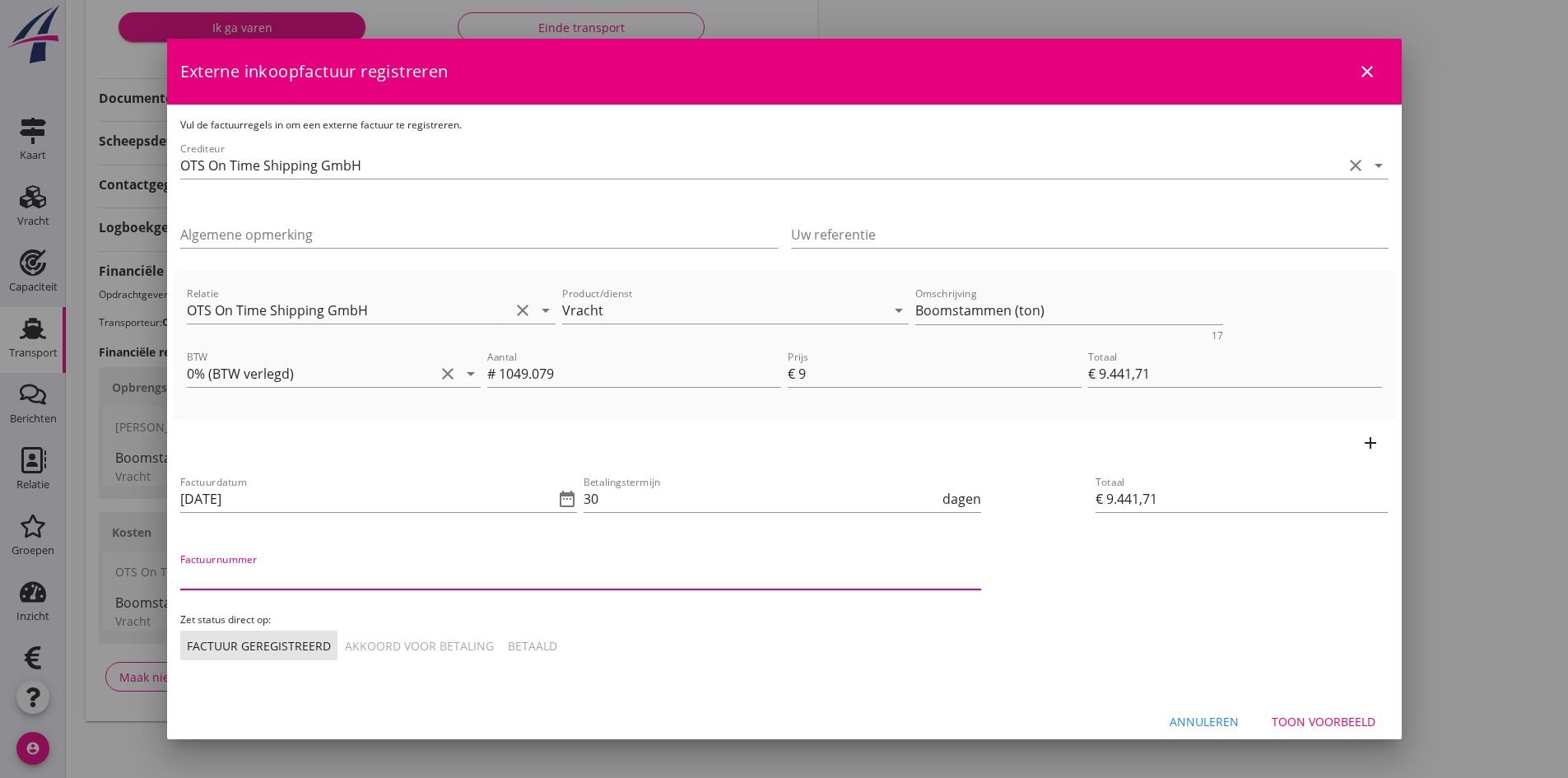
click at [294, 578] on input "Factuurnummer" at bounding box center [580, 575] width 800 height 26
type input "244386"
click at [415, 638] on div "Akkoord voor betaling" at bounding box center [419, 646] width 149 height 17
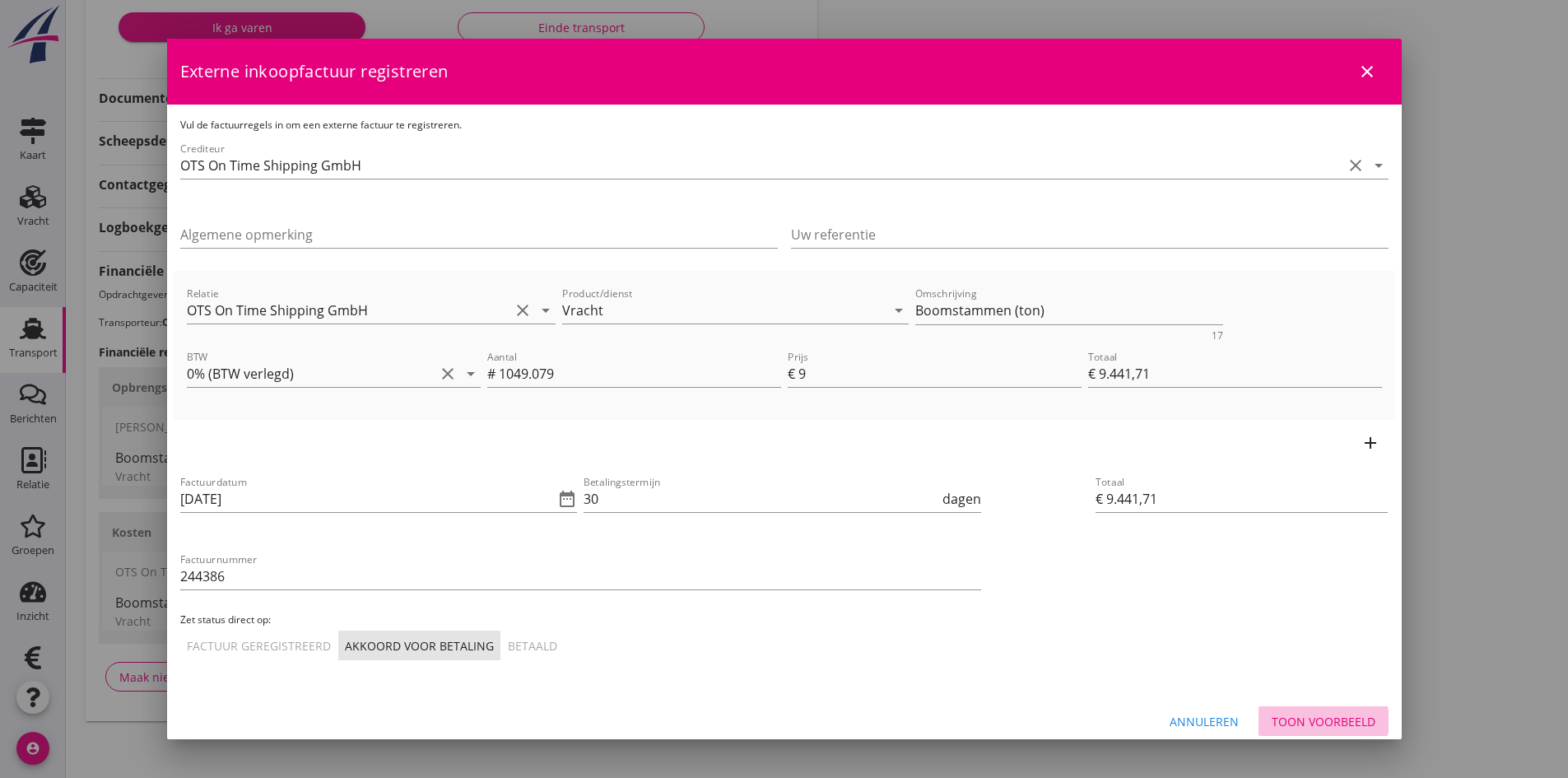
click at [1321, 716] on div "Toon voorbeeld" at bounding box center [1323, 722] width 104 height 17
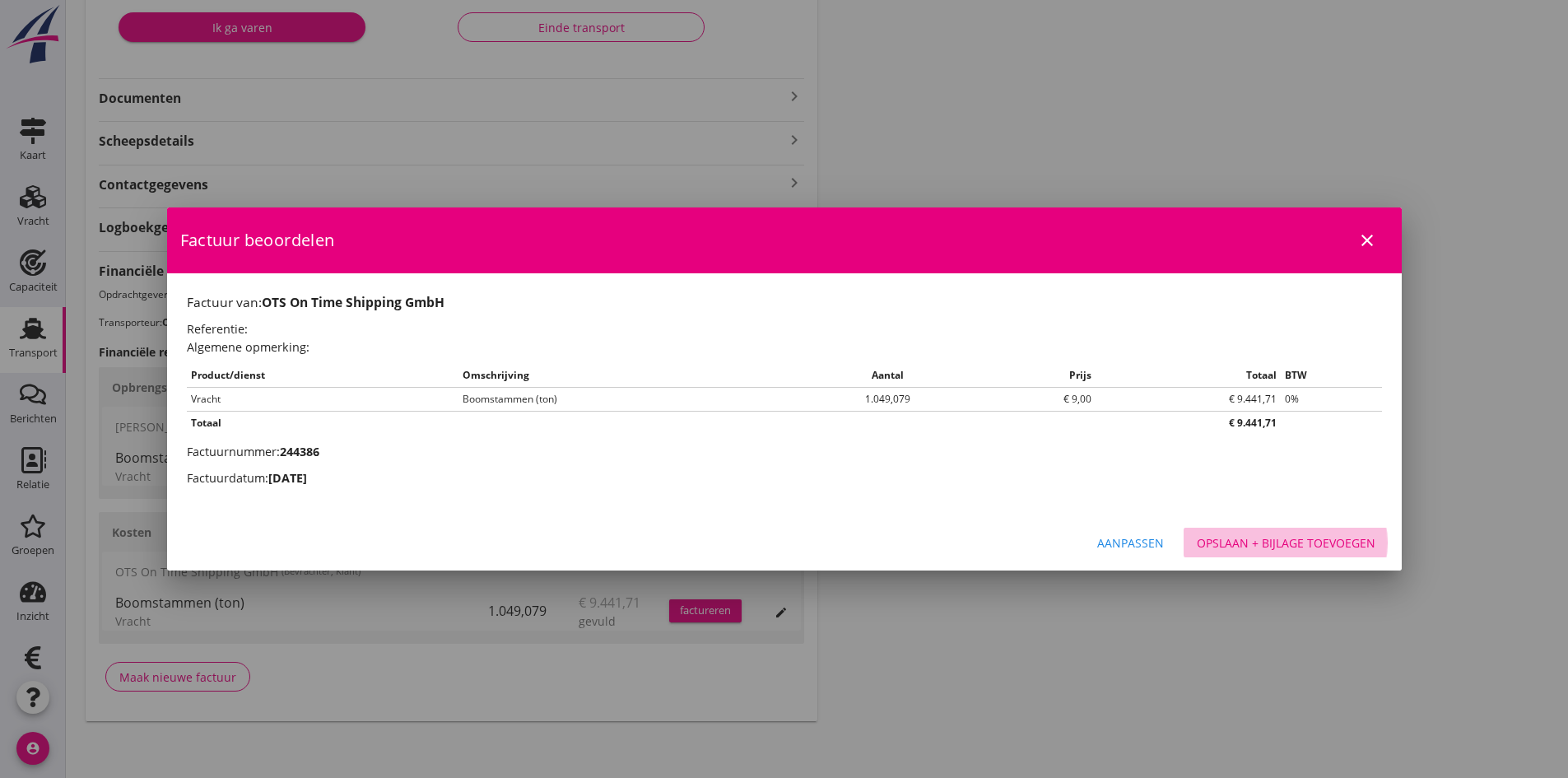
click at [1233, 532] on button "Opslaan + bijlage toevoegen" at bounding box center [1286, 542] width 205 height 30
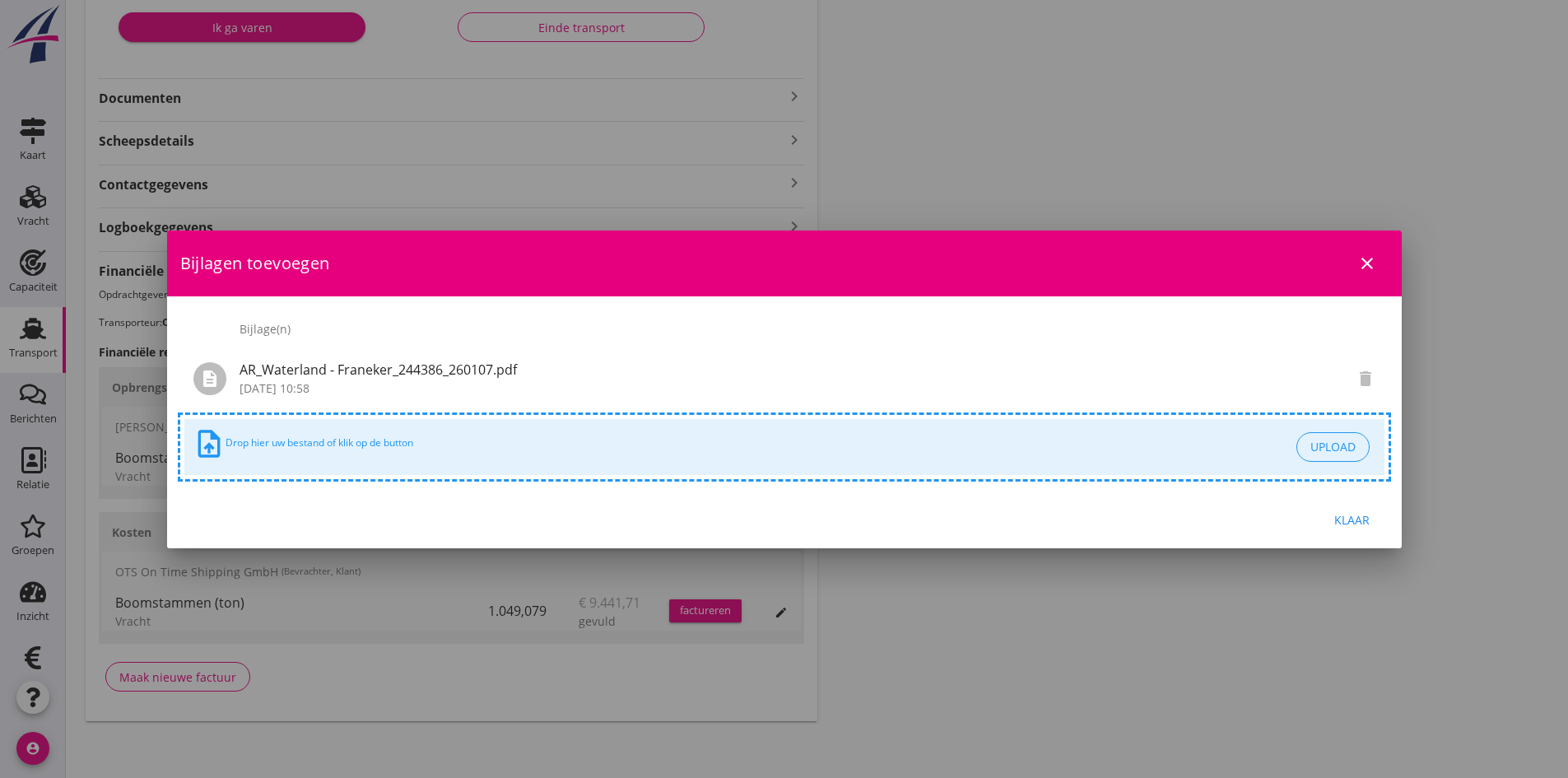
click at [1353, 521] on div "Klaar" at bounding box center [1353, 520] width 47 height 17
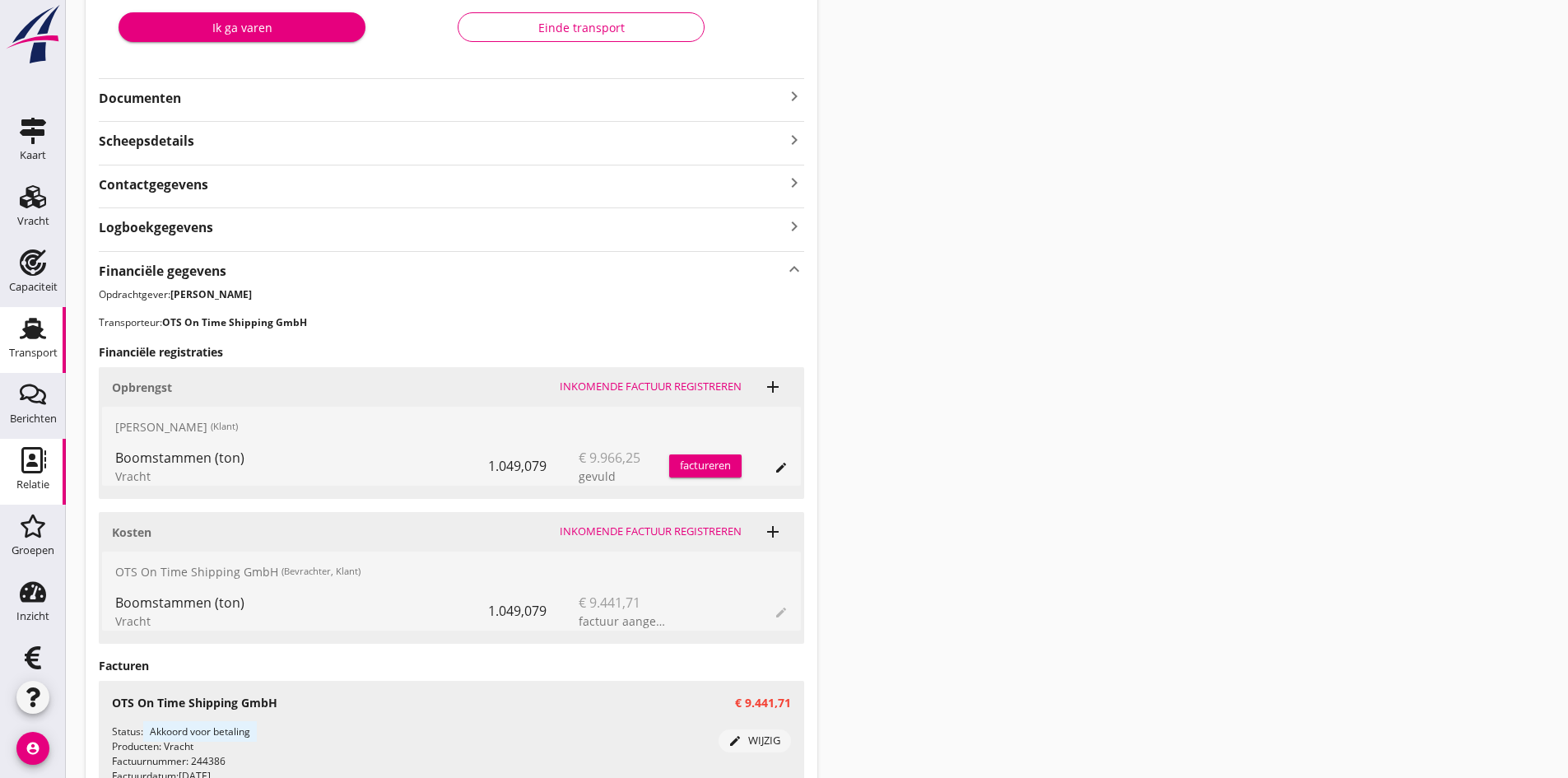
click at [26, 465] on use at bounding box center [33, 460] width 24 height 26
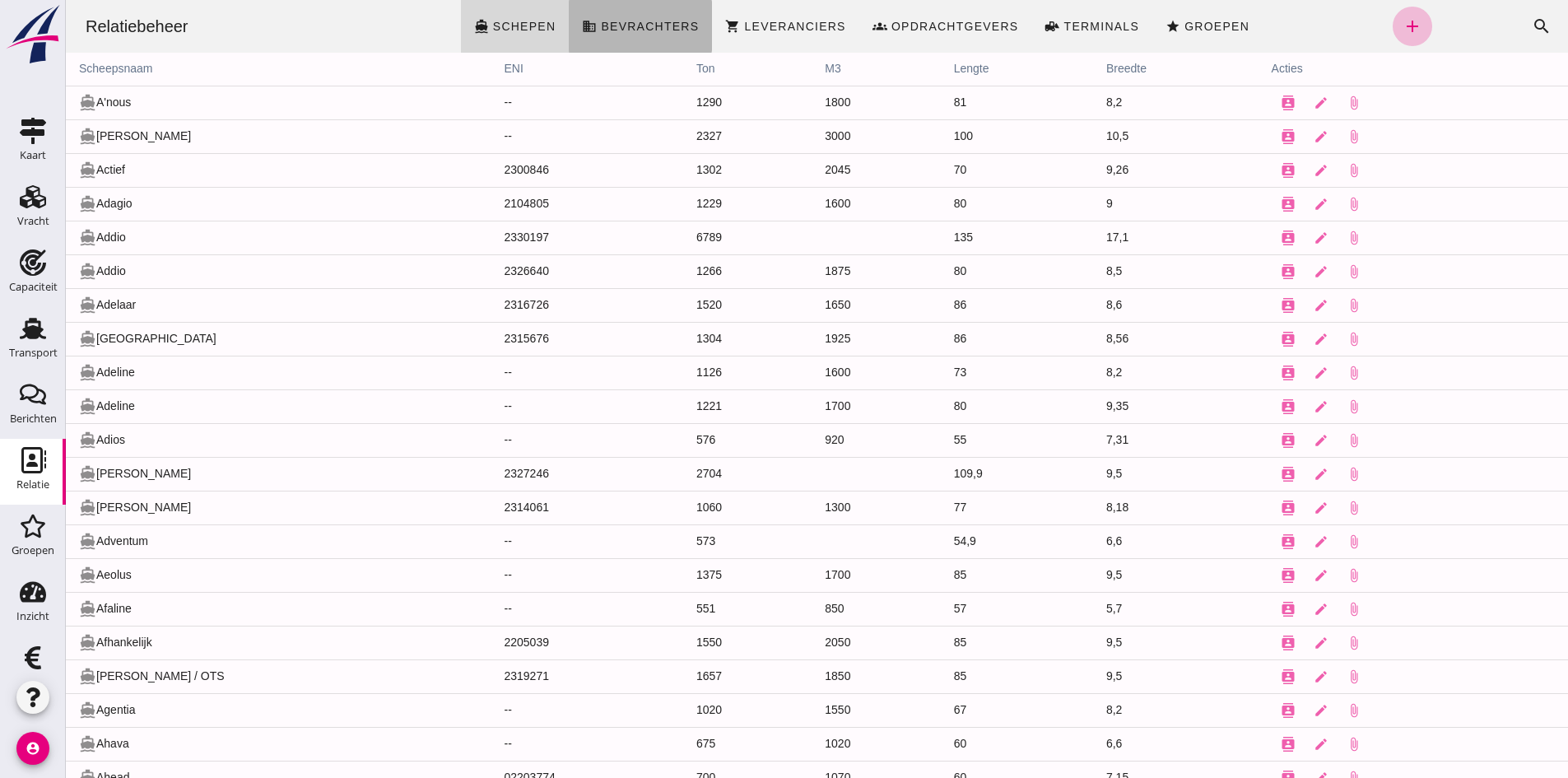
click at [629, 35] on link "business Bevrachters" at bounding box center [640, 26] width 144 height 52
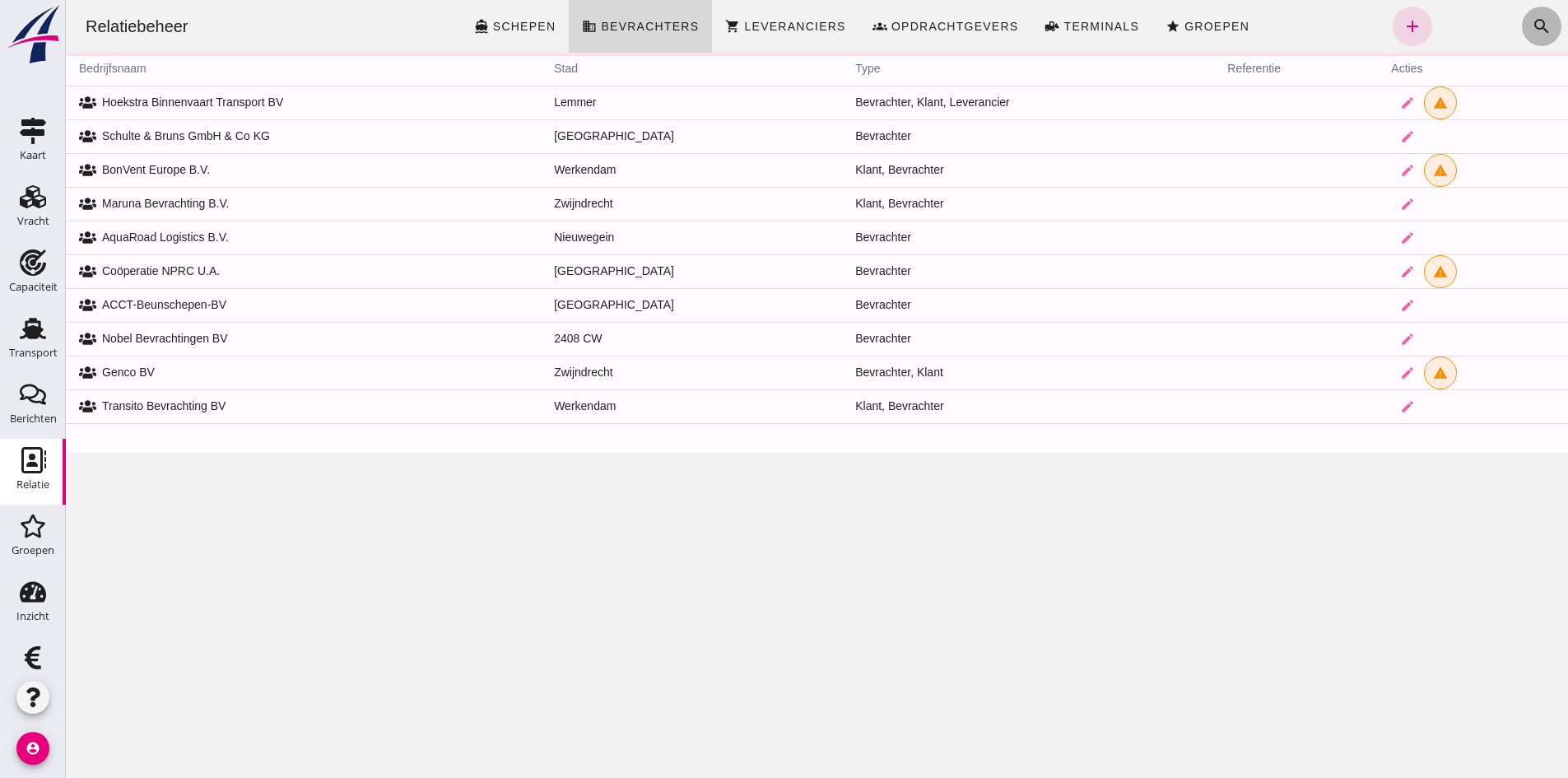
click at [1532, 21] on icon "search" at bounding box center [1542, 26] width 19 height 19
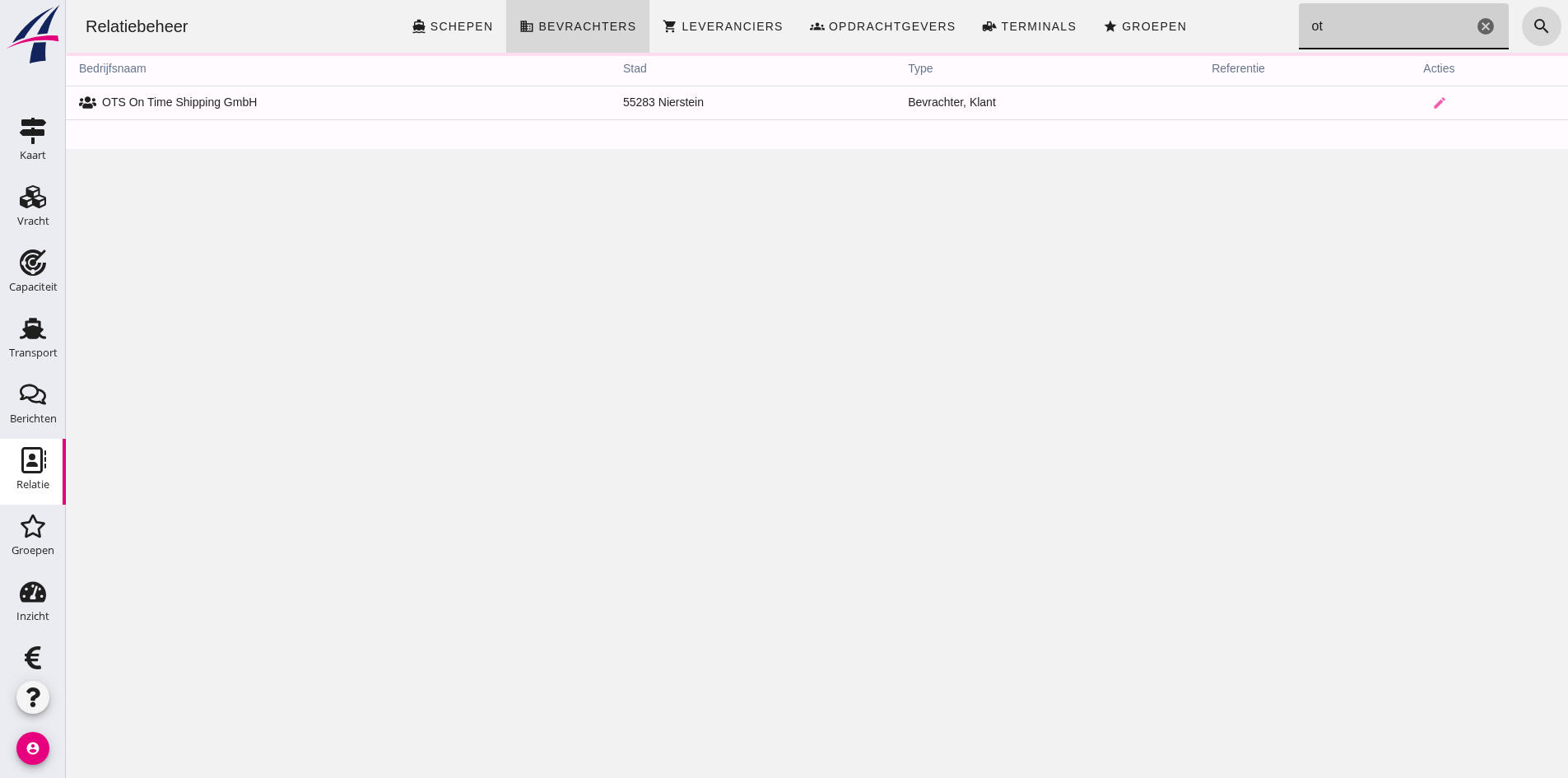
type input "ots"
click at [1432, 100] on icon "edit" at bounding box center [1439, 102] width 15 height 15
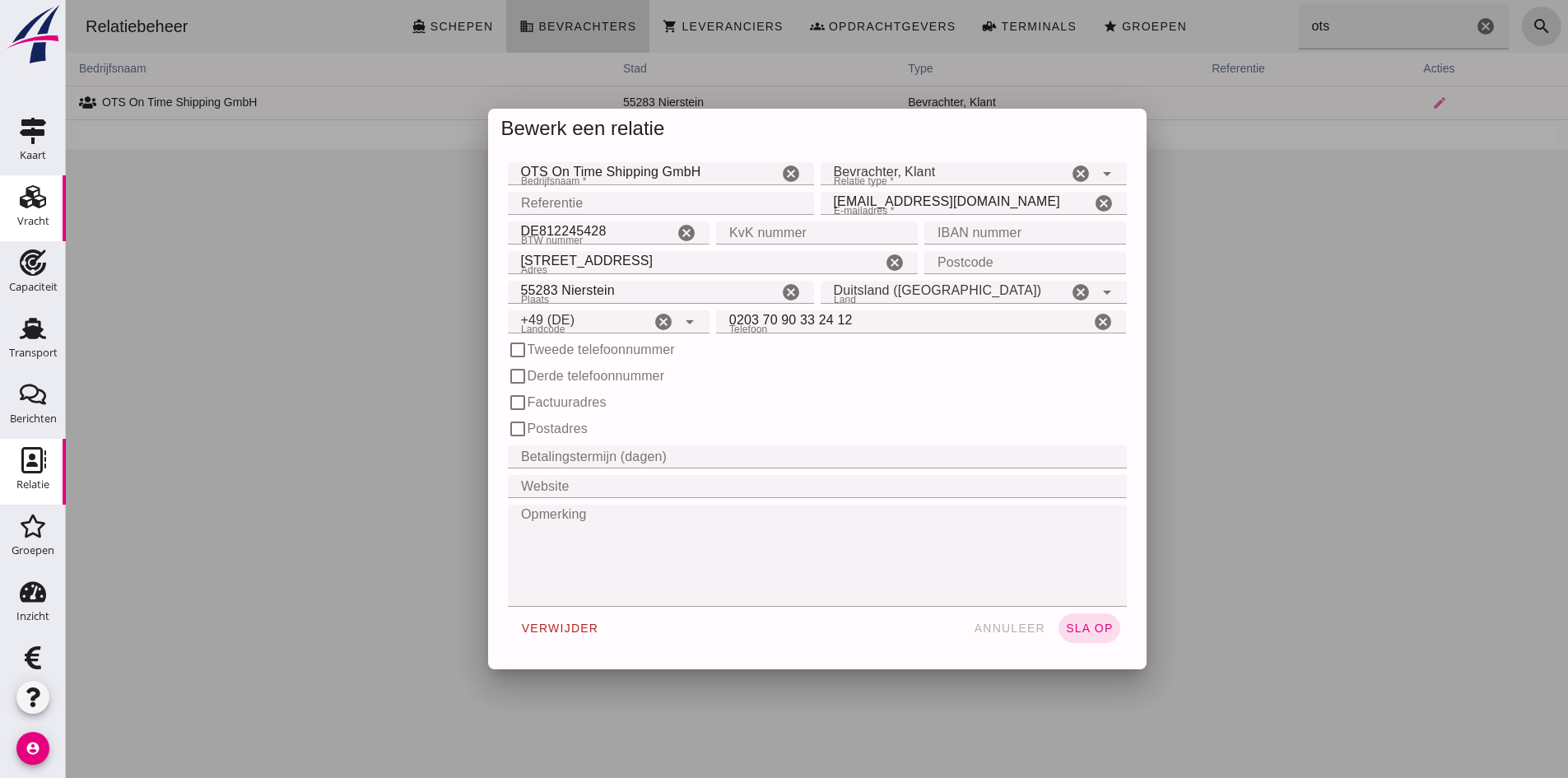
type input "+49 (DE)"
click at [960, 261] on input "Postcode" at bounding box center [1021, 263] width 192 height 23
type input "55283"
click at [556, 293] on input "55283 Nierstein" at bounding box center [642, 292] width 270 height 23
type input "Nierstein"
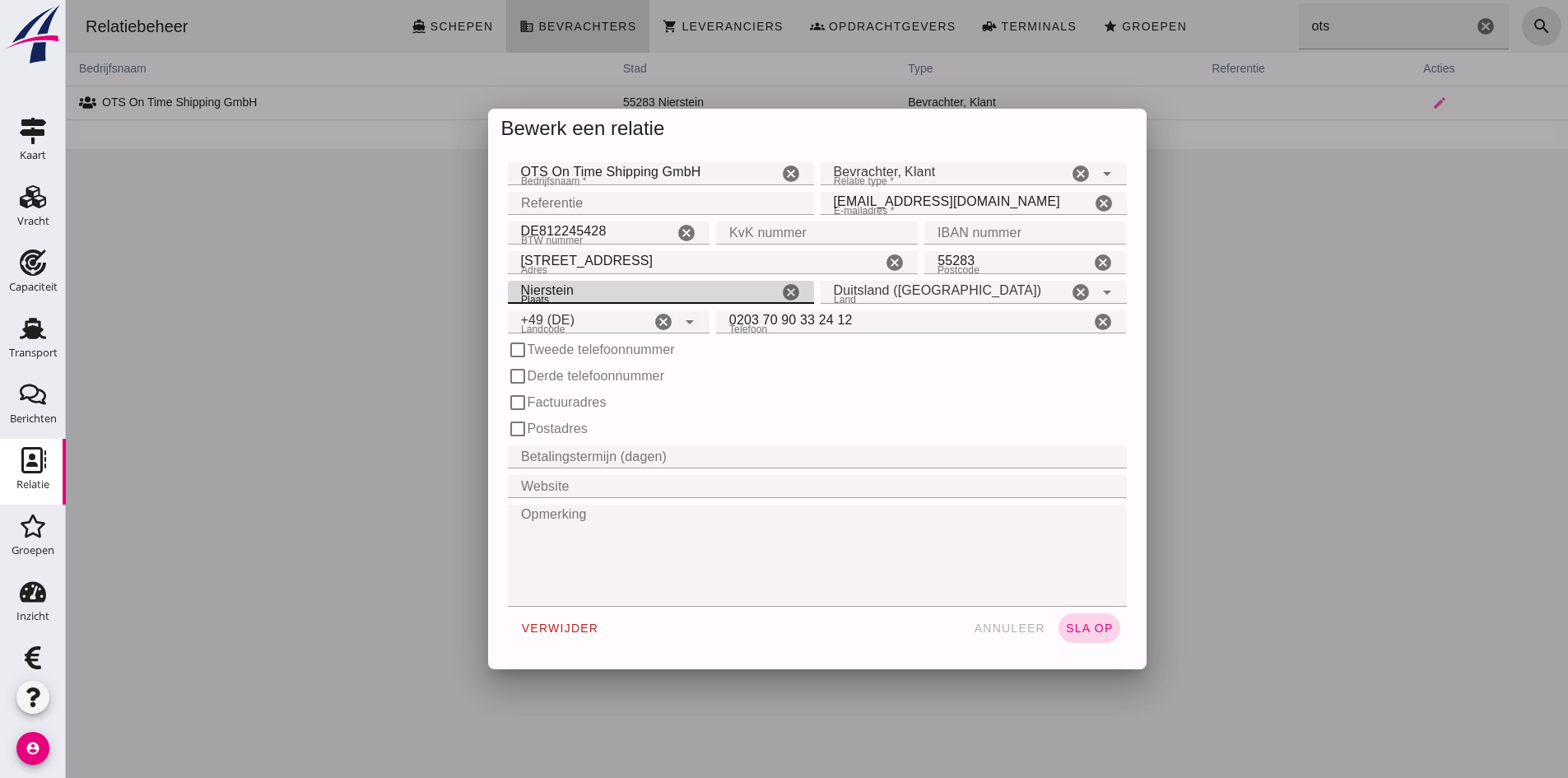
click at [1075, 630] on span "sla op" at bounding box center [1090, 628] width 49 height 14
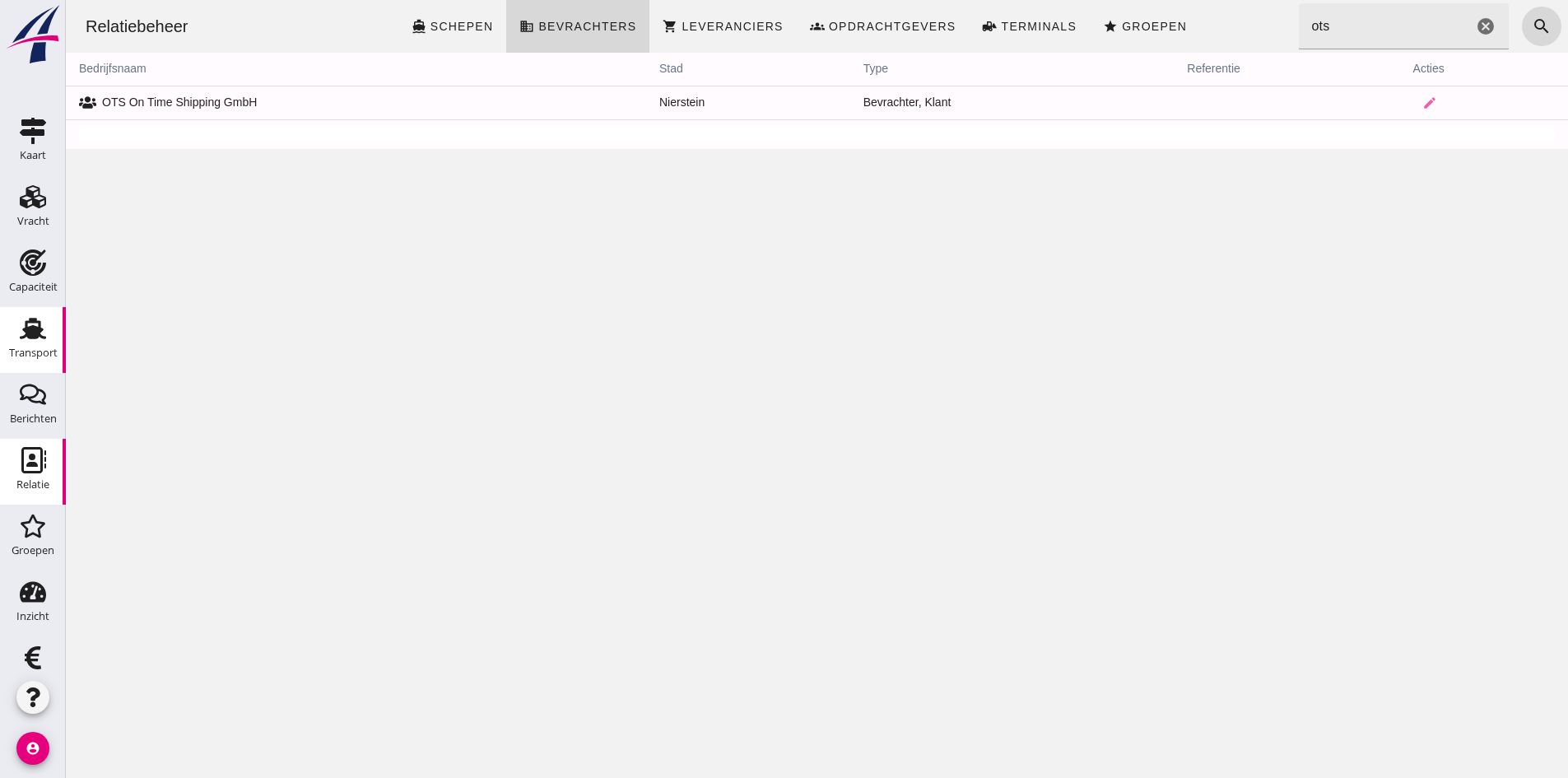
click at [29, 338] on use at bounding box center [32, 328] width 26 height 21
